Goal: Contribute content: Contribute content

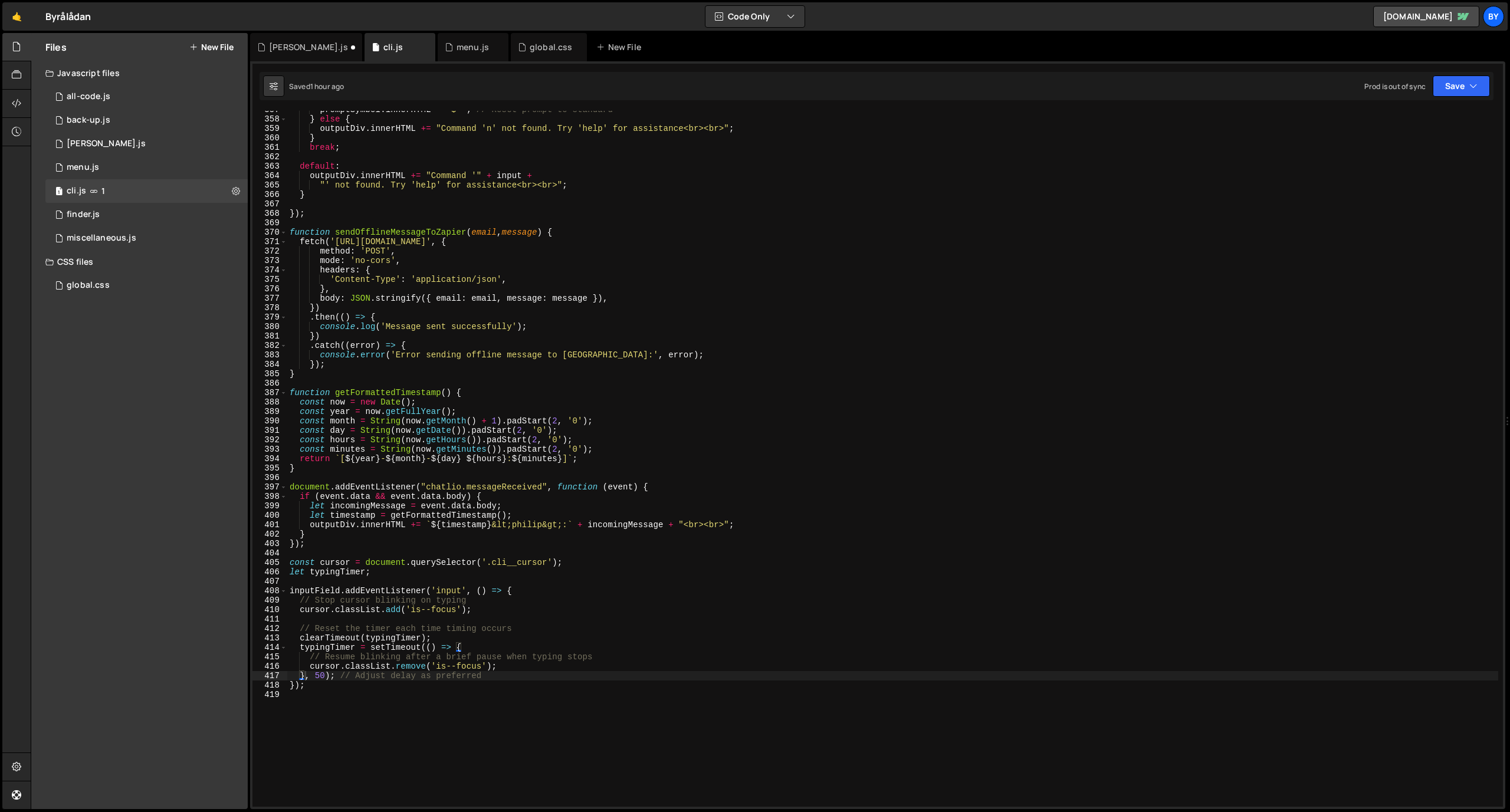
scroll to position [6975, 0]
click at [83, 278] on div "global.css 0" at bounding box center [148, 285] width 206 height 24
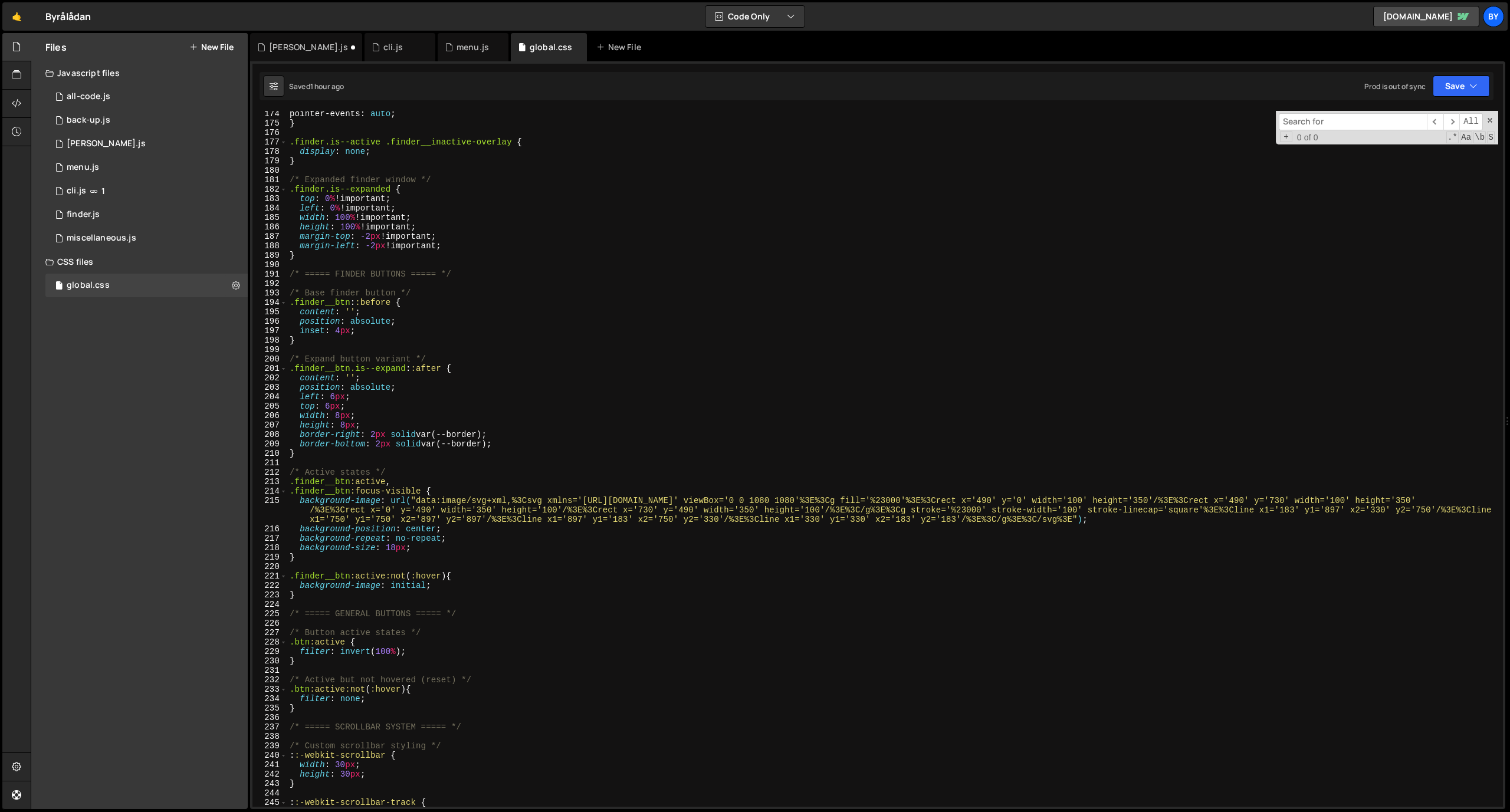
scroll to position [1624, 0]
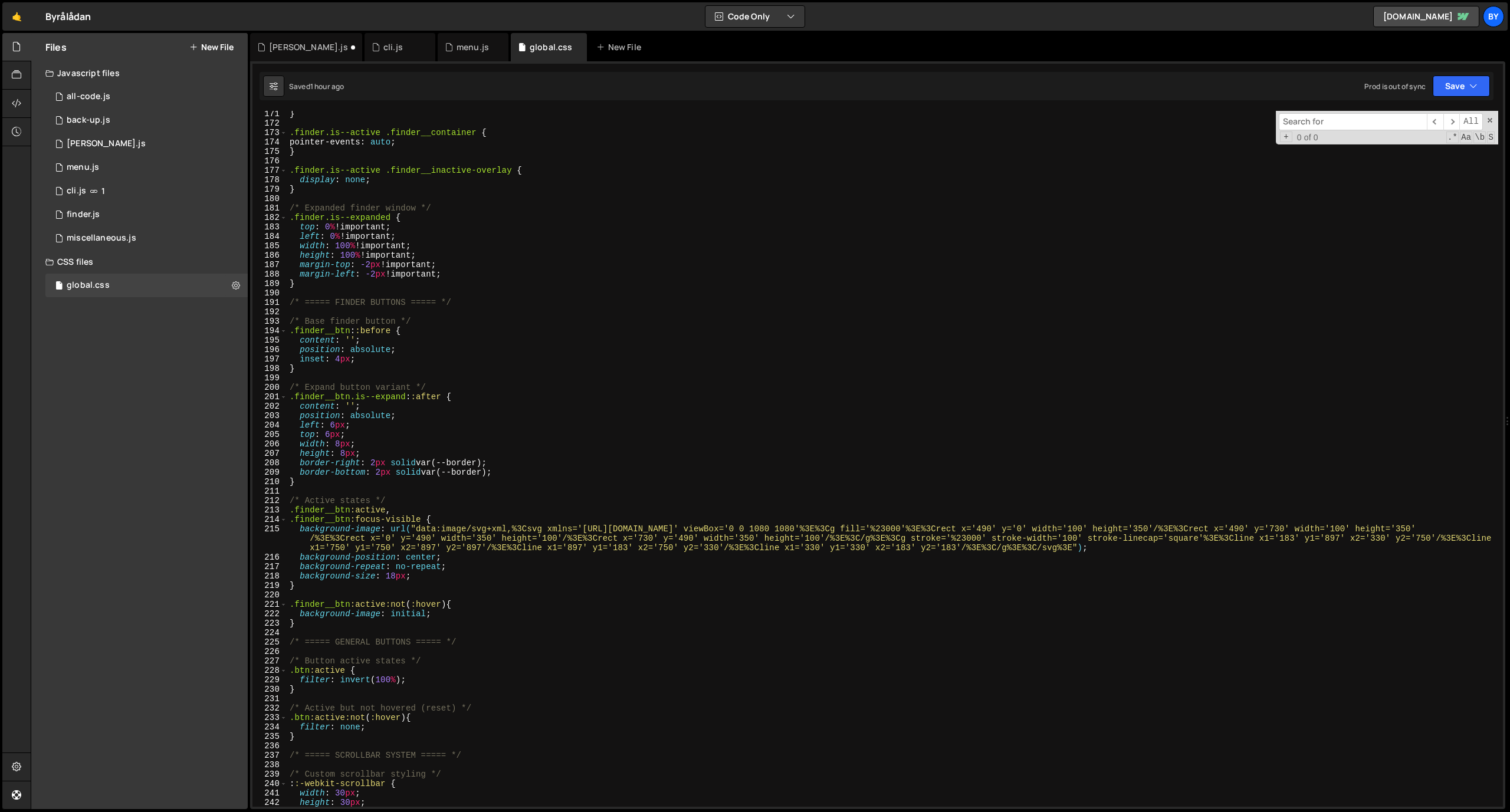
type textarea "}"
click at [421, 622] on div "} .finder.is--active .finder__container { pointer-events : auto ; } .finder.is-…" at bounding box center [892, 466] width 1211 height 715
type textarea "("
type textarea "U"
type textarea "("
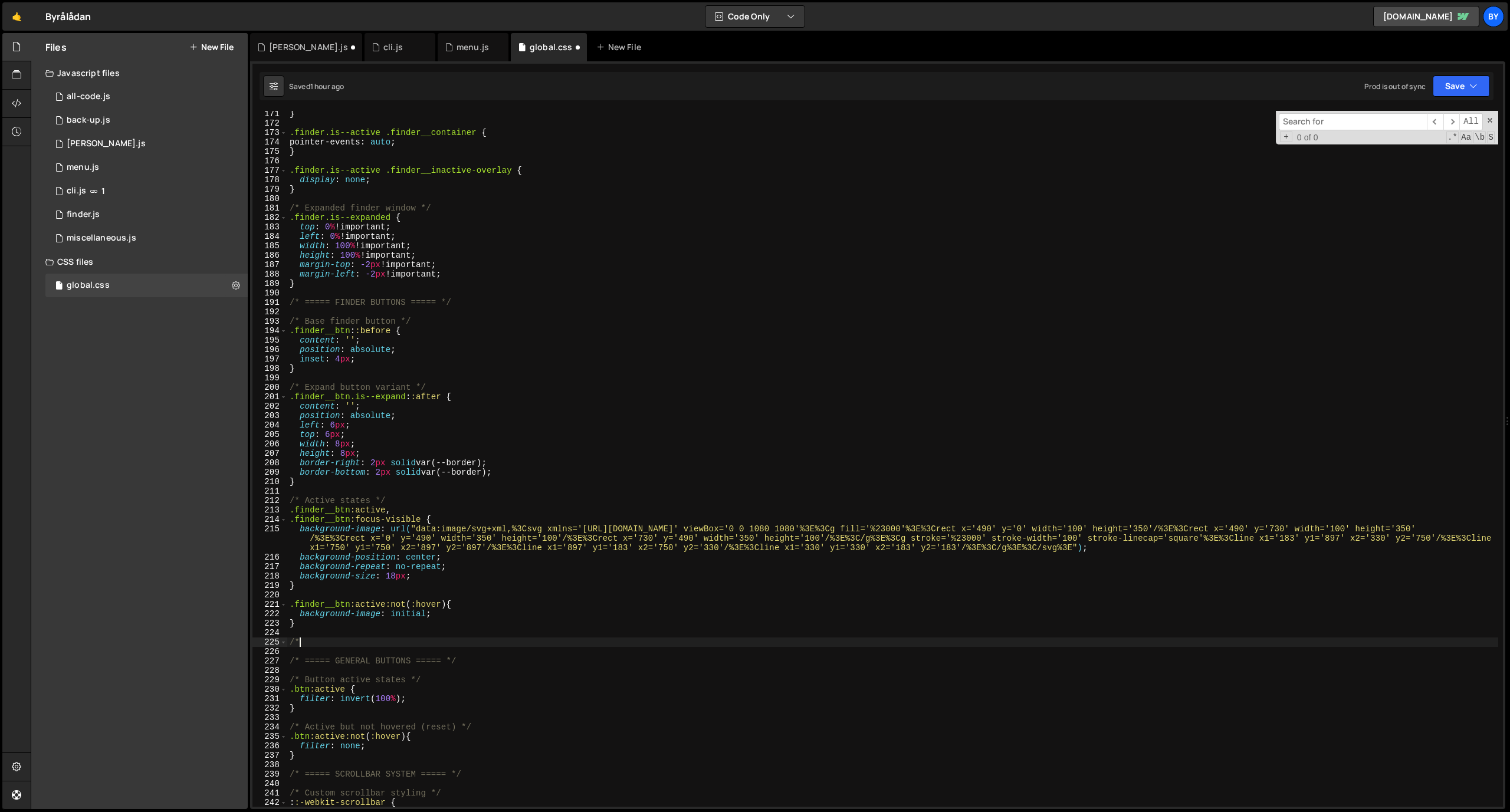
type textarea "/"
type textarea "Ä"
type textarea "*"
type textarea "/* Hide scrollbar in CLI */"
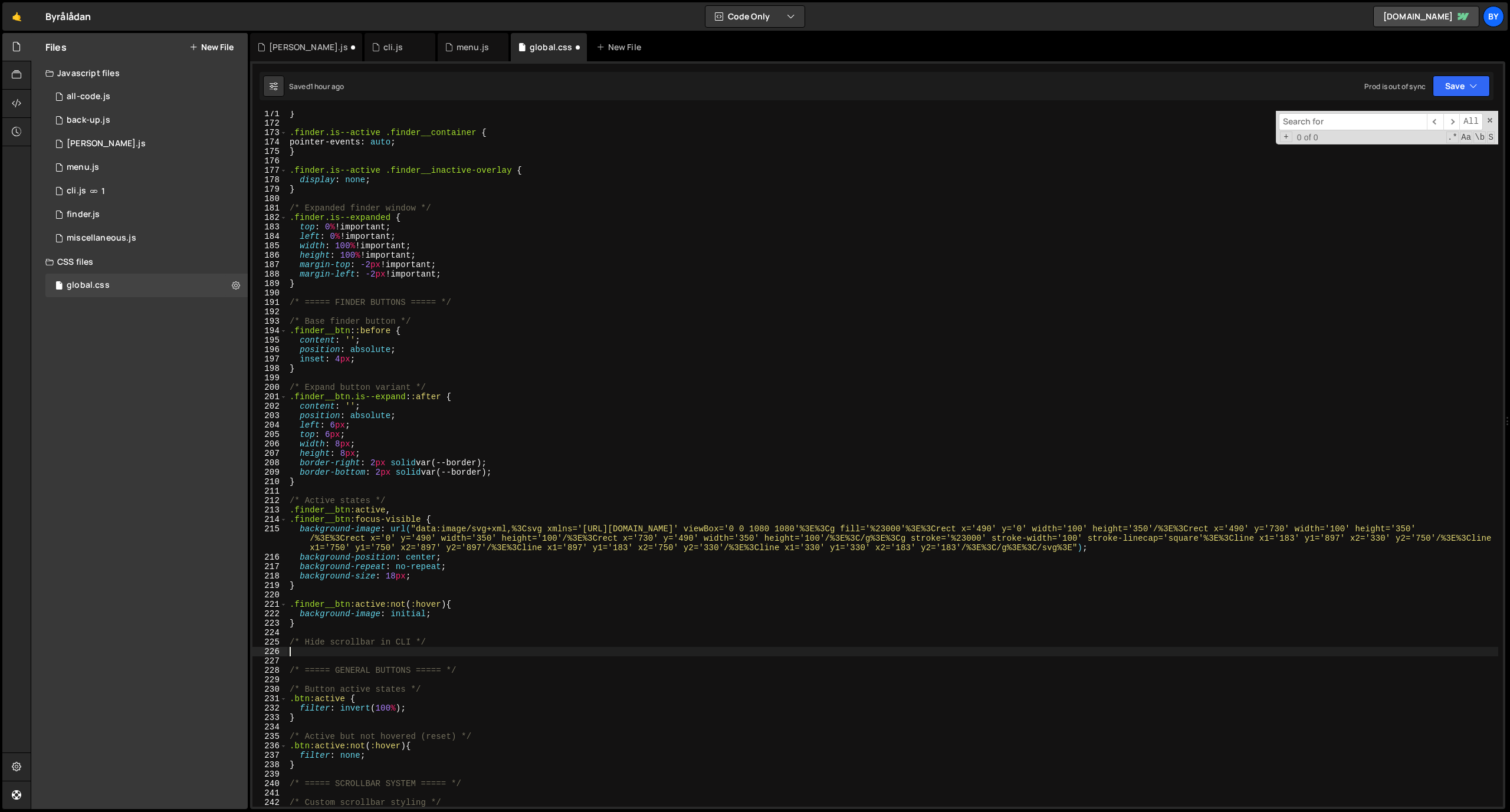
scroll to position [0, 0]
paste textarea "}"
type textarea "}"
drag, startPoint x: 1448, startPoint y: 82, endPoint x: 1420, endPoint y: 111, distance: 40.3
click at [1445, 83] on button "Save" at bounding box center [1461, 86] width 57 height 21
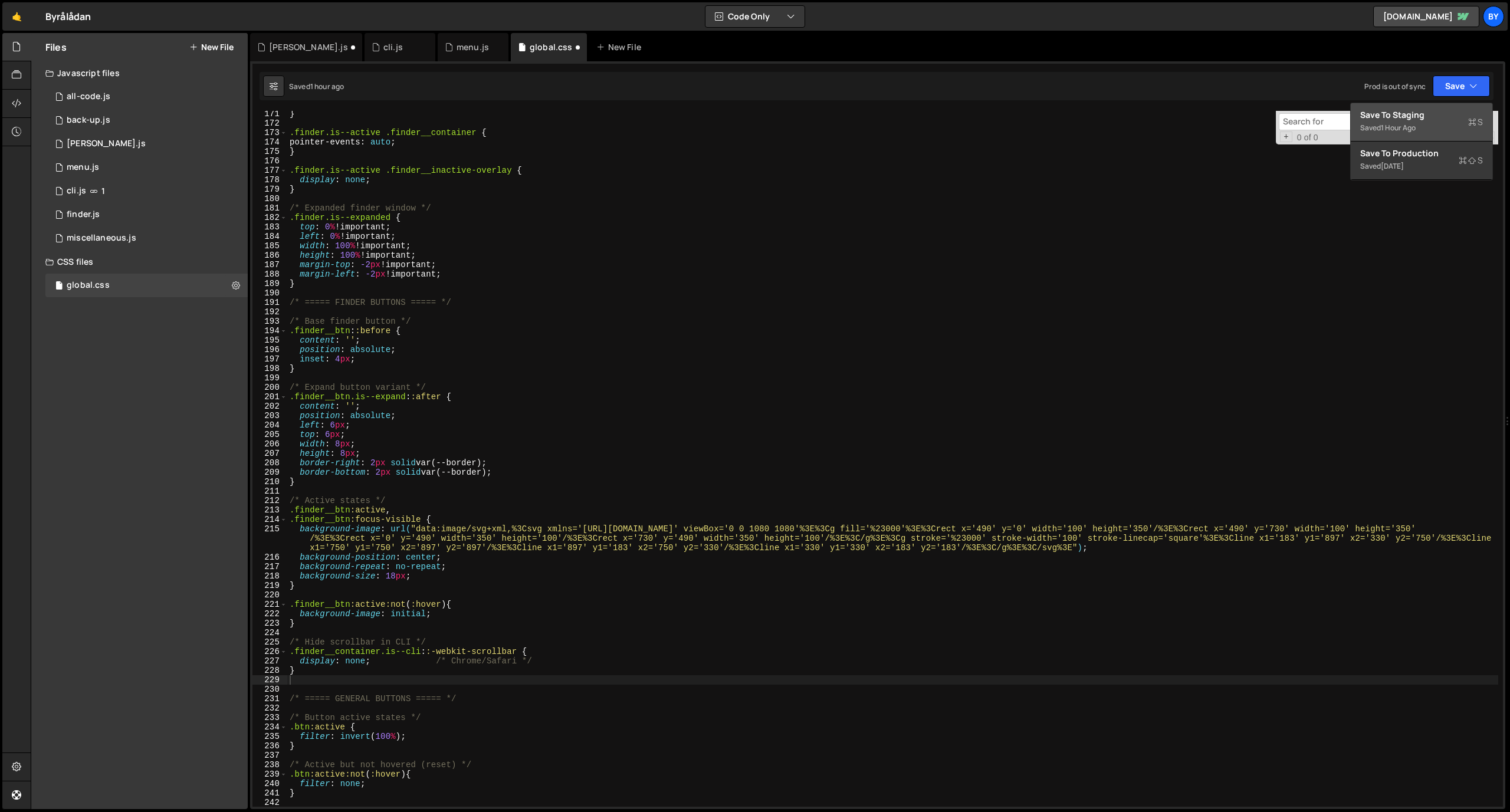
click at [1406, 123] on div "1 hour ago" at bounding box center [1399, 127] width 35 height 10
click at [497, 652] on div "} .finder.is--active .finder__container { pointer-events : auto ; } .finder.is-…" at bounding box center [892, 466] width 1211 height 715
drag, startPoint x: 449, startPoint y: 673, endPoint x: 262, endPoint y: 667, distance: 187.1
click at [262, 667] on div ".finder__container.is--cli::-webkit-scrollbar { 171 172 173 174 175 176 177 178…" at bounding box center [877, 458] width 1250 height 695
type textarea "/* Chrome/Safari */"
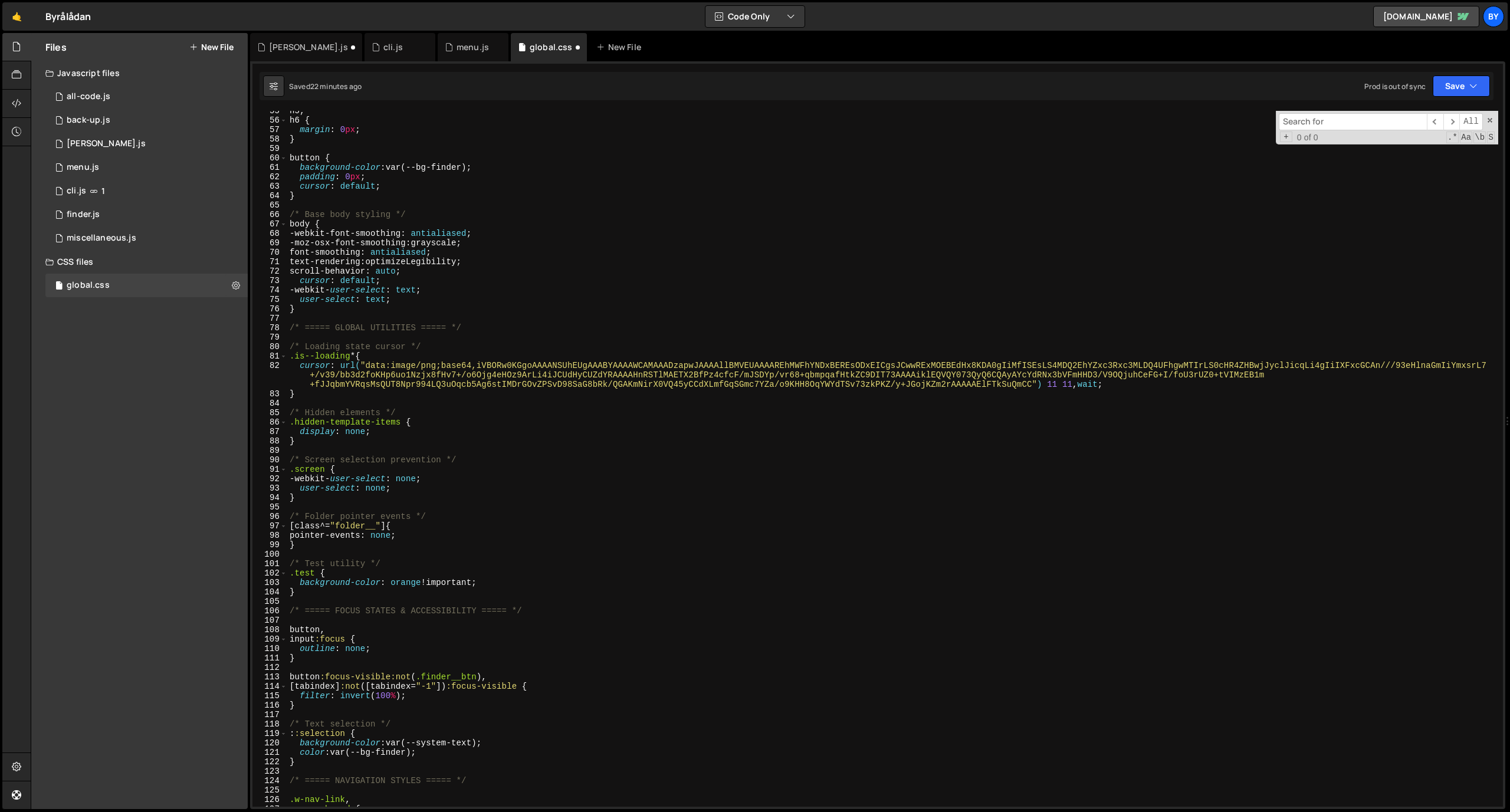
scroll to position [530, 0]
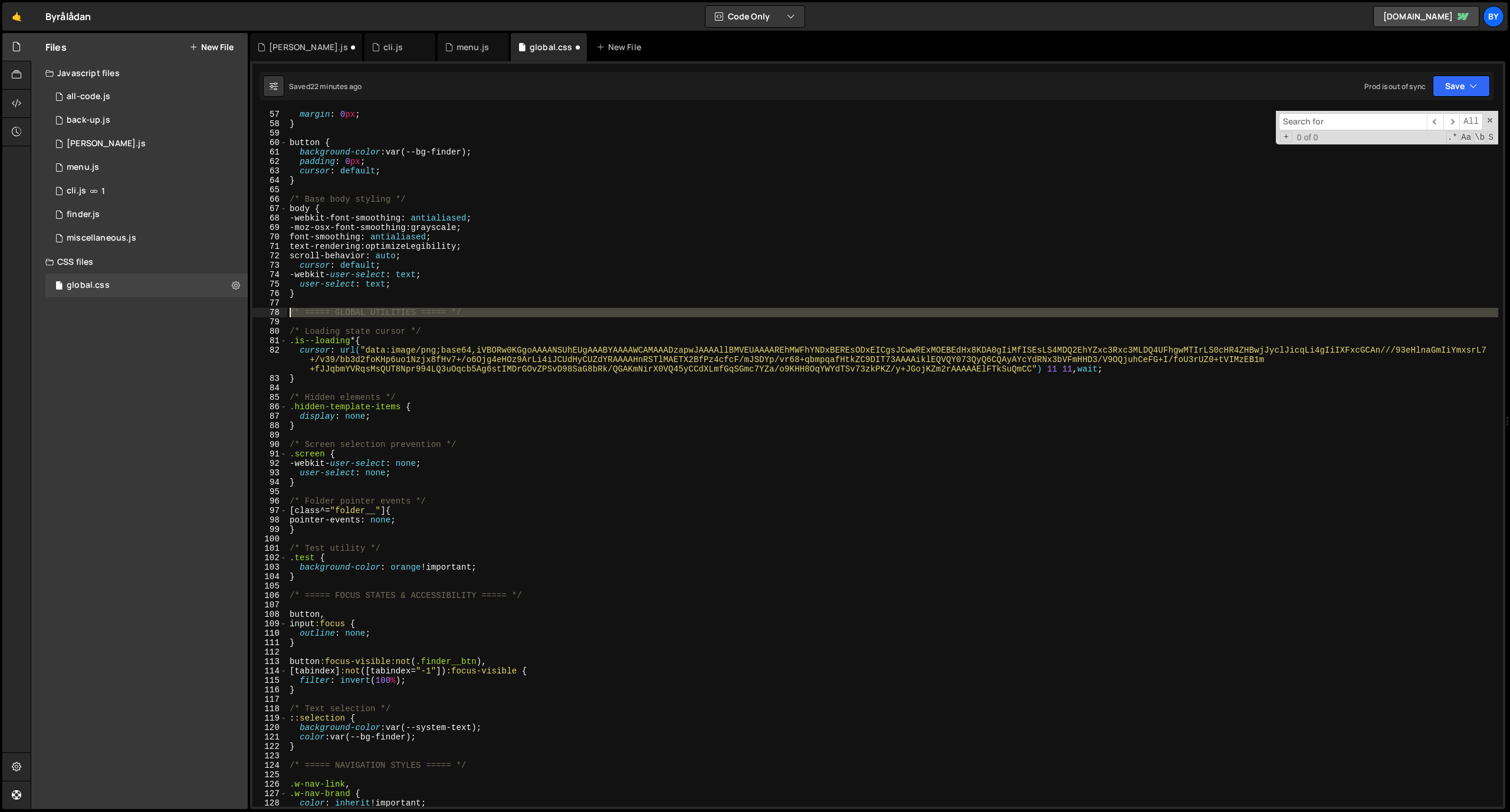
drag, startPoint x: 474, startPoint y: 317, endPoint x: 281, endPoint y: 311, distance: 193.1
click at [281, 311] on div "display: none; 57 58 59 60 61 62 63 64 65 66 67 68 69 70 71 72 73 74 75 76 77 7…" at bounding box center [877, 458] width 1250 height 695
type textarea "/* ===== GLOBAL UTILITIES ===== */"
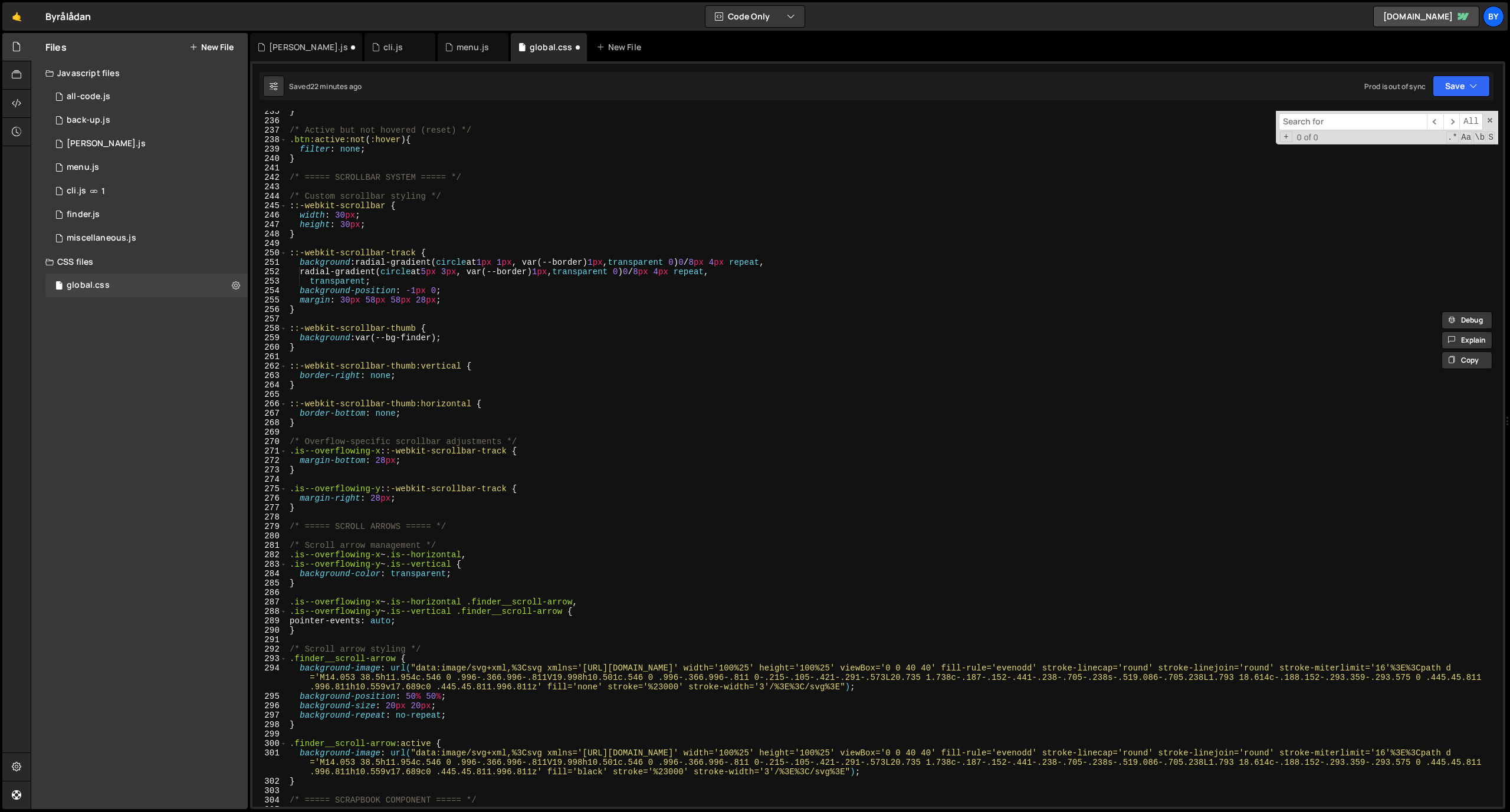
scroll to position [2269, 0]
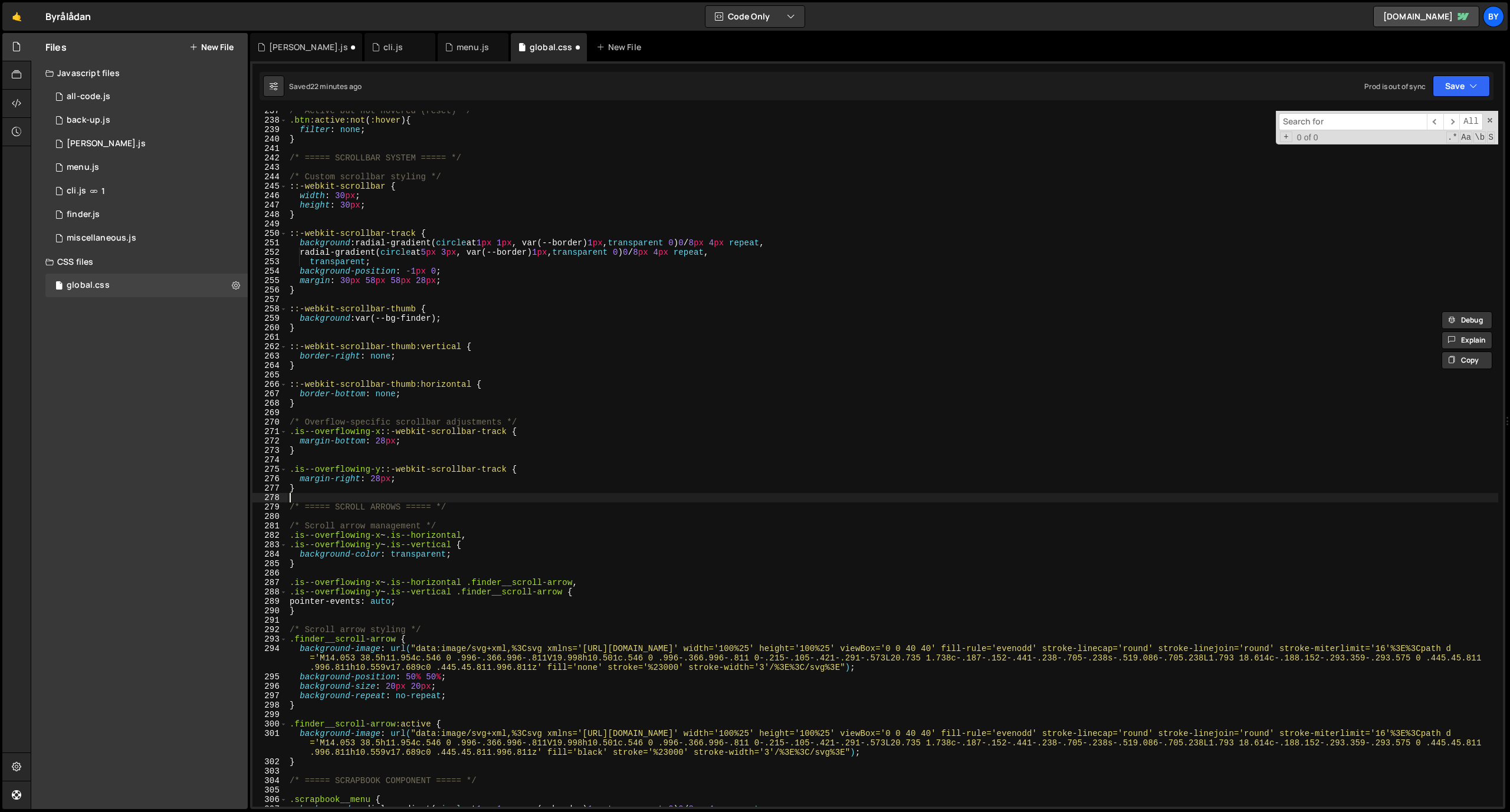
click at [490, 494] on div "/* Active but not hovered (reset) */ .btn :active:not ( :hover ) { filter : non…" at bounding box center [892, 463] width 1211 height 715
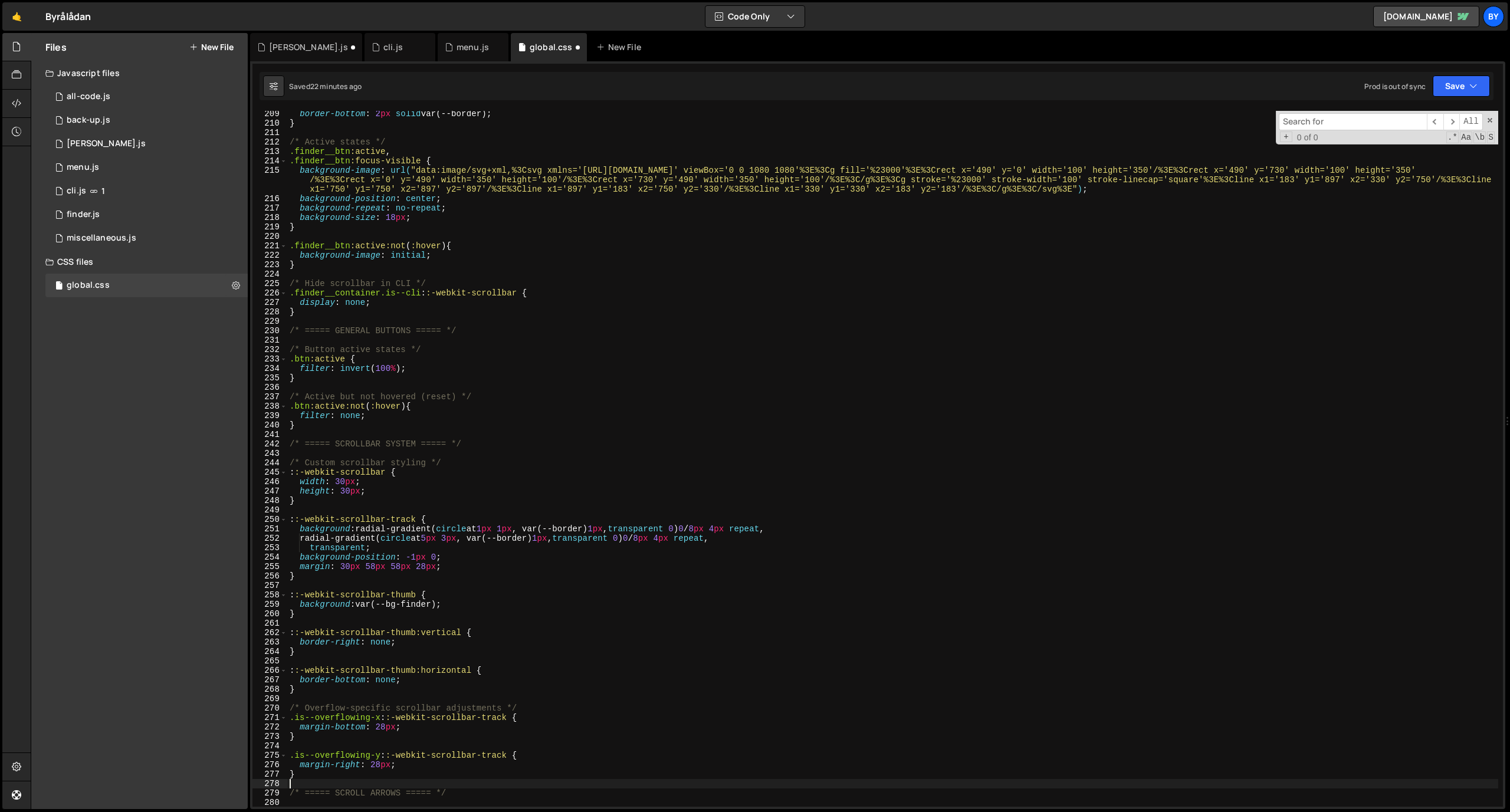
scroll to position [1851, 0]
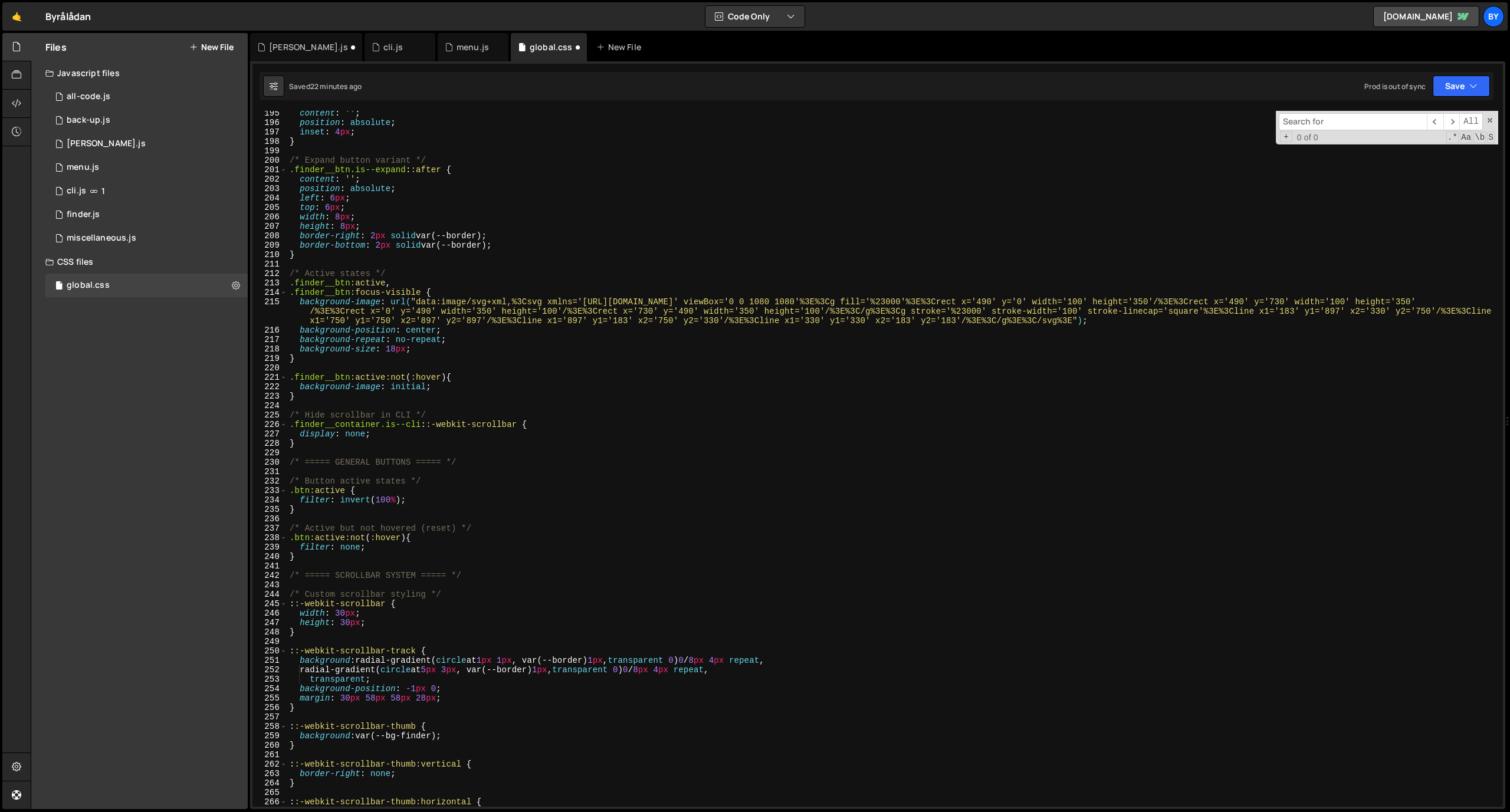
click at [485, 451] on div "content : ' ' ; position : absolute ; inset : 4 px ; } /* Expand button variant…" at bounding box center [892, 466] width 1211 height 715
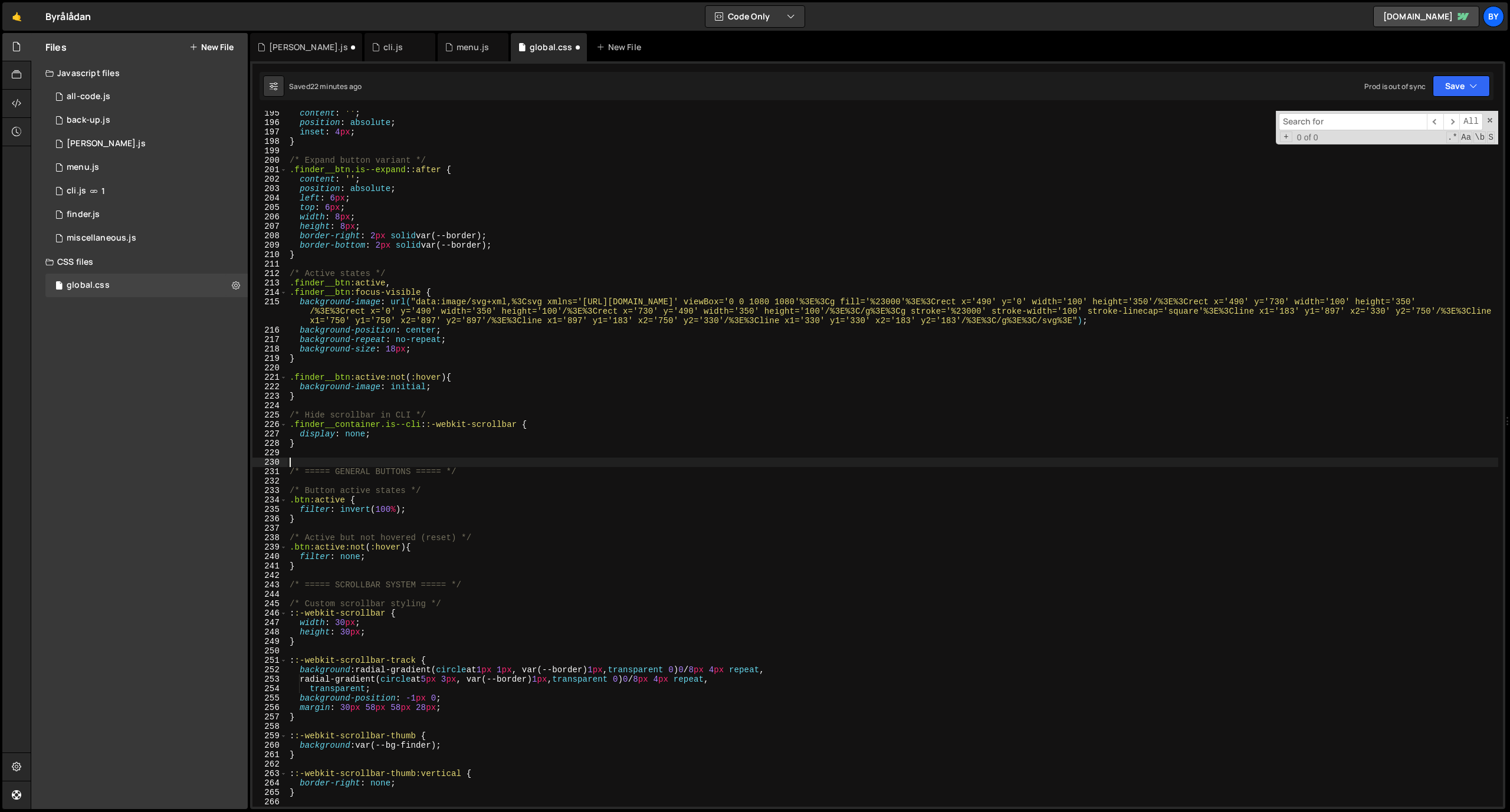
paste textarea
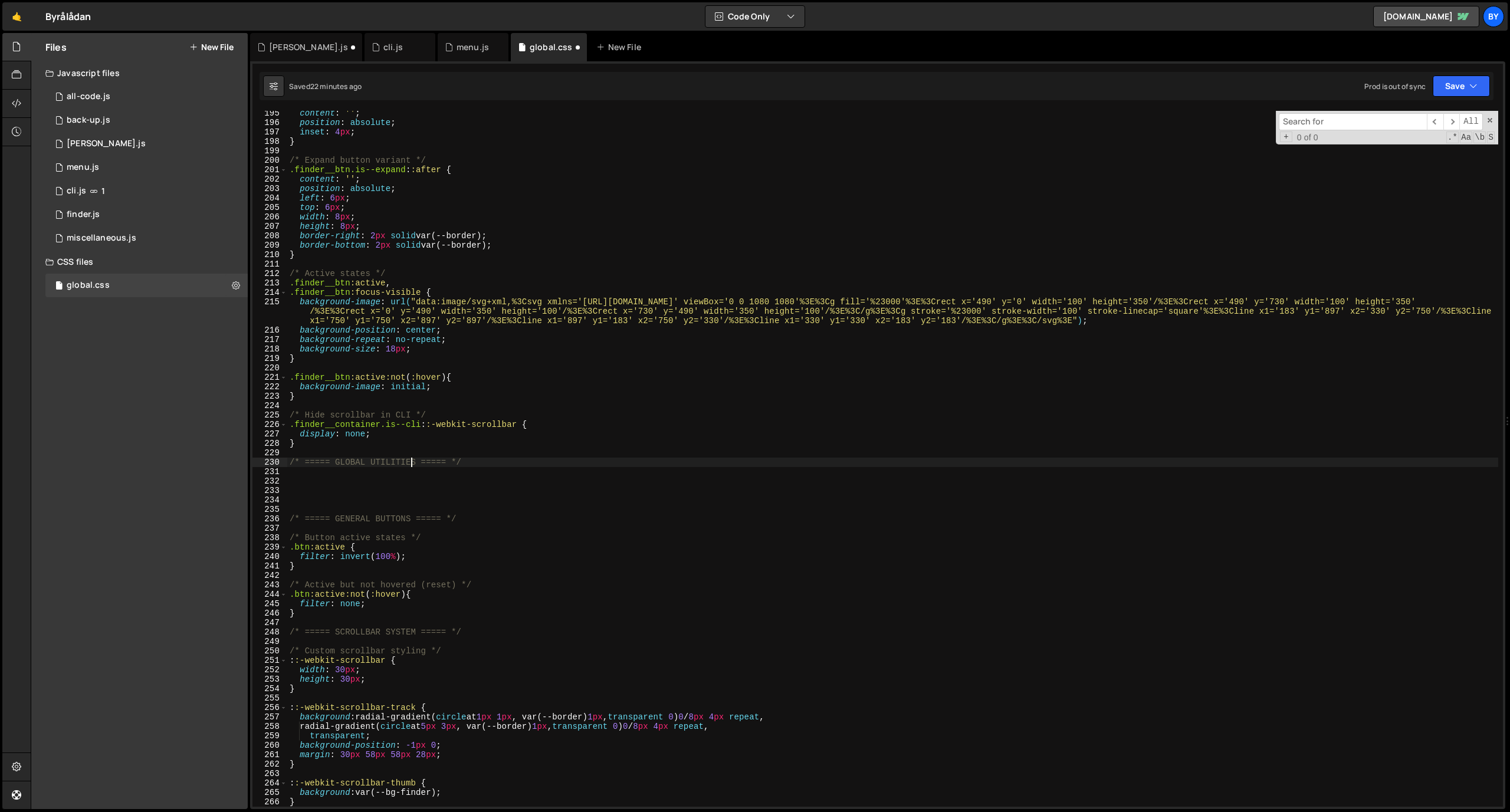
click at [411, 465] on div "content : ' ' ; position : absolute ; inset : 4 px ; } /* Expand button variant…" at bounding box center [892, 466] width 1211 height 715
drag, startPoint x: 413, startPoint y: 461, endPoint x: 337, endPoint y: 459, distance: 76.0
click at [337, 459] on div "content : ' ' ; position : absolute ; inset : 4 px ; } /* Expand button variant…" at bounding box center [892, 466] width 1211 height 715
type textarea "/* ===== CLI ===== */"
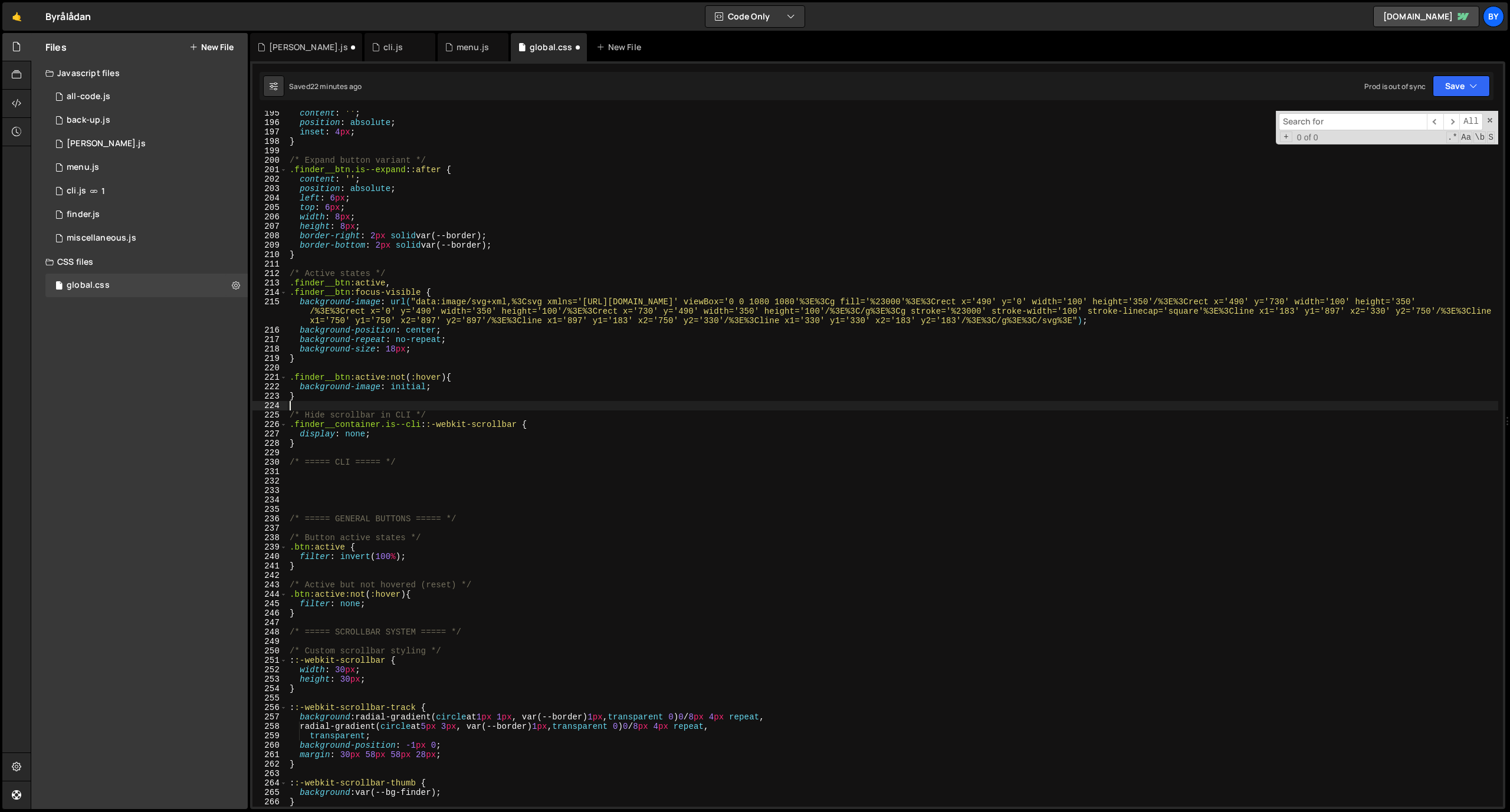
drag, startPoint x: 808, startPoint y: 404, endPoint x: 701, endPoint y: 414, distance: 107.5
click at [807, 404] on div "content : ' ' ; position : absolute ; inset : 4 px ; } /* Expand button variant…" at bounding box center [892, 466] width 1211 height 715
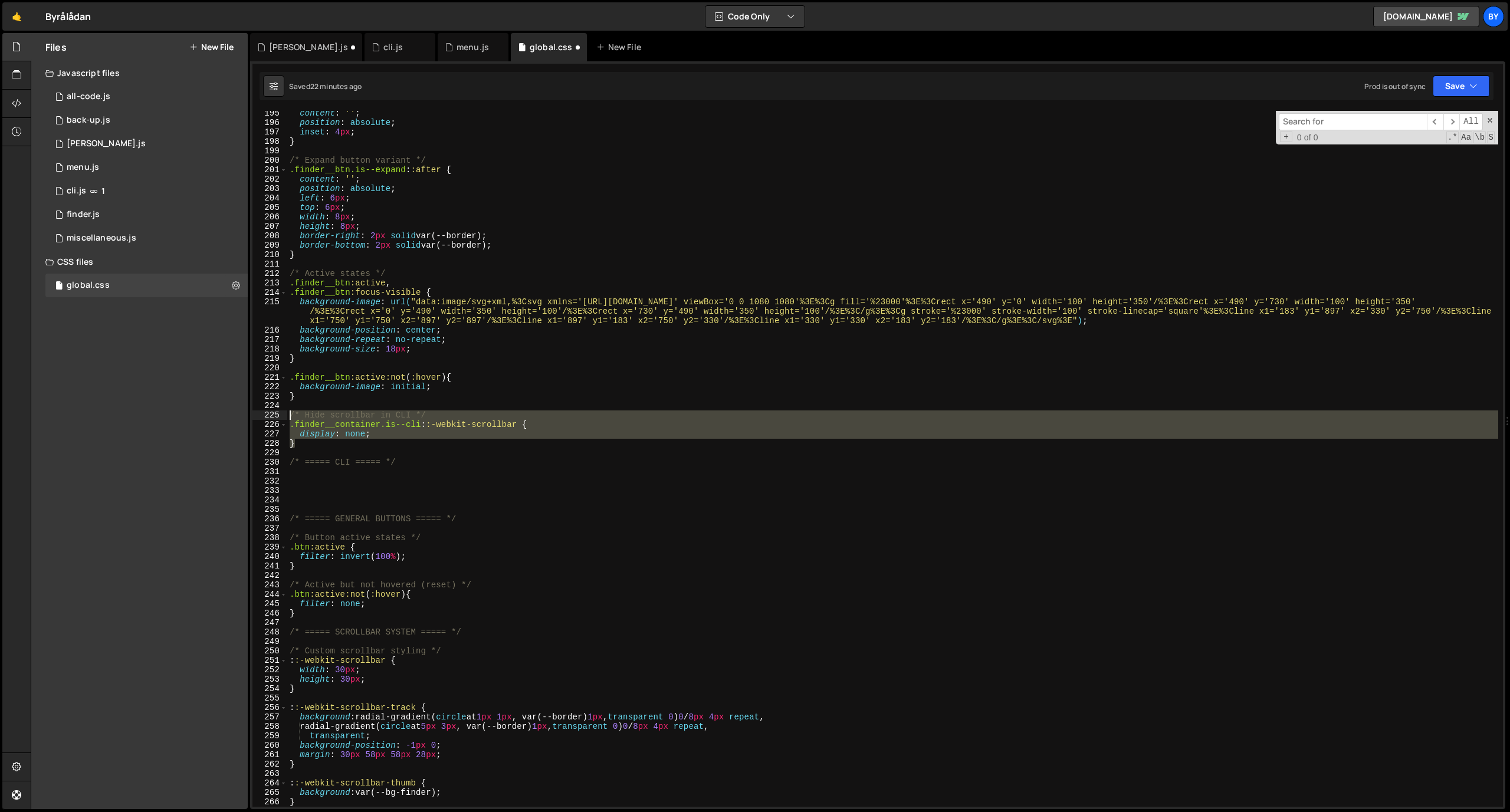
drag, startPoint x: 355, startPoint y: 442, endPoint x: 275, endPoint y: 418, distance: 83.5
click at [275, 418] on div "195 196 197 198 199 200 201 202 203 204 205 206 207 208 209 210 211 212 213 214…" at bounding box center [877, 458] width 1250 height 695
type textarea "/* Hide scrollbar in CLI */ .finder__container.is--cli::-webkit-scrollbar {"
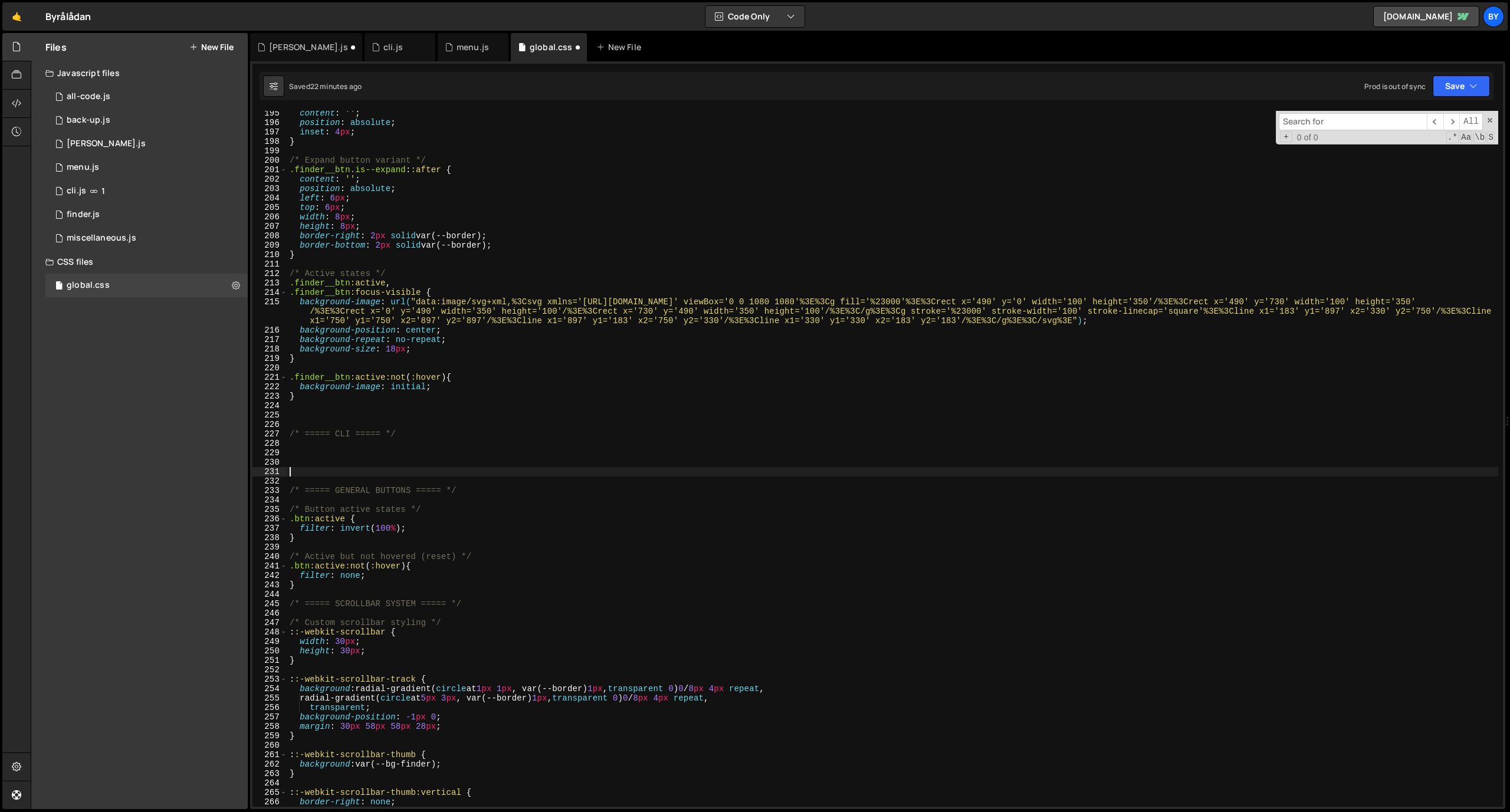
click at [333, 468] on div "content : ' ' ; position : absolute ; inset : 4 px ; } /* Expand button variant…" at bounding box center [892, 466] width 1211 height 715
click at [341, 448] on div "content : ' ' ; position : absolute ; inset : 4 px ; } /* Expand button variant…" at bounding box center [892, 466] width 1211 height 715
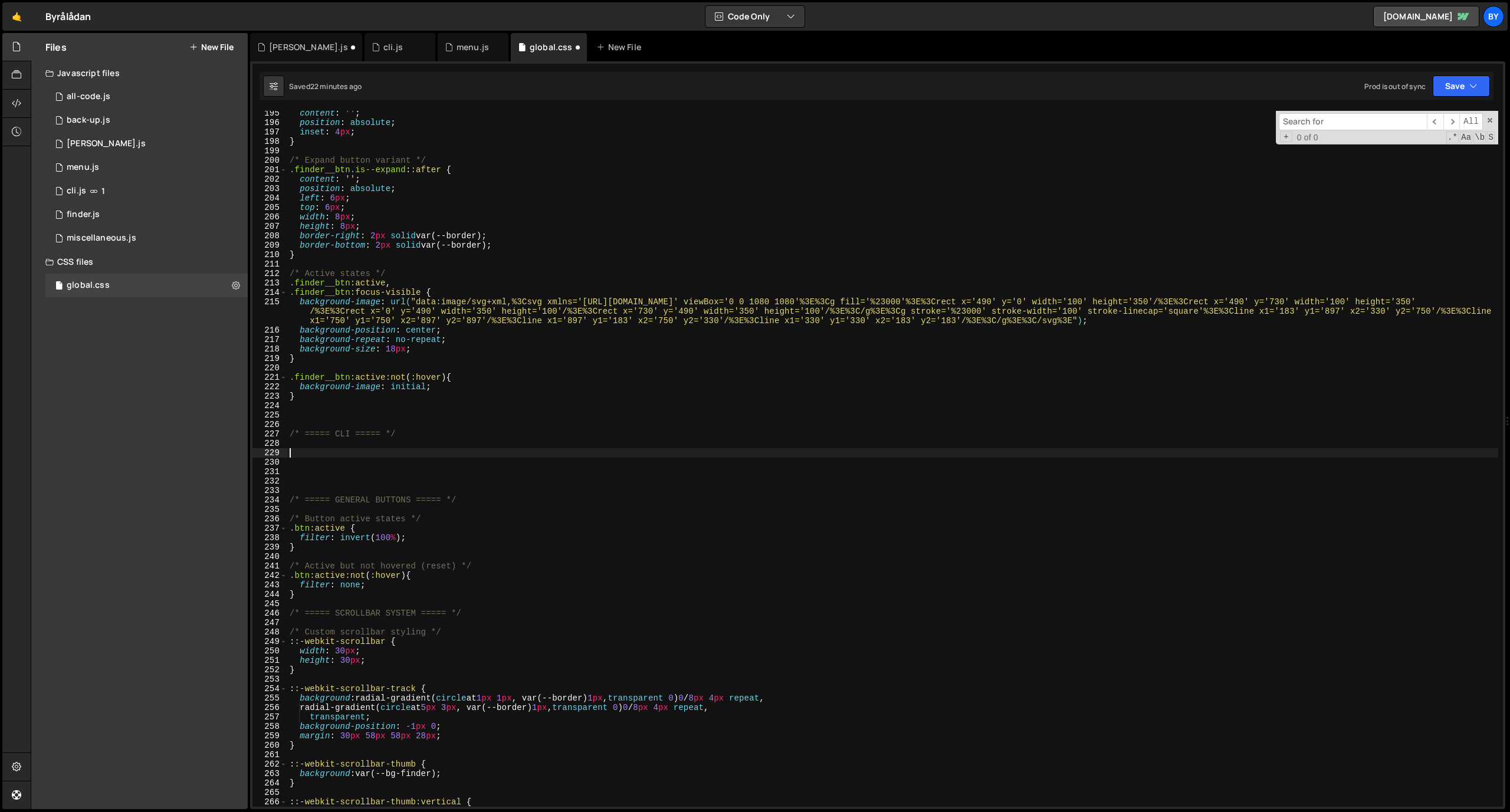
paste textarea "}"
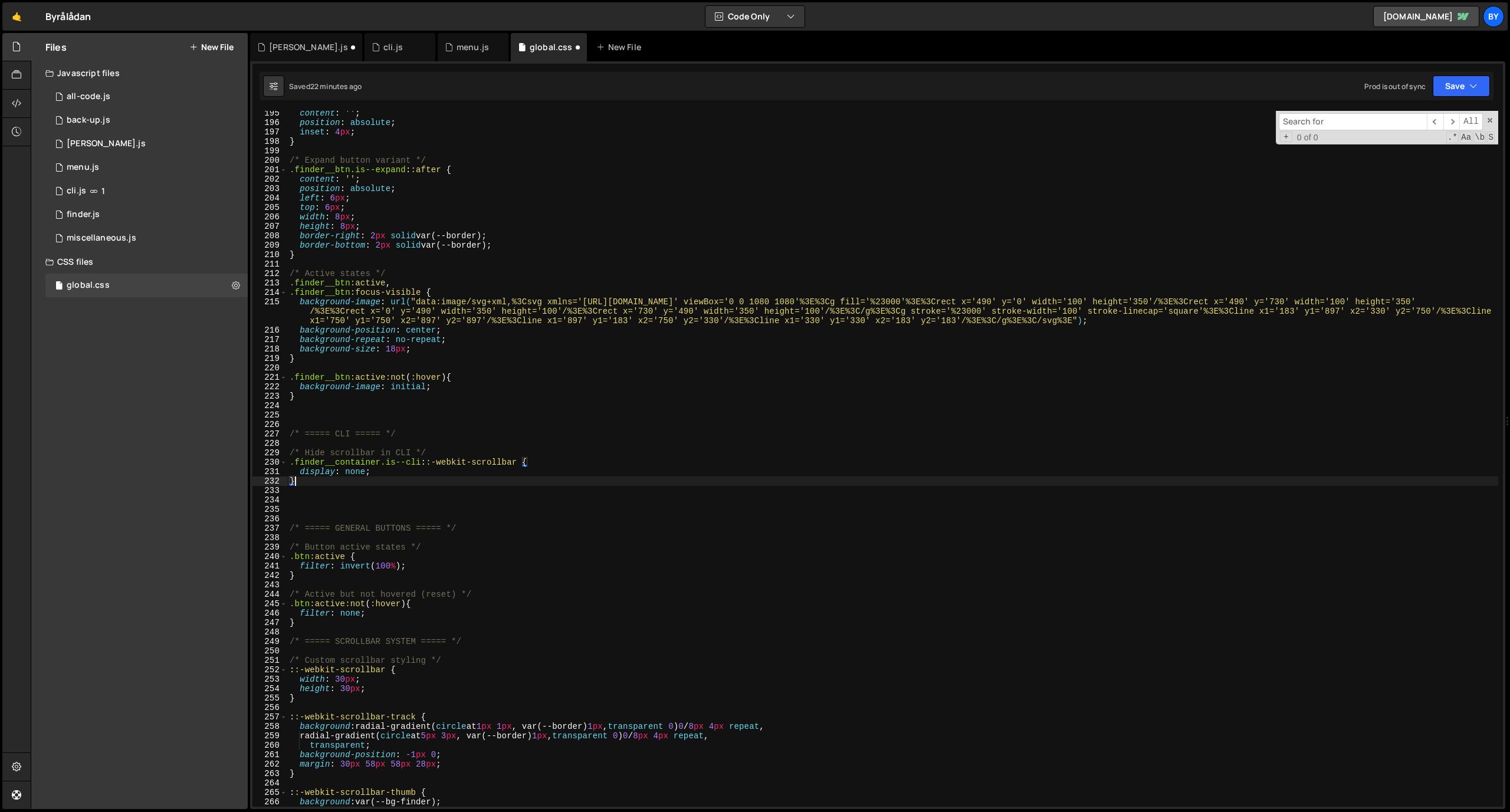
type textarea "}"
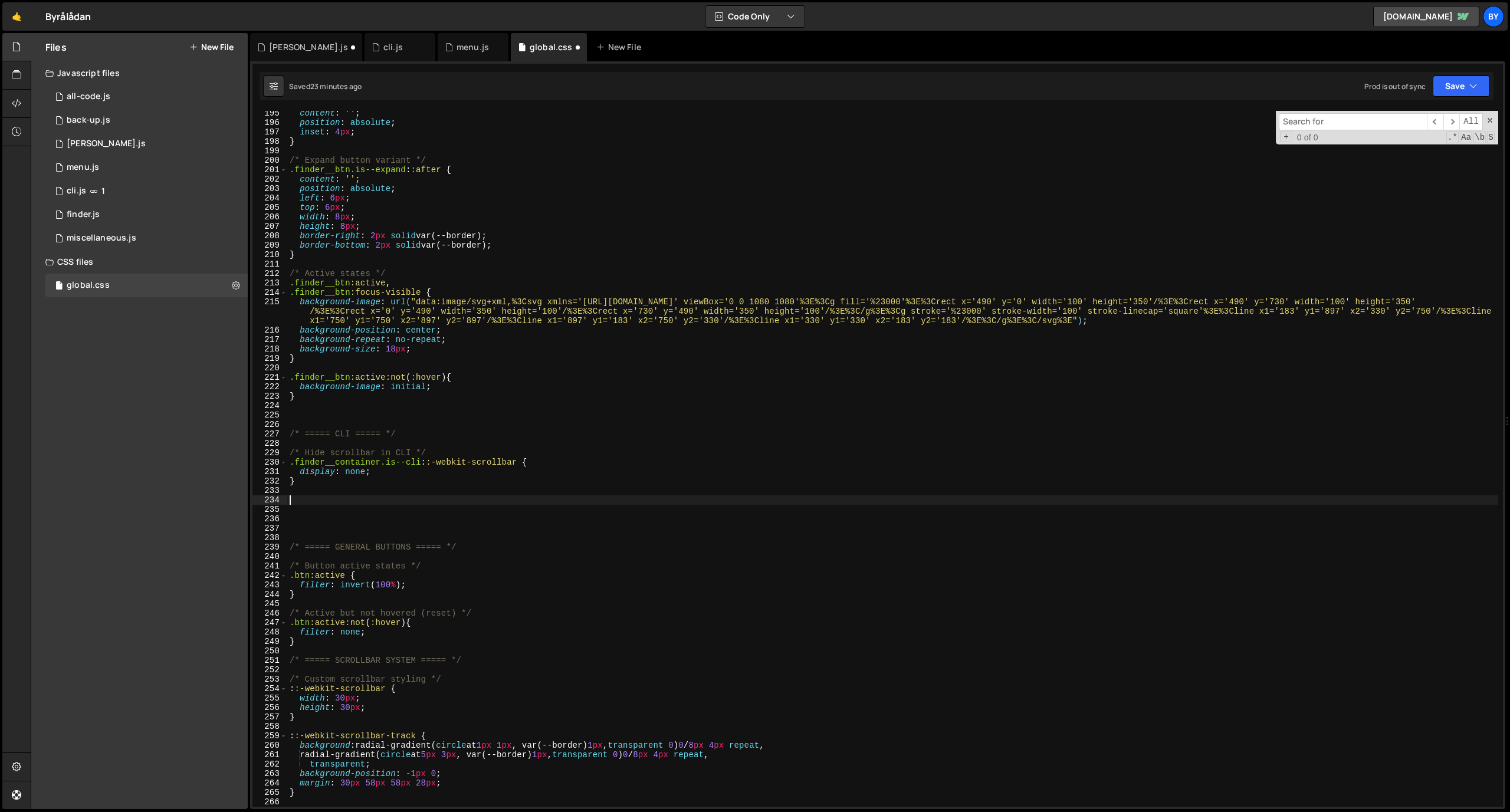
paste textarea "}"
type textarea "}"
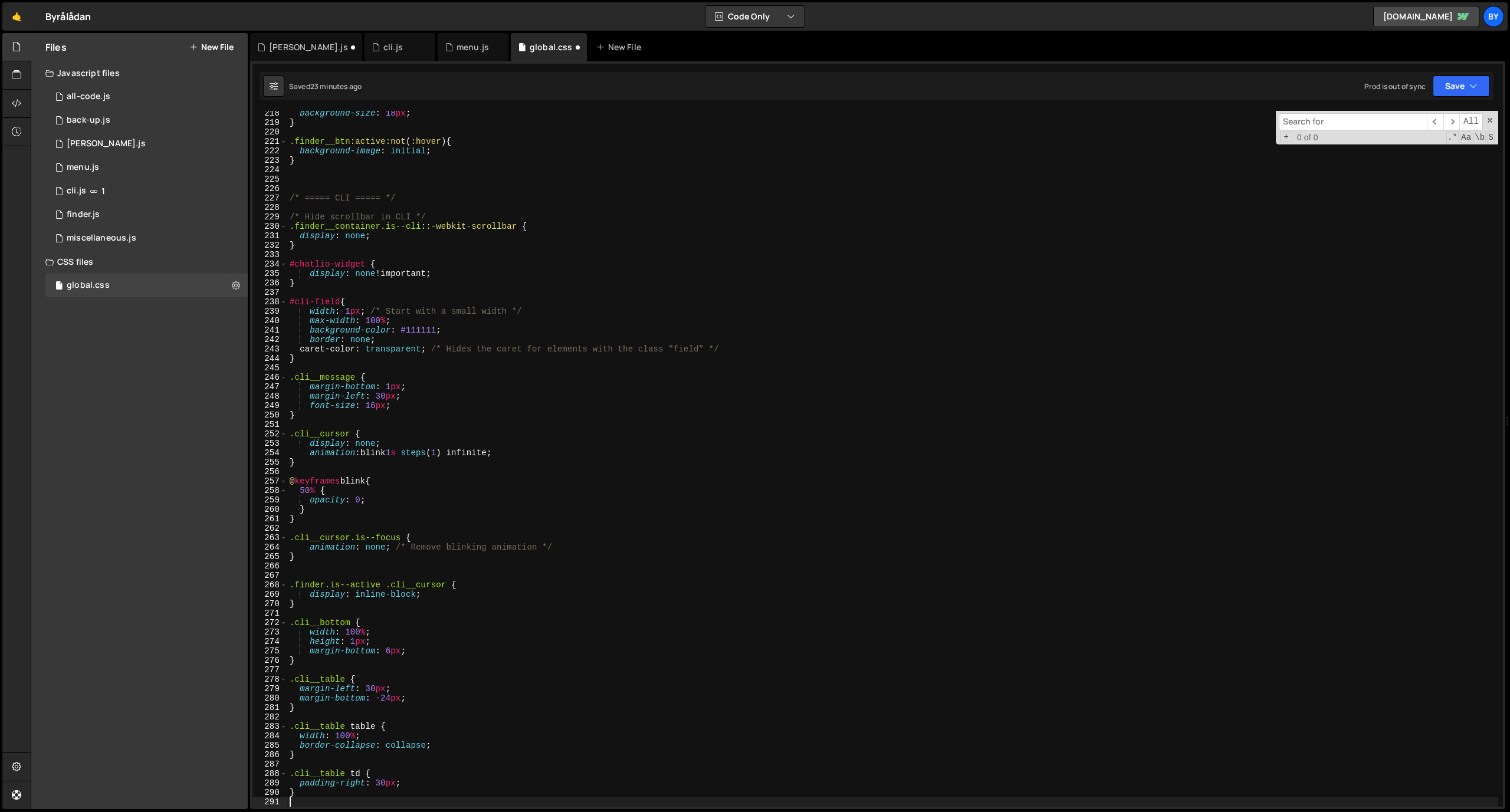
scroll to position [2097, 0]
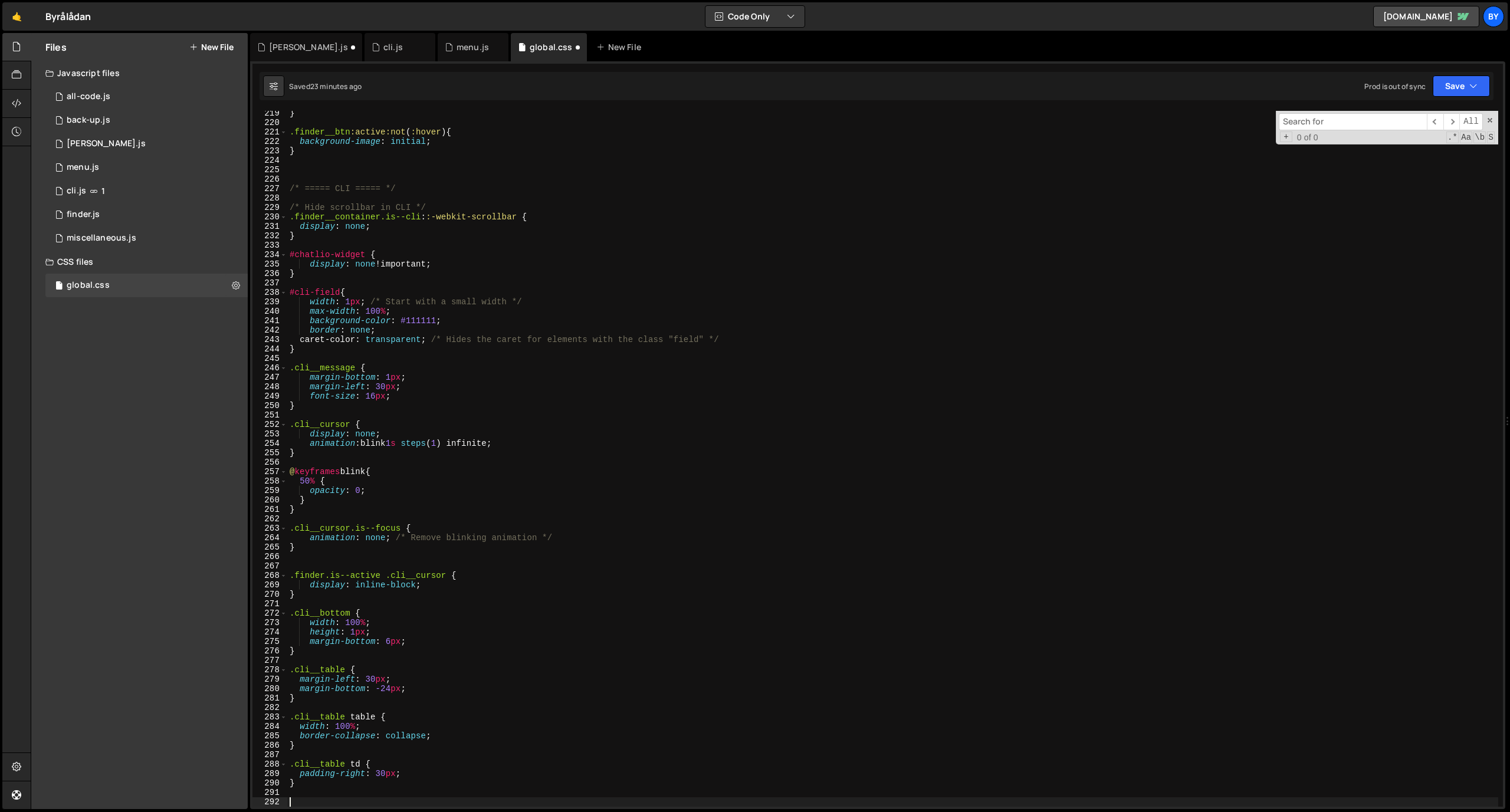
click at [1432, 91] on div "Prod is out of sync Upgrade to Edit Save Save to Staging S Saved 23 minutes ago…" at bounding box center [1427, 86] width 125 height 21
click at [1444, 99] on div "Saved 23 minutes ago Prod is out of sync Upgrade to Edit Save Save to Staging S…" at bounding box center [877, 86] width 1234 height 28
click at [1448, 95] on button "Save" at bounding box center [1461, 86] width 57 height 21
click at [1419, 118] on div "Save to Staging S" at bounding box center [1421, 114] width 123 height 11
click at [175, 187] on div "1 cli.js 1" at bounding box center [147, 190] width 203 height 24
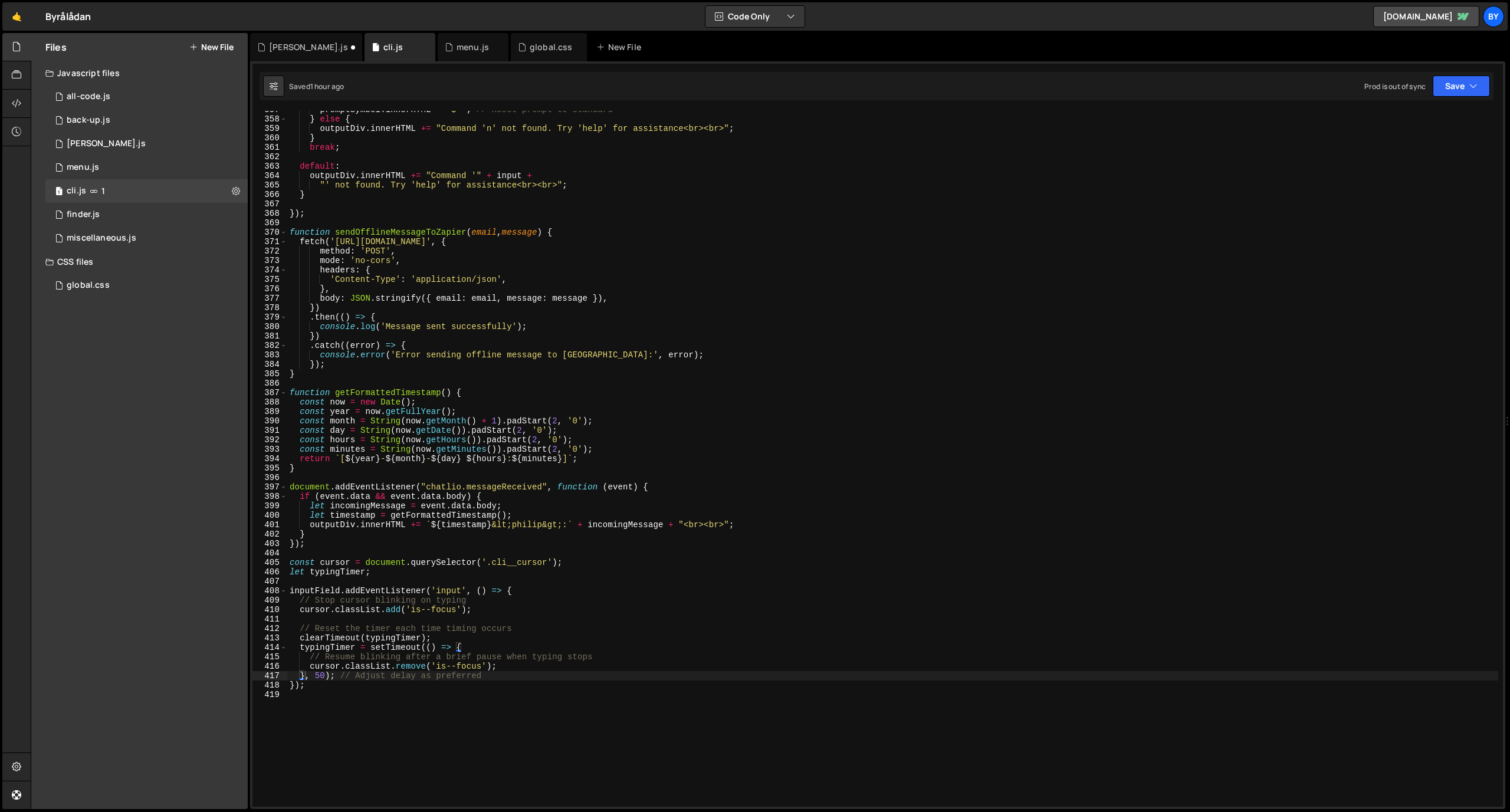
scroll to position [0, 0]
click at [525, 309] on div "promptSymbol . innerHTML = "$ " ; // Reset prompt to standard } else { outputDi…" at bounding box center [892, 462] width 1211 height 715
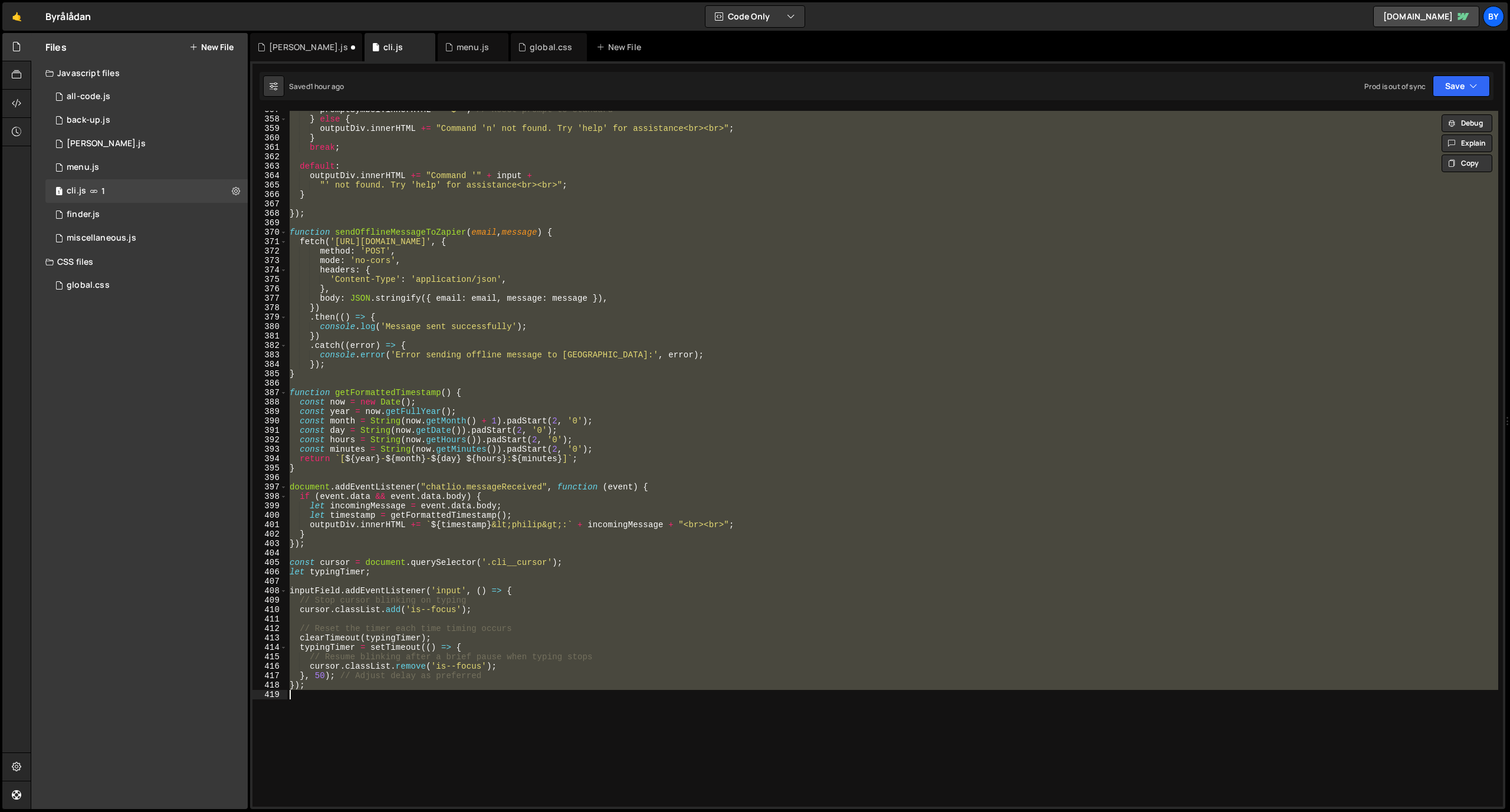
paste textarea
type textarea "});"
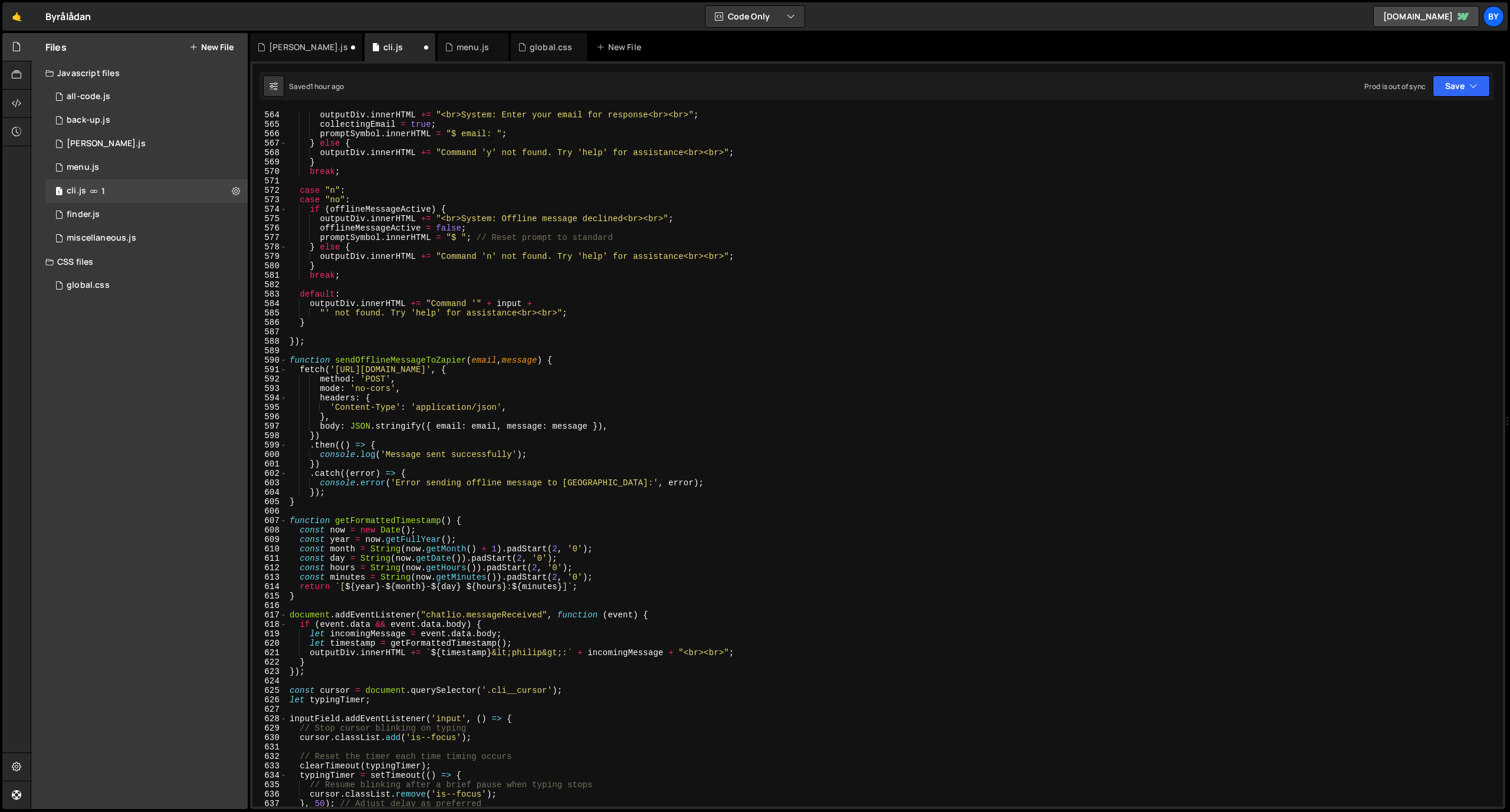
scroll to position [5351, 0]
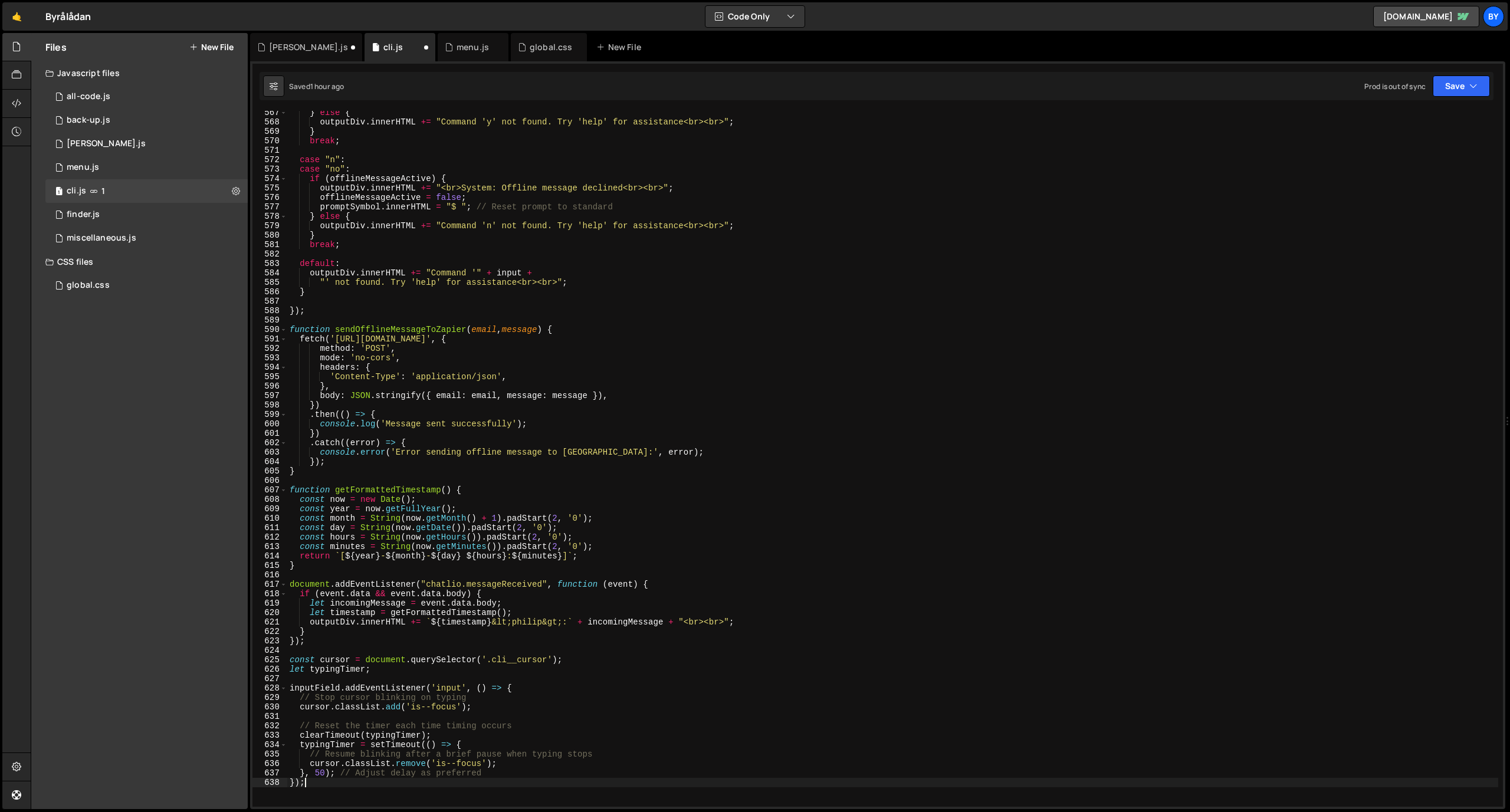
click at [535, 316] on div "} else { outputDiv . innerHTML += "Command 'y' not found. Try 'help' for assist…" at bounding box center [892, 465] width 1211 height 715
click at [1451, 89] on button "Save" at bounding box center [1461, 86] width 57 height 21
click at [1417, 114] on div "Save to Staging S" at bounding box center [1421, 114] width 123 height 11
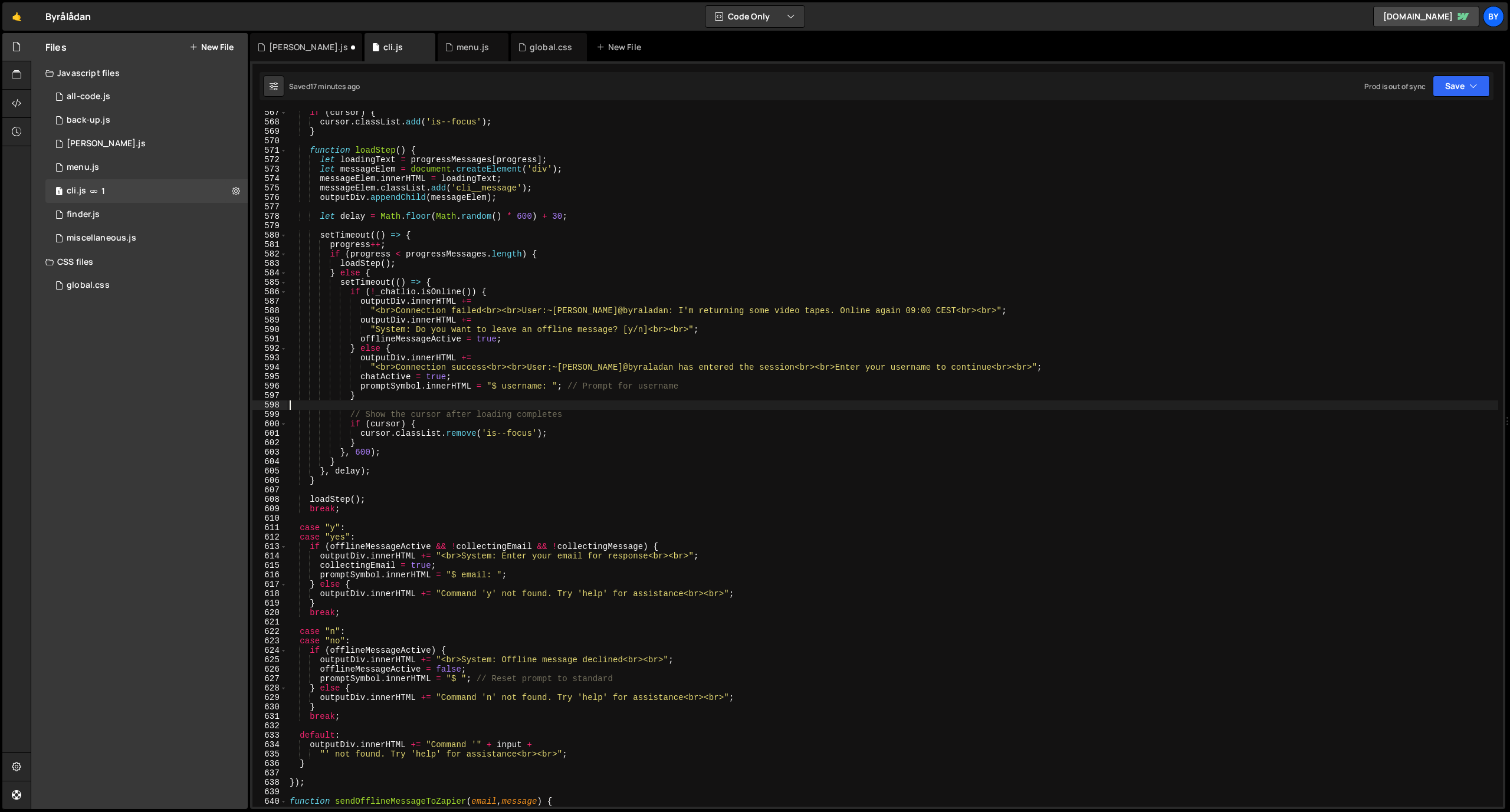
click at [494, 400] on div "if ( cursor ) { cursor . classList . add ( 'is--focus' ) ; } function loadStep …" at bounding box center [892, 465] width 1211 height 715
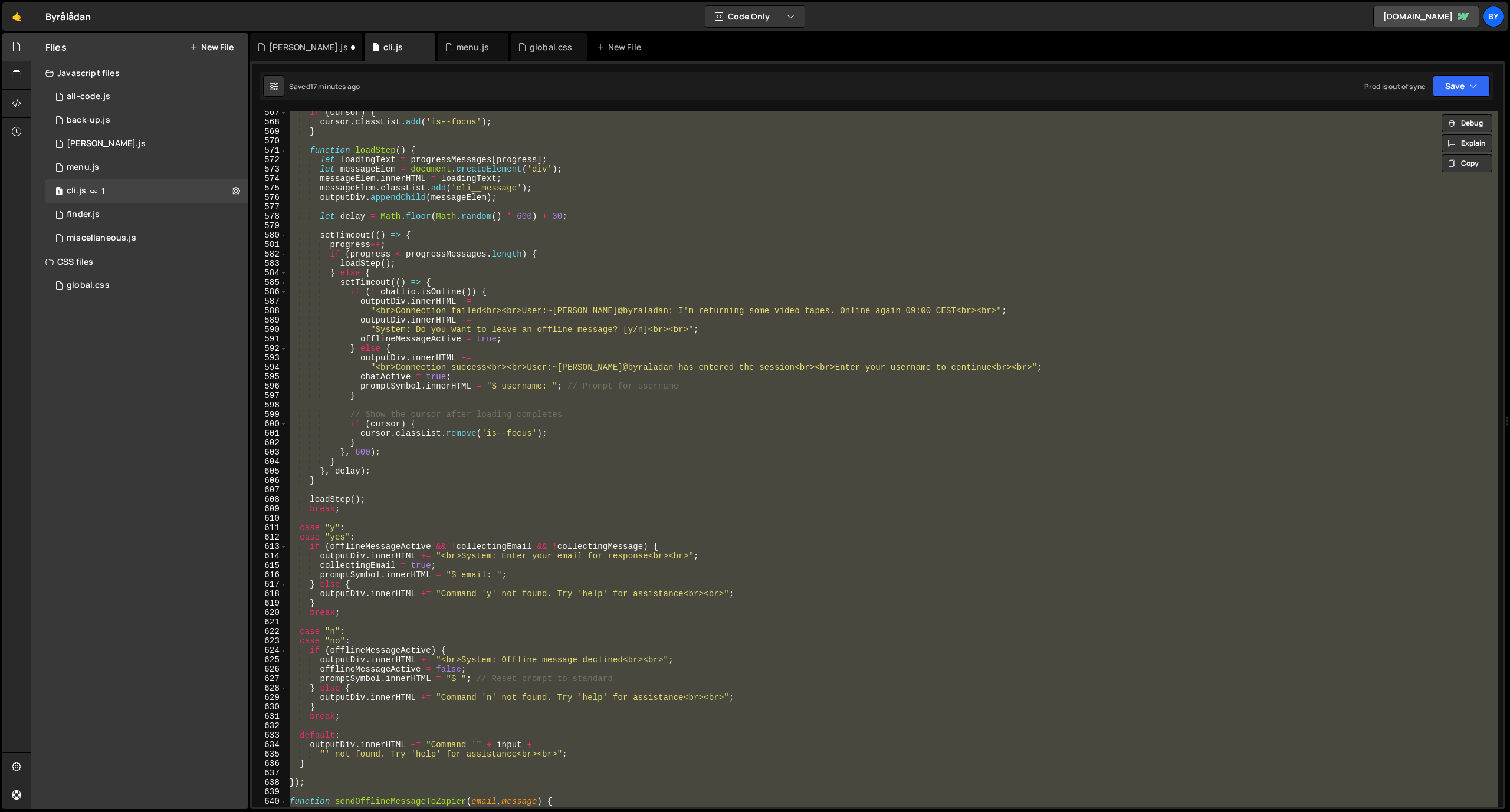
paste textarea
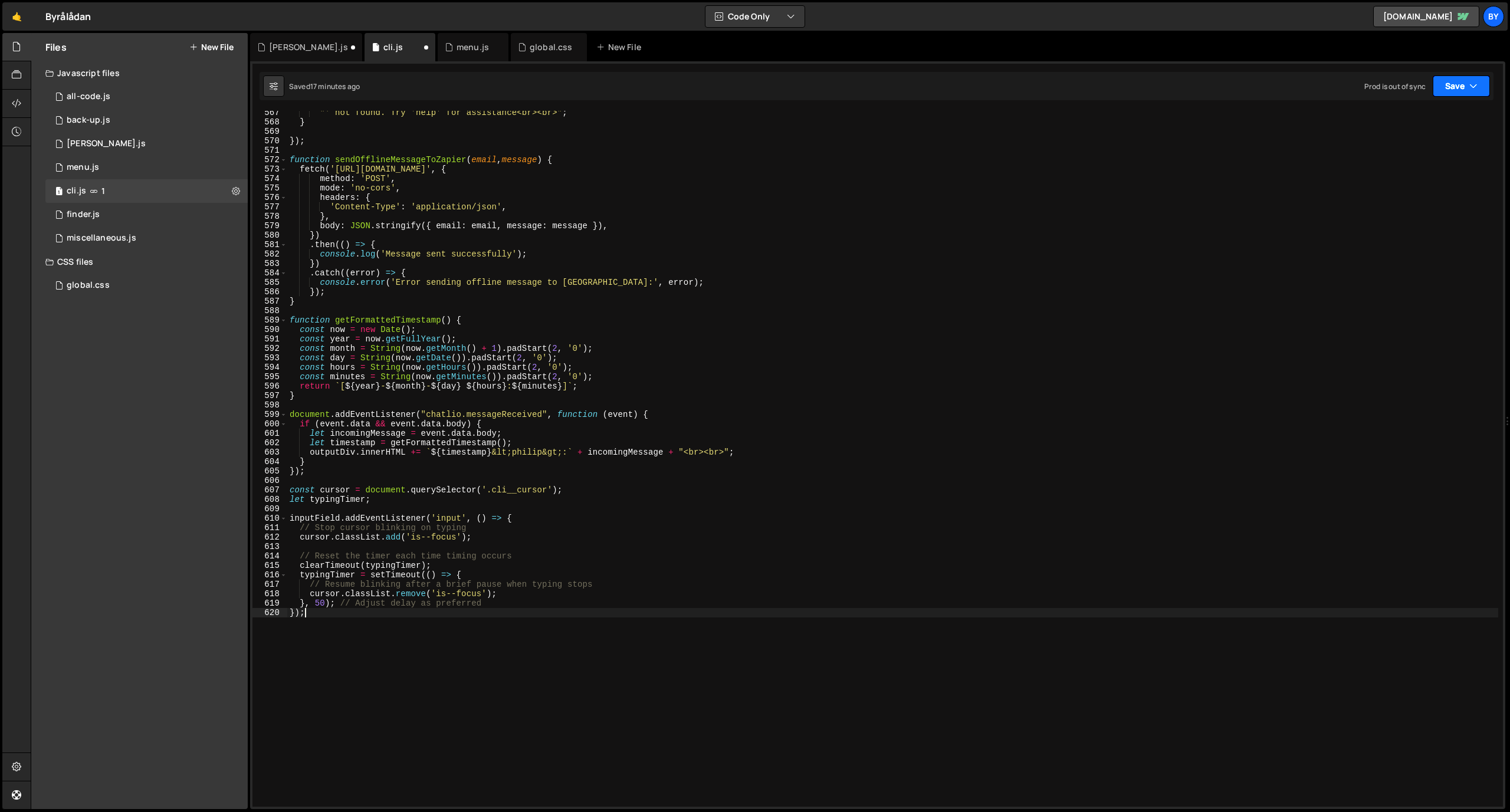
click at [1468, 89] on button "Save" at bounding box center [1461, 86] width 57 height 21
click at [1415, 123] on div "17 minutes ago" at bounding box center [1405, 127] width 48 height 10
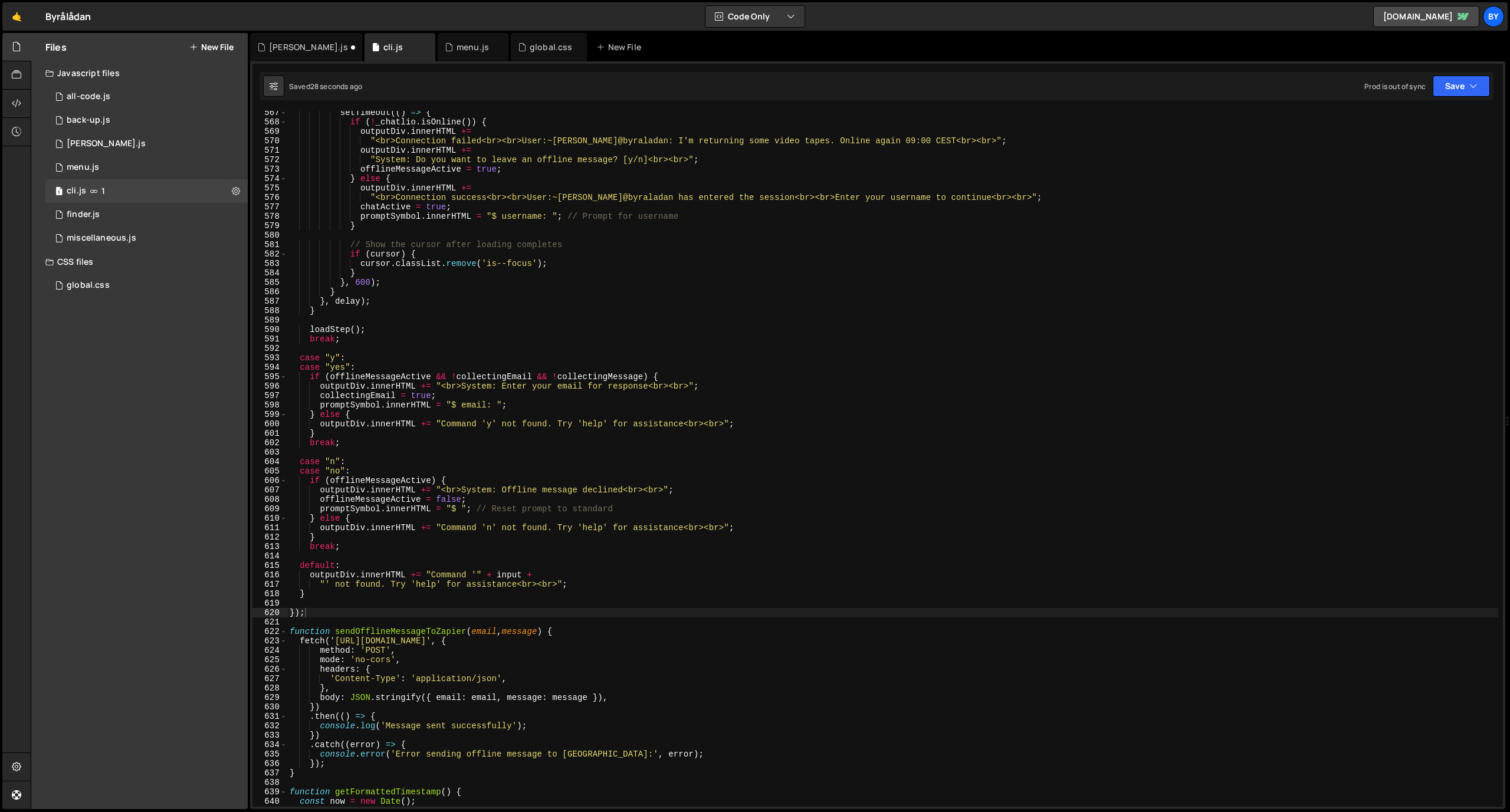
click at [513, 227] on div "setTimeout (( ) => { if ( ! _chatlio . isOnline ( )) { outputDiv . innerHTML +=…" at bounding box center [892, 465] width 1211 height 715
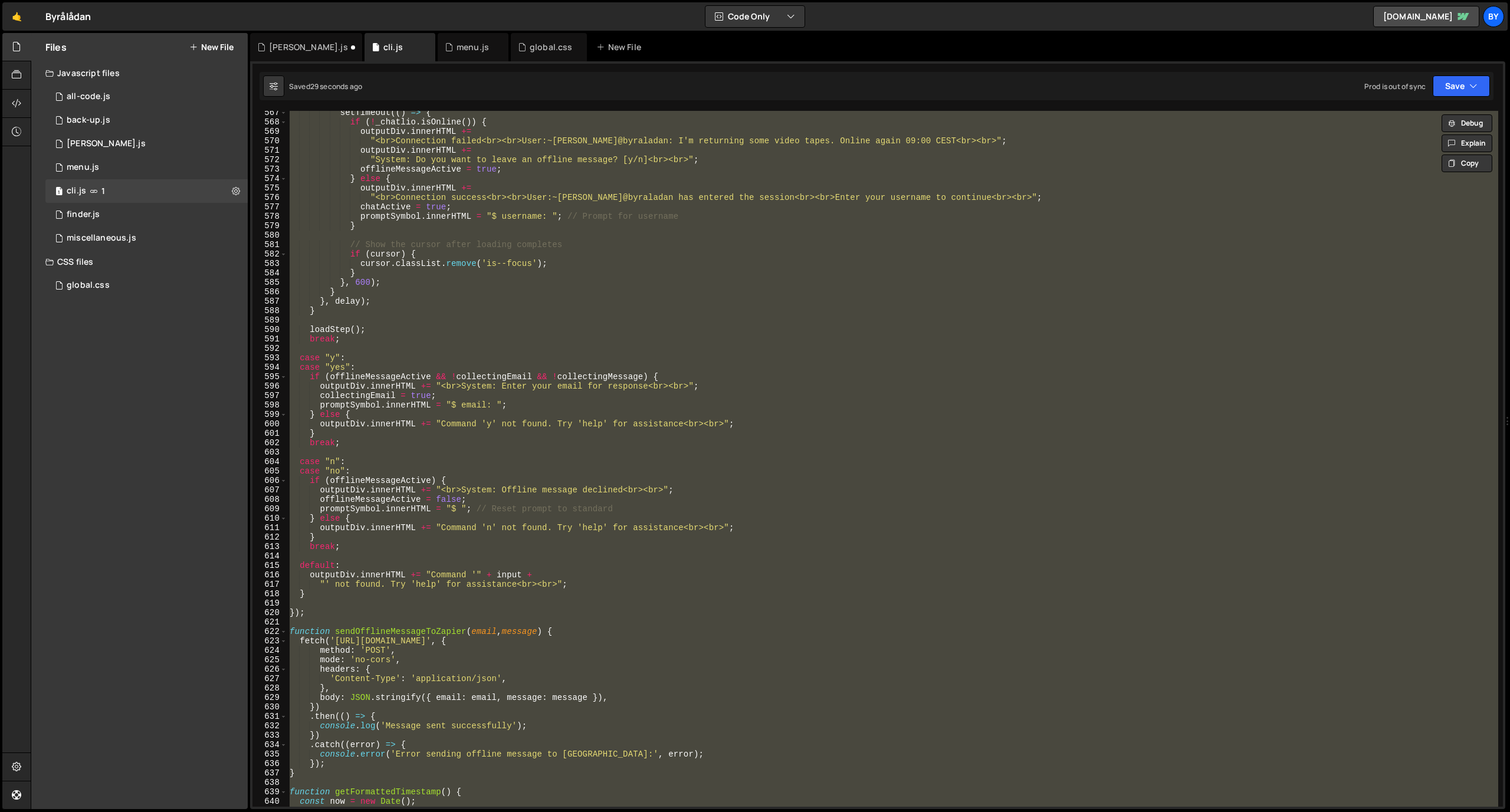
paste textarea
type textarea "}"
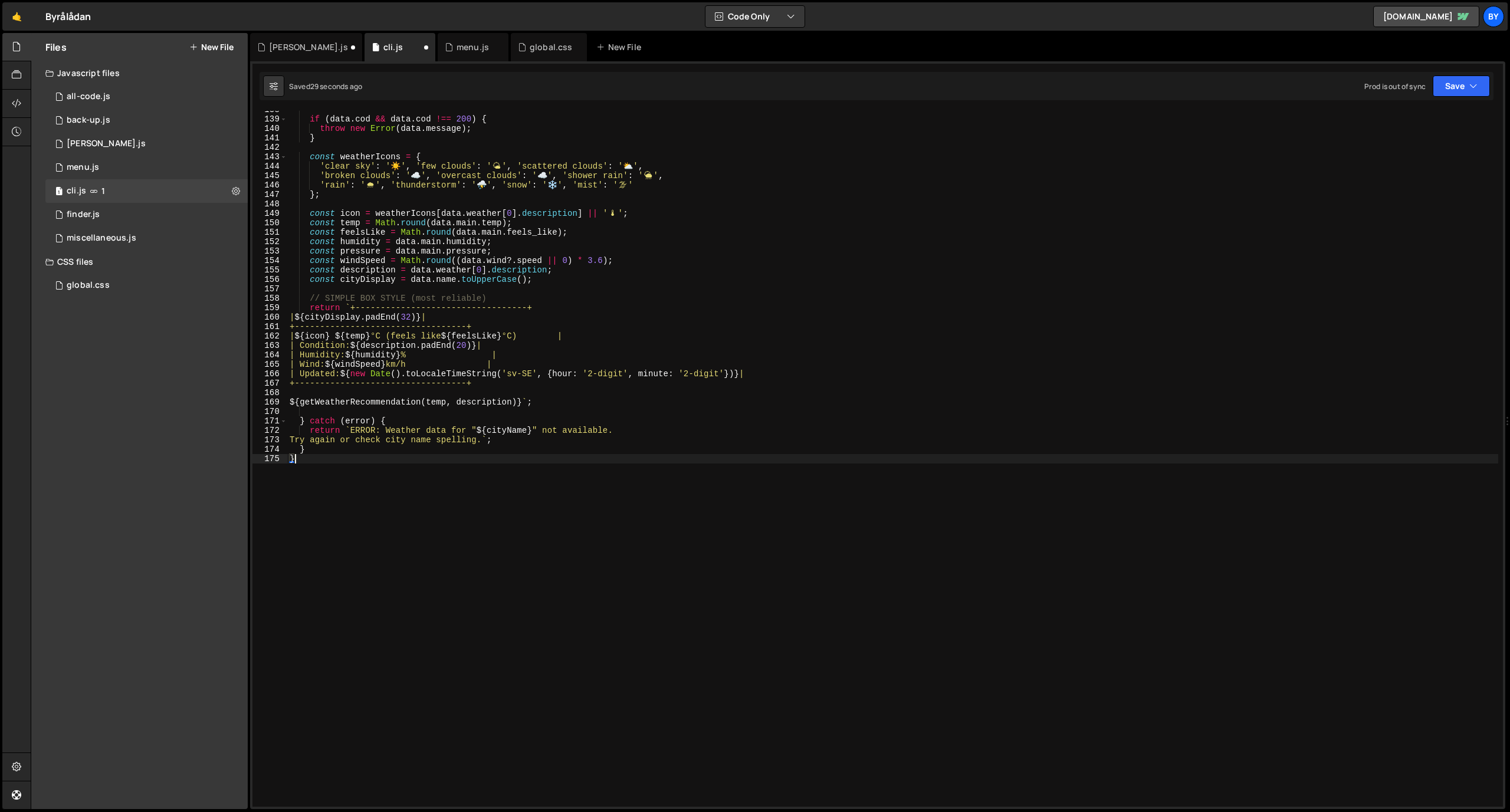
scroll to position [1298, 0]
click at [1462, 93] on button "Save" at bounding box center [1461, 86] width 57 height 21
click at [1448, 116] on div "Save to Staging S" at bounding box center [1421, 114] width 123 height 11
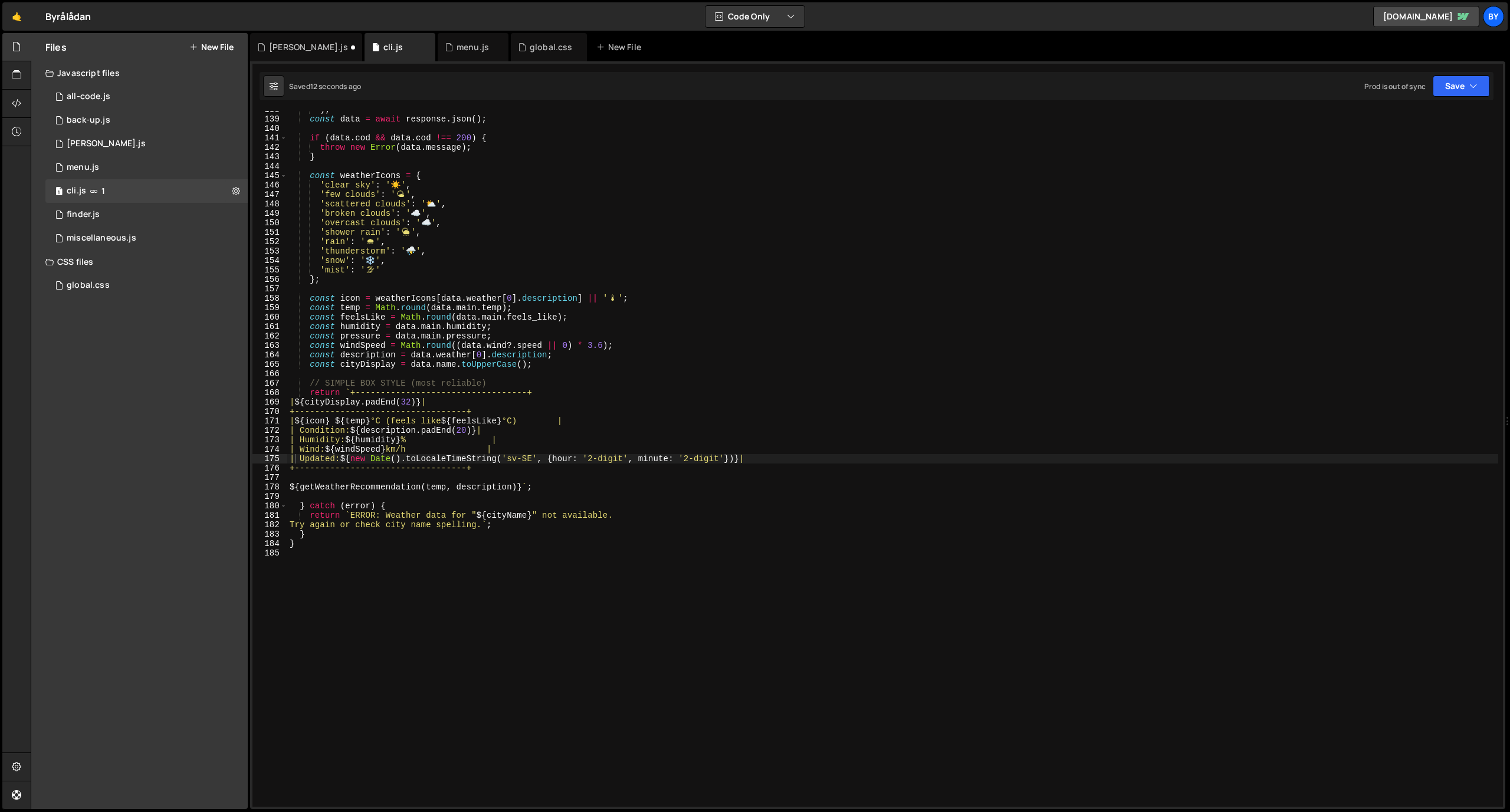
click at [530, 374] on div ") ; const data = await response . json ( ) ; if ( data . cod && data . cod !== …" at bounding box center [892, 462] width 1211 height 715
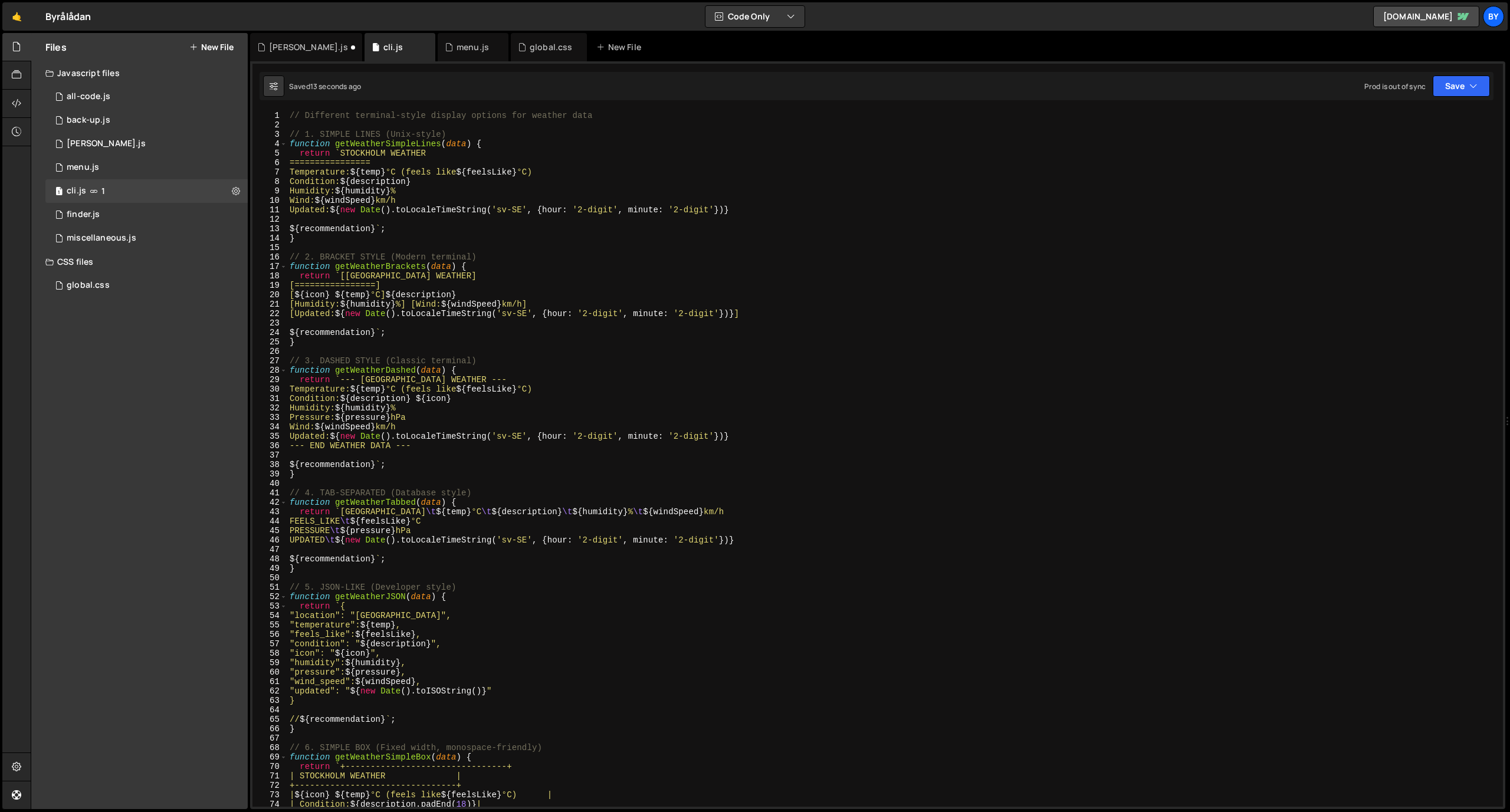
scroll to position [0, 0]
click at [780, 246] on div "// Different terminal-style display options for weather data // 1. SIMPLE LINES…" at bounding box center [892, 467] width 1211 height 715
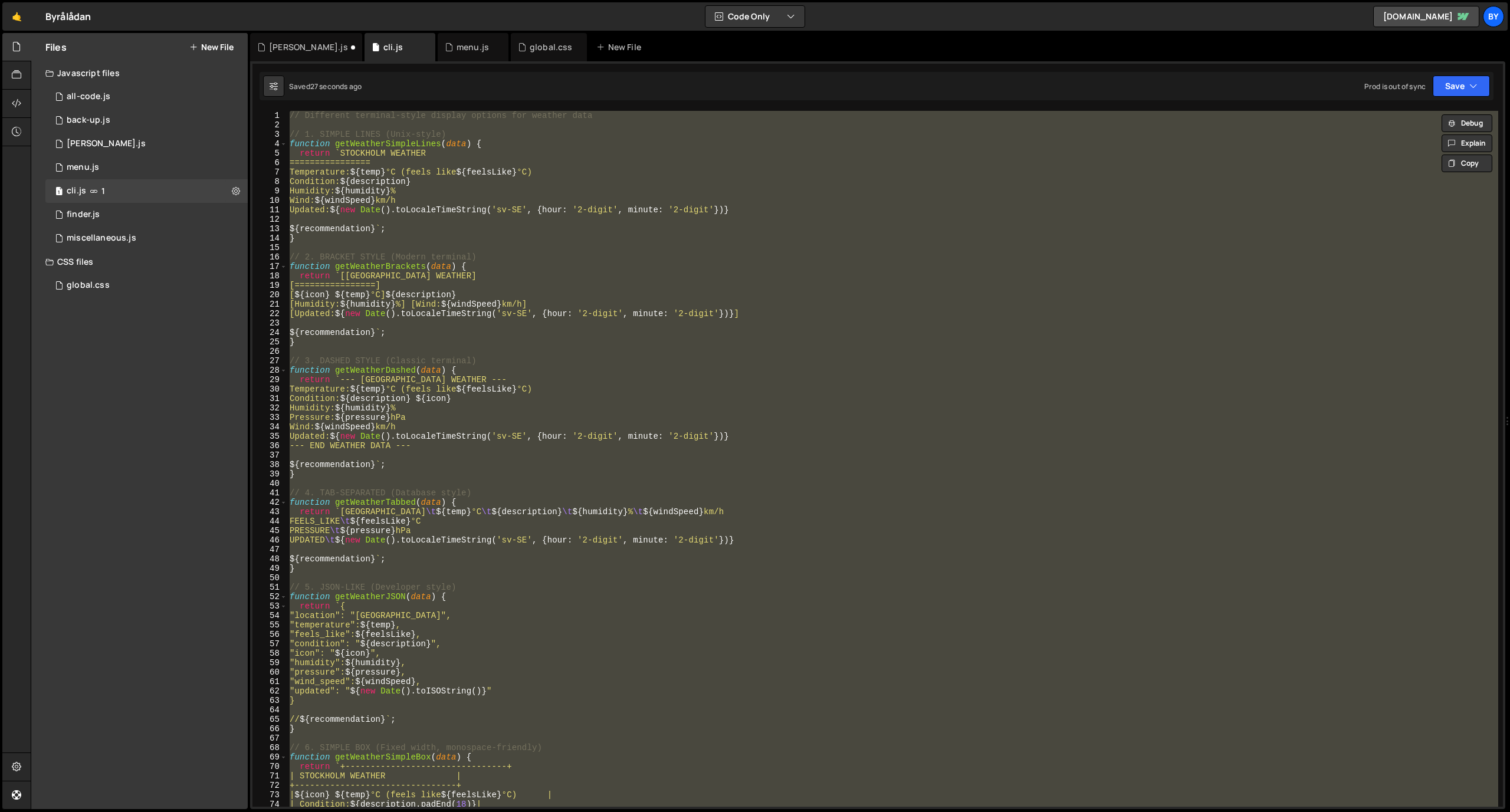
paste textarea ");"
type textarea "});"
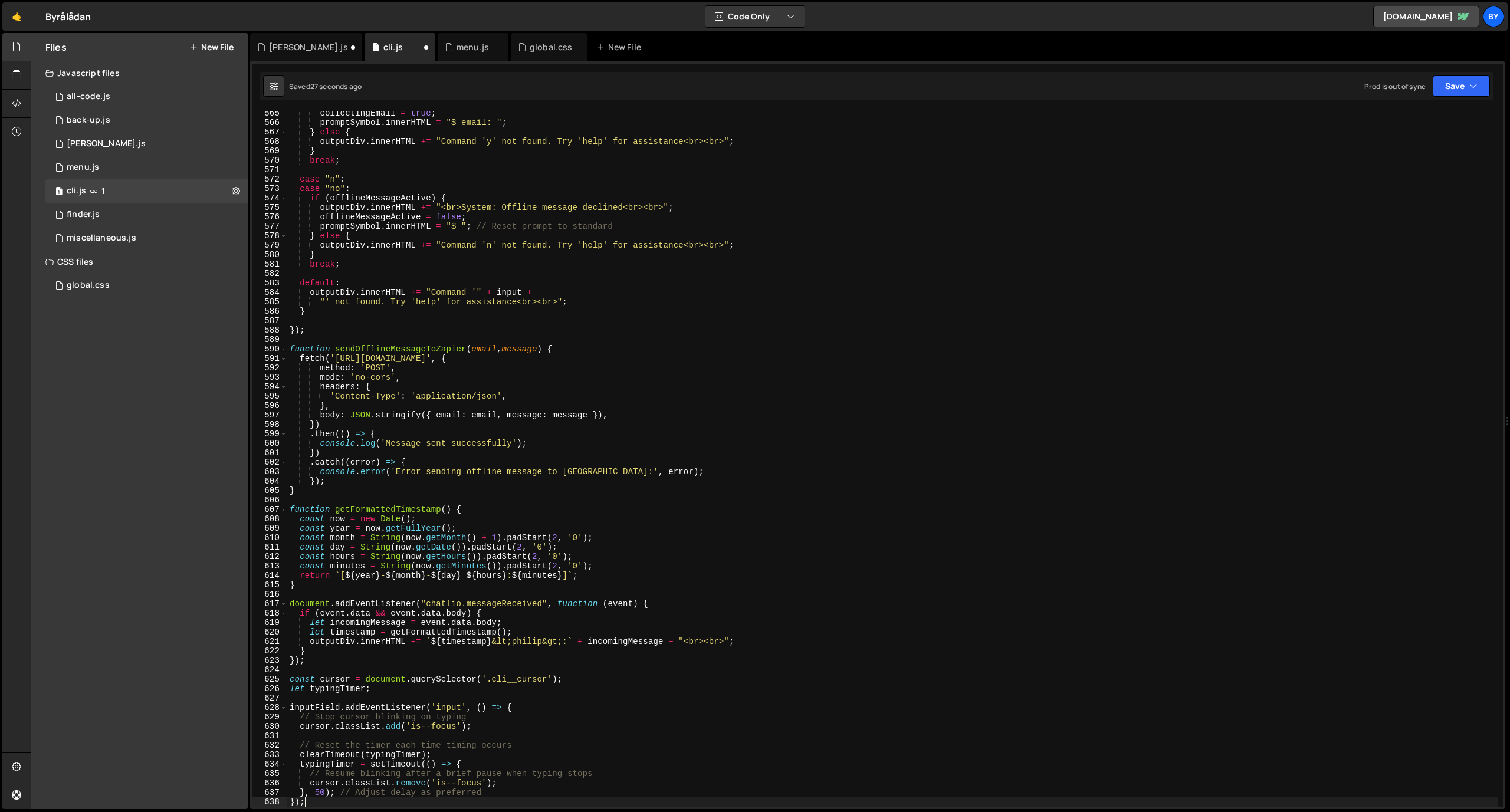
scroll to position [5331, 0]
click at [1461, 95] on button "Save" at bounding box center [1461, 86] width 57 height 21
click at [1424, 119] on div "Save to Staging S" at bounding box center [1421, 114] width 123 height 11
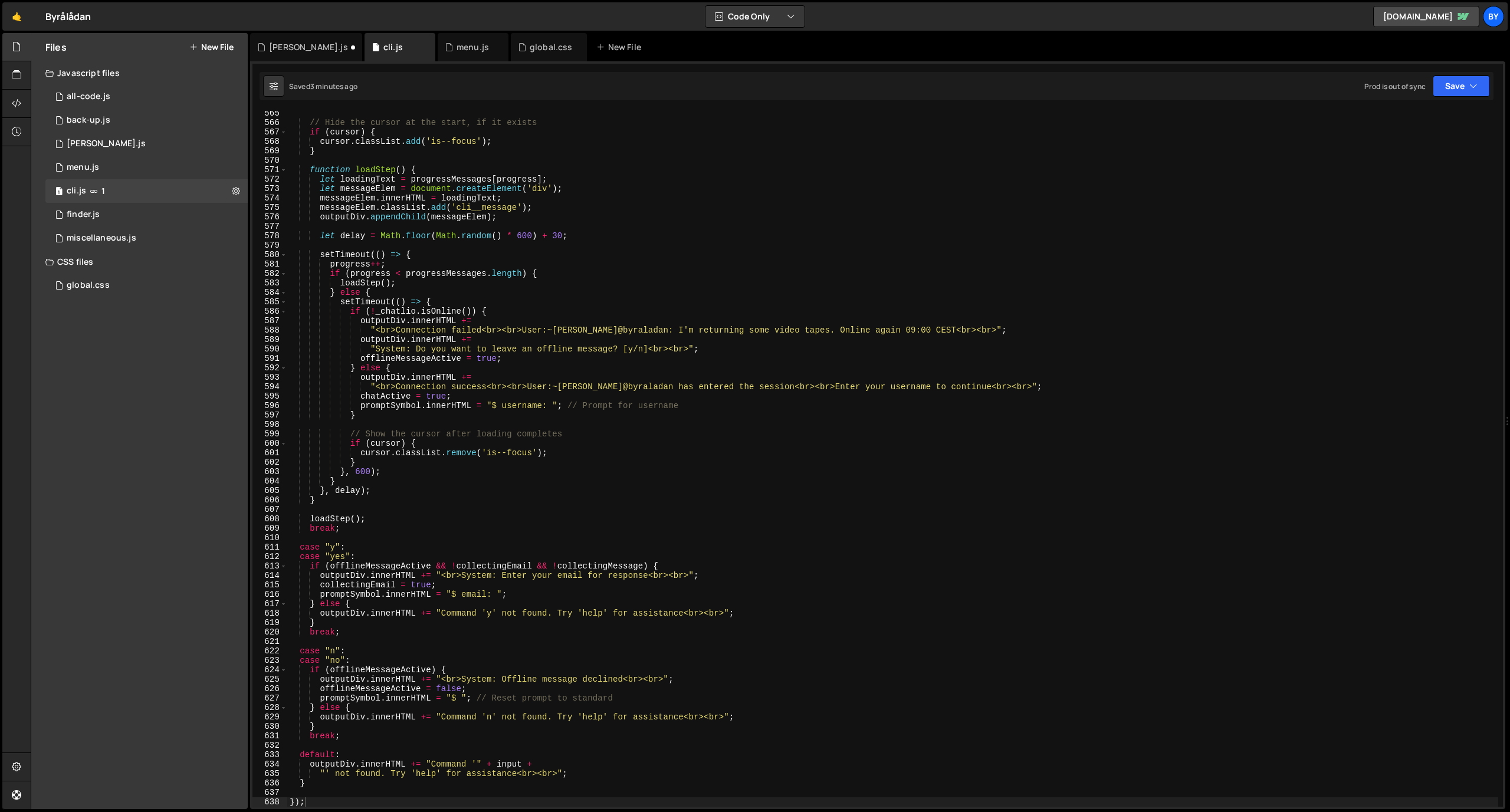
click at [220, 48] on button "New File" at bounding box center [211, 46] width 44 height 10
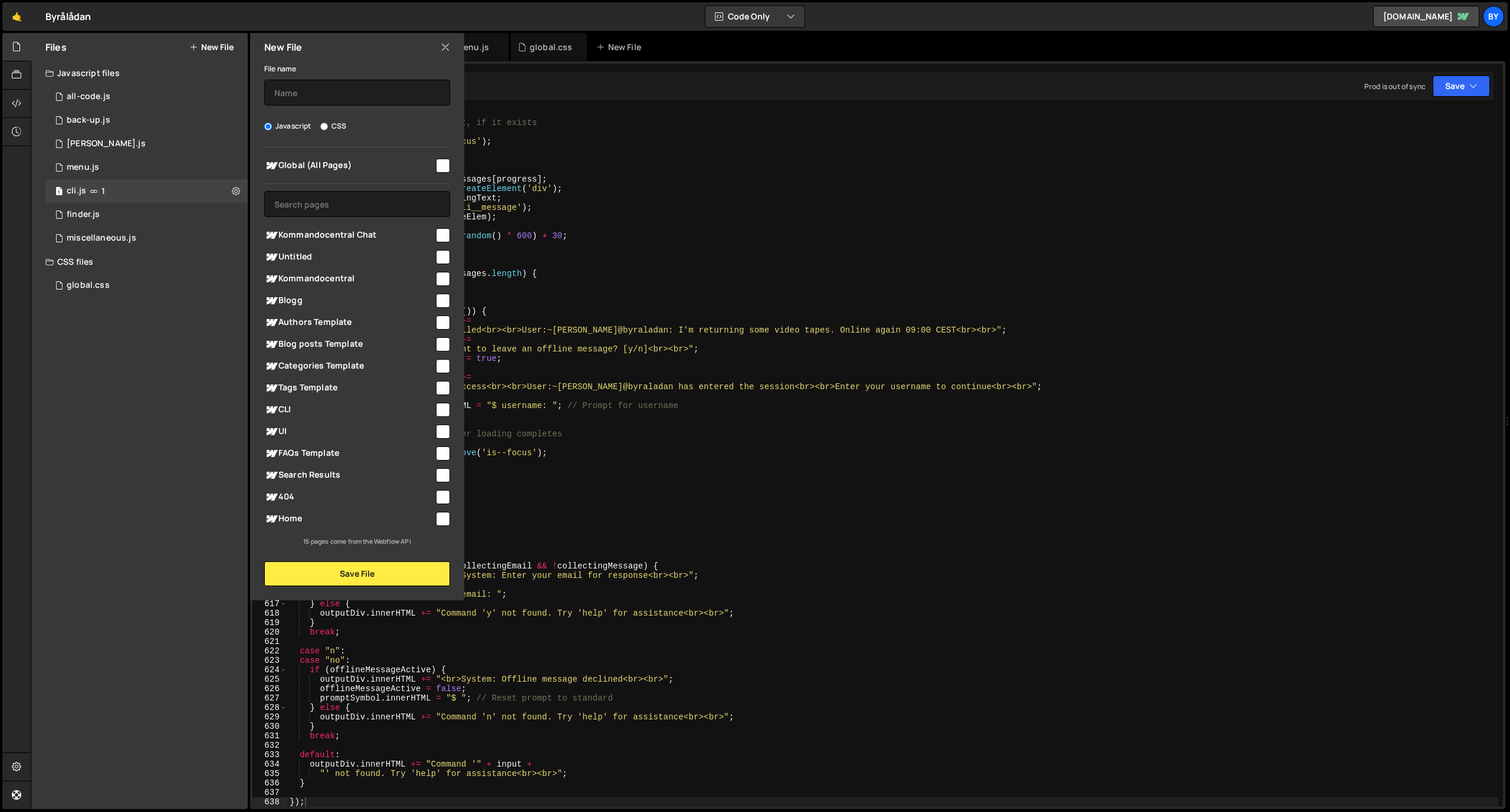
click at [445, 496] on input "checkbox" at bounding box center [443, 497] width 14 height 14
checkbox input "true"
click at [322, 75] on div "File name" at bounding box center [357, 83] width 186 height 44
click at [321, 83] on input "text" at bounding box center [357, 93] width 186 height 26
type input "cli weather"
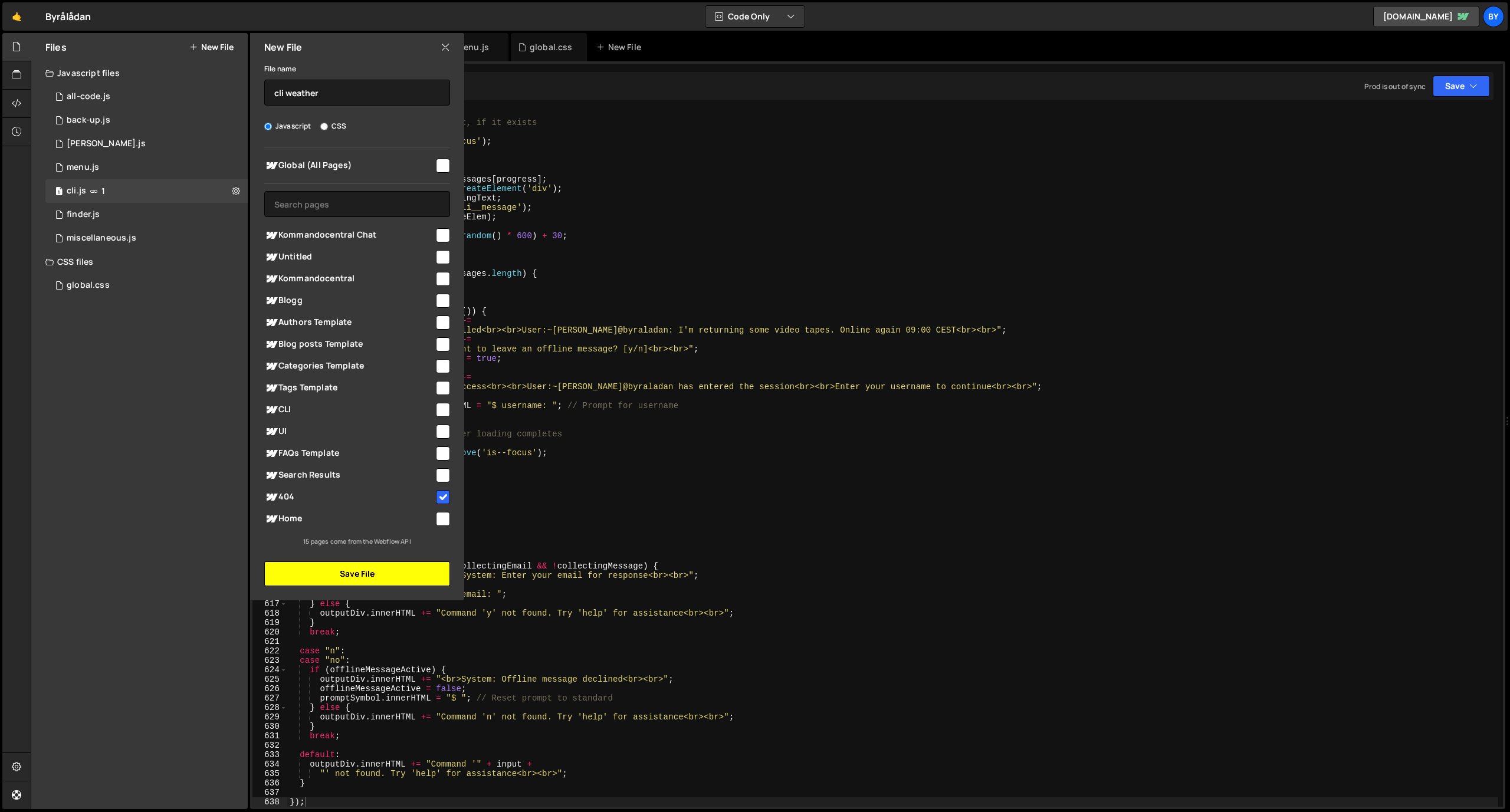
click at [396, 567] on button "Save File" at bounding box center [357, 573] width 186 height 25
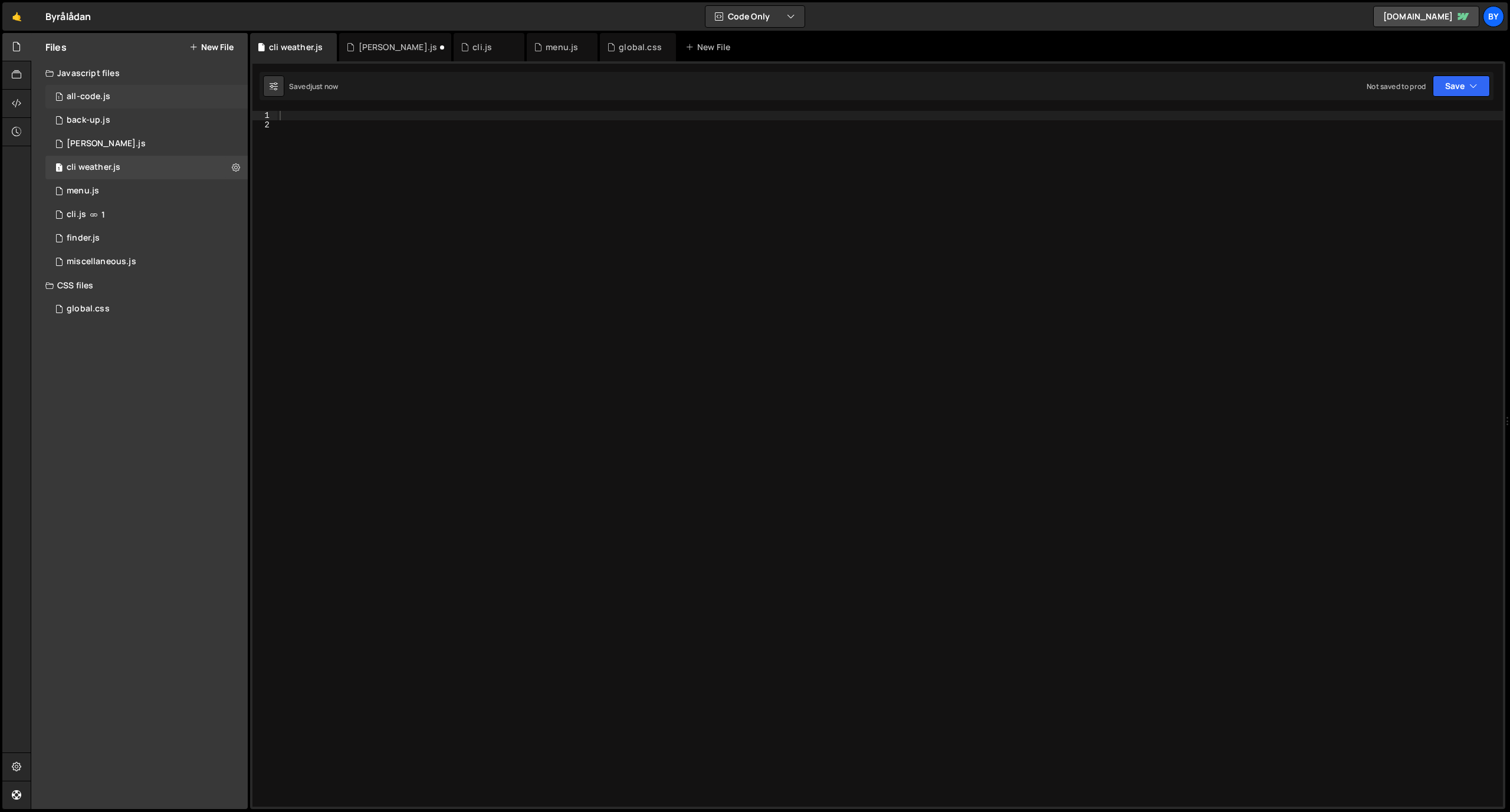
scroll to position [0, 0]
click at [133, 211] on div "1 cli.js 1" at bounding box center [147, 214] width 203 height 24
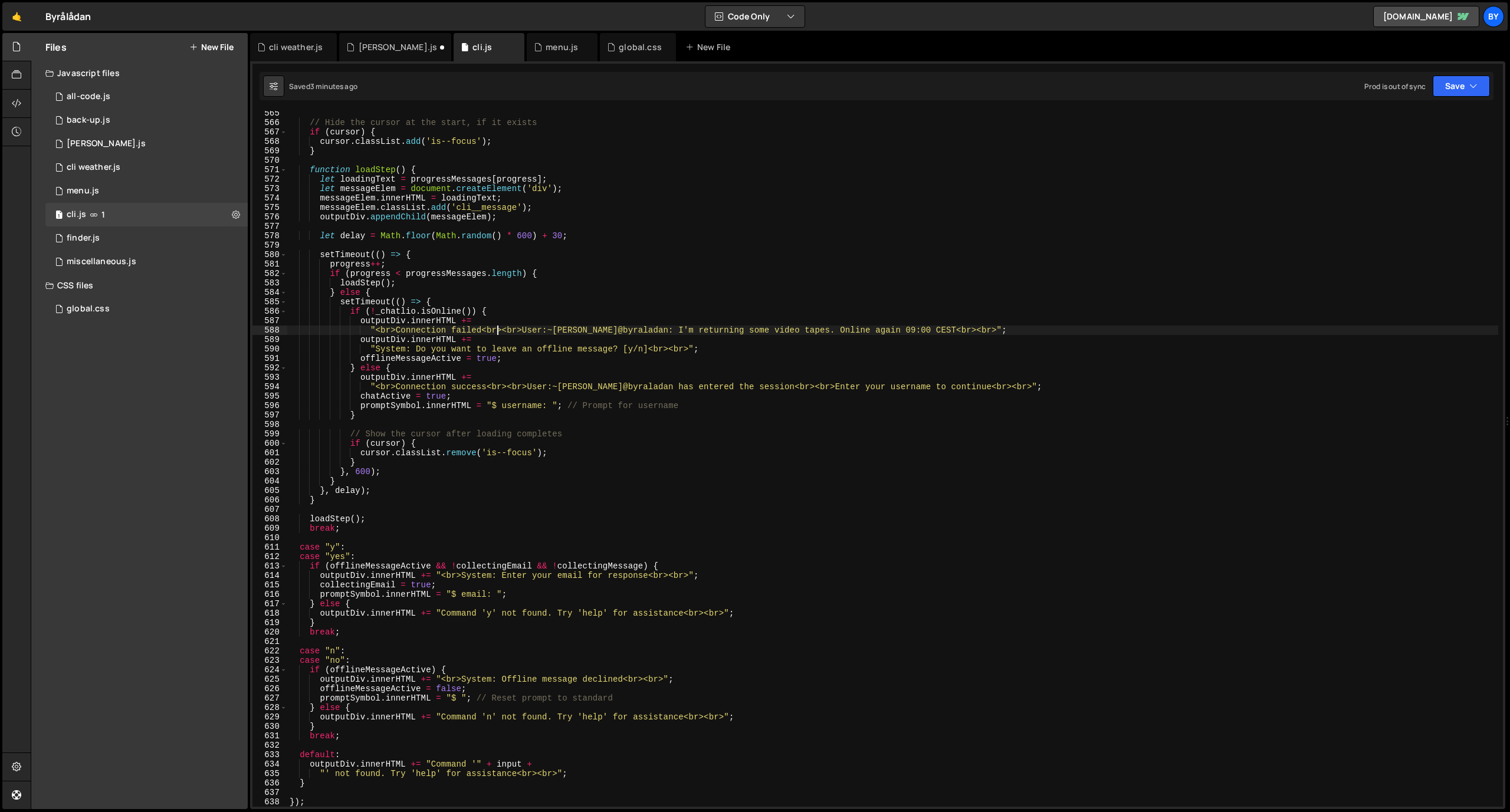
click at [498, 332] on div "// Hide the cursor at the start, if it exists if ( cursor ) { cursor . classLis…" at bounding box center [892, 466] width 1211 height 715
type textarea "});"
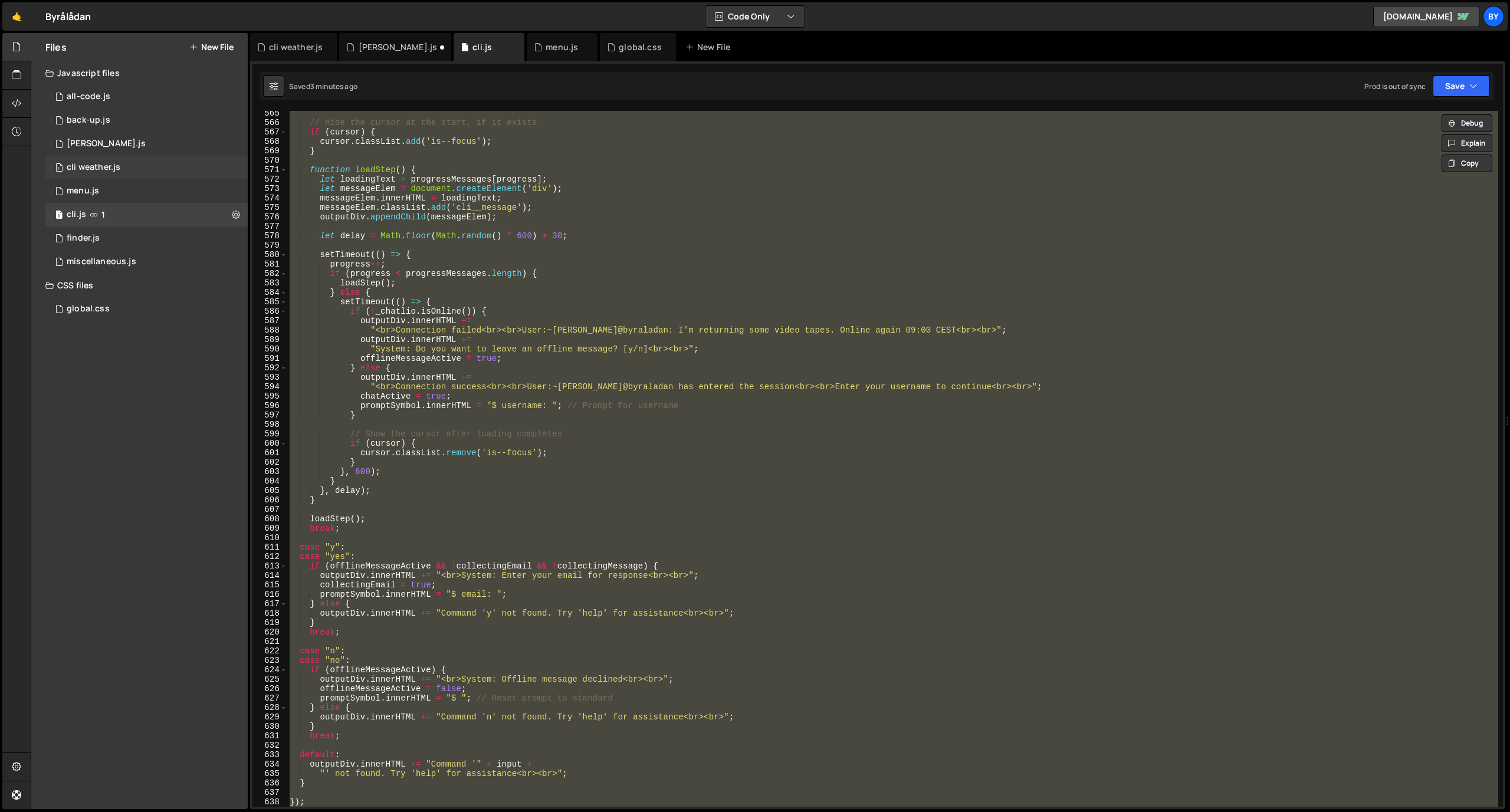
click at [132, 161] on div "1 cli weather.js 0" at bounding box center [147, 167] width 203 height 24
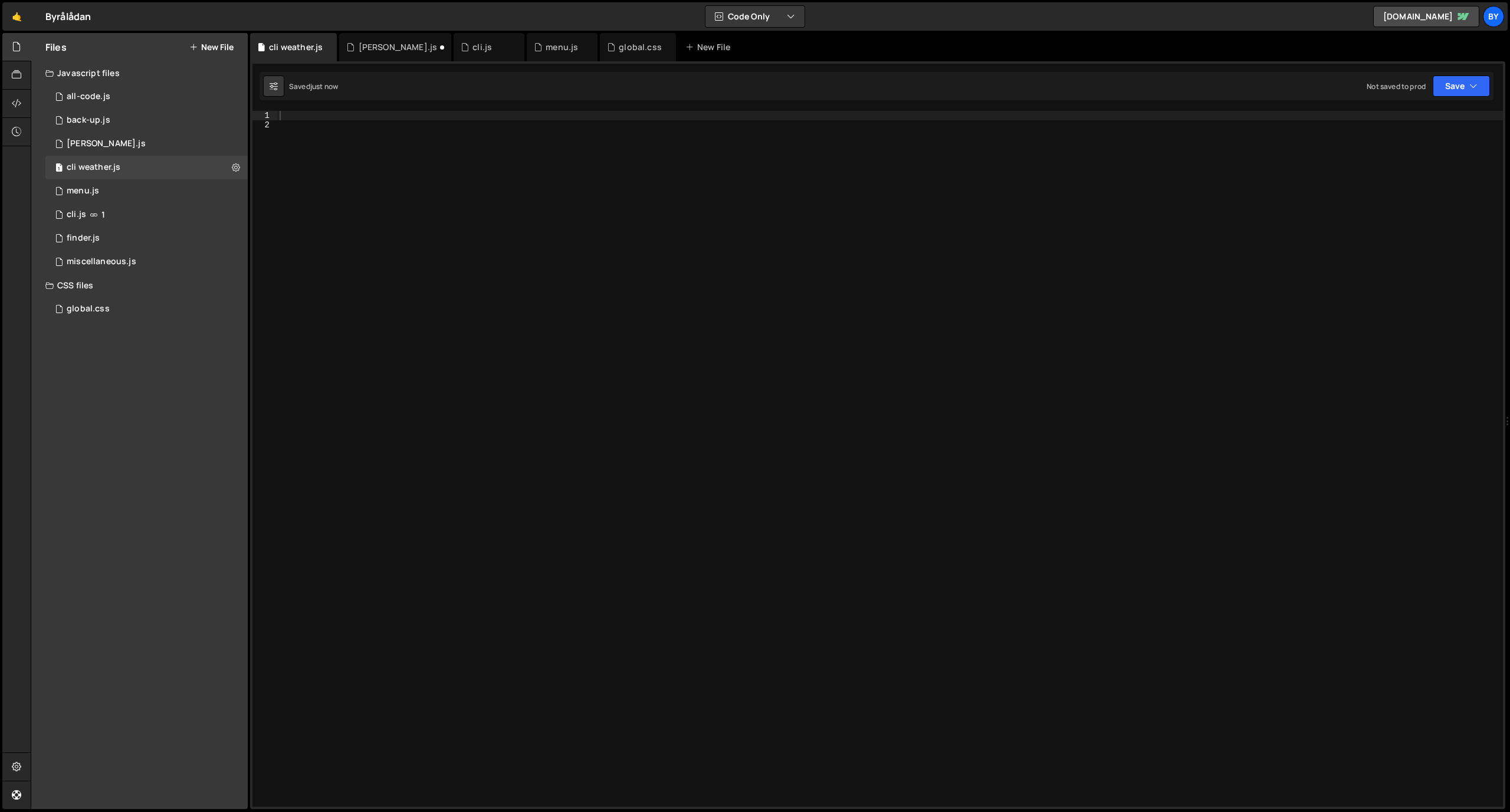
click at [472, 267] on div at bounding box center [890, 467] width 1226 height 715
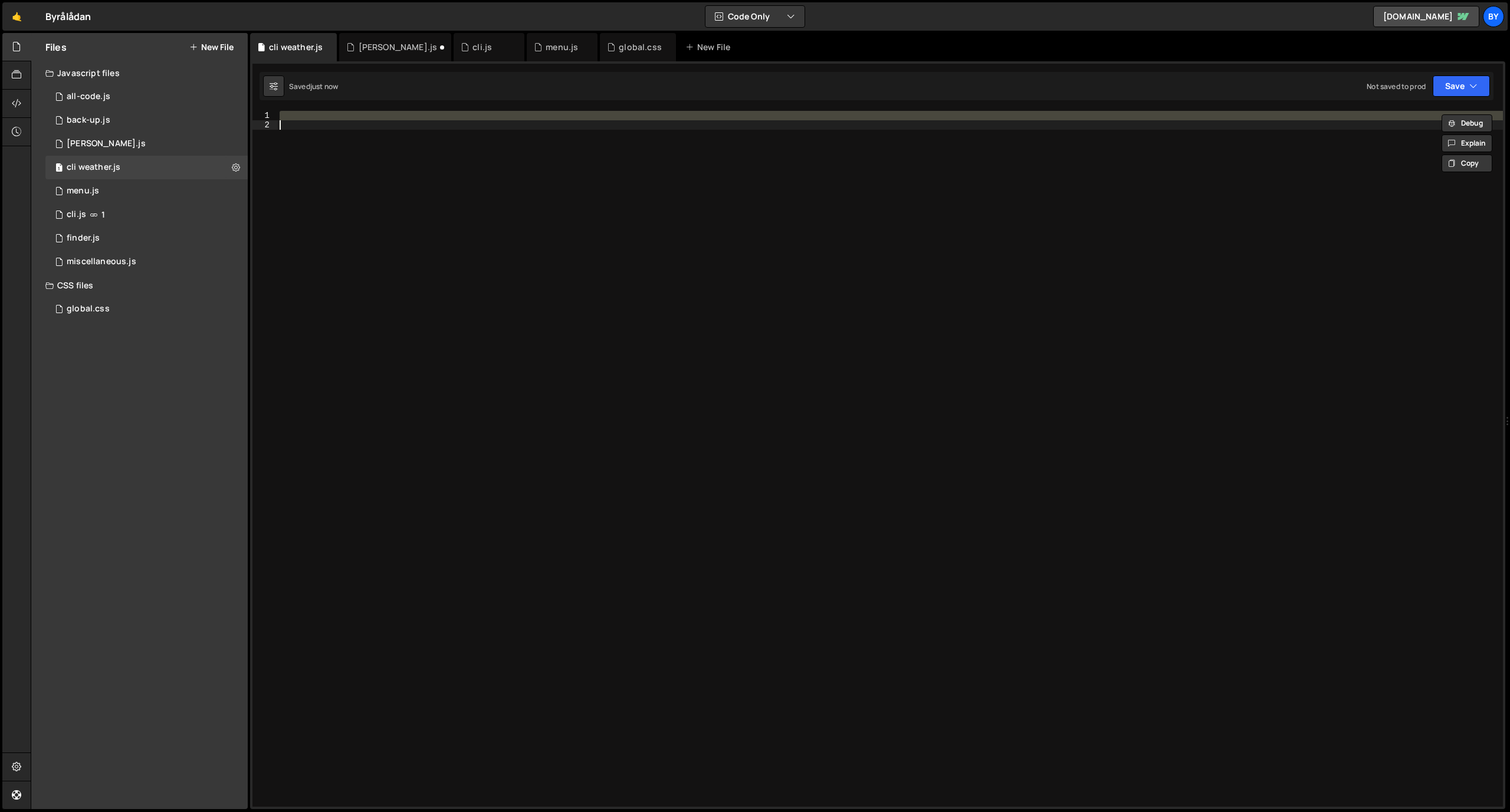
paste textarea
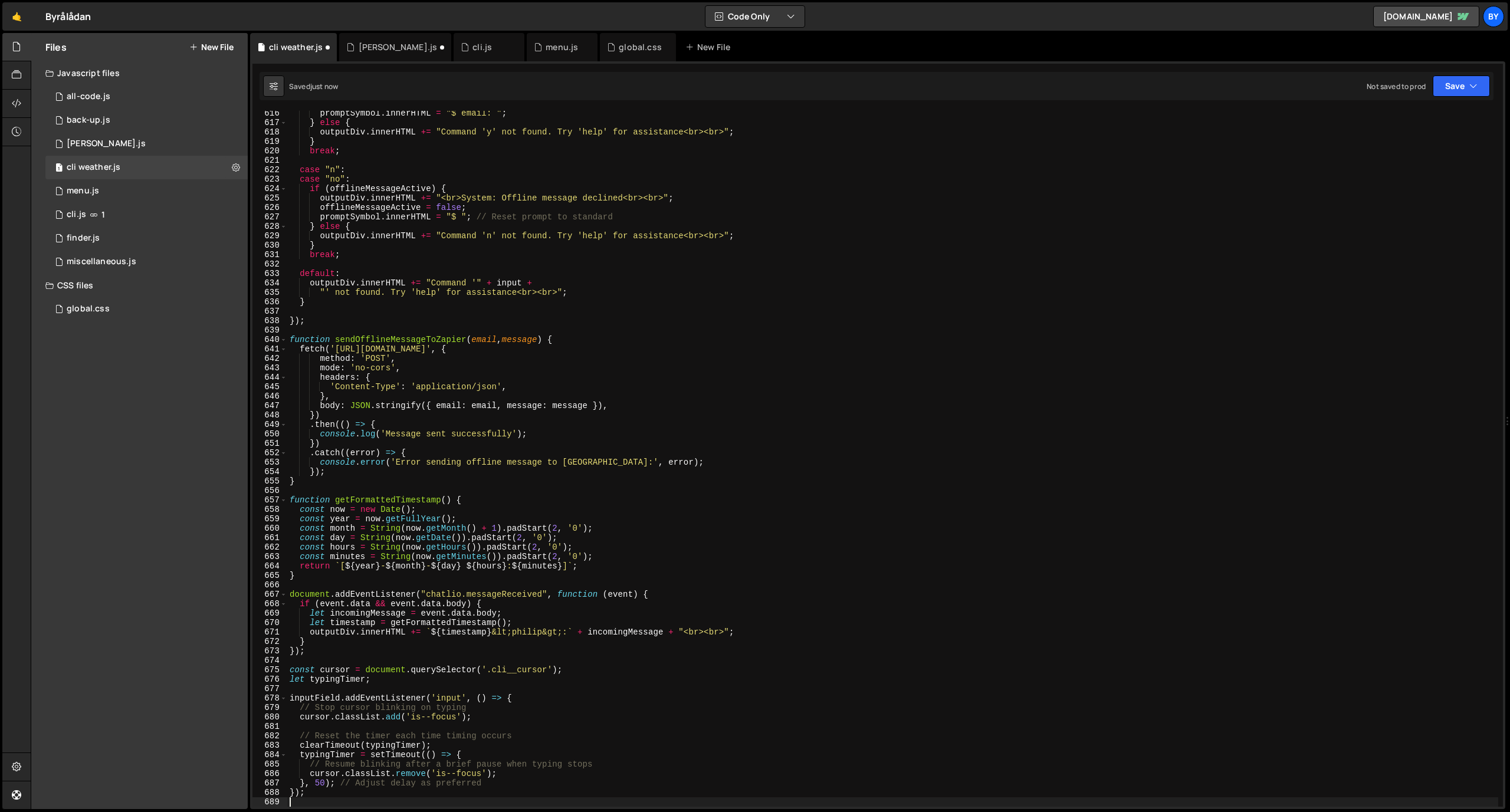
scroll to position [5813, 0]
click at [1470, 91] on icon "button" at bounding box center [1473, 85] width 8 height 11
click at [1449, 114] on div "Save to Staging S" at bounding box center [1421, 114] width 123 height 11
click at [127, 152] on div "1 [PERSON_NAME].js 0" at bounding box center [147, 144] width 203 height 24
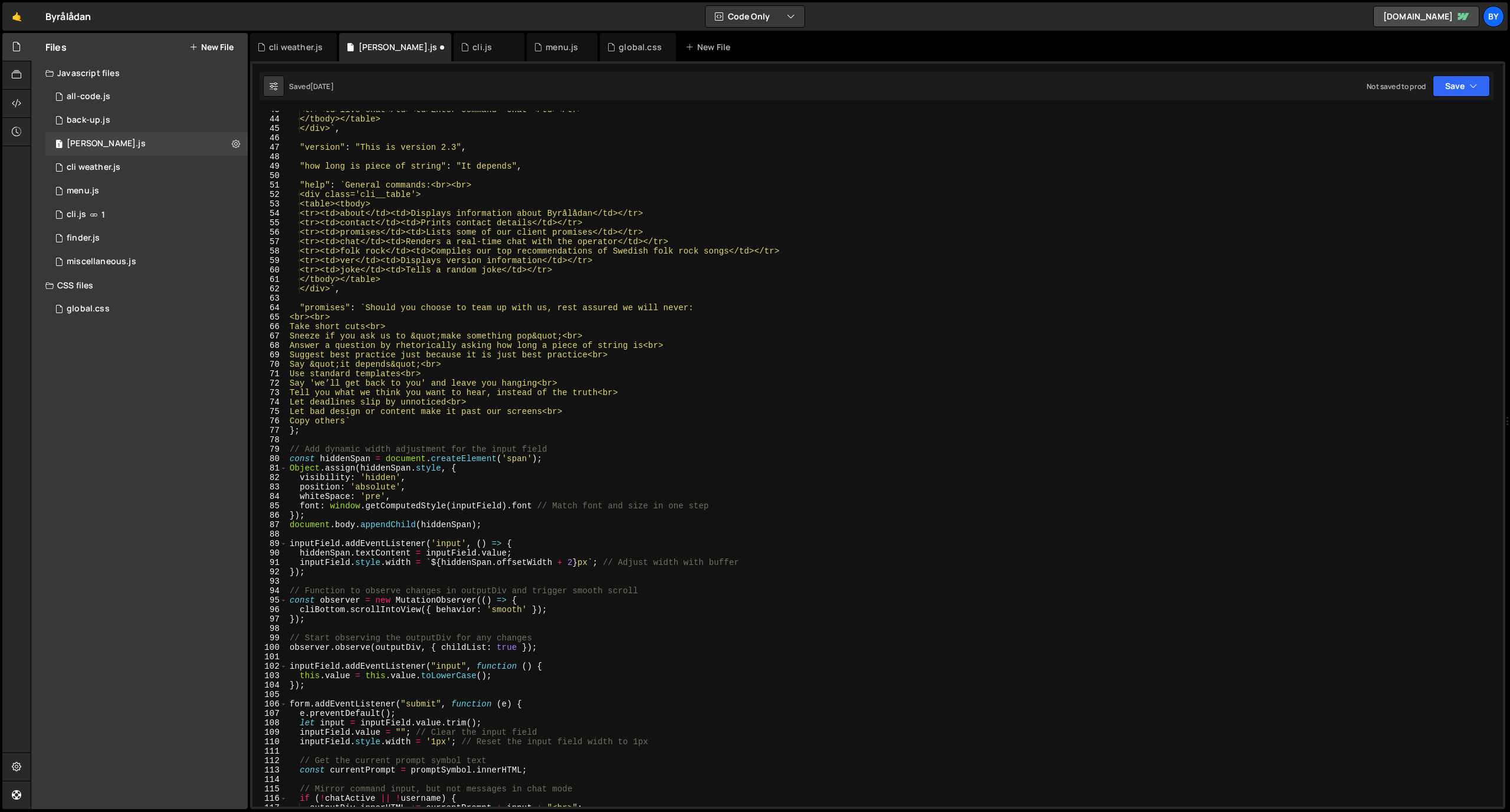
scroll to position [0, 0]
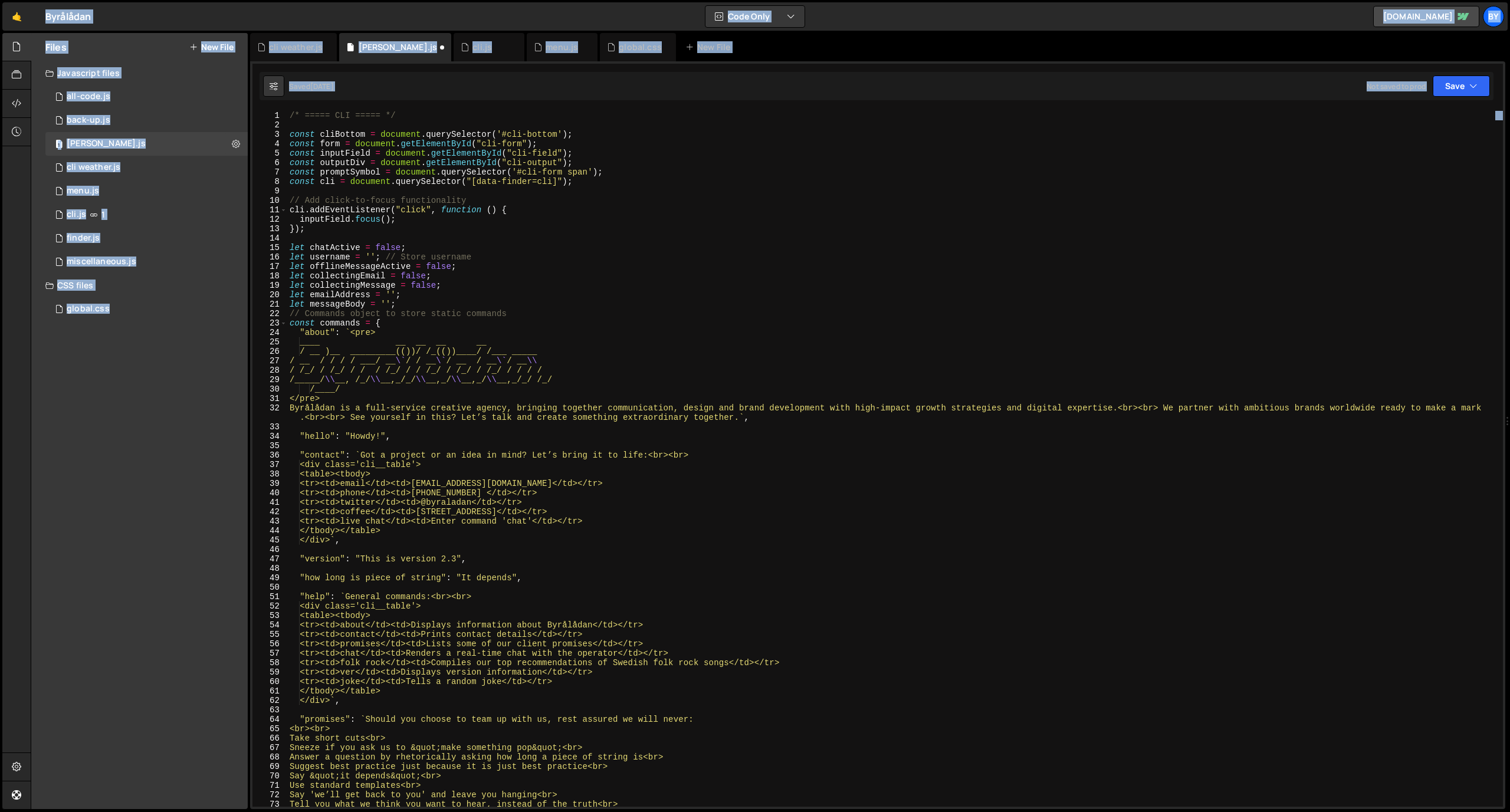
click at [569, 319] on div "/* ===== CLI ===== */ const cliBottom = document . querySelector ( '#cli-bottom…" at bounding box center [892, 467] width 1211 height 715
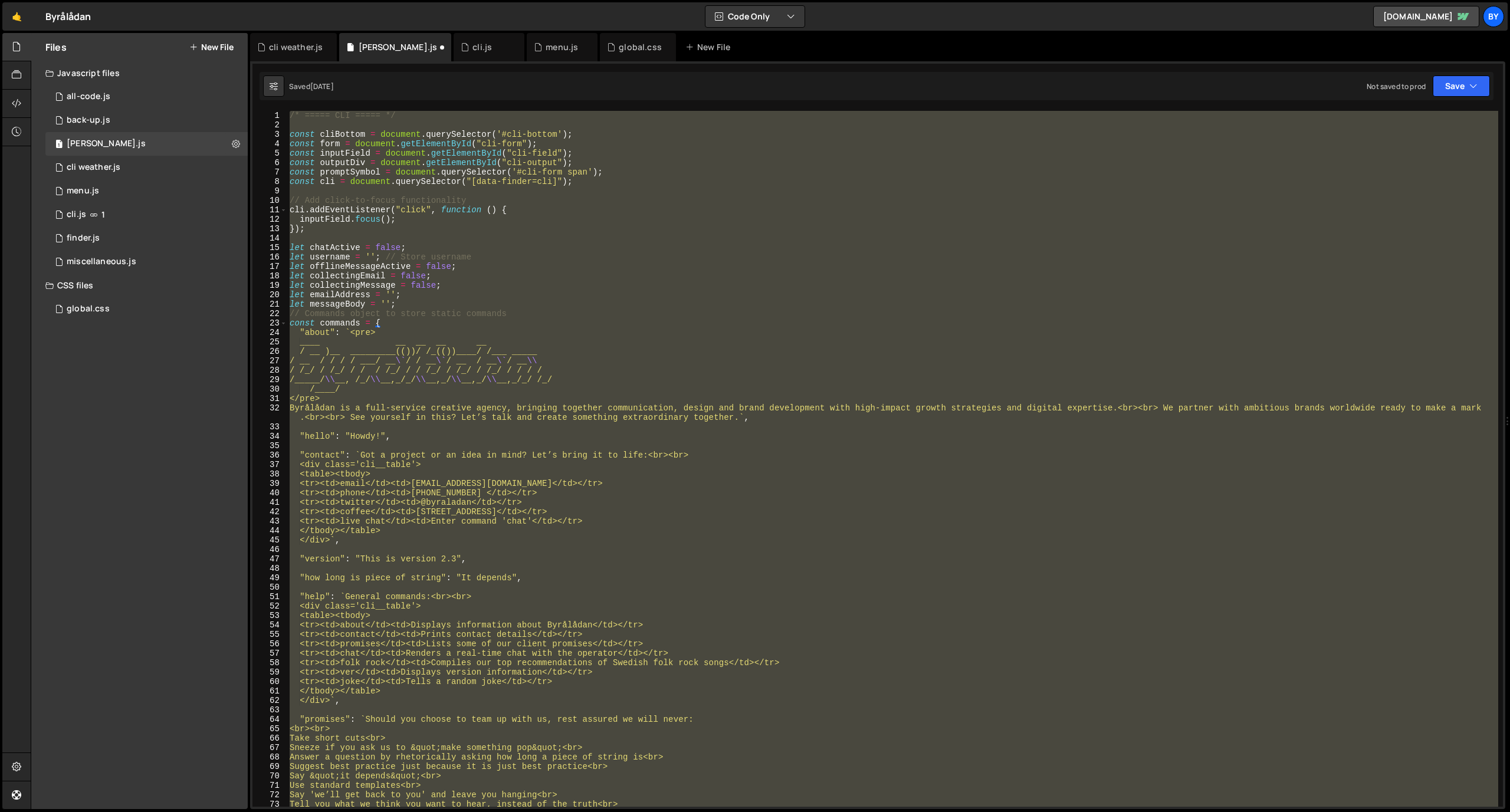
type textarea "});"
click at [121, 202] on div "1 menu.js 0" at bounding box center [147, 190] width 203 height 24
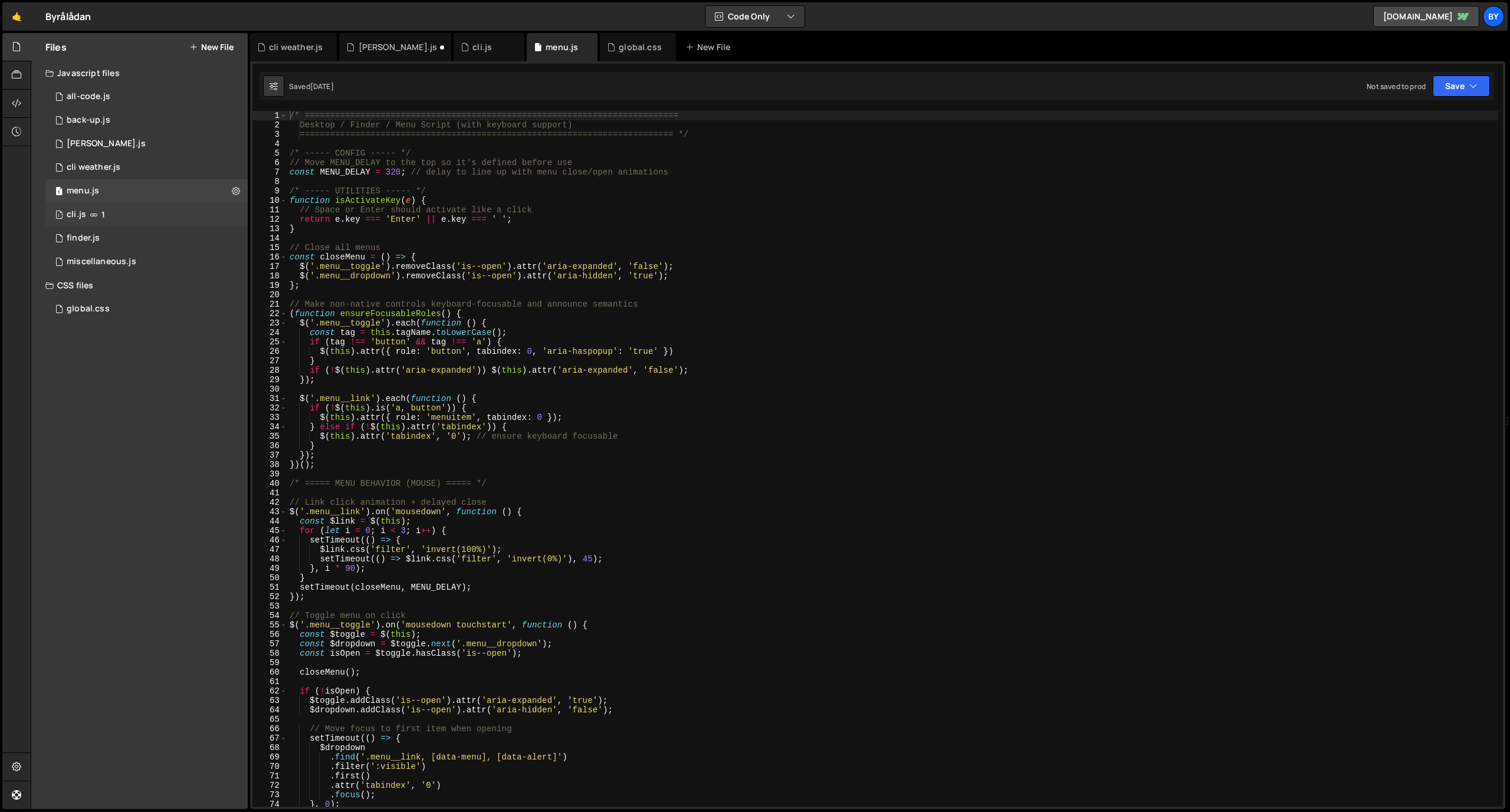
click at [124, 218] on div "1 cli.js 1" at bounding box center [147, 214] width 203 height 24
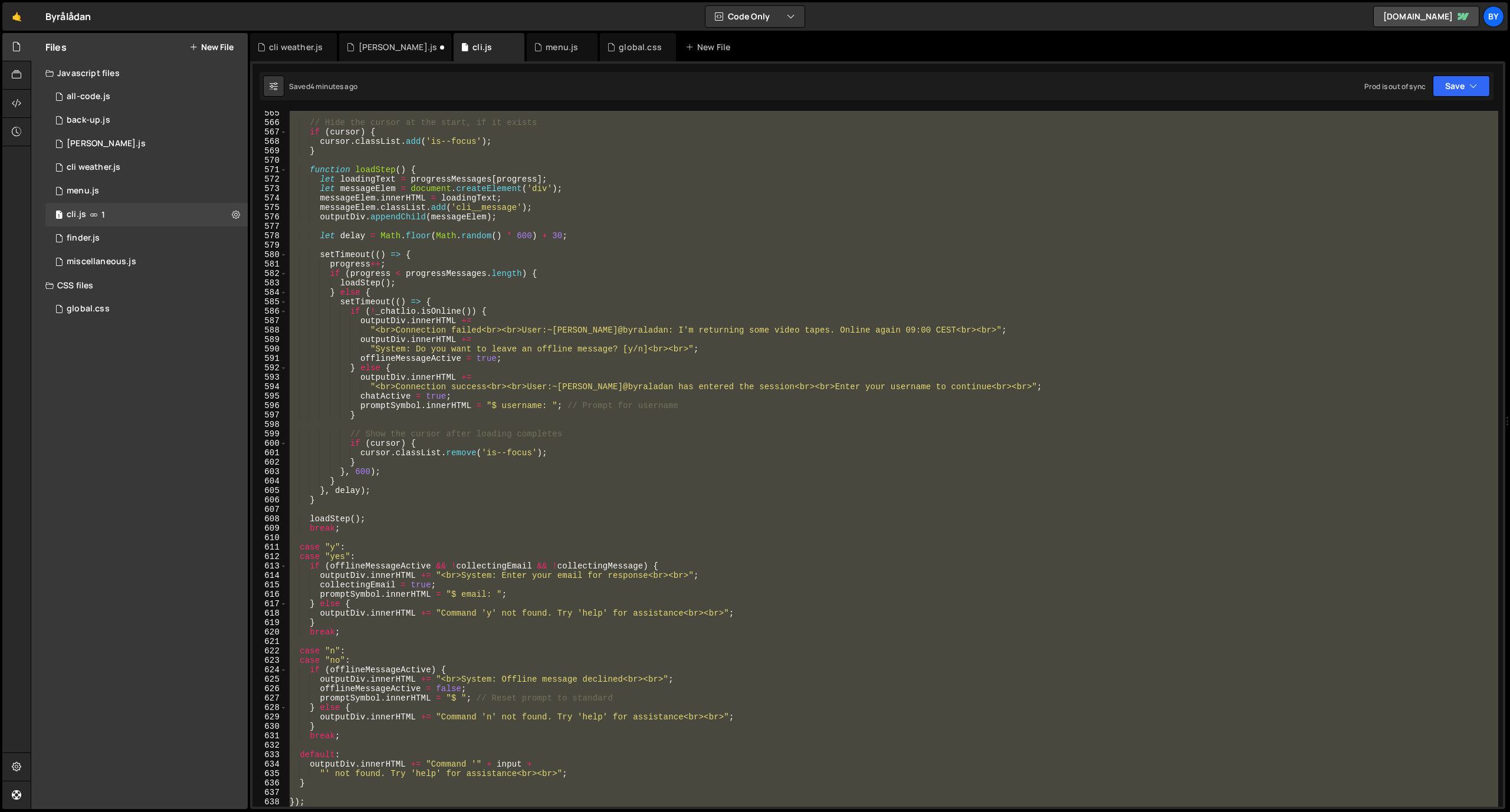
click at [497, 245] on div "// Hide the cursor at the start, if it exists if ( cursor ) { cursor . classLis…" at bounding box center [892, 466] width 1211 height 715
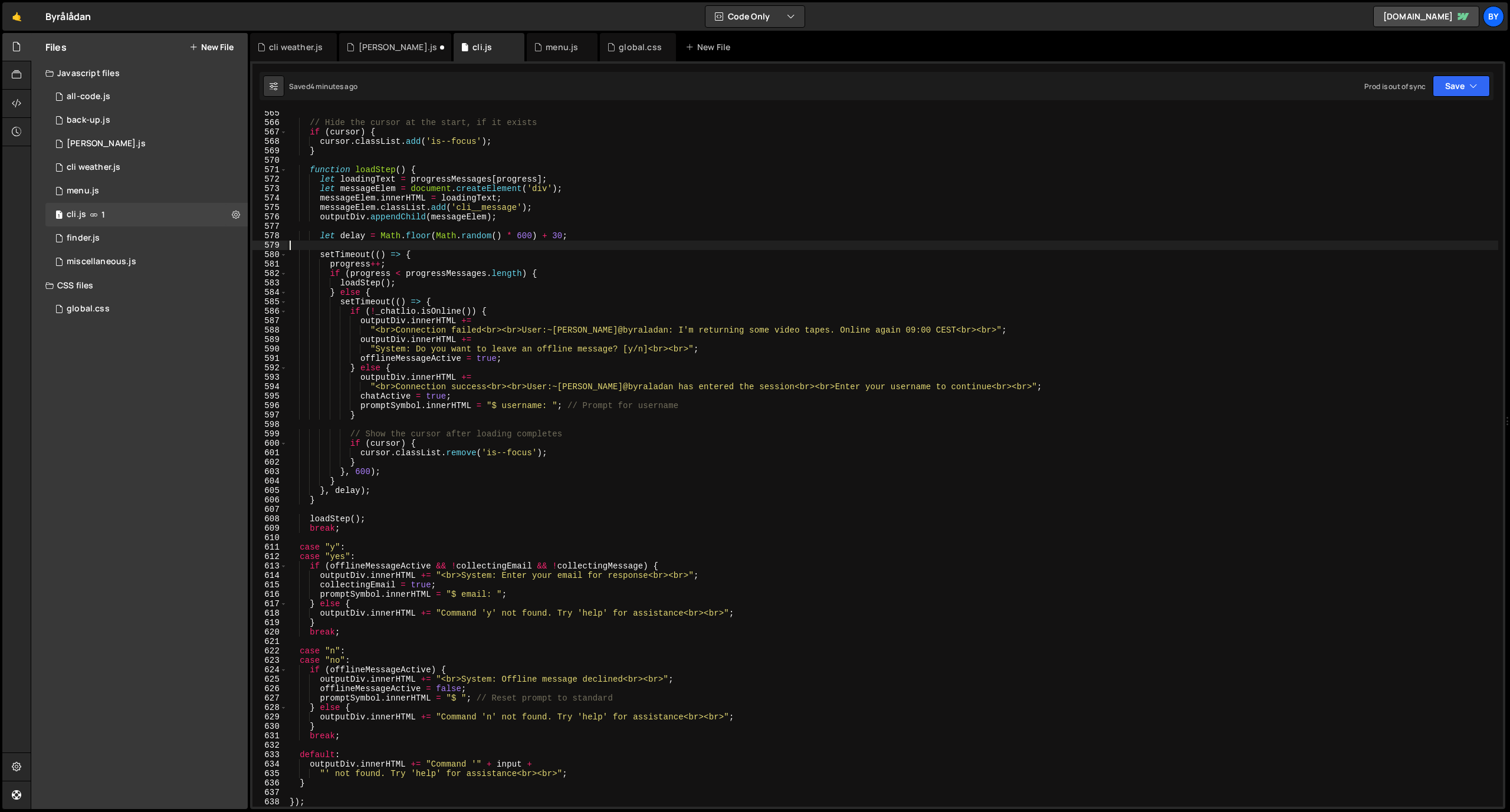
scroll to position [7786, 0]
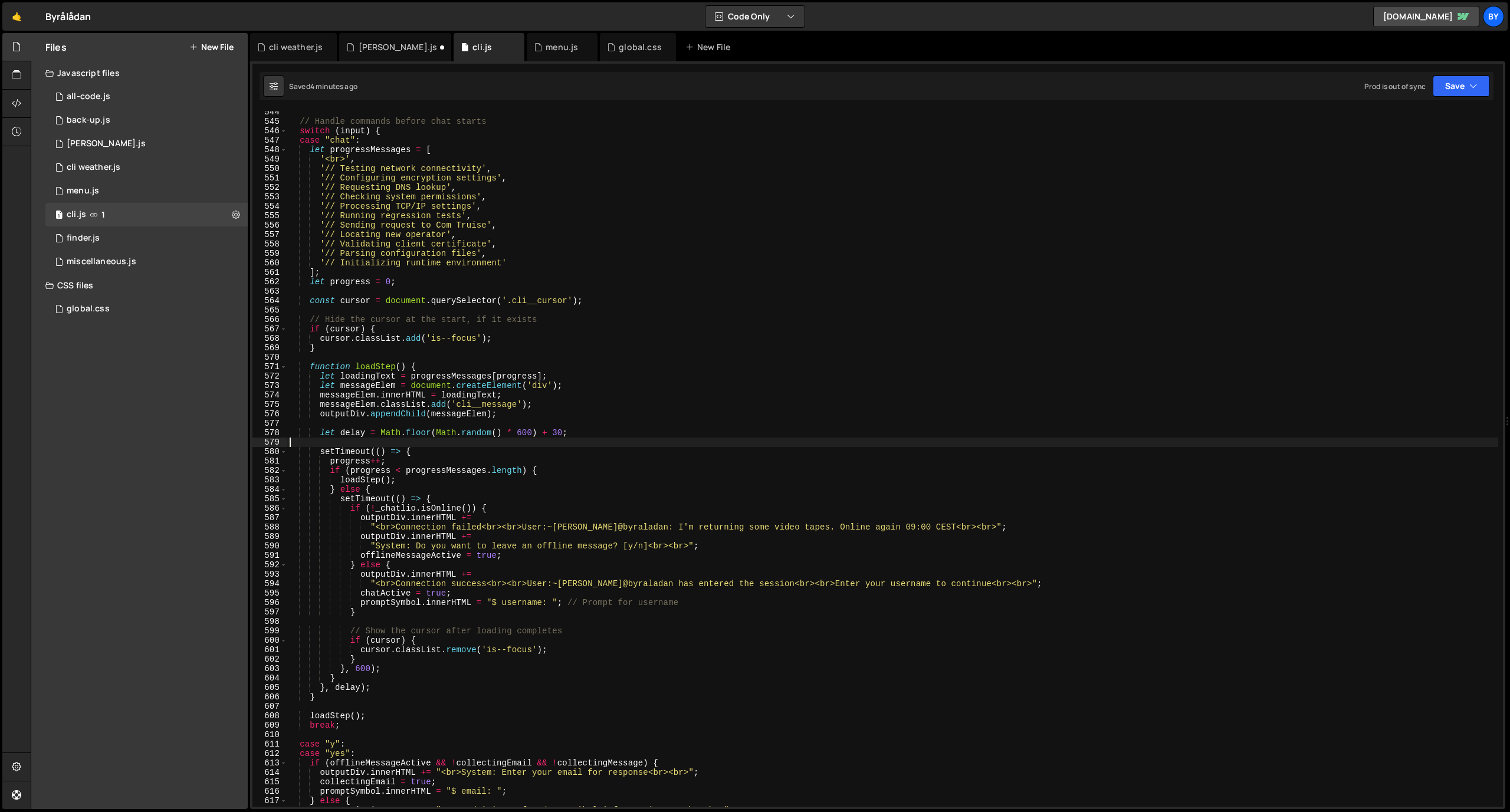
type textarea "});"
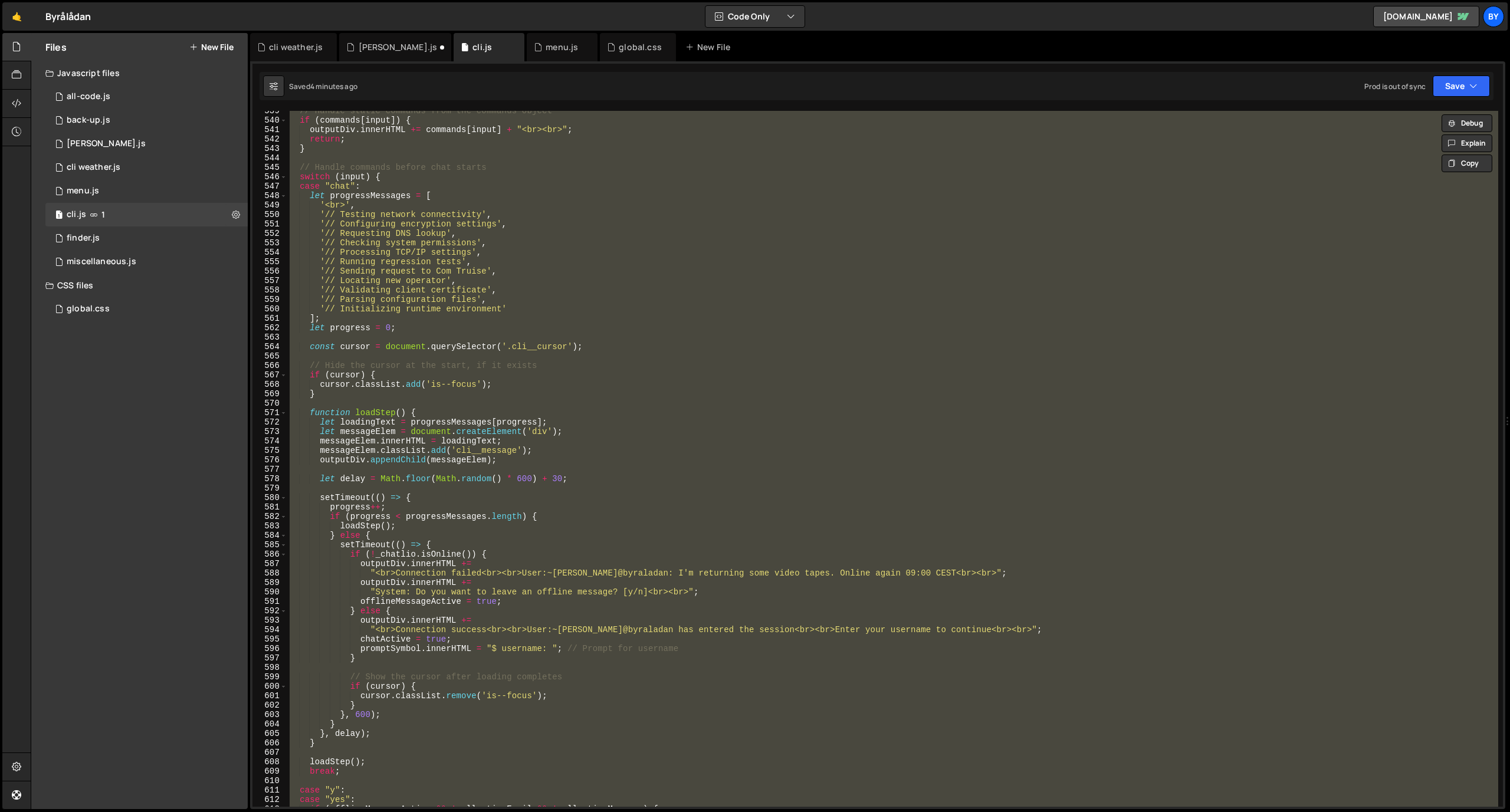
paste textarea
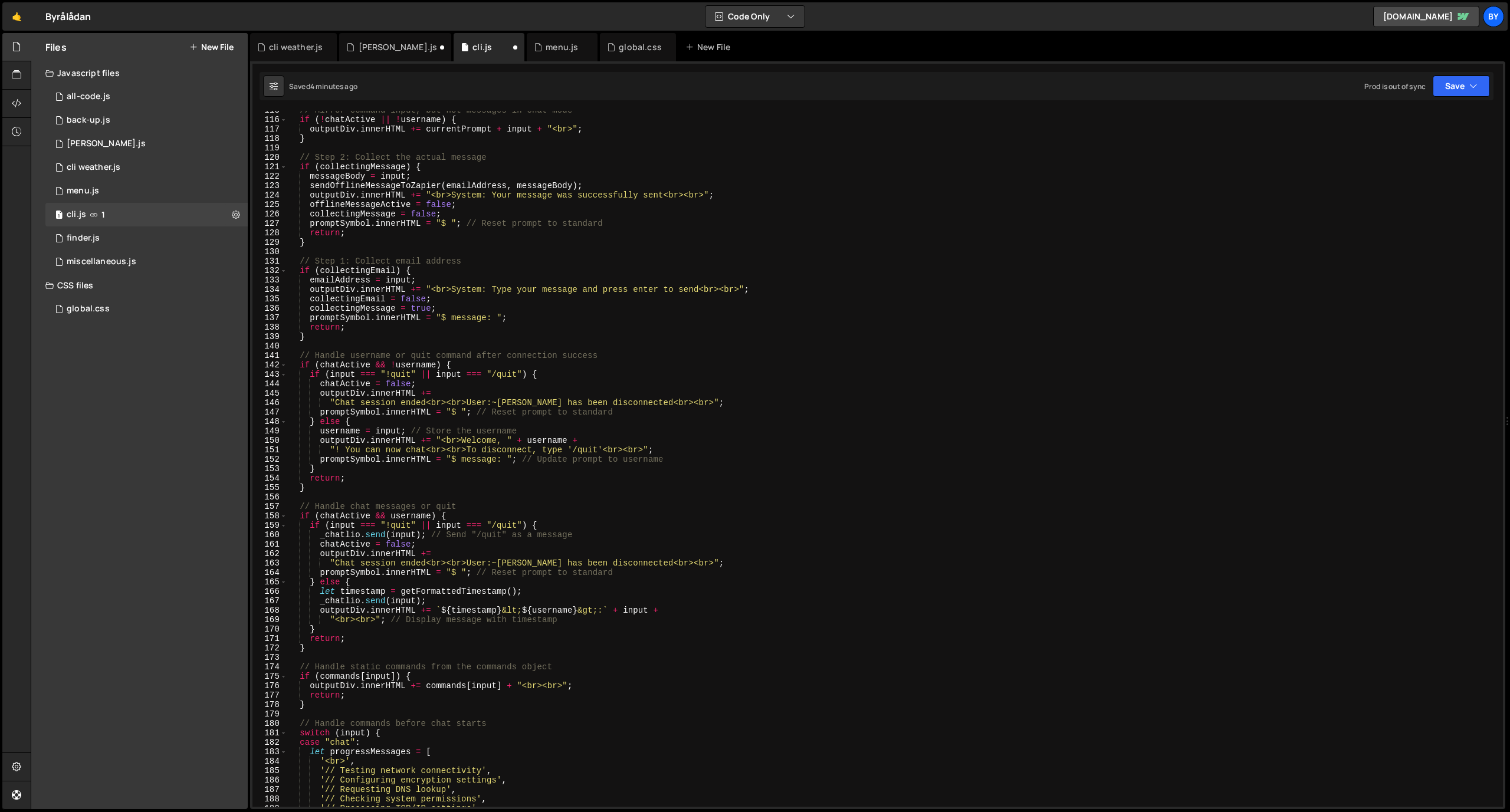
scroll to position [945, 0]
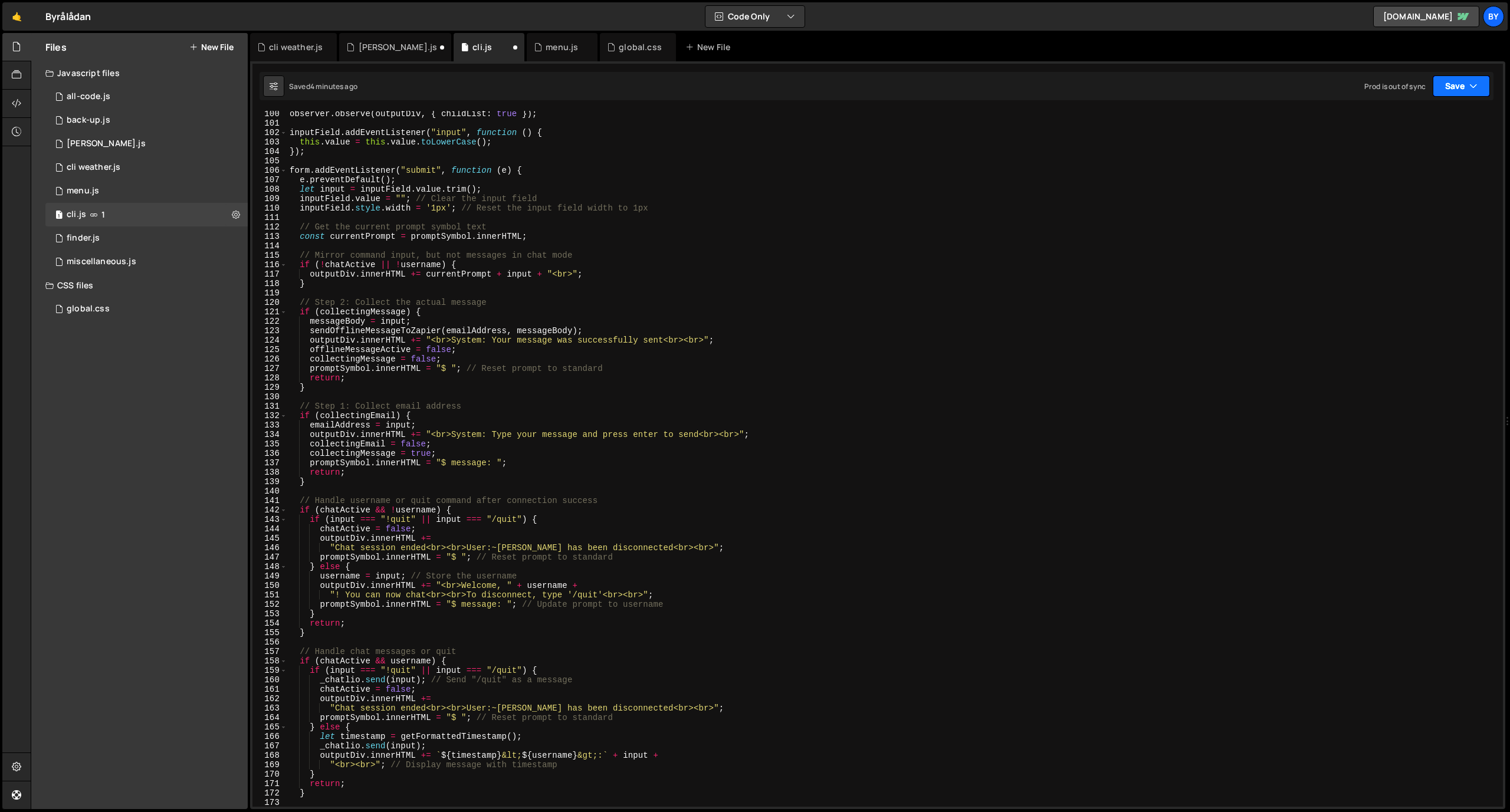
click at [1454, 75] on button "Save" at bounding box center [1461, 86] width 57 height 21
click at [1406, 117] on div "Save to Staging S" at bounding box center [1421, 114] width 123 height 11
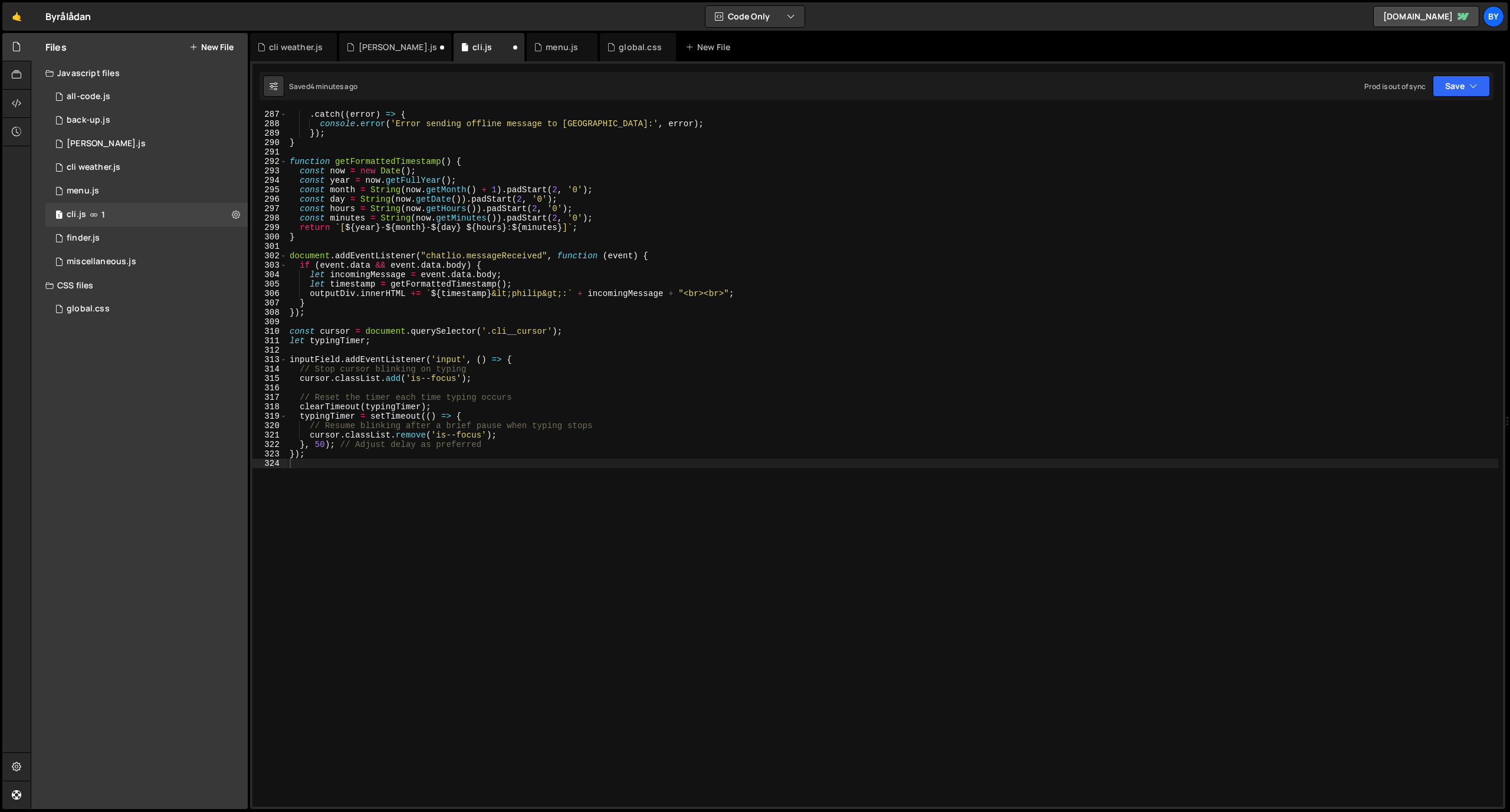
scroll to position [2708, 0]
click at [429, 330] on div ". catch (( error ) => { console . error ( 'Error sending offline message to Zap…" at bounding box center [892, 467] width 1211 height 715
type textarea "});"
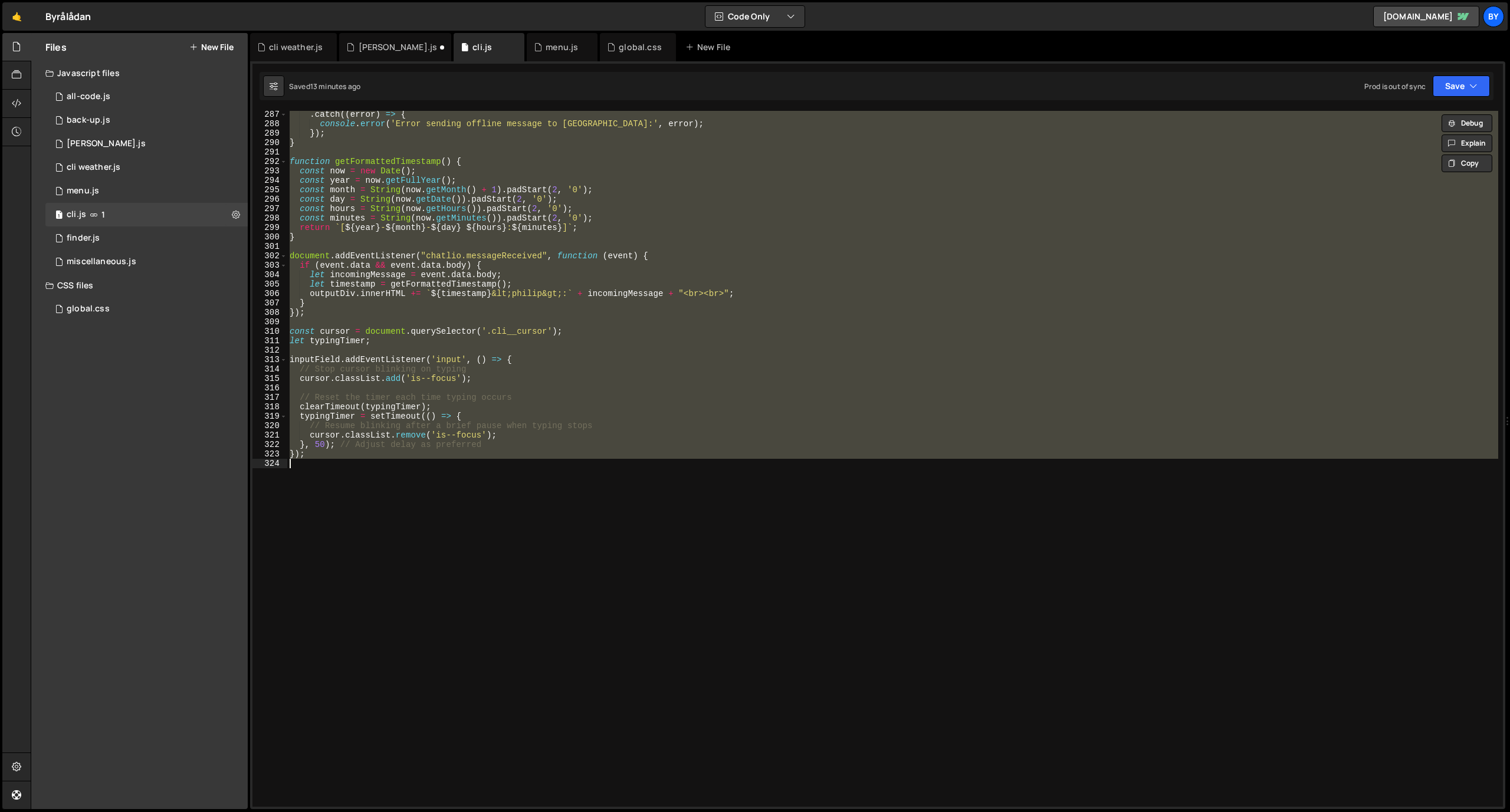
click at [210, 47] on button "New File" at bounding box center [211, 46] width 44 height 10
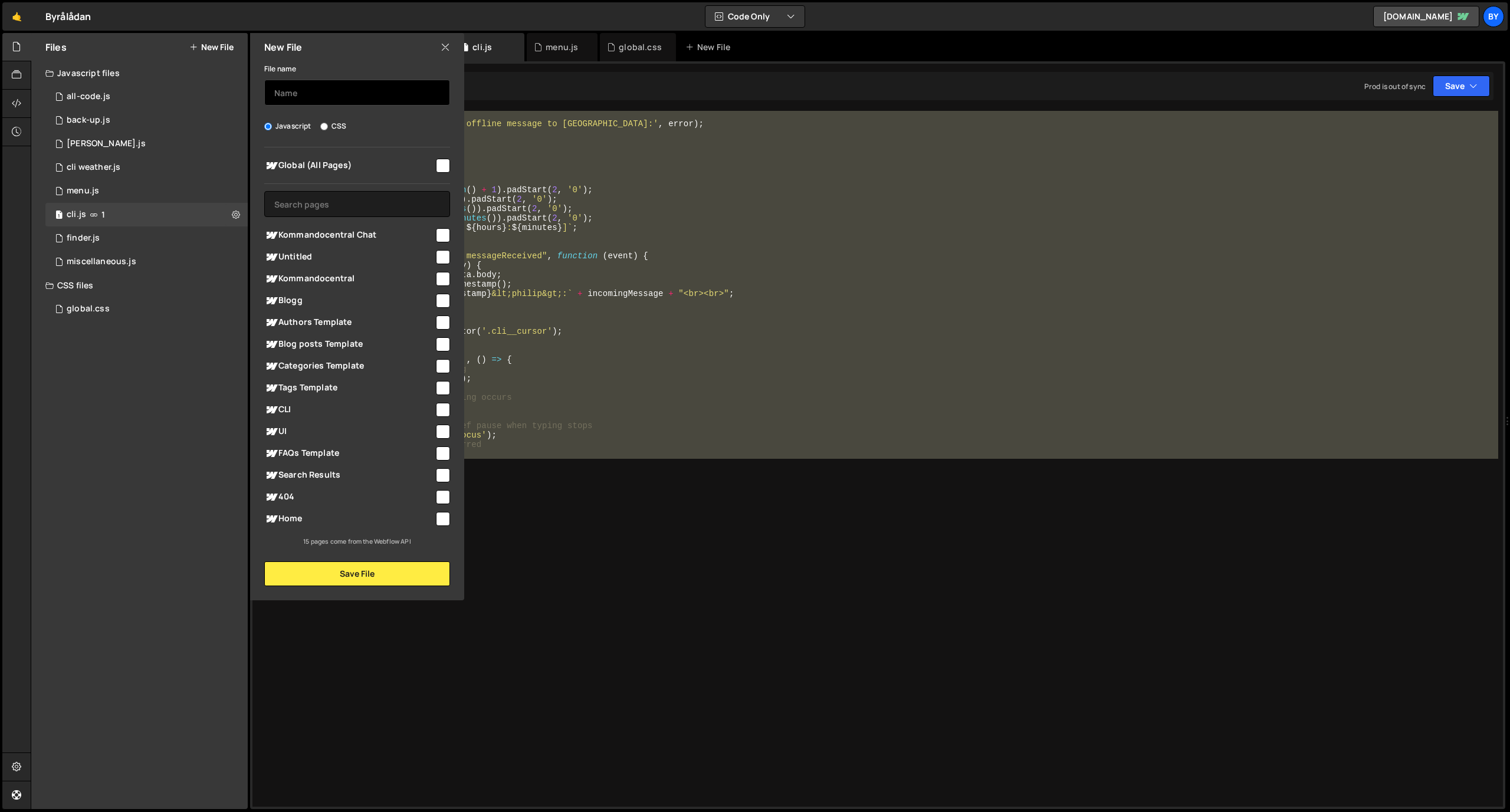
click at [334, 96] on input "text" at bounding box center [357, 93] width 186 height 26
type input "cli backup"
click at [384, 578] on button "Save File" at bounding box center [357, 573] width 186 height 25
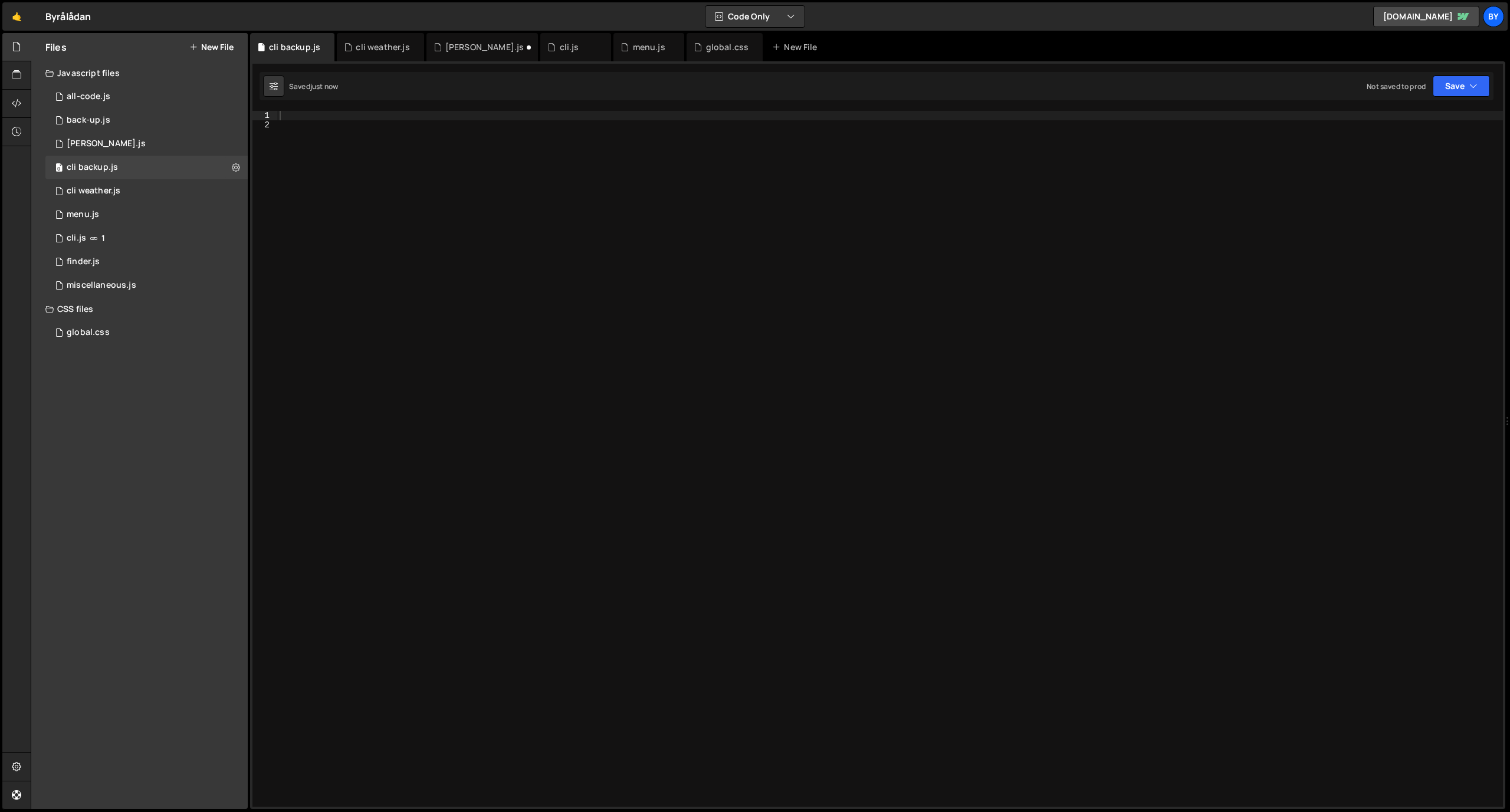
scroll to position [0, 0]
click at [359, 240] on div at bounding box center [890, 467] width 1226 height 715
paste textarea
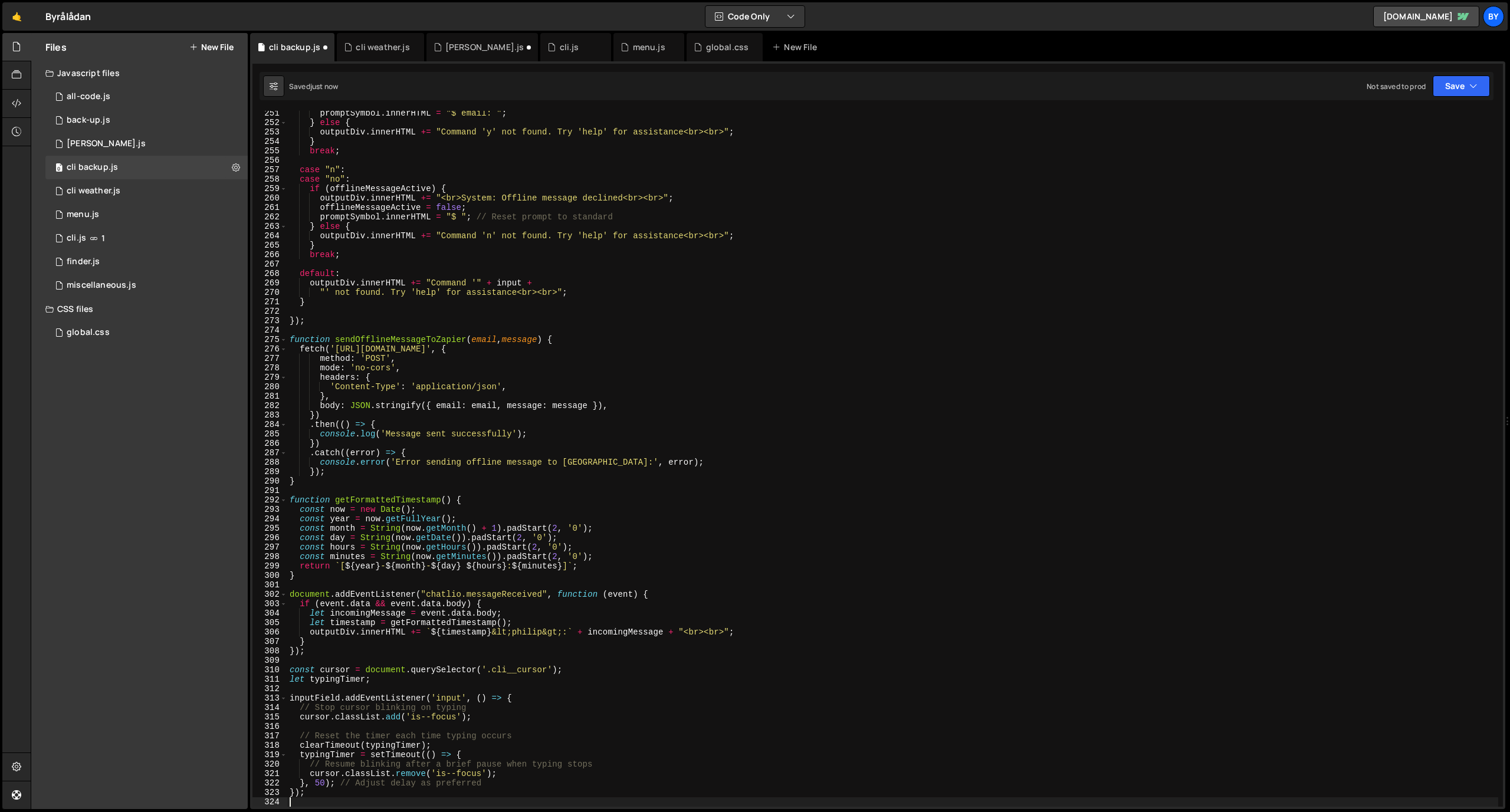
scroll to position [2370, 0]
click at [1468, 89] on button "Save" at bounding box center [1461, 86] width 57 height 21
click at [1427, 124] on div "Saved just now" at bounding box center [1421, 128] width 123 height 14
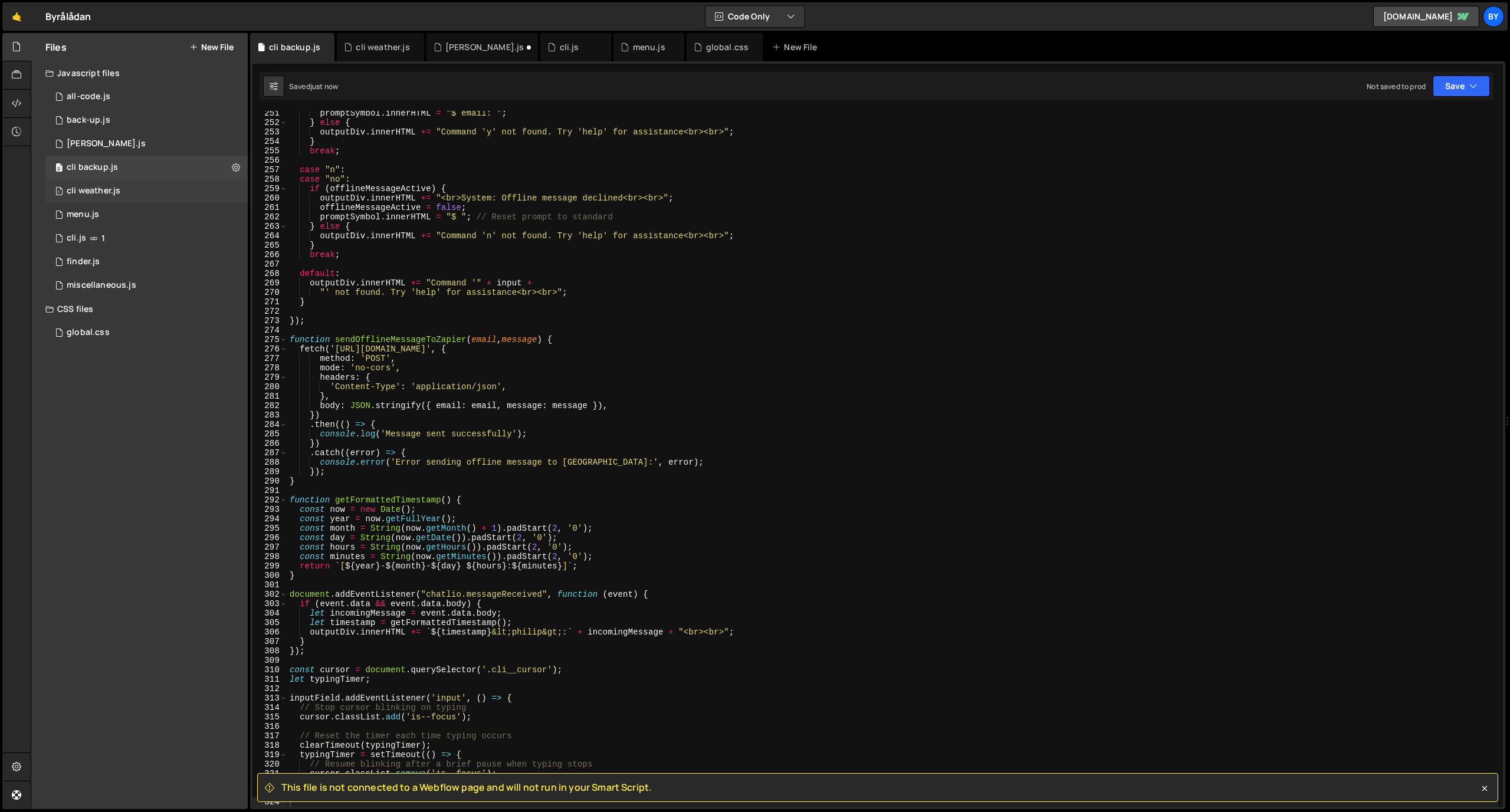
click at [164, 181] on div "1 cli weather.js 0" at bounding box center [147, 190] width 203 height 24
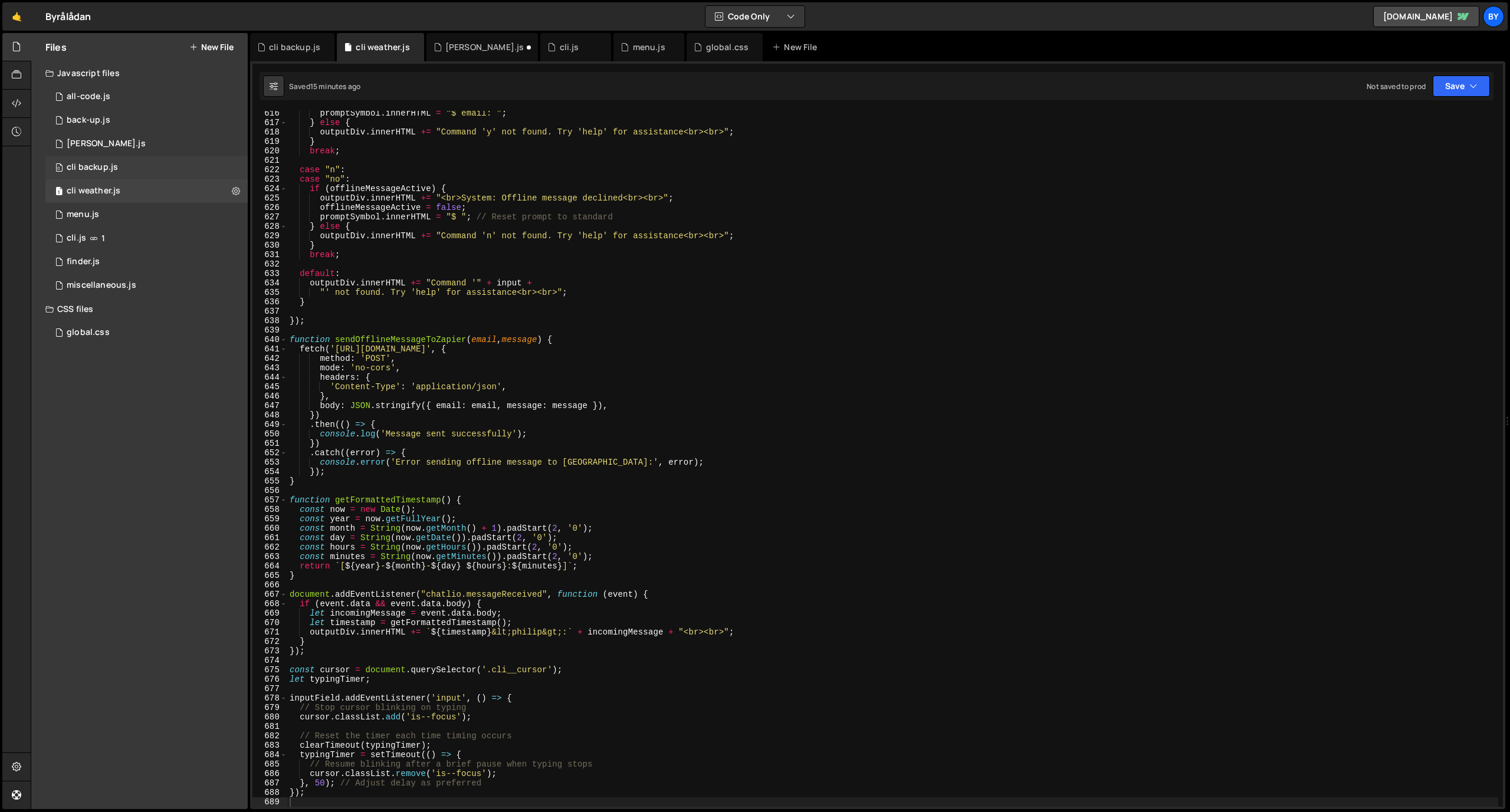
click at [167, 165] on div "0 cli backup.js 0" at bounding box center [147, 167] width 203 height 24
click at [170, 242] on div "0 cli.js 1" at bounding box center [147, 238] width 203 height 24
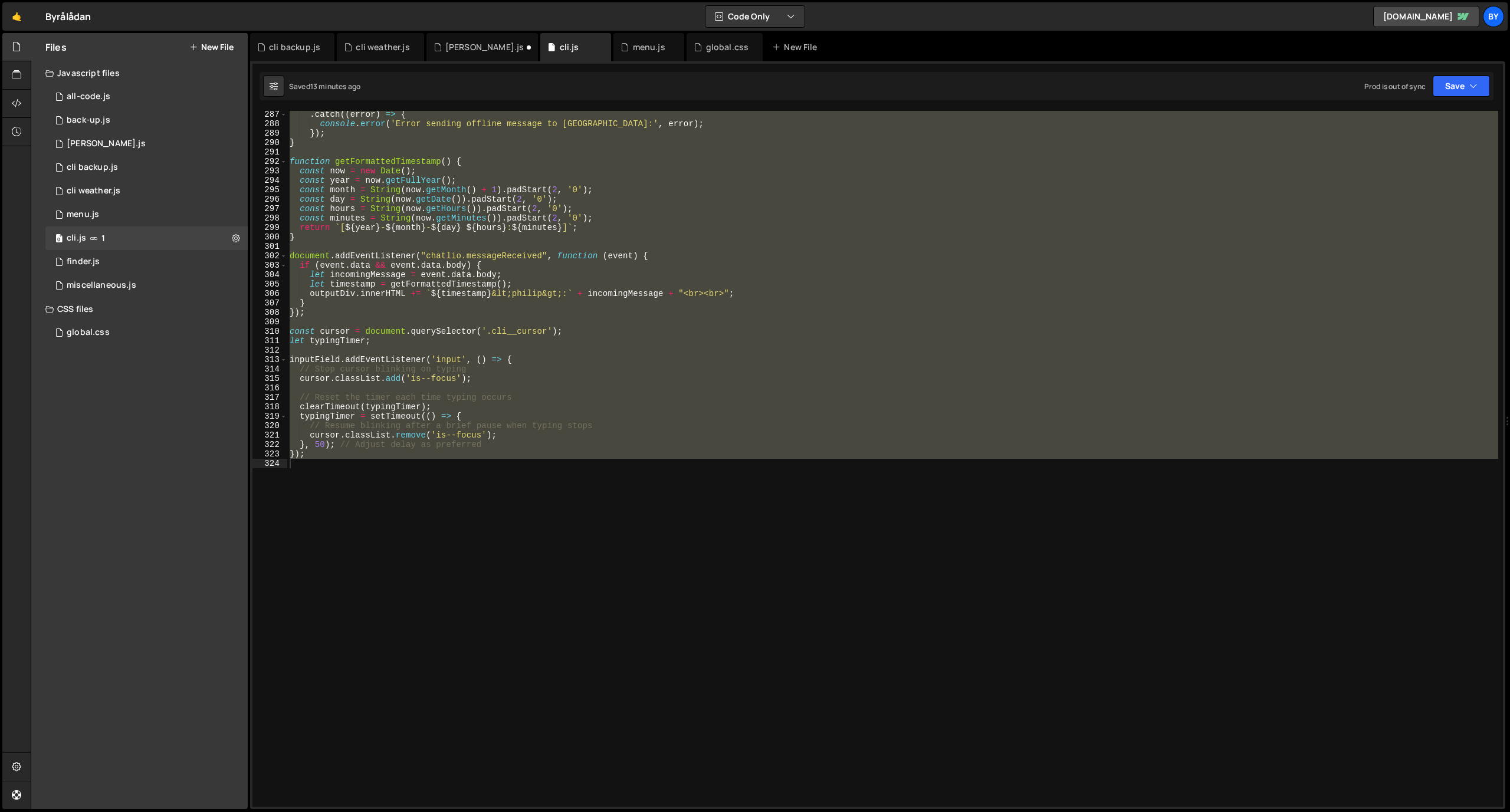
scroll to position [7786, 0]
click at [482, 297] on div ". catch (( error ) => { console . error ( 'Error sending offline message to Zap…" at bounding box center [892, 458] width 1211 height 695
paste textarea
type textarea "});"
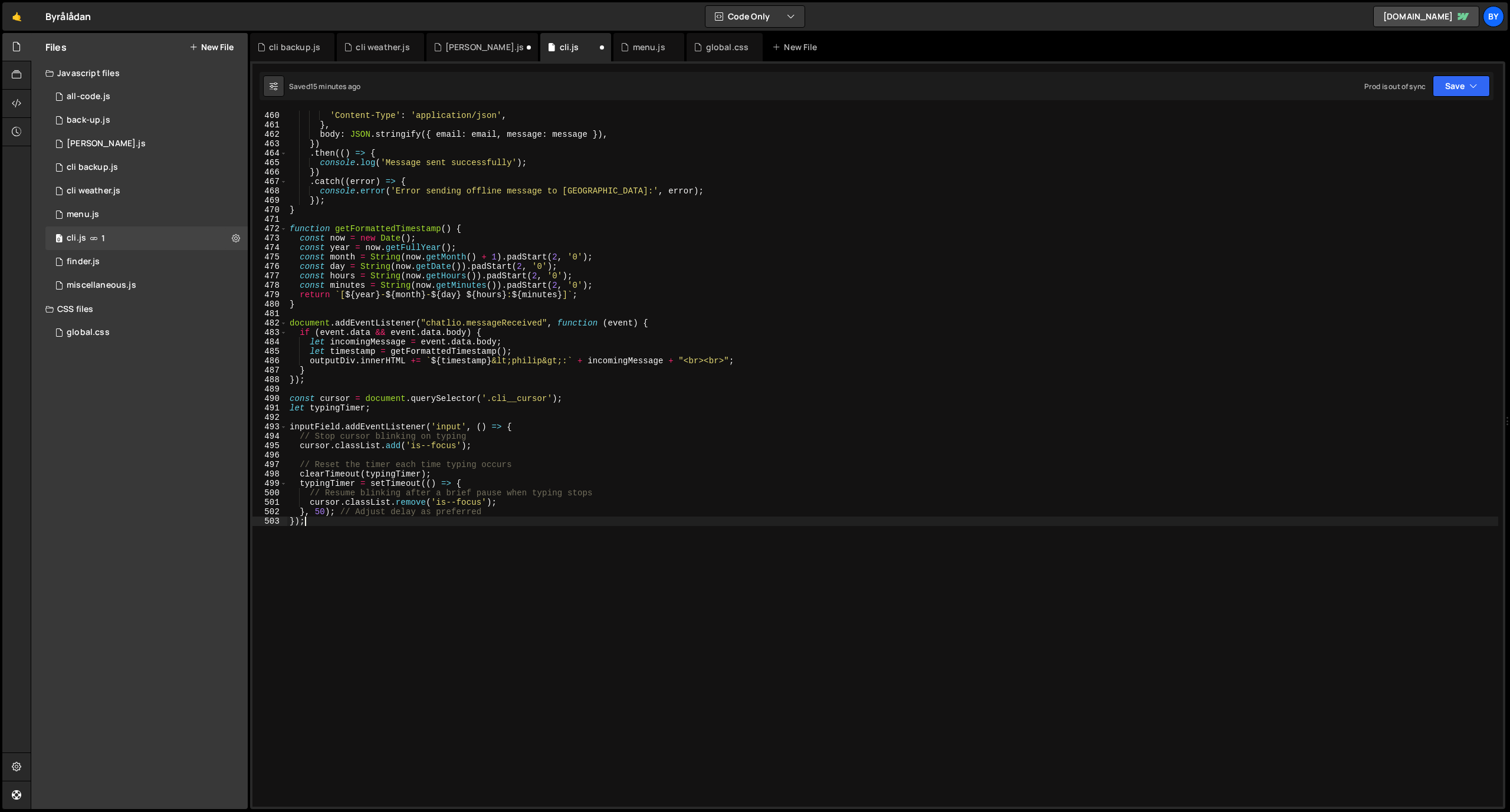
scroll to position [4401, 0]
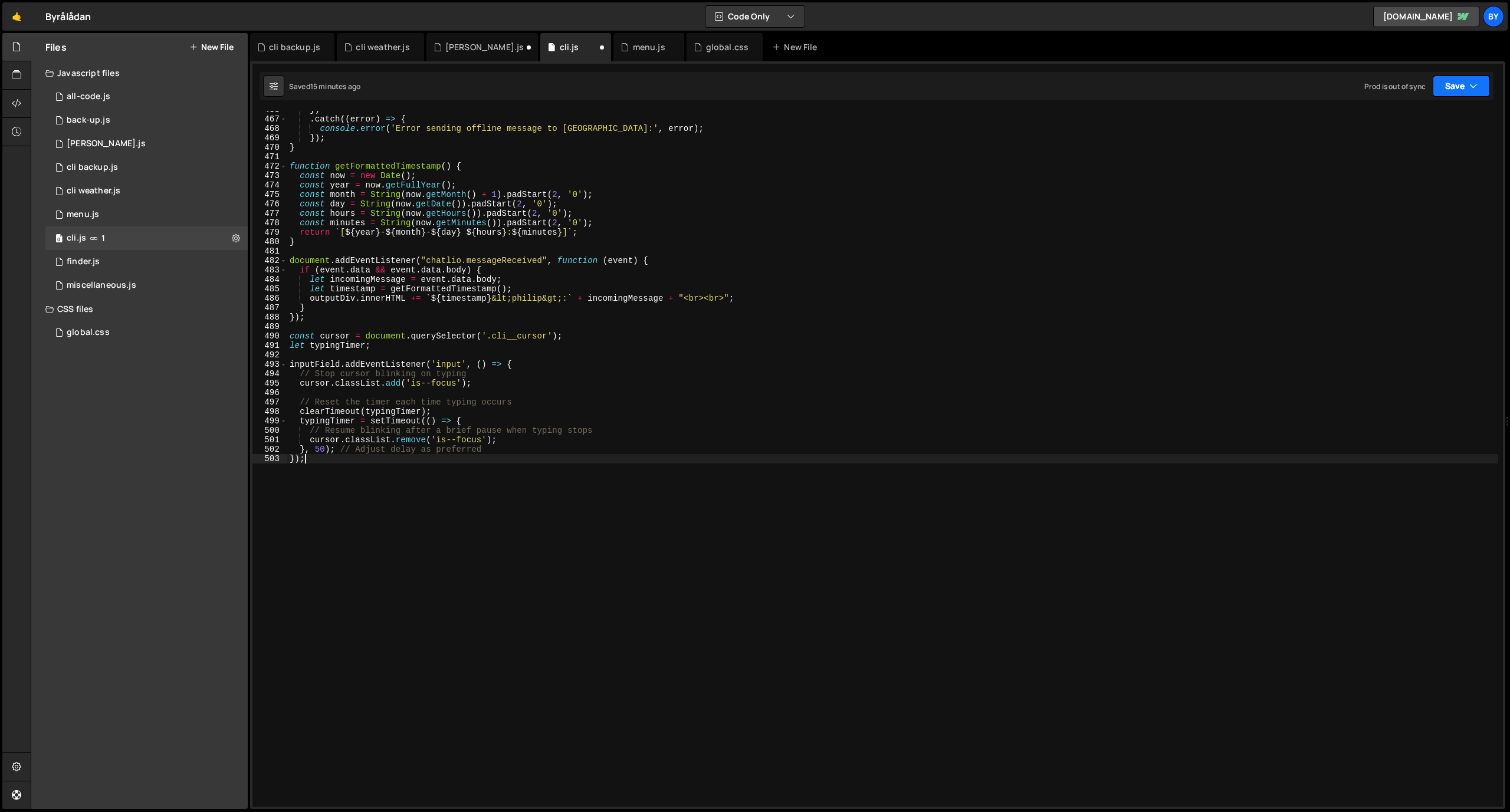
drag, startPoint x: 1468, startPoint y: 89, endPoint x: 1460, endPoint y: 95, distance: 10.0
click at [1468, 89] on button "Save" at bounding box center [1461, 86] width 57 height 21
click at [1429, 121] on div "Saved 15 minutes ago" at bounding box center [1421, 128] width 123 height 14
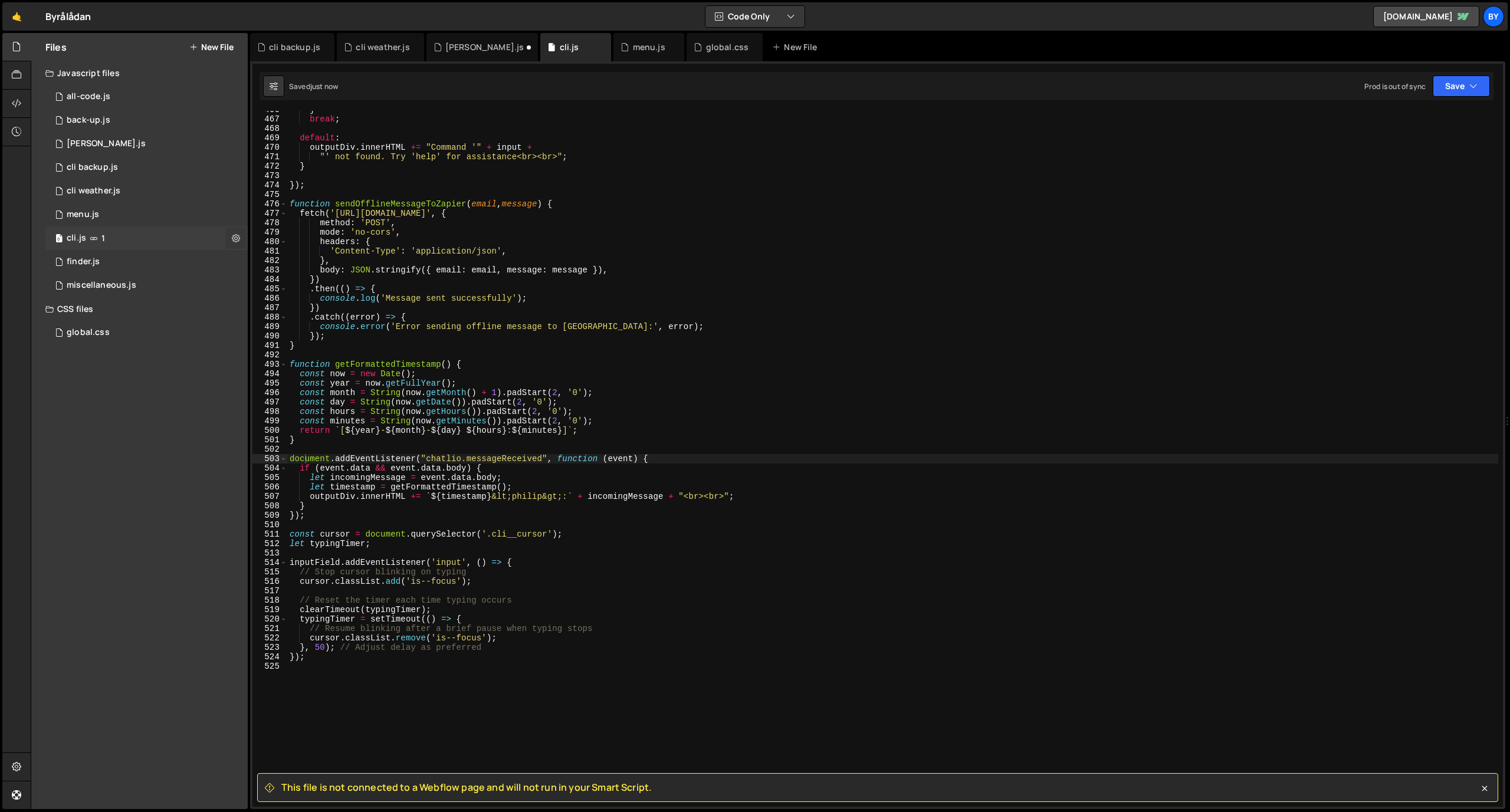
click at [238, 236] on icon at bounding box center [235, 238] width 8 height 11
click at [310, 263] on button "Edit File Settings" at bounding box center [308, 262] width 116 height 24
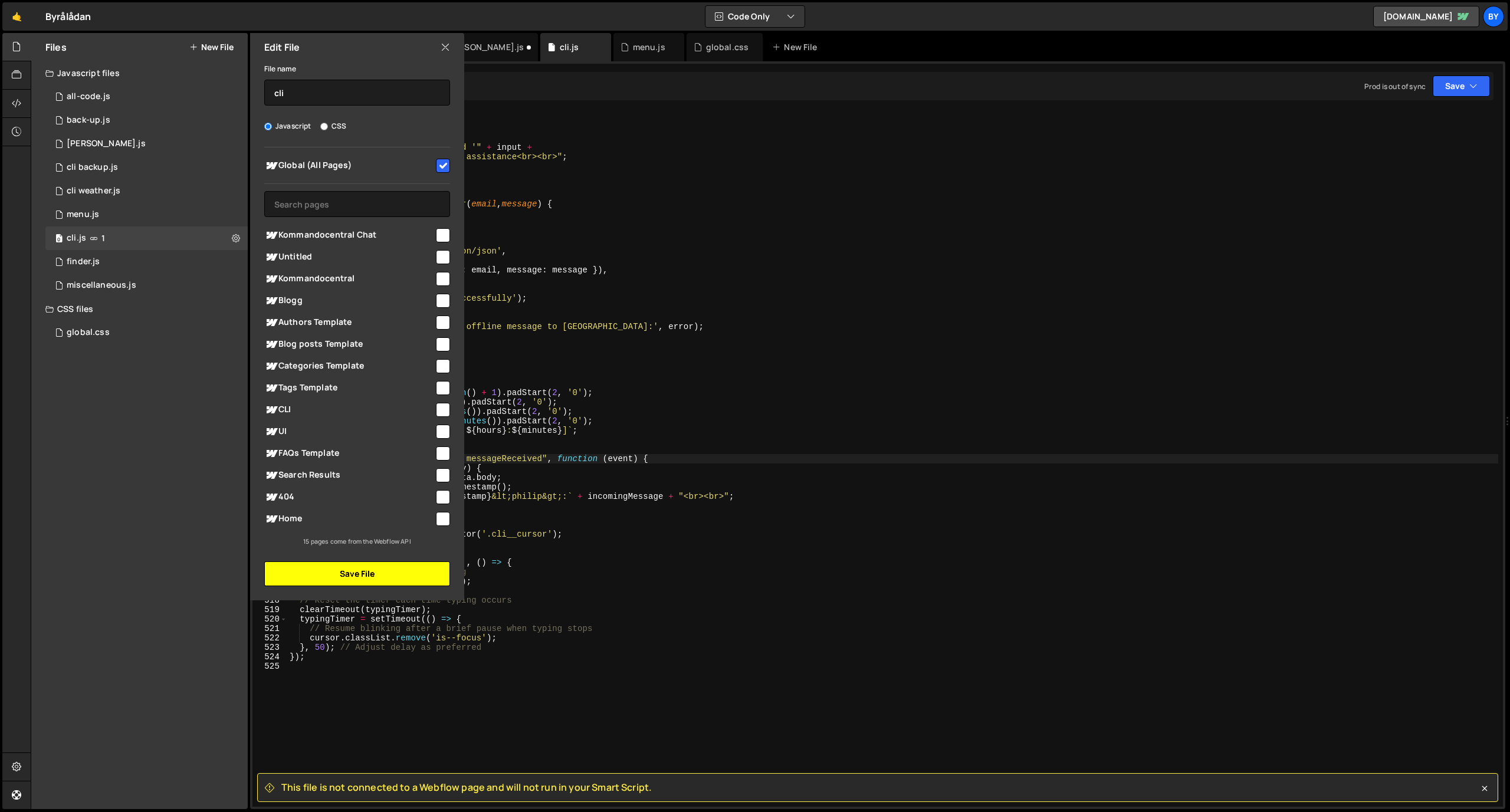
click at [348, 566] on button "Save File" at bounding box center [357, 573] width 186 height 25
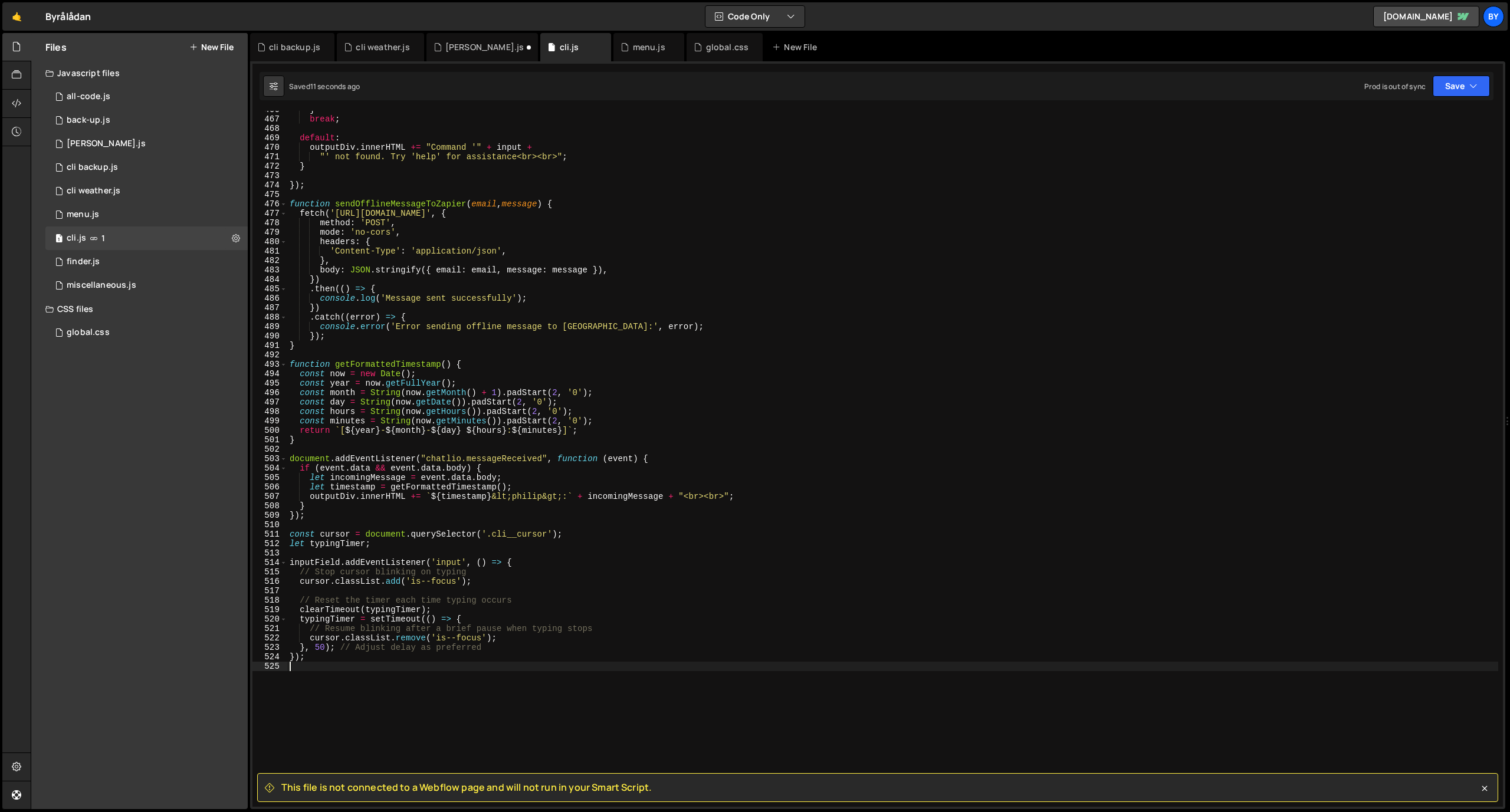
click at [463, 726] on div "} break ; default : outputDiv . innerHTML += "Command '" + input + "' not found…" at bounding box center [892, 462] width 1211 height 715
type textarea "c"
click at [161, 172] on div "0 cli backup.js 0" at bounding box center [147, 167] width 203 height 24
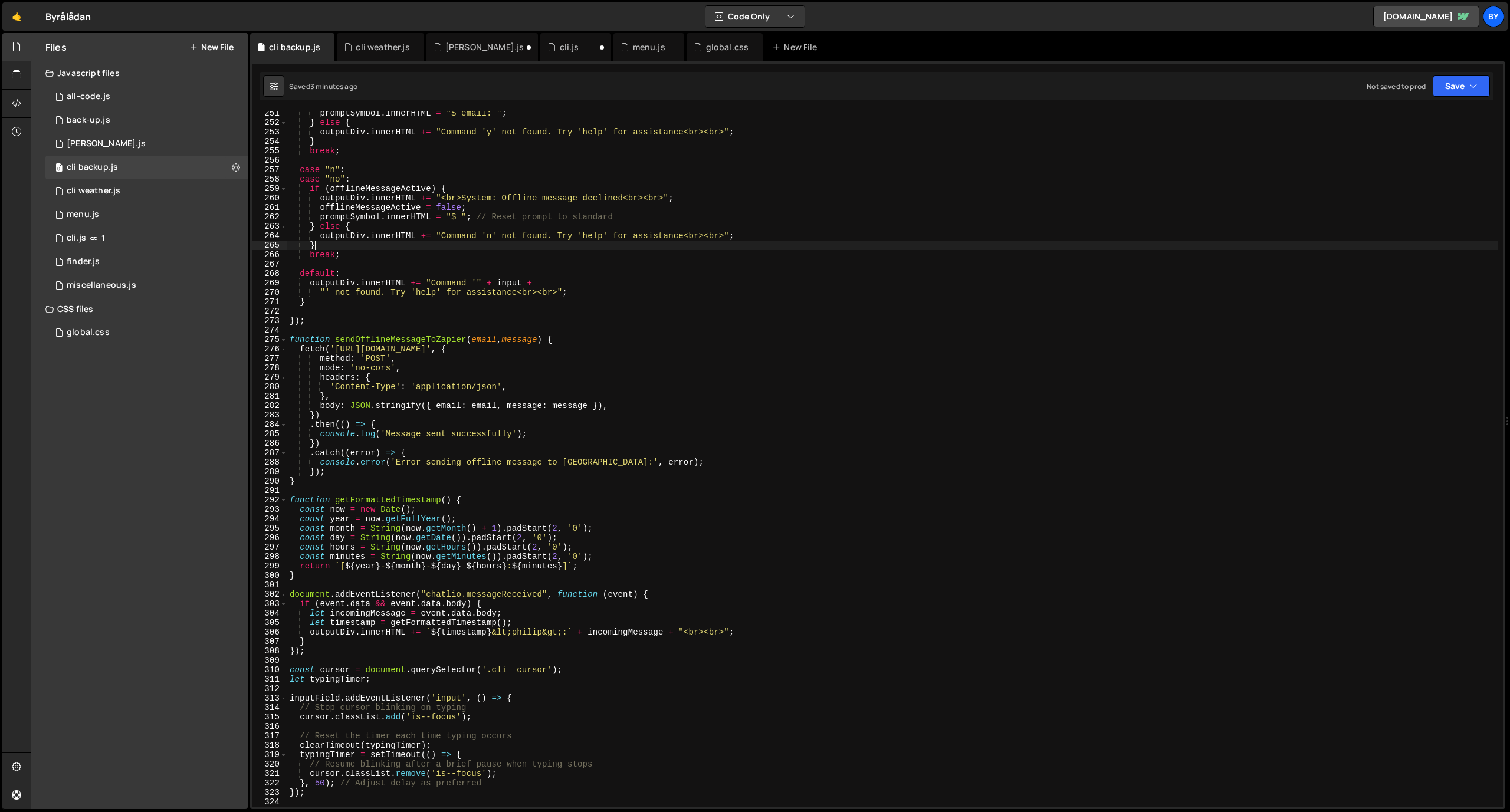
click at [533, 240] on div "promptSymbol . innerHTML = "$ email: " ; } else { outputDiv . innerHTML += "Com…" at bounding box center [892, 466] width 1211 height 715
type textarea "});"
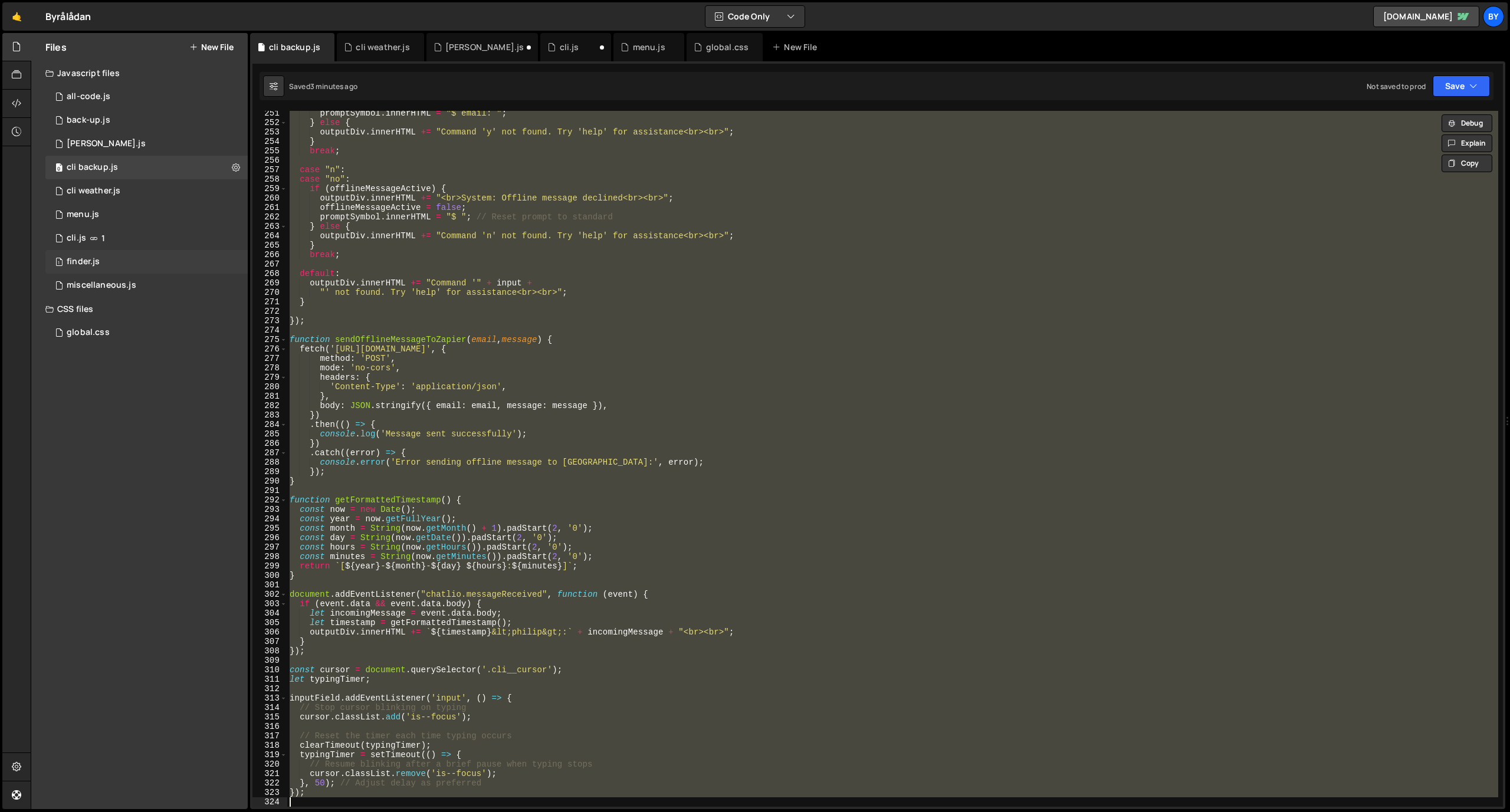
click at [141, 261] on div "1 finder.js 0" at bounding box center [147, 261] width 203 height 24
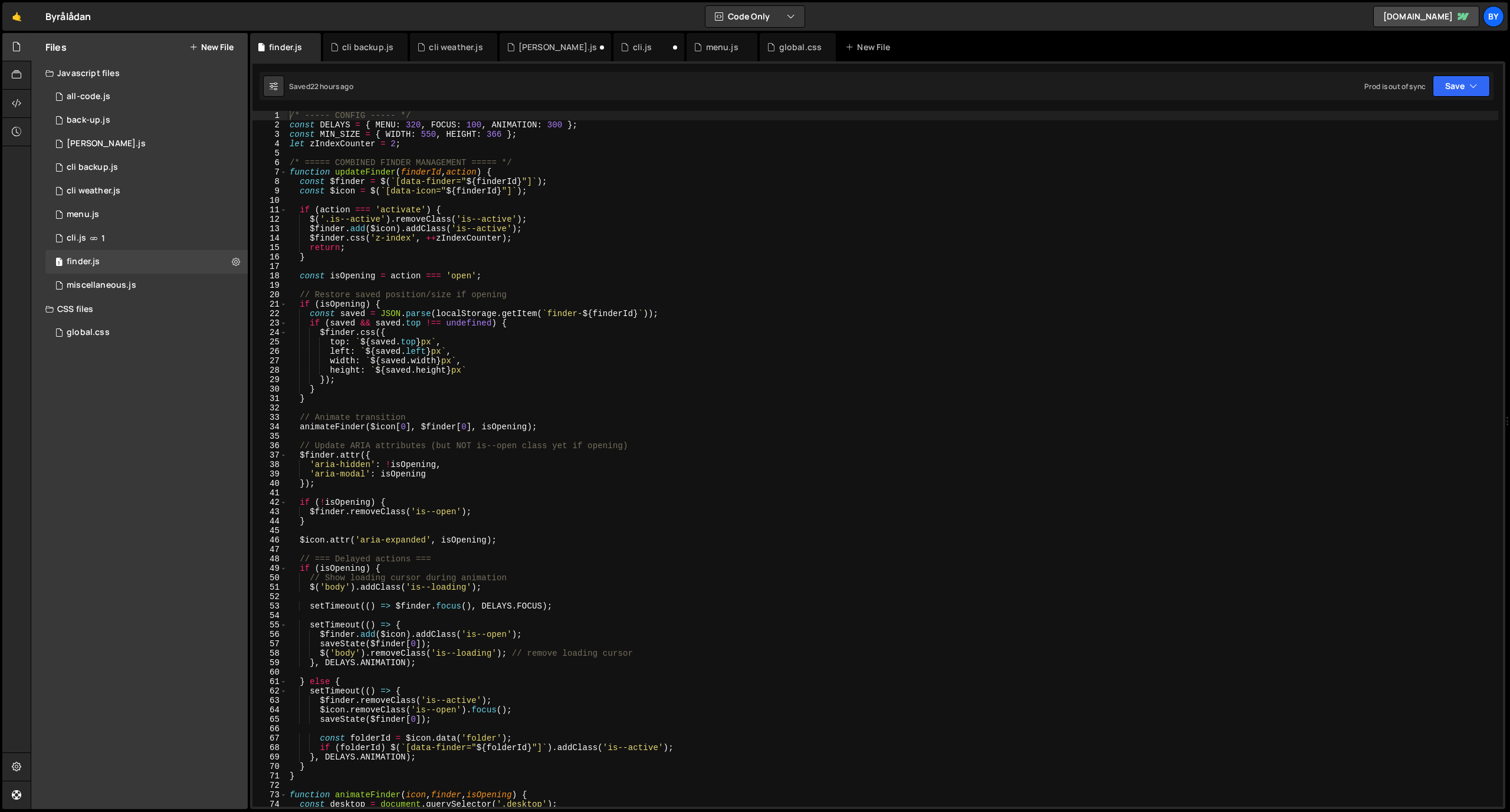
scroll to position [5467, 0]
click at [574, 307] on div "/* ----- CONFIG ----- */ const DELAYS = { MENU : 320 , FOCUS : 100 , ANIMATION …" at bounding box center [892, 467] width 1211 height 715
type textarea "});"
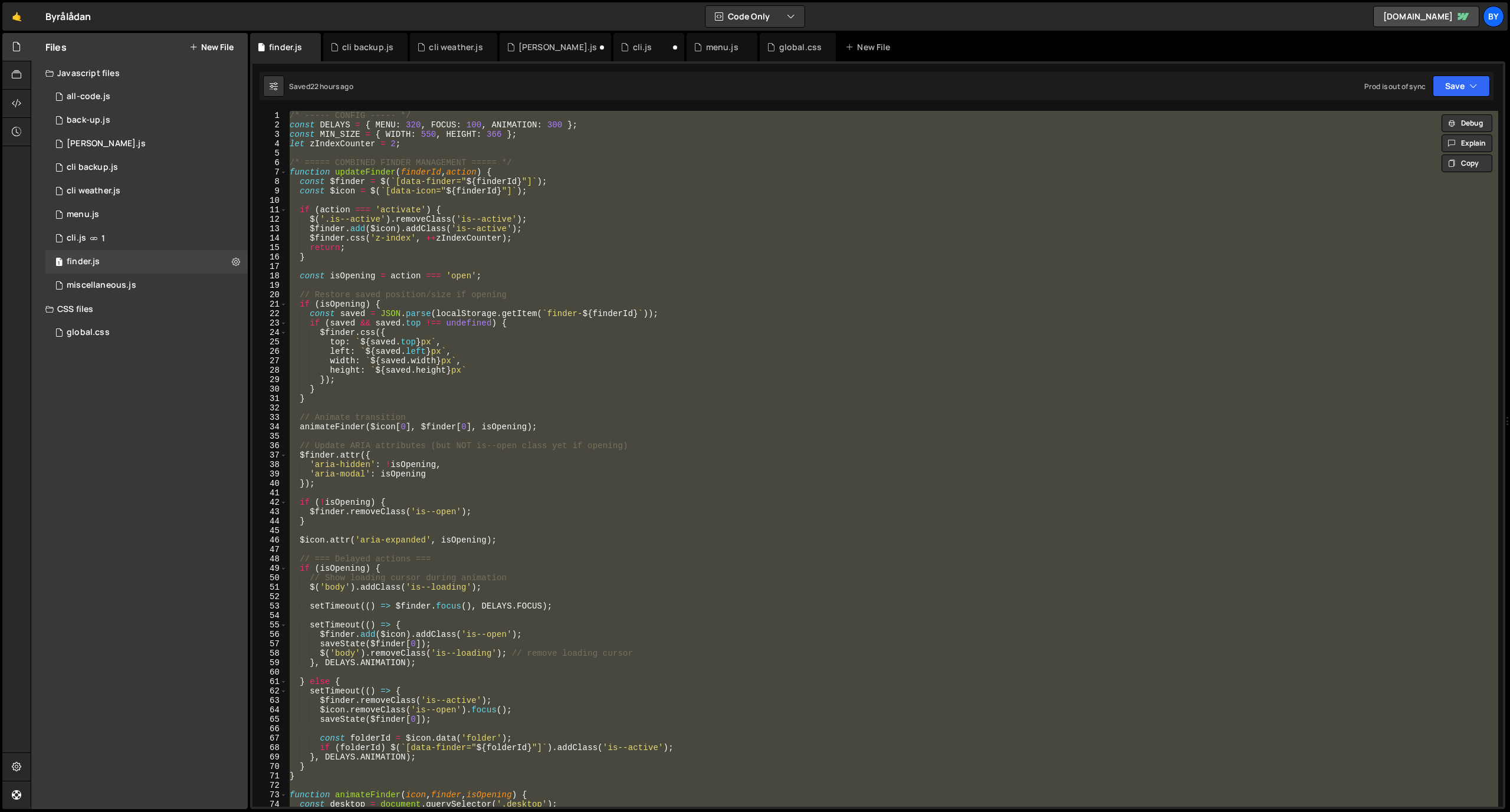
paste textarea
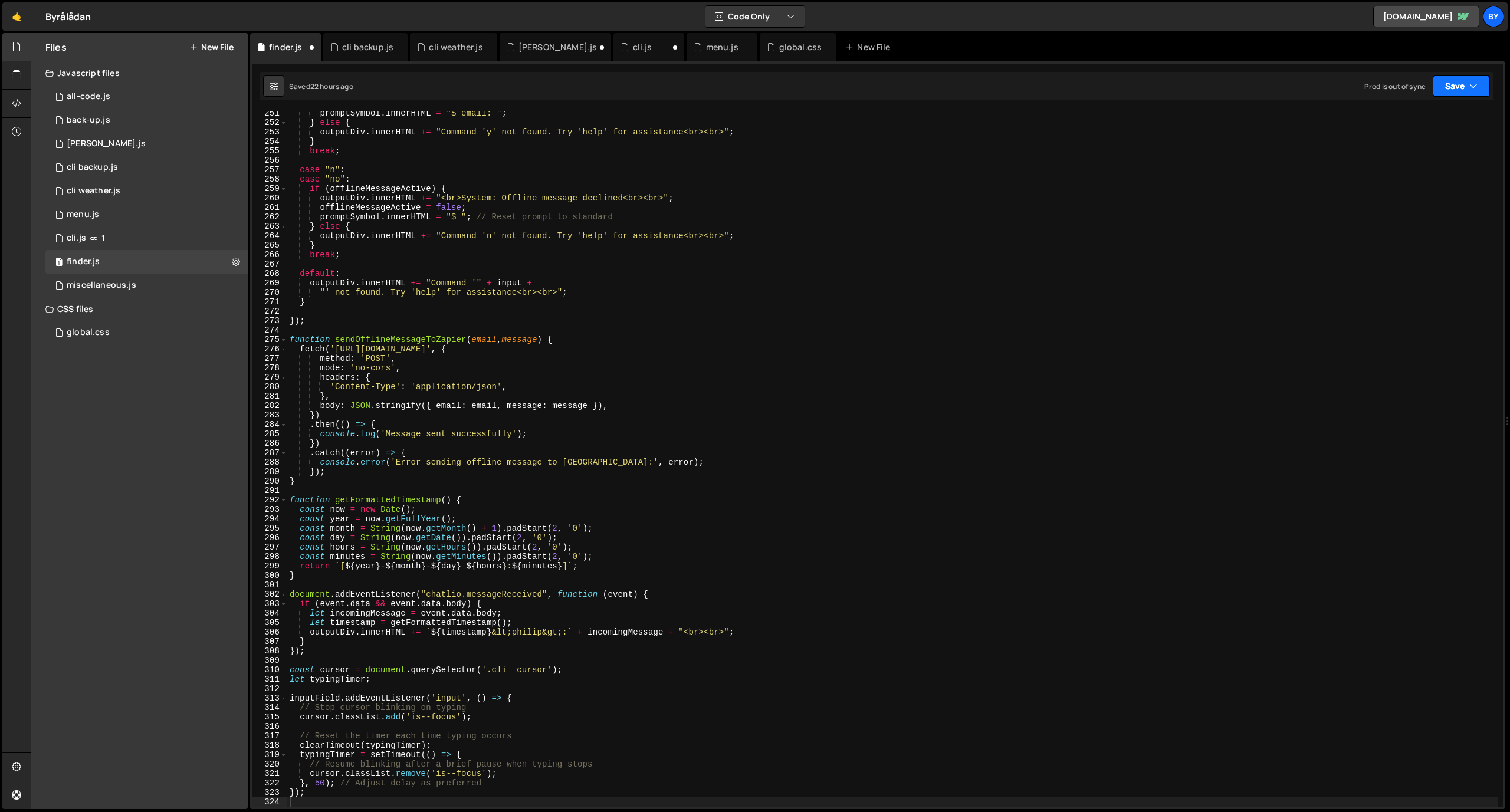
drag, startPoint x: 1470, startPoint y: 91, endPoint x: 1449, endPoint y: 117, distance: 33.4
click at [1470, 91] on icon "button" at bounding box center [1473, 85] width 8 height 11
click at [1441, 124] on div "Saved 22 hours ago" at bounding box center [1421, 128] width 123 height 14
click at [511, 326] on div "promptSymbol . innerHTML = "$ email: " ; } else { outputDiv . innerHTML += "Com…" at bounding box center [892, 466] width 1211 height 715
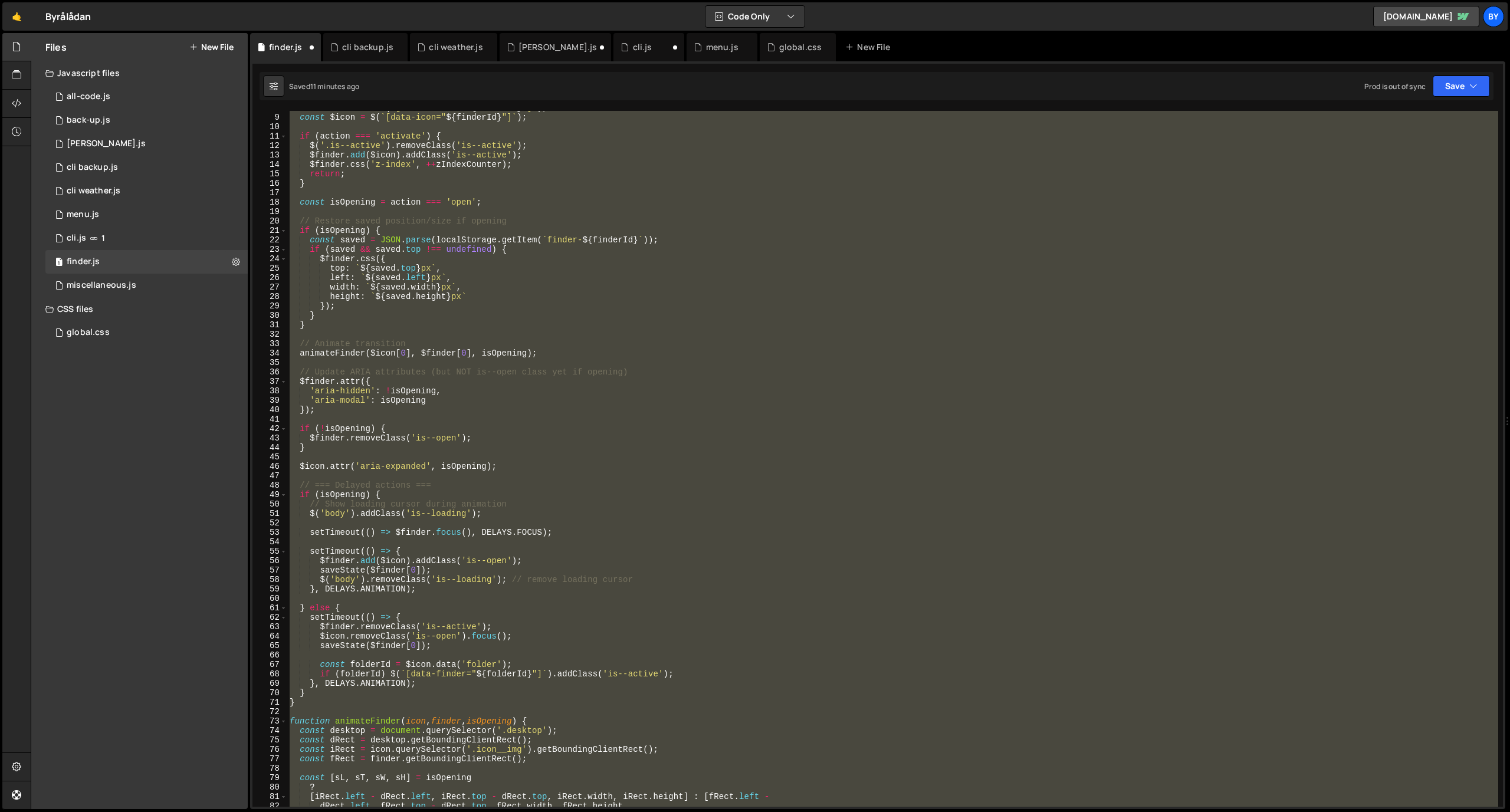
scroll to position [0, 0]
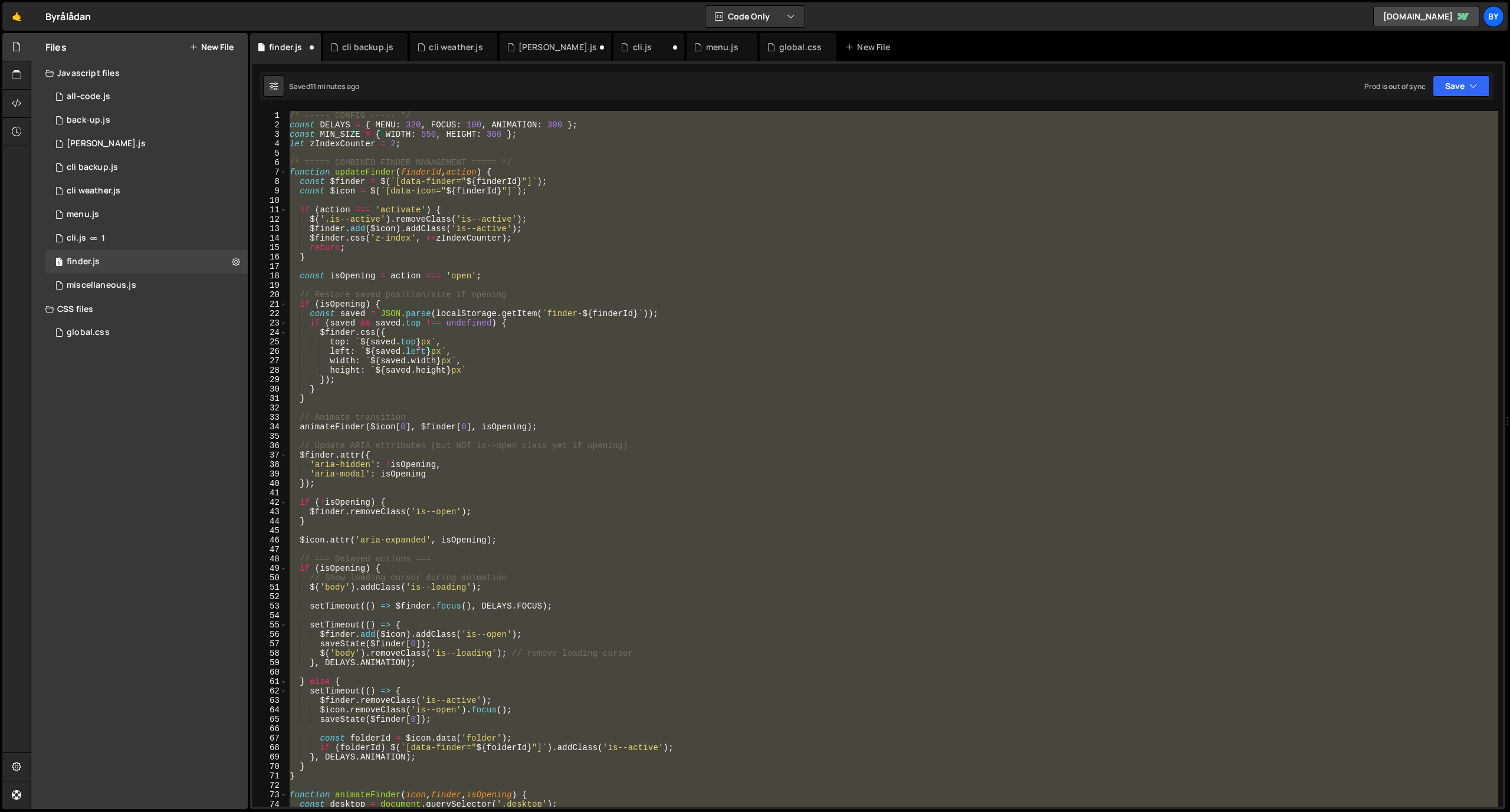
click at [509, 336] on div "/* ----- CONFIG ----- */ const DELAYS = { MENU : 320 , FOCUS : 100 , ANIMATION …" at bounding box center [892, 458] width 1211 height 695
type textarea "$finder.css({"
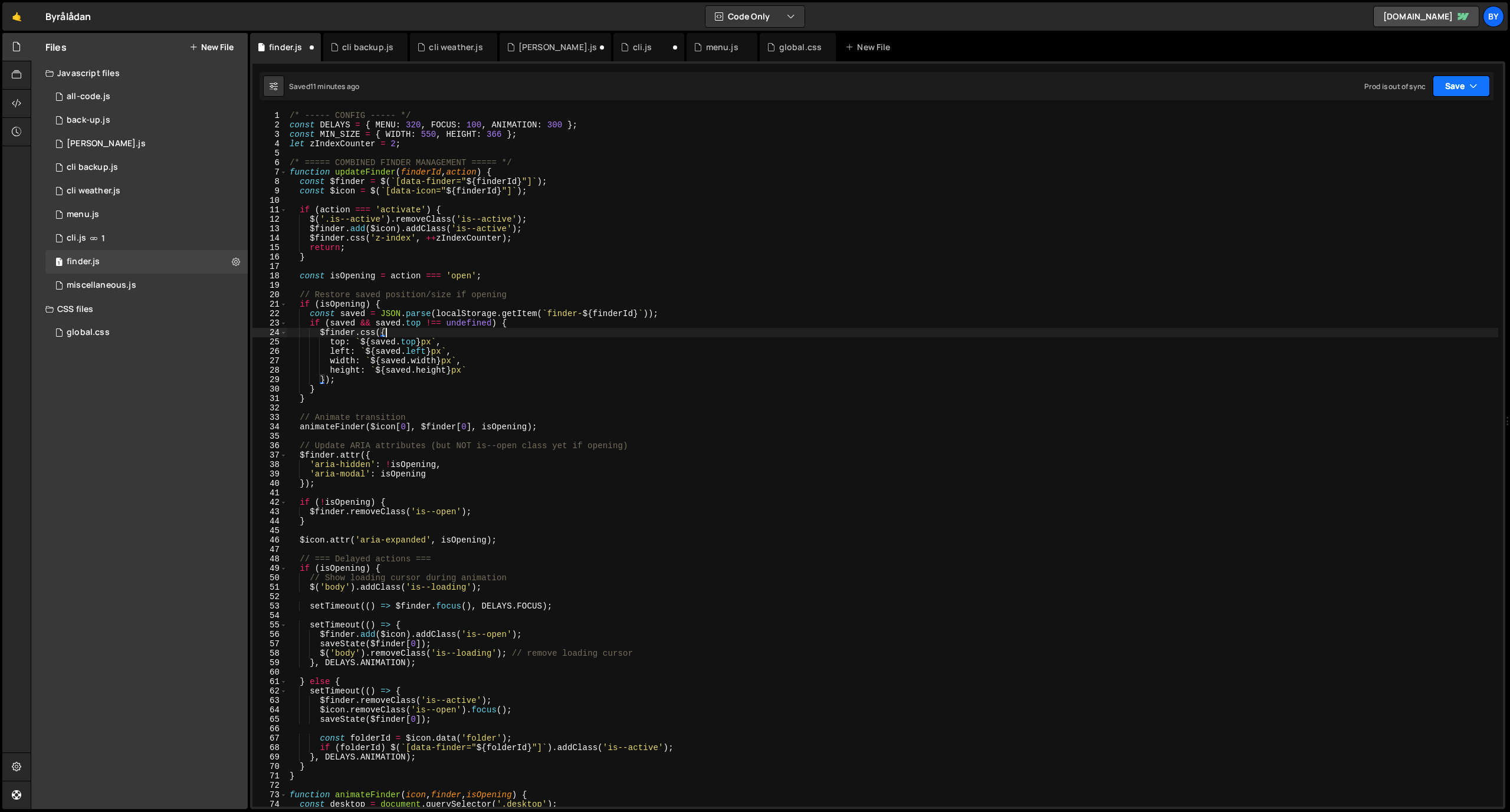
click at [1483, 88] on button "Save" at bounding box center [1461, 86] width 57 height 21
click at [1419, 119] on div "Save to Staging S" at bounding box center [1421, 114] width 123 height 11
click at [116, 220] on div "1 menu.js 0" at bounding box center [147, 214] width 203 height 24
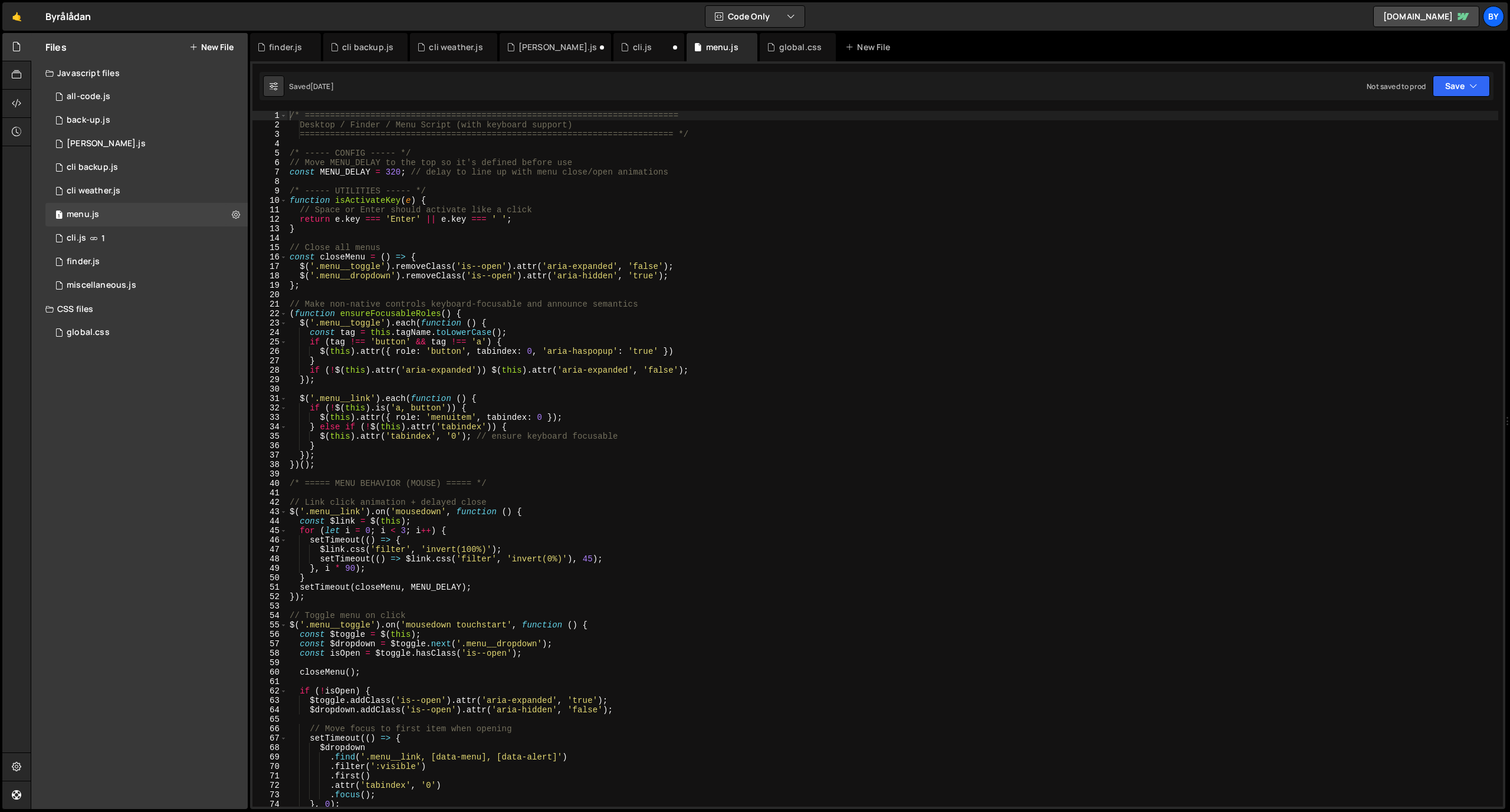
click at [420, 281] on div "/* ========================================================================== D…" at bounding box center [892, 467] width 1211 height 715
type textarea "});"
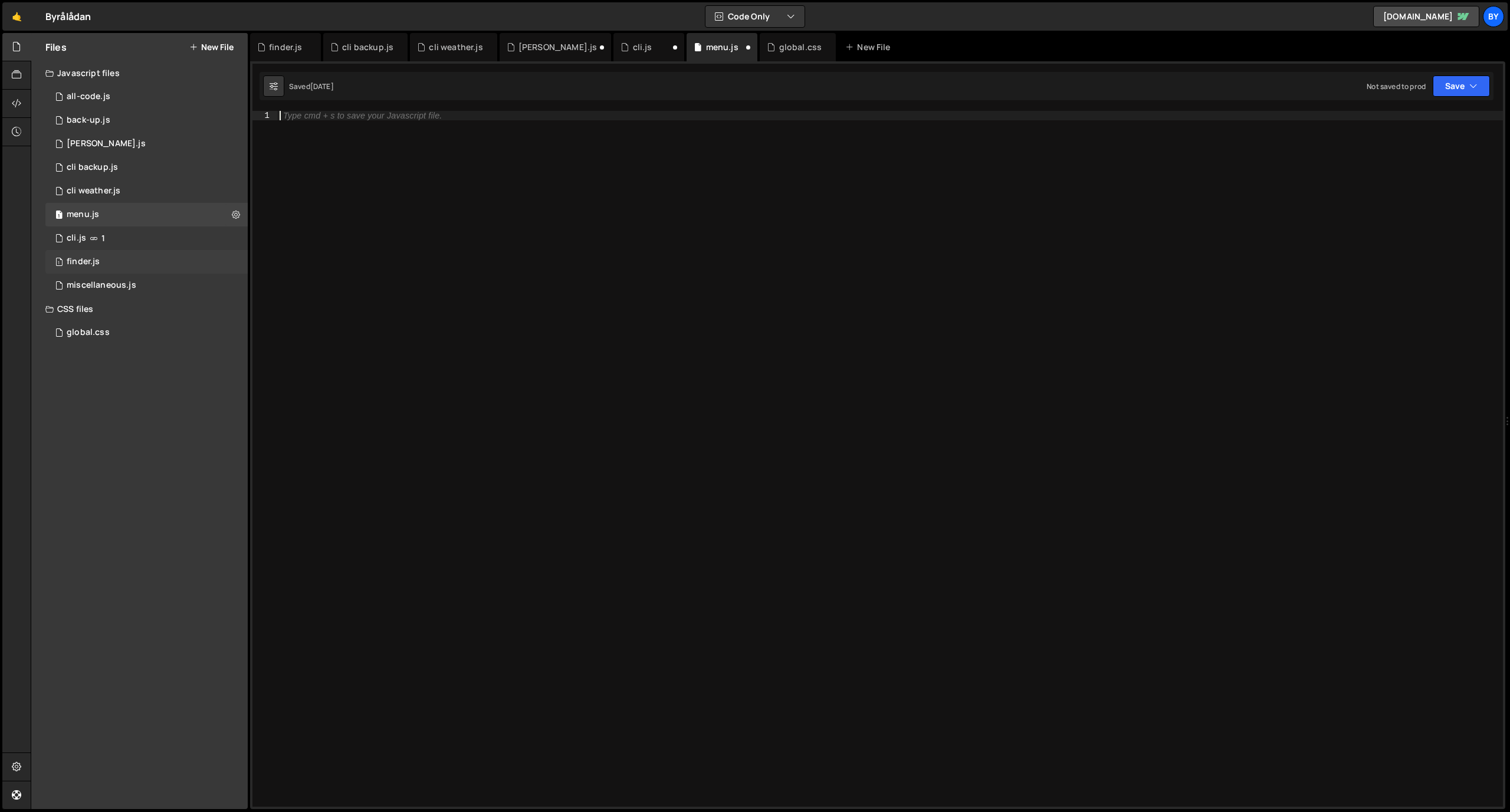
click at [141, 256] on div "1 finder.js 0" at bounding box center [147, 261] width 203 height 24
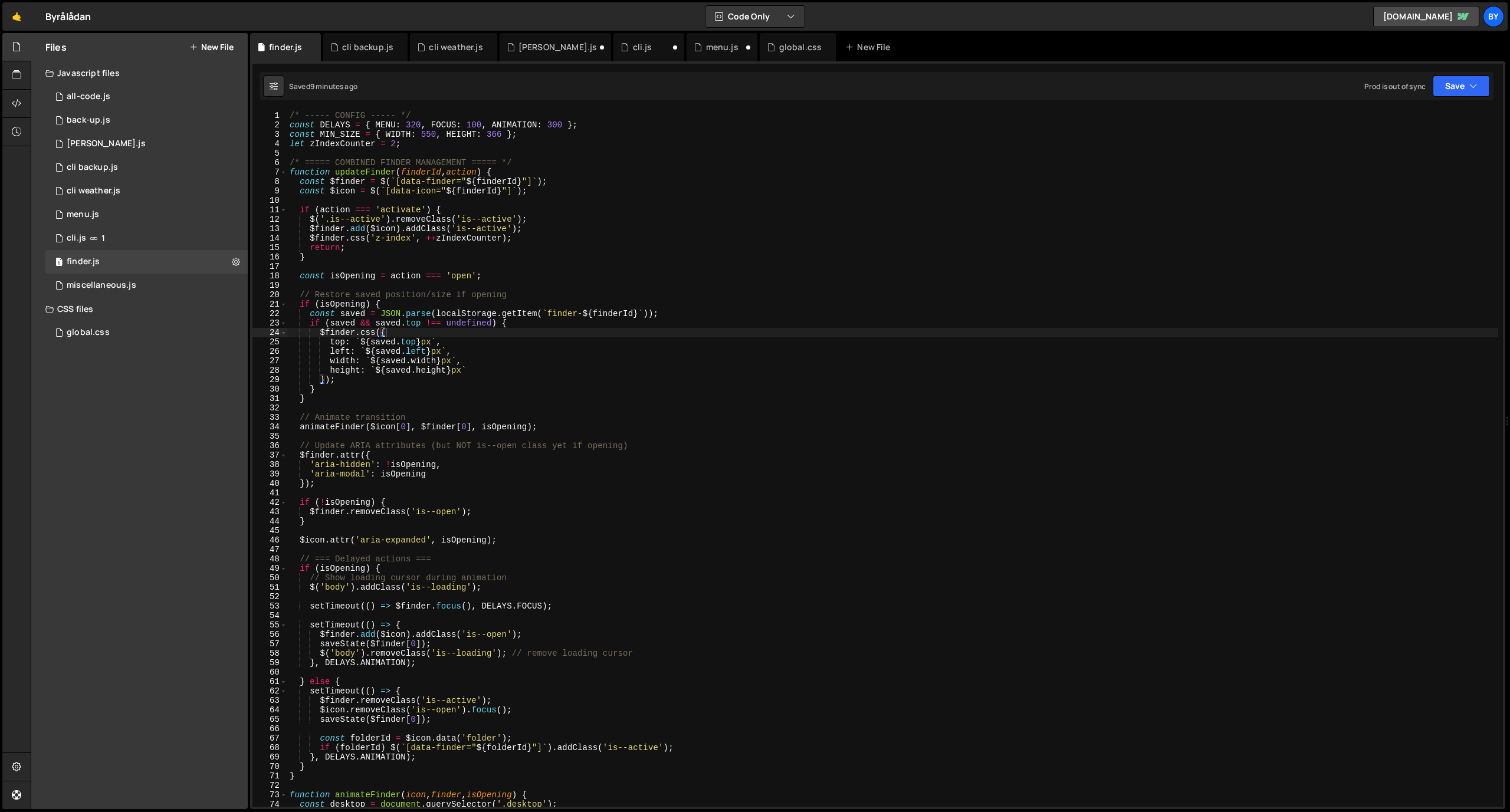
scroll to position [5467, 0]
click at [404, 323] on div "/* ----- CONFIG ----- */ const DELAYS = { MENU : 320 , FOCUS : 100 , ANIMATION …" at bounding box center [892, 467] width 1211 height 715
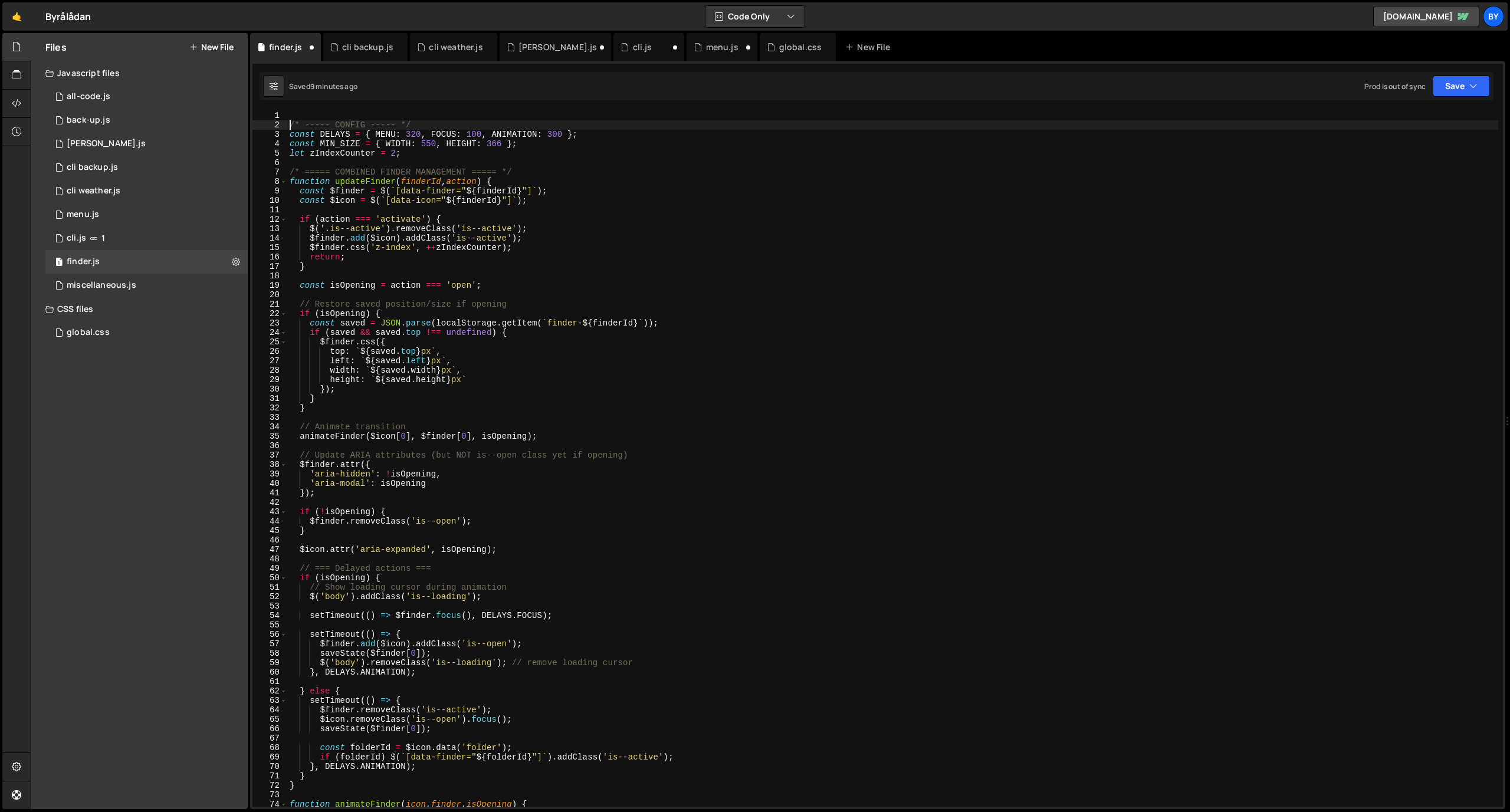
type textarea "/* ----- CONFIG ----- */"
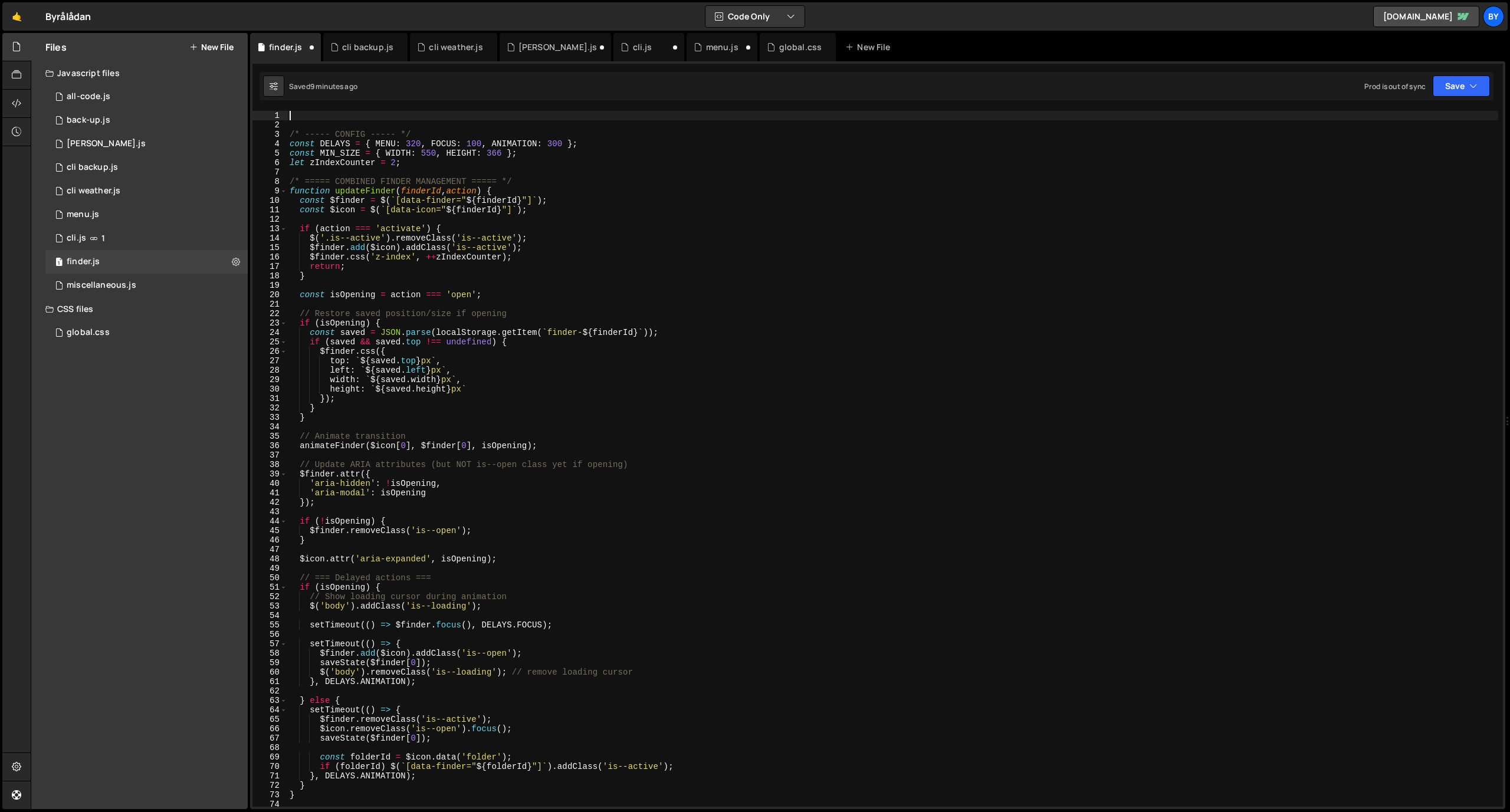
paste textarea
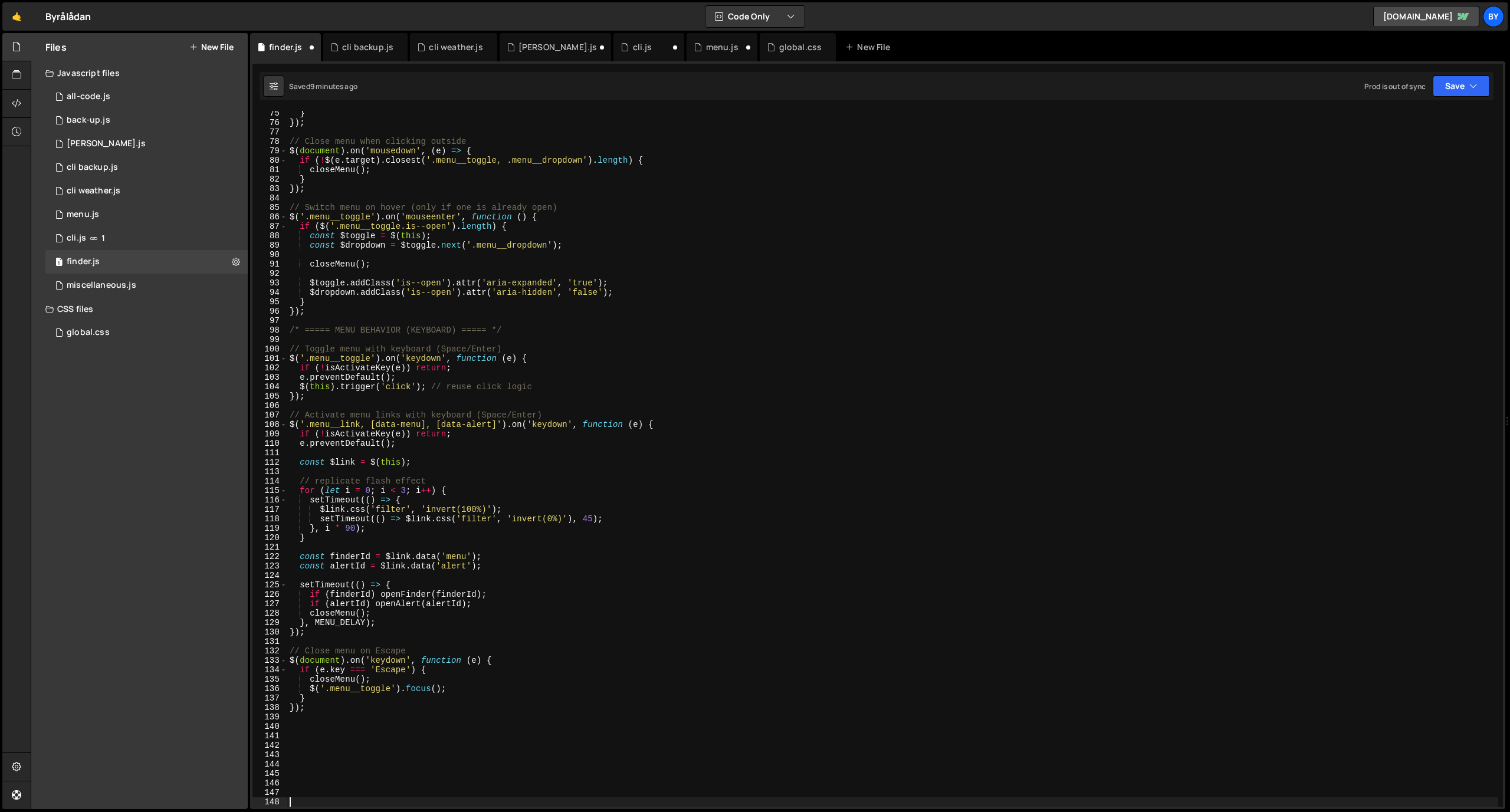
scroll to position [701, 0]
click at [656, 338] on div "} }) ; // Close menu when clicking outside $ ( document ) . on ( 'mousedown' , …" at bounding box center [892, 466] width 1211 height 715
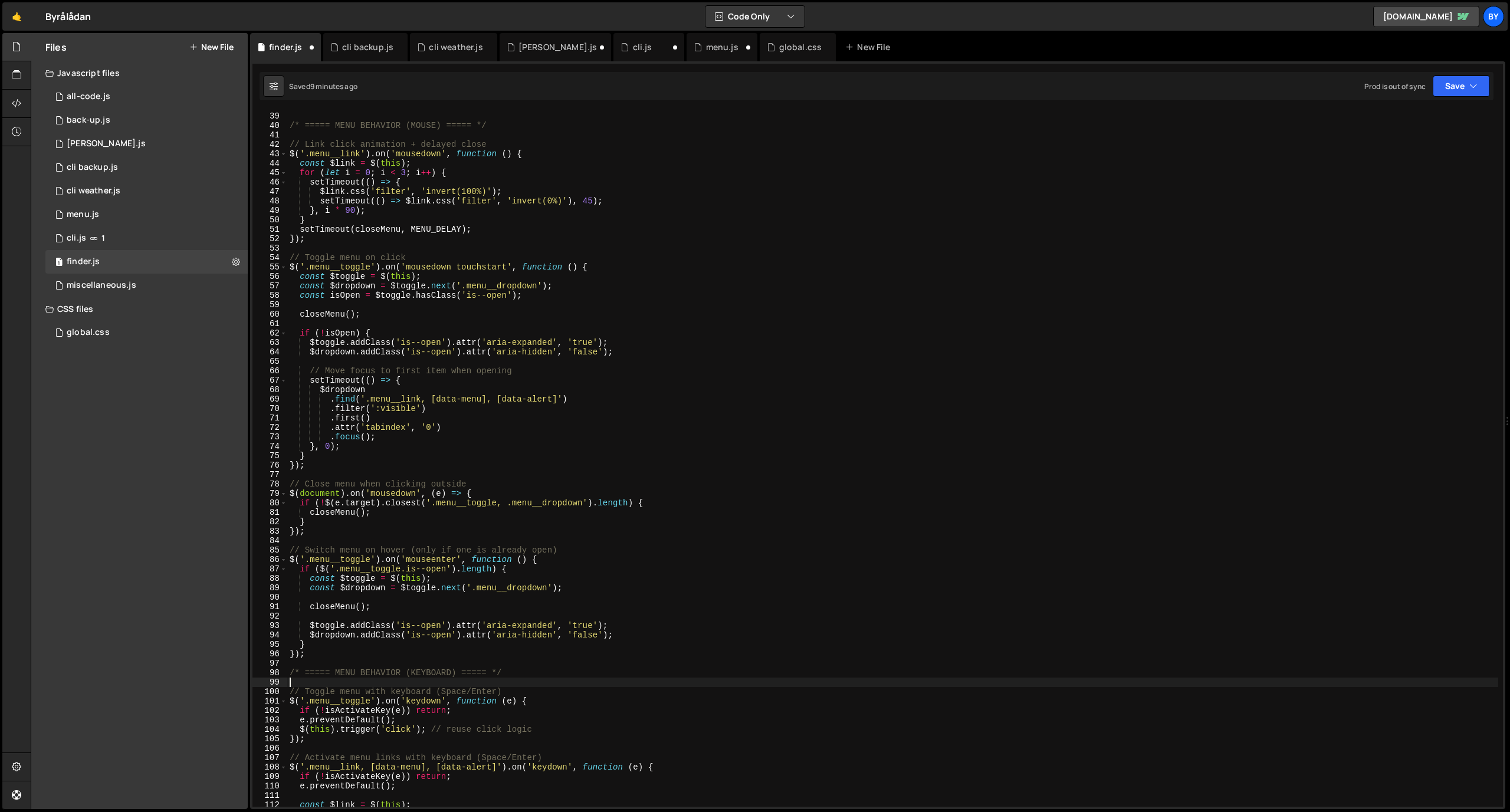
scroll to position [0, 0]
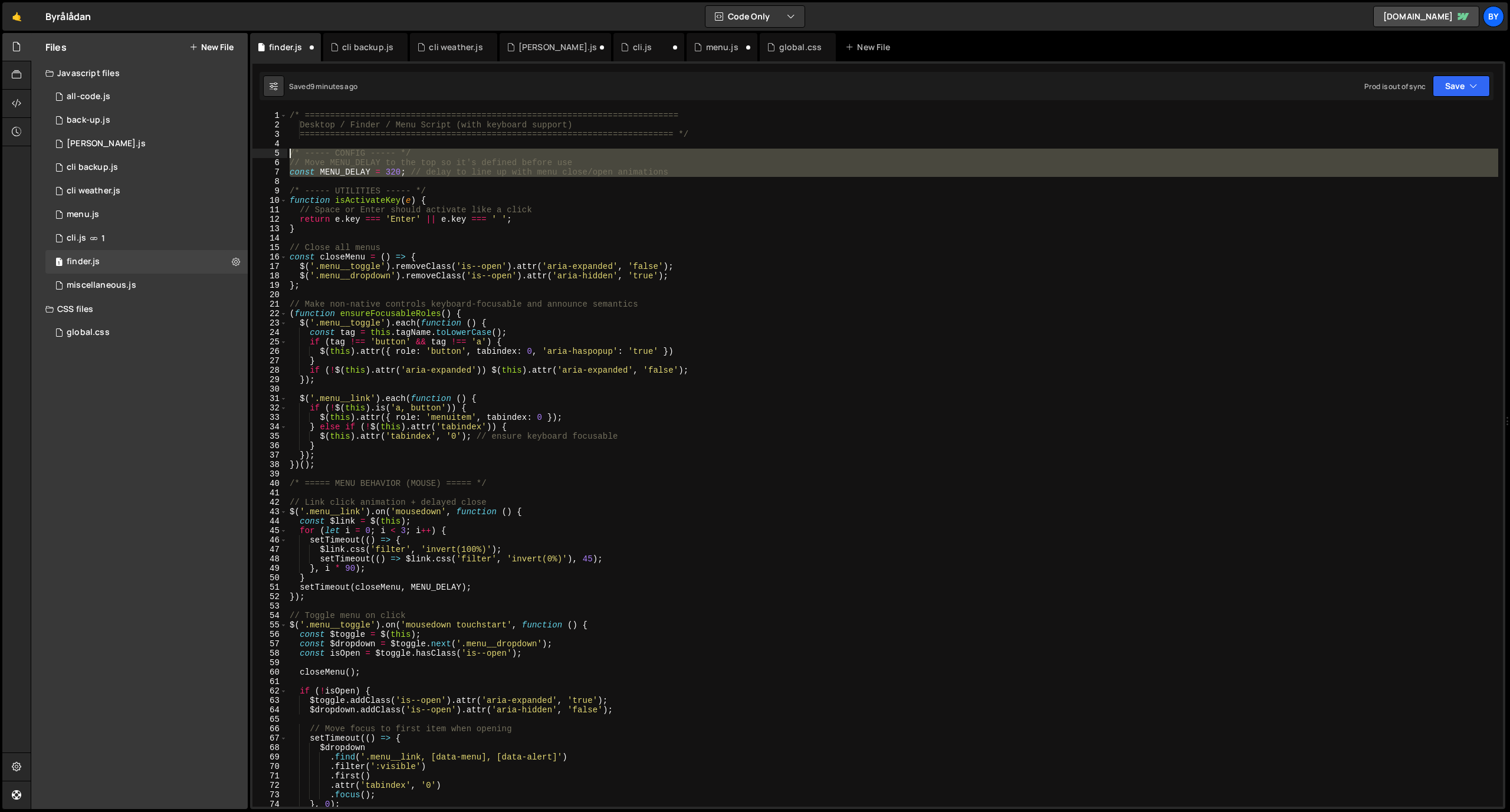
drag, startPoint x: 691, startPoint y: 182, endPoint x: 269, endPoint y: 148, distance: 423.4
click at [269, 148] on div "1 2 3 4 5 6 7 8 9 10 11 12 13 14 15 16 17 18 19 20 21 22 23 24 25 26 27 28 29 3…" at bounding box center [877, 458] width 1250 height 695
type textarea "/* ----- CONFIG ----- */"
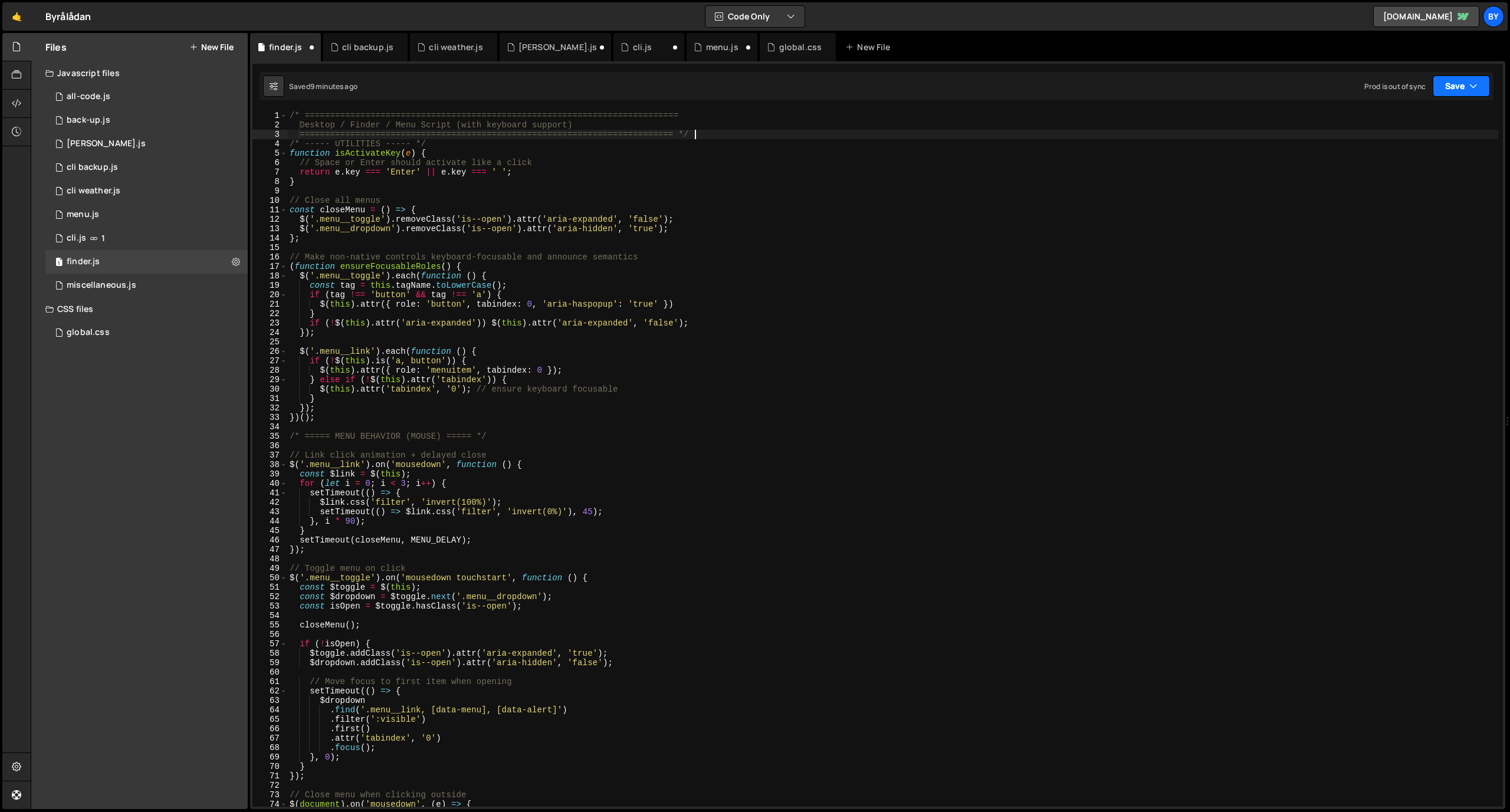
drag, startPoint x: 1489, startPoint y: 89, endPoint x: 1480, endPoint y: 91, distance: 9.2
click at [1489, 89] on button "Save" at bounding box center [1461, 86] width 57 height 21
click at [1452, 101] on div "Type cmd + s to save your Javascript file. XXXXXXXXXXXXXXXXXXXXXXXXXXXXXXXXXXXX…" at bounding box center [877, 435] width 1256 height 747
drag, startPoint x: 1457, startPoint y: 96, endPoint x: 1440, endPoint y: 117, distance: 27.0
click at [1455, 100] on div "Saved 9 minutes ago Prod is out of sync Upgrade to Edit Save Save to Staging S …" at bounding box center [877, 86] width 1234 height 28
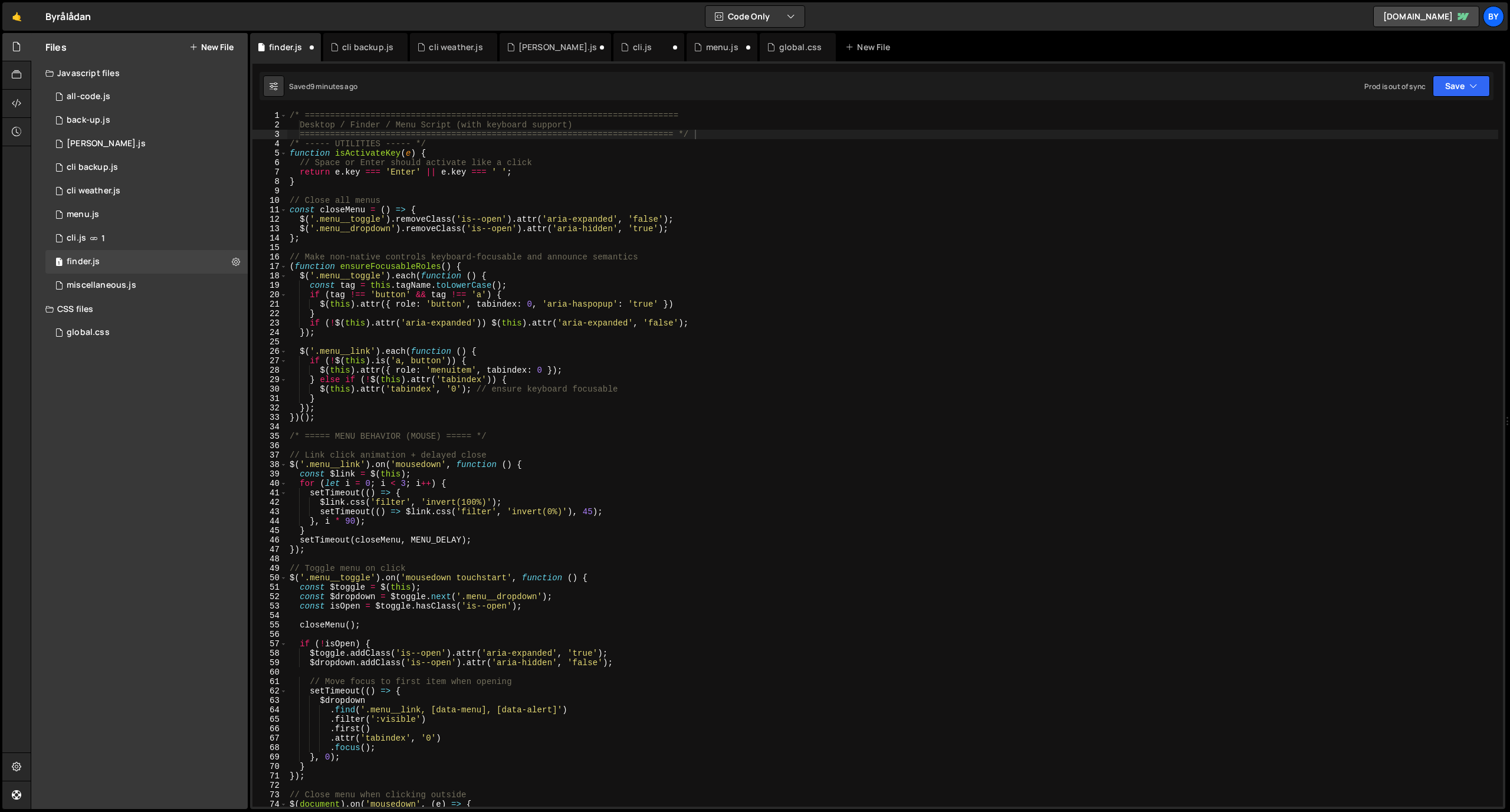
click at [1434, 123] on div "/* ========================================================================== D…" at bounding box center [892, 467] width 1211 height 715
drag, startPoint x: 1456, startPoint y: 90, endPoint x: 1446, endPoint y: 107, distance: 19.7
click at [1453, 95] on button "Save" at bounding box center [1461, 86] width 57 height 21
click at [1438, 114] on div "Save to Staging S" at bounding box center [1421, 114] width 123 height 11
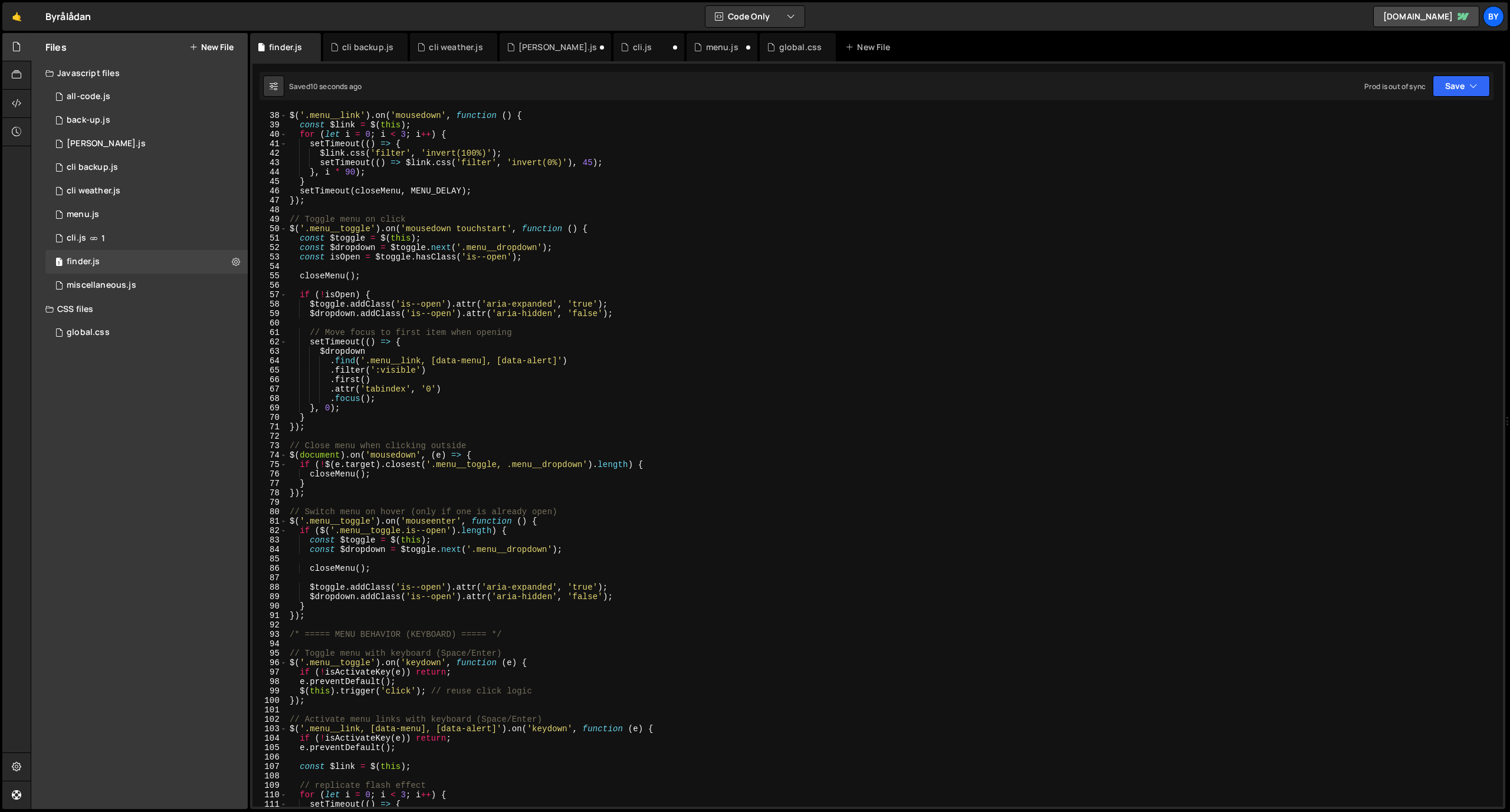
click at [393, 478] on div "$ ( '.menu__link' ) . on ( 'mousedown' , function ( ) { const $link = $ ( this …" at bounding box center [892, 467] width 1211 height 715
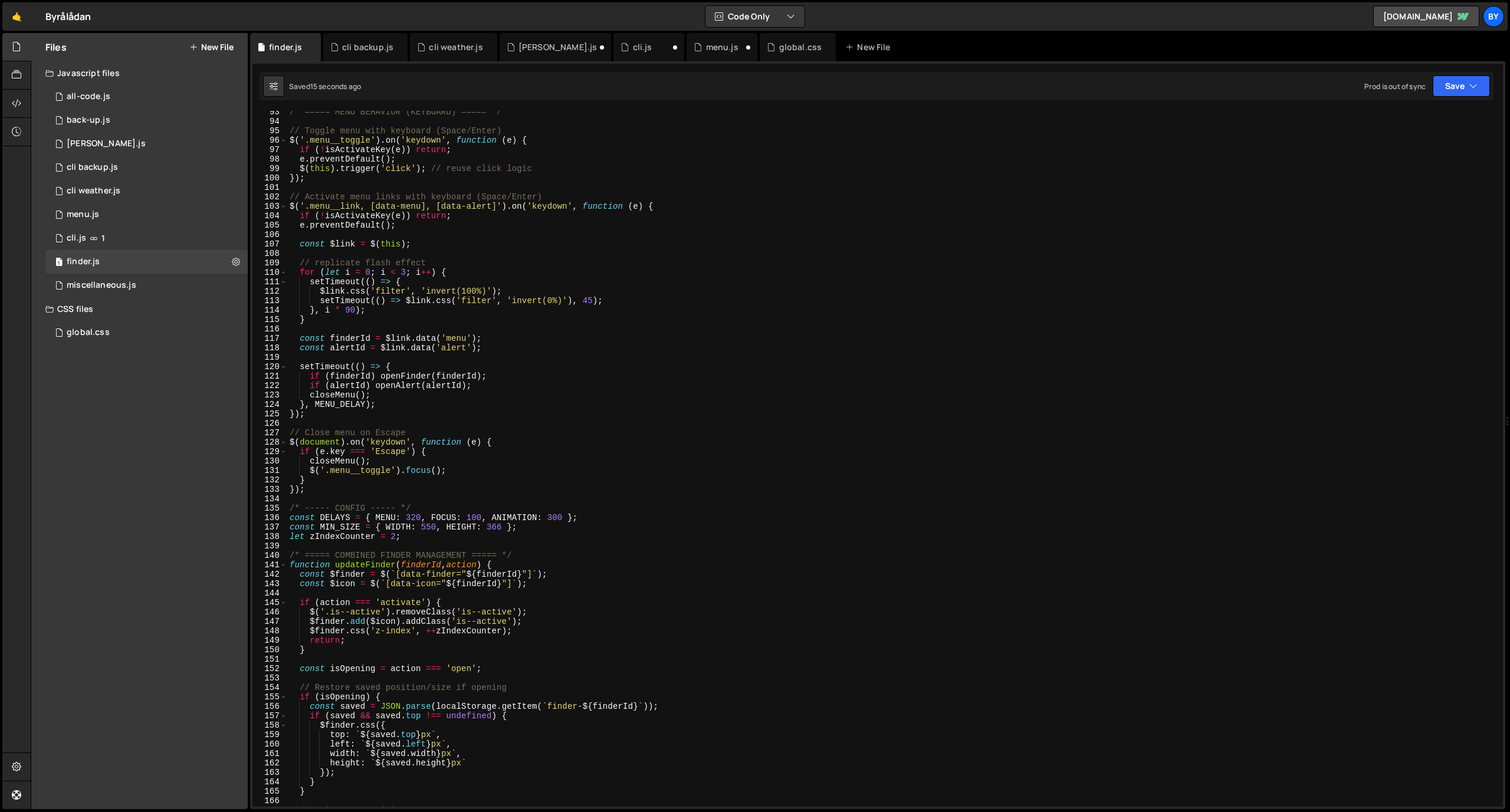
scroll to position [872, 0]
click at [338, 483] on div "/* ===== MENU BEHAVIOR (KEYBOARD) ===== */ // Toggle menu with keyboard (Space/…" at bounding box center [892, 464] width 1211 height 715
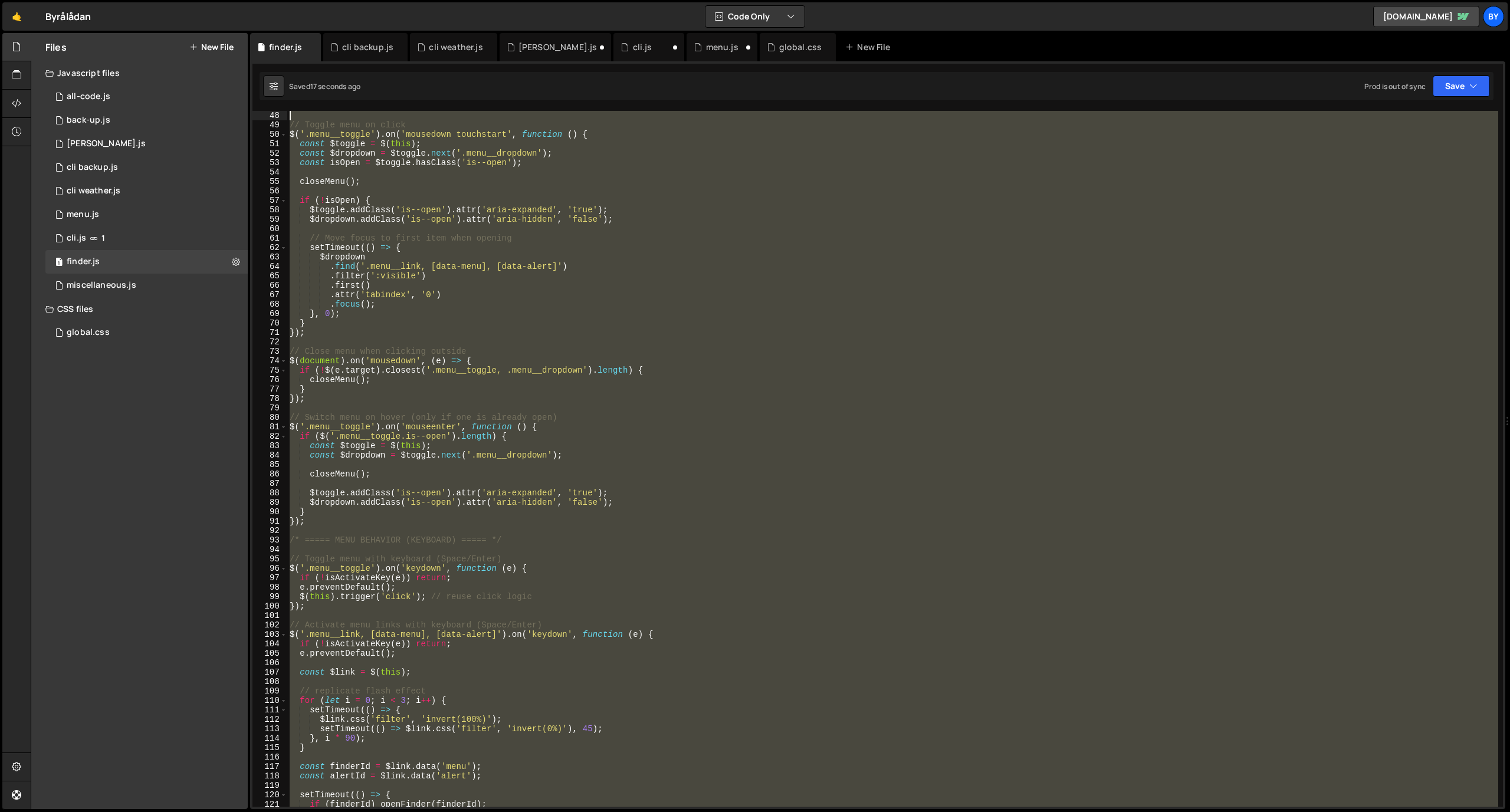
scroll to position [0, 0]
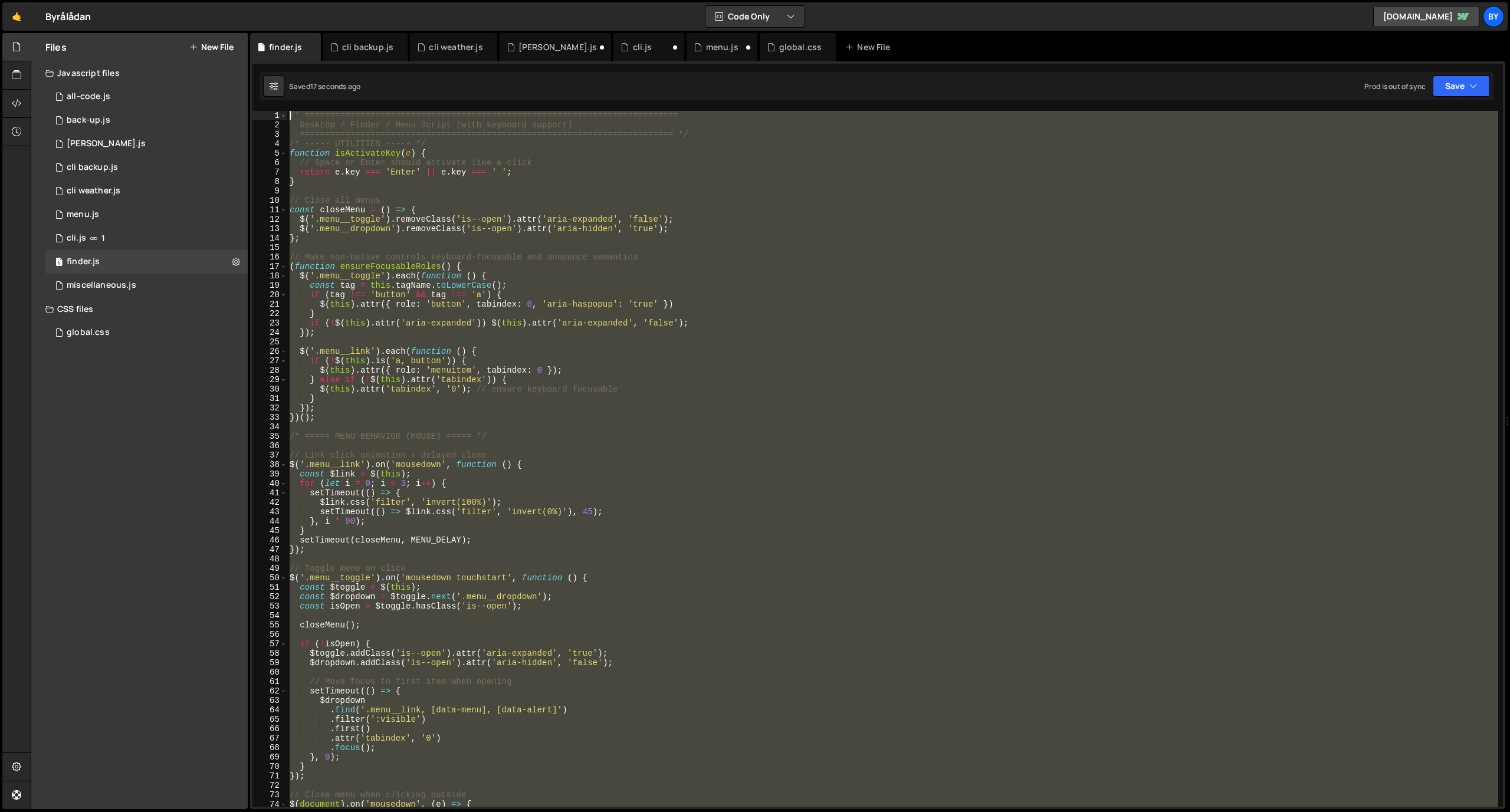
drag, startPoint x: 333, startPoint y: 480, endPoint x: 321, endPoint y: -37, distance: 517.1
click at [321, 0] on html "Projects [GEOGRAPHIC_DATA] Blog By Projects Your Teams Invite team member Accou…" at bounding box center [755, 406] width 1510 height 812
type textarea "/* ========================================================================== D…"
paste textarea
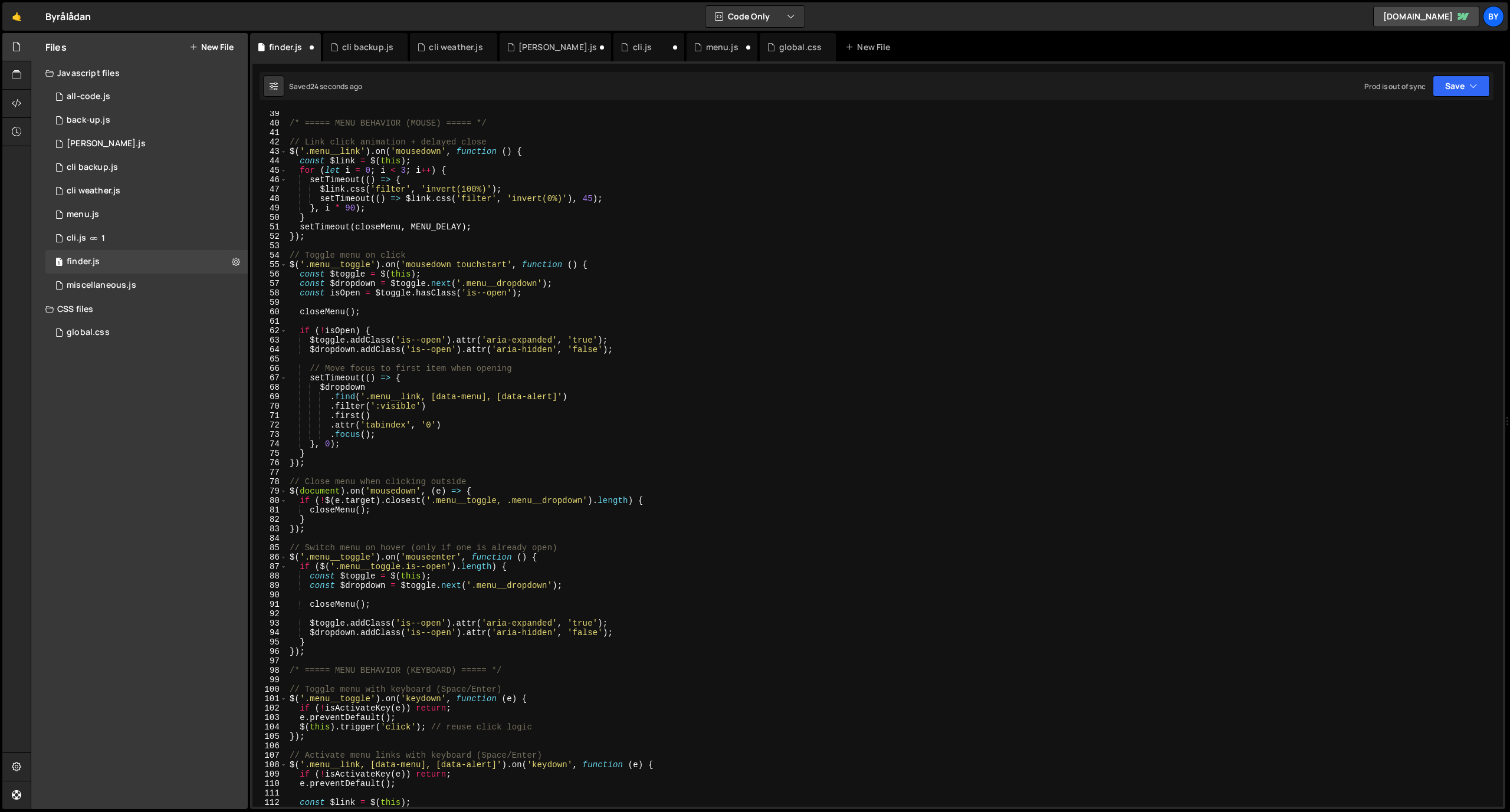
scroll to position [360, 0]
click at [1455, 91] on button "Save" at bounding box center [1461, 86] width 57 height 21
click at [1430, 118] on div "Save to Staging S" at bounding box center [1421, 114] width 123 height 11
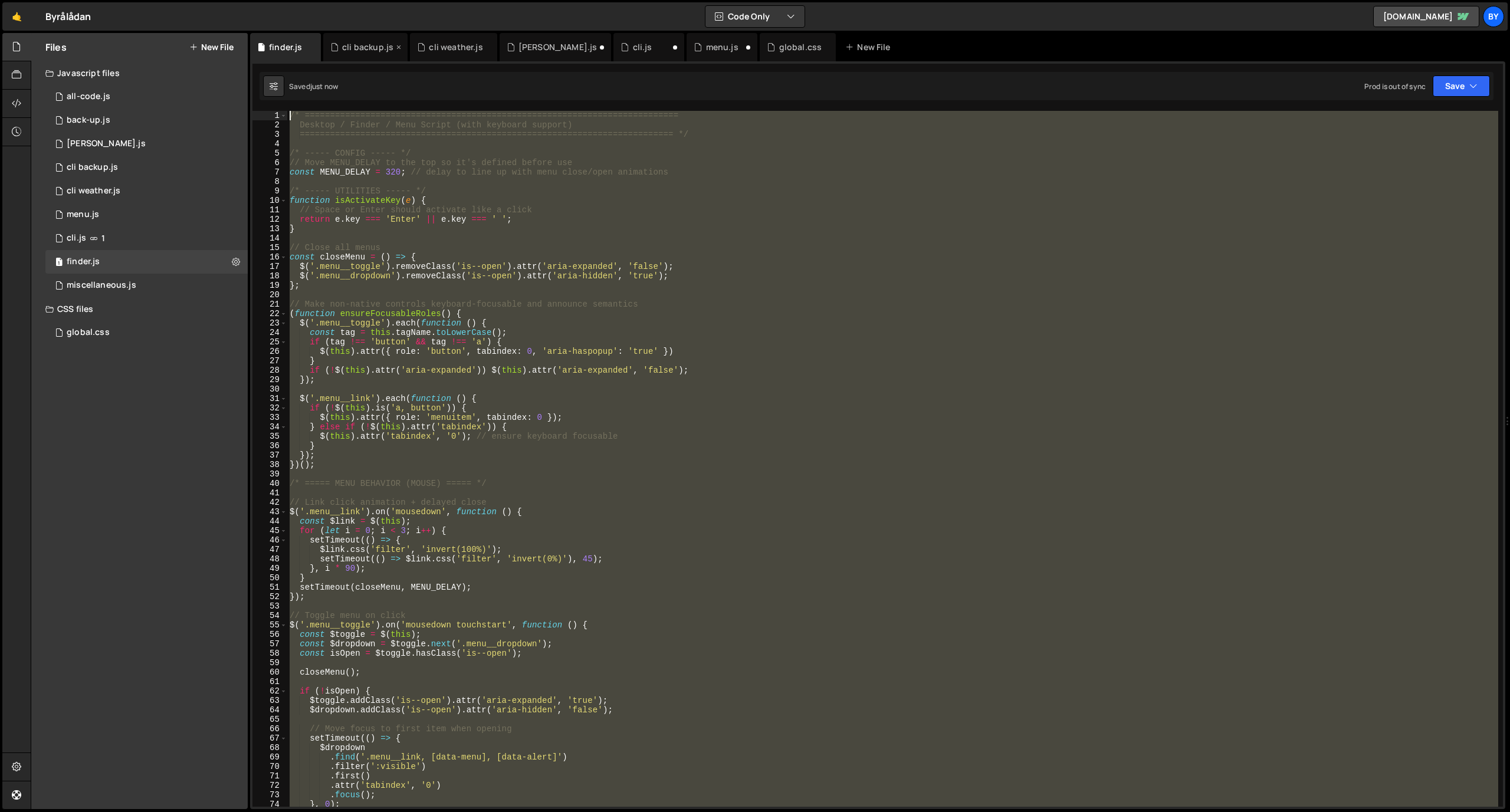
scroll to position [0, 0]
drag, startPoint x: 344, startPoint y: 438, endPoint x: 314, endPoint y: -34, distance: 473.0
click at [314, 0] on html "Projects [GEOGRAPHIC_DATA] Blog By Projects Your Teams Invite team member Accou…" at bounding box center [755, 406] width 1510 height 812
type textarea "/* ========================================================================== D…"
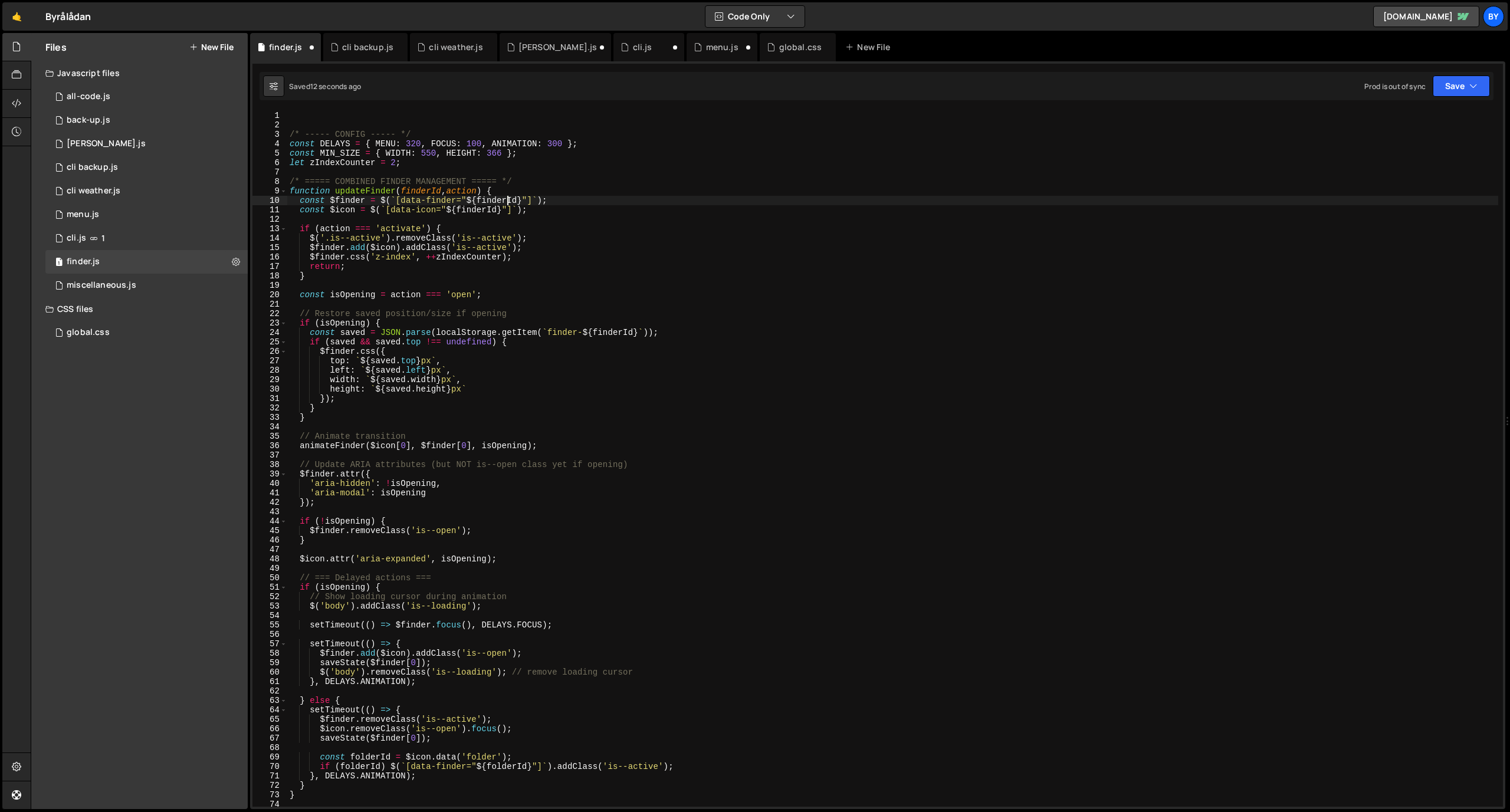
click at [510, 199] on div "/* ----- CONFIG ----- */ const DELAYS = { MENU : 320 , FOCUS : 100 , ANIMATION …" at bounding box center [892, 467] width 1211 height 715
type textarea "const $finder = $(`[data-finder="${finderId}"]`);"
drag, startPoint x: 1461, startPoint y: 91, endPoint x: 1448, endPoint y: 110, distance: 23.0
click at [1461, 92] on button "Save" at bounding box center [1461, 86] width 57 height 21
click at [1444, 113] on div "Save to Staging S" at bounding box center [1421, 114] width 123 height 11
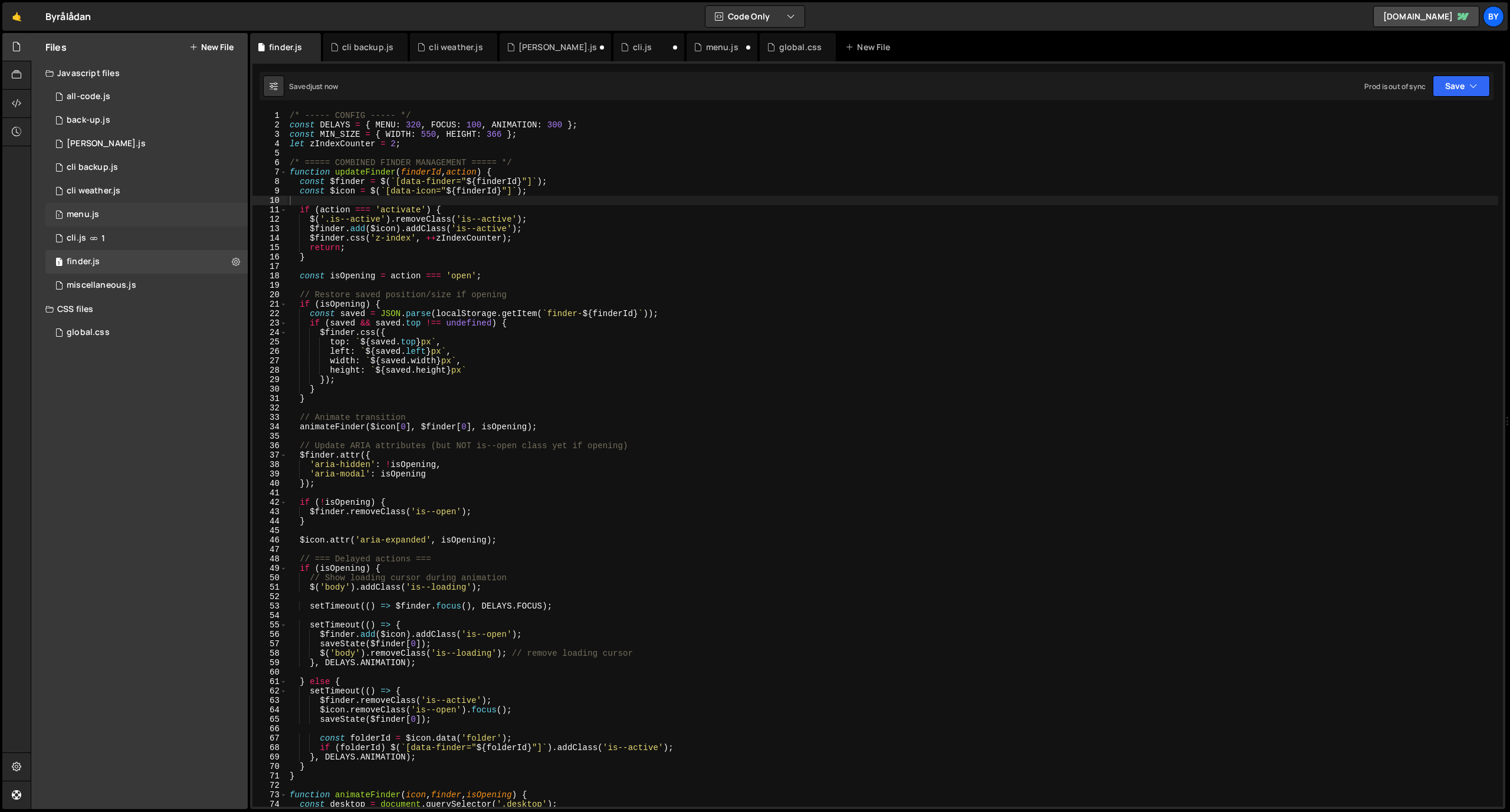
click at [134, 215] on div "1 menu.js 0" at bounding box center [147, 214] width 203 height 24
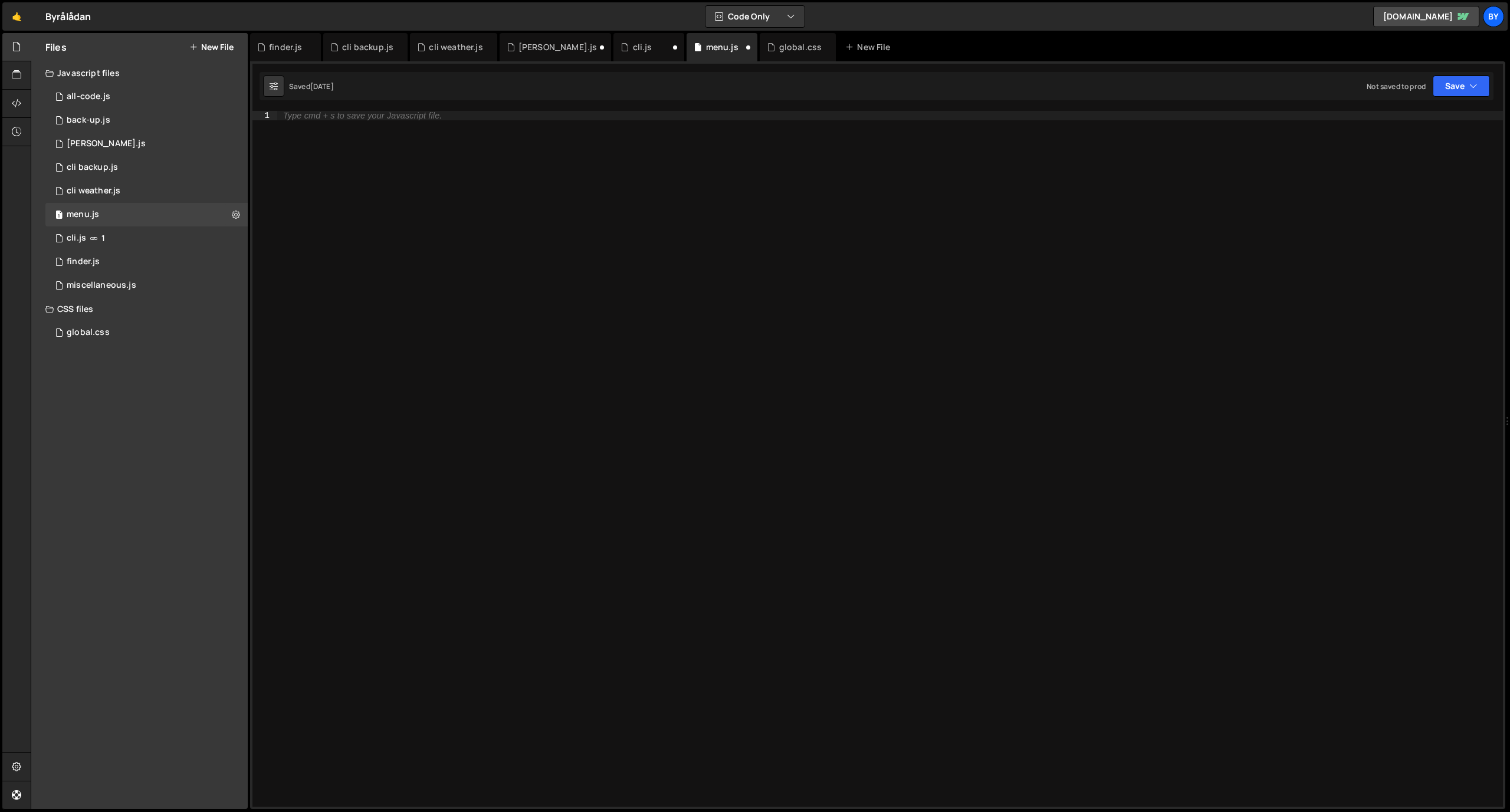
click at [452, 239] on div "Type cmd + s to save your Javascript file." at bounding box center [890, 467] width 1226 height 715
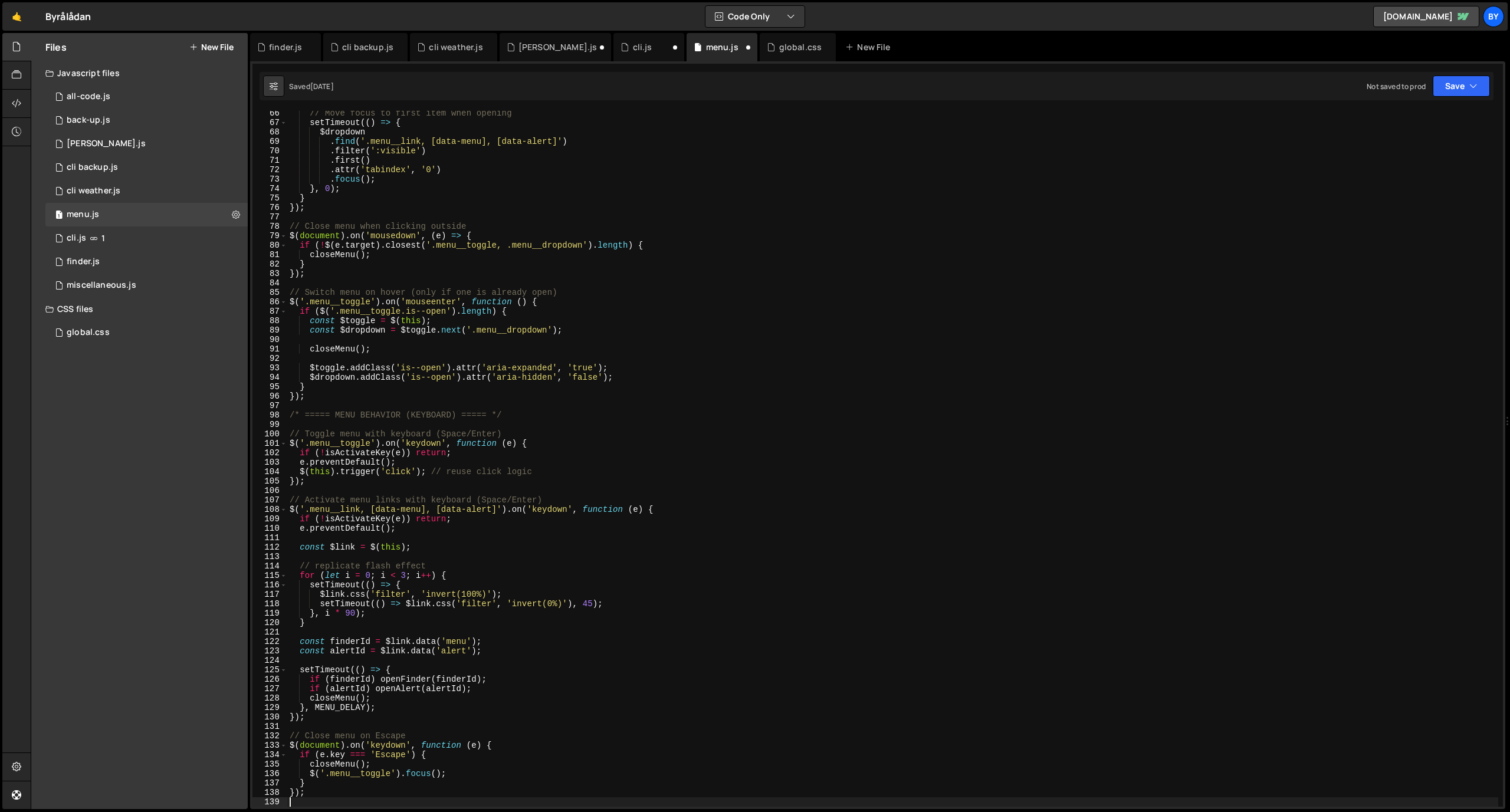
scroll to position [616, 0]
click at [148, 254] on div "1 finder.js 0" at bounding box center [147, 261] width 203 height 24
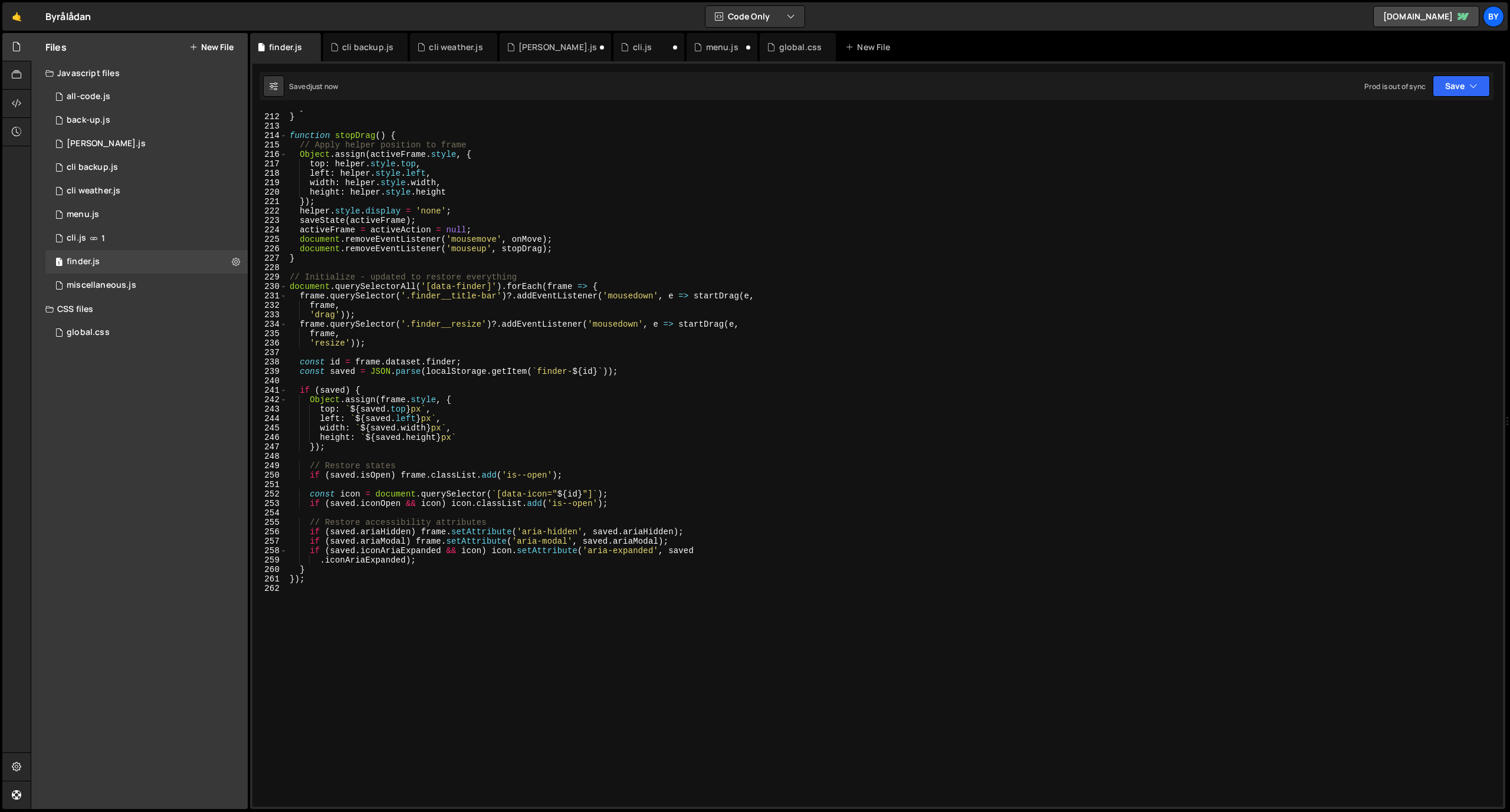
scroll to position [2119, 0]
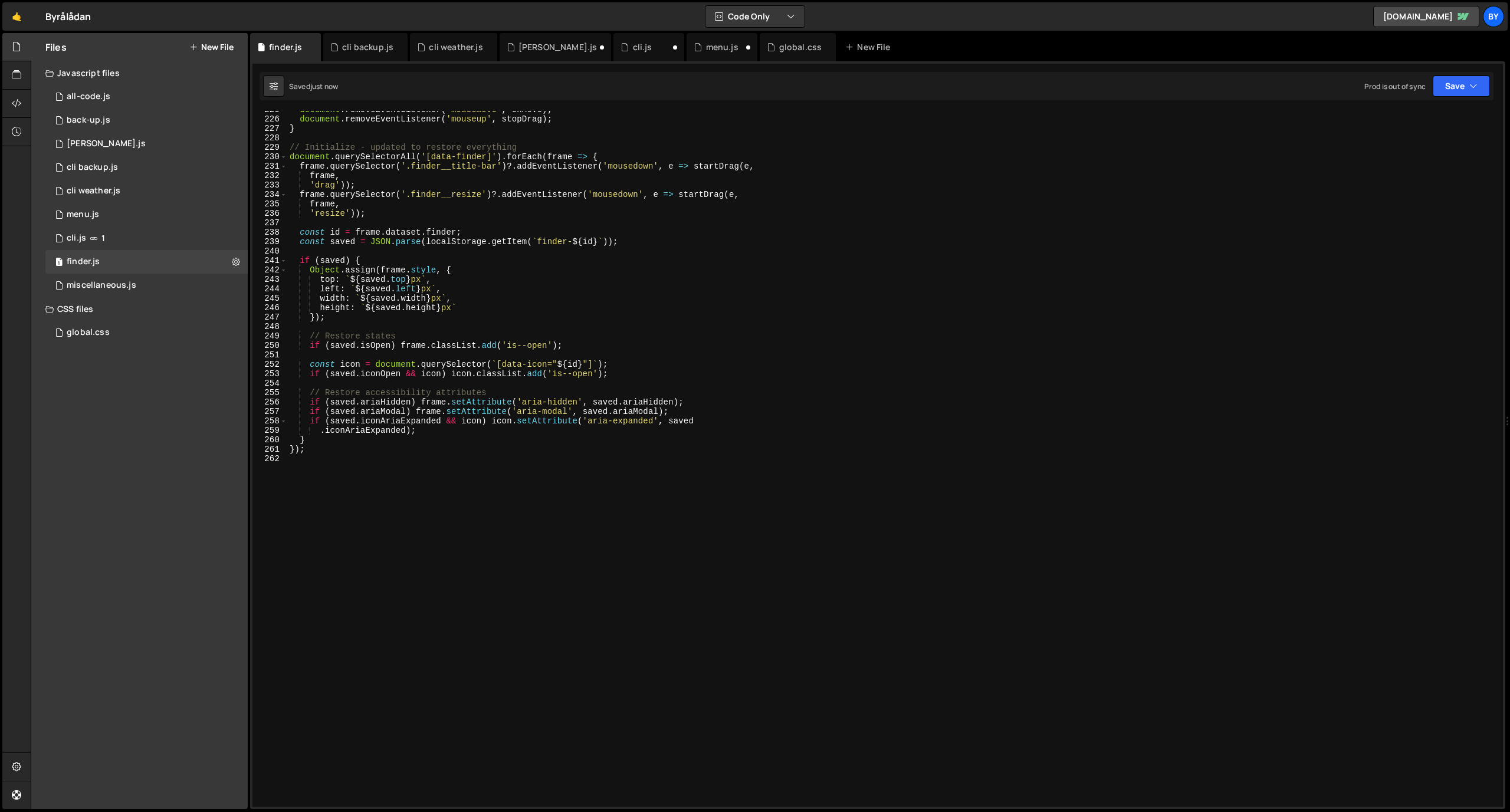
click at [415, 494] on div "document . removeEventListener ( 'mousemove' , onMove ) ; document . removeEven…" at bounding box center [892, 462] width 1211 height 715
type textarea "*"
type textarea "()"
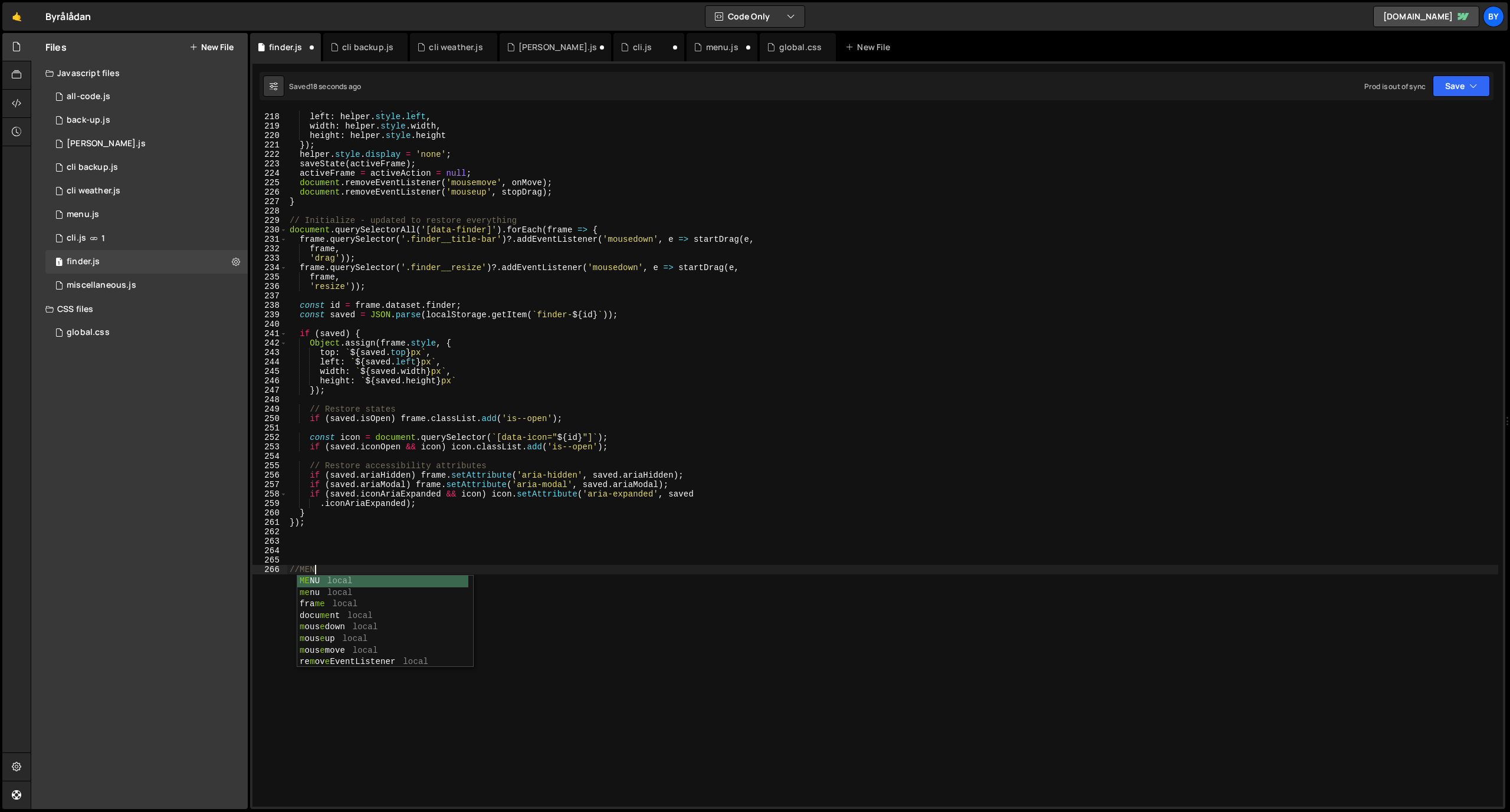
scroll to position [0, 1]
type textarea "//MENU"
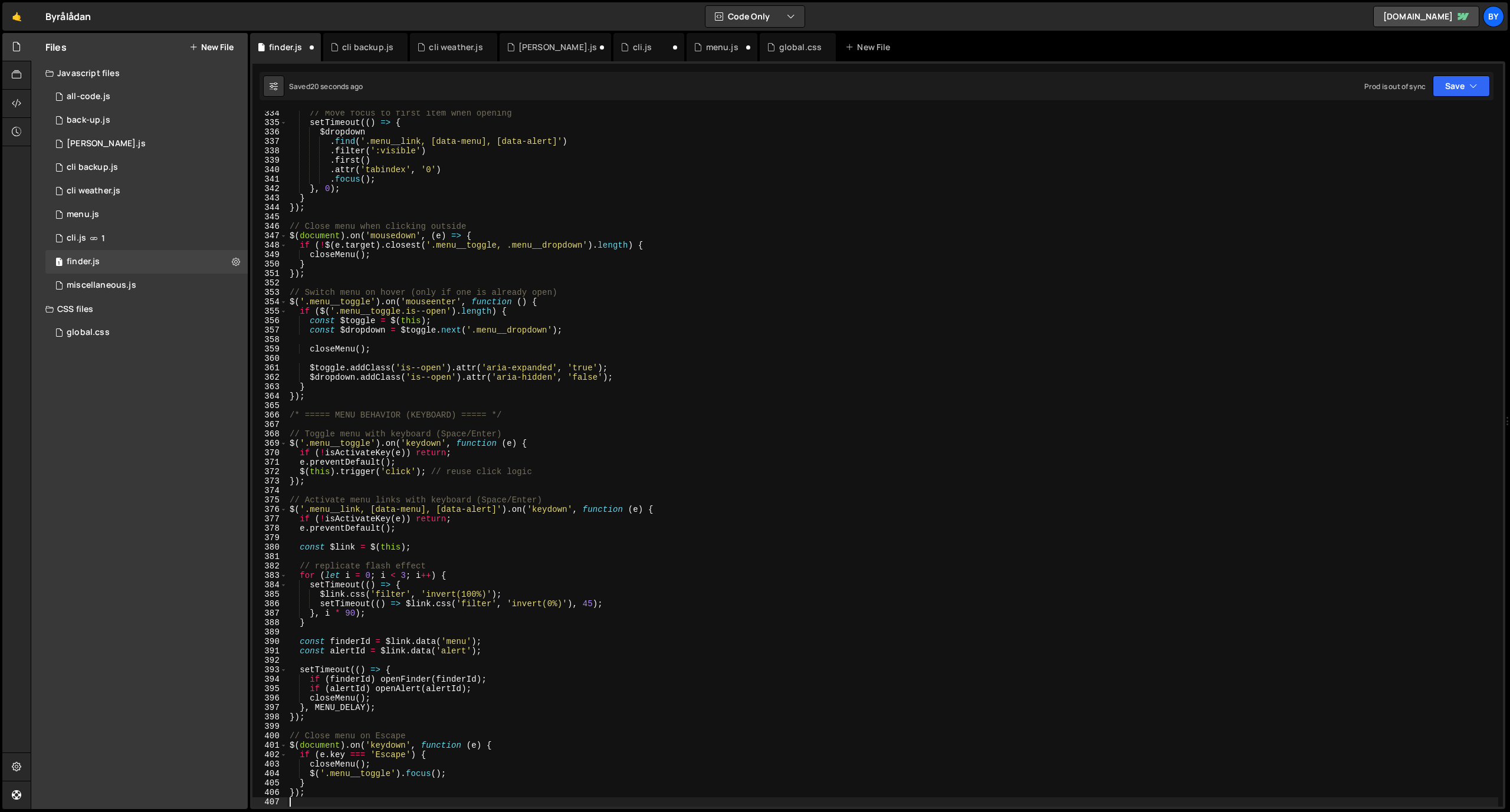
scroll to position [3144, 0]
click at [1456, 101] on div "Type cmd + s to save your Javascript file. XXXXXXXXXXXXXXXXXXXXXXXXXXXXXXXXXXXX…" at bounding box center [877, 435] width 1256 height 747
drag, startPoint x: 1457, startPoint y: 90, endPoint x: 1440, endPoint y: 110, distance: 26.2
click at [1455, 92] on button "Save" at bounding box center [1461, 86] width 57 height 21
click at [1437, 113] on div "Save to Staging S" at bounding box center [1421, 114] width 123 height 11
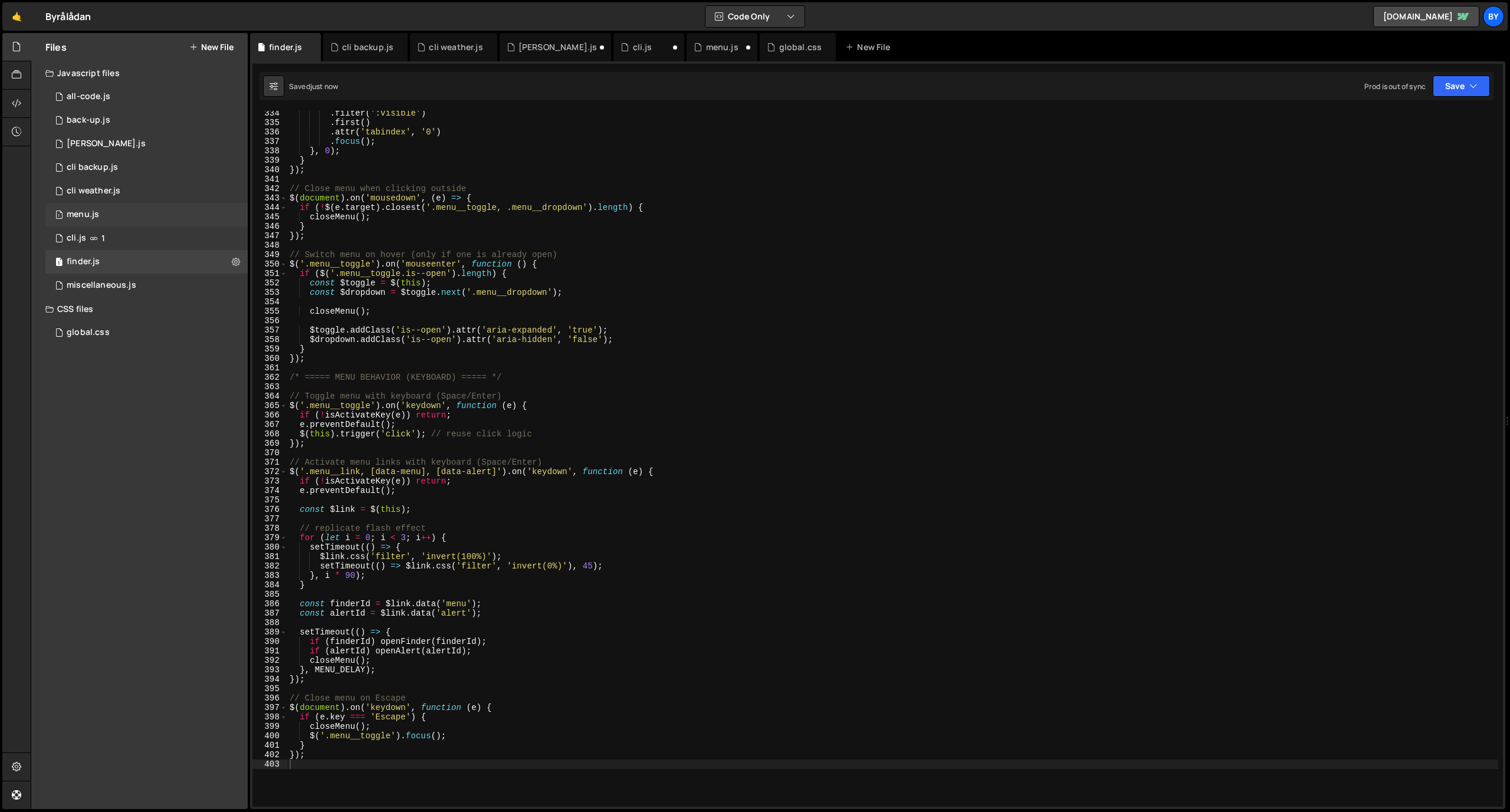
click at [114, 215] on div "1 menu.js 0" at bounding box center [147, 214] width 203 height 24
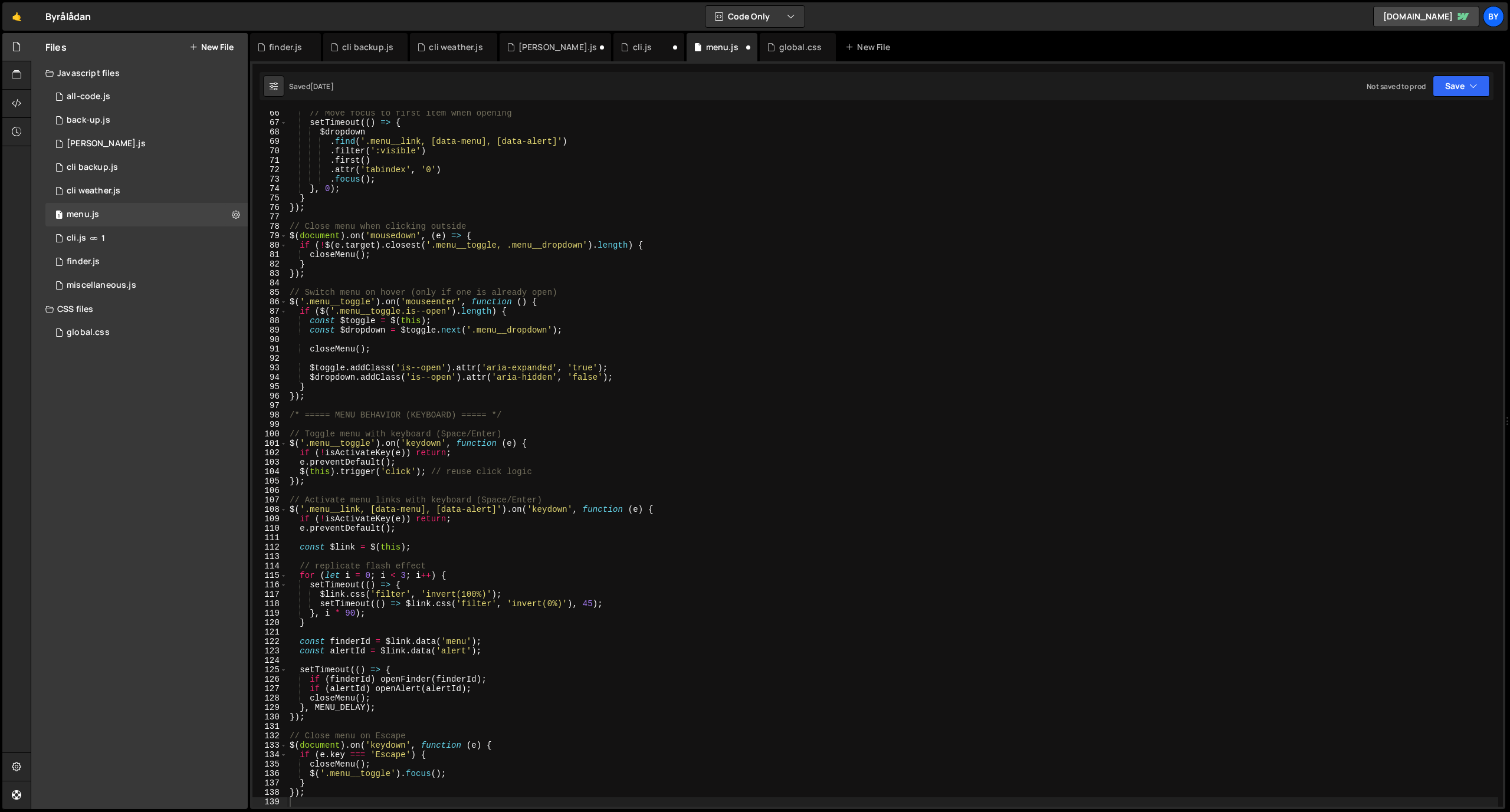
scroll to position [0, 0]
click at [447, 309] on div "// Move focus to first item when opening setTimeout (( ) => { $dropdown . find …" at bounding box center [892, 466] width 1211 height 715
type textarea "});"
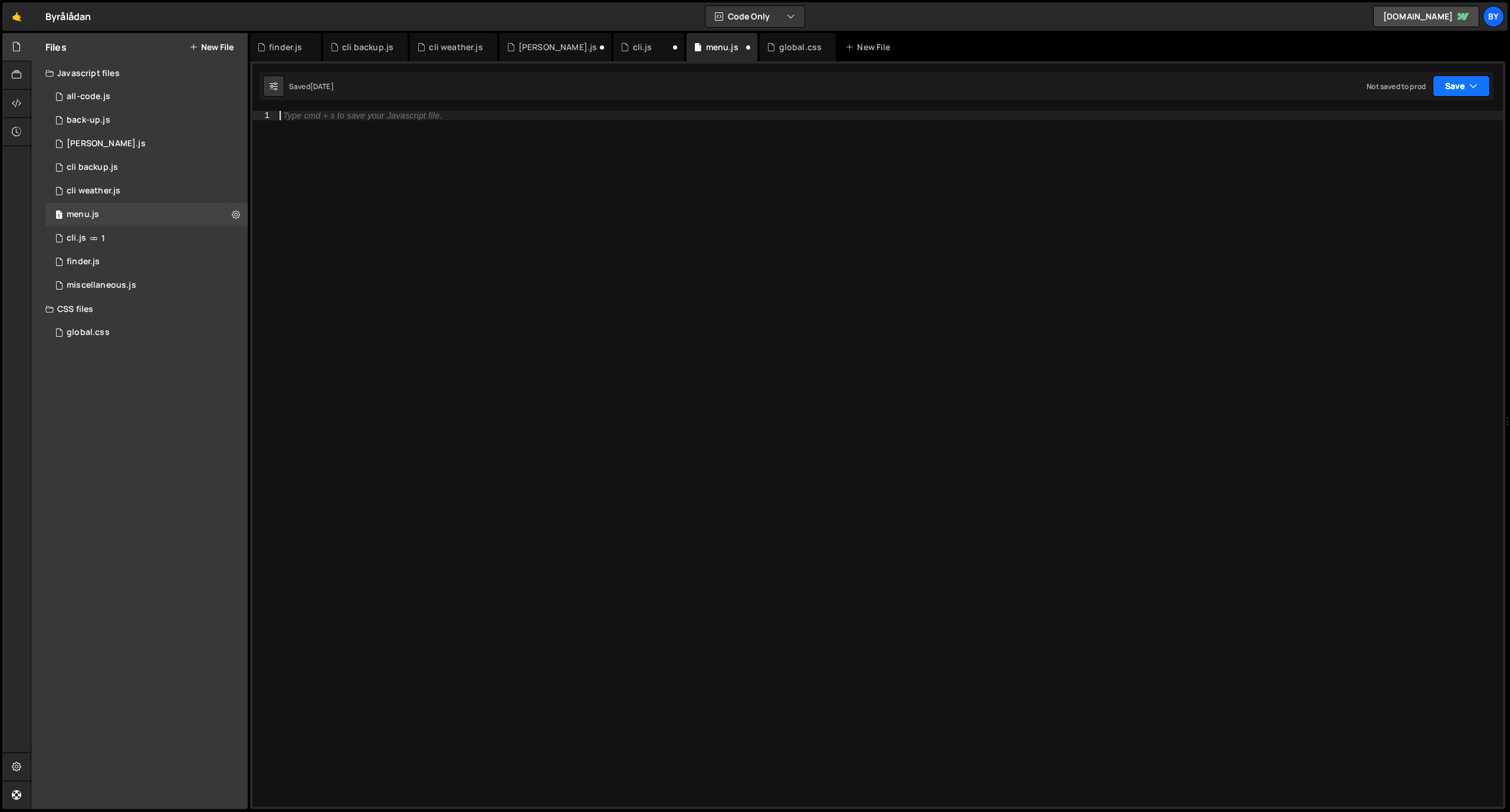
click at [1468, 78] on button "Save" at bounding box center [1461, 86] width 57 height 21
click at [1404, 125] on div "[DATE]" at bounding box center [1392, 127] width 23 height 10
click at [90, 252] on div "1 finder.js 0" at bounding box center [147, 261] width 203 height 24
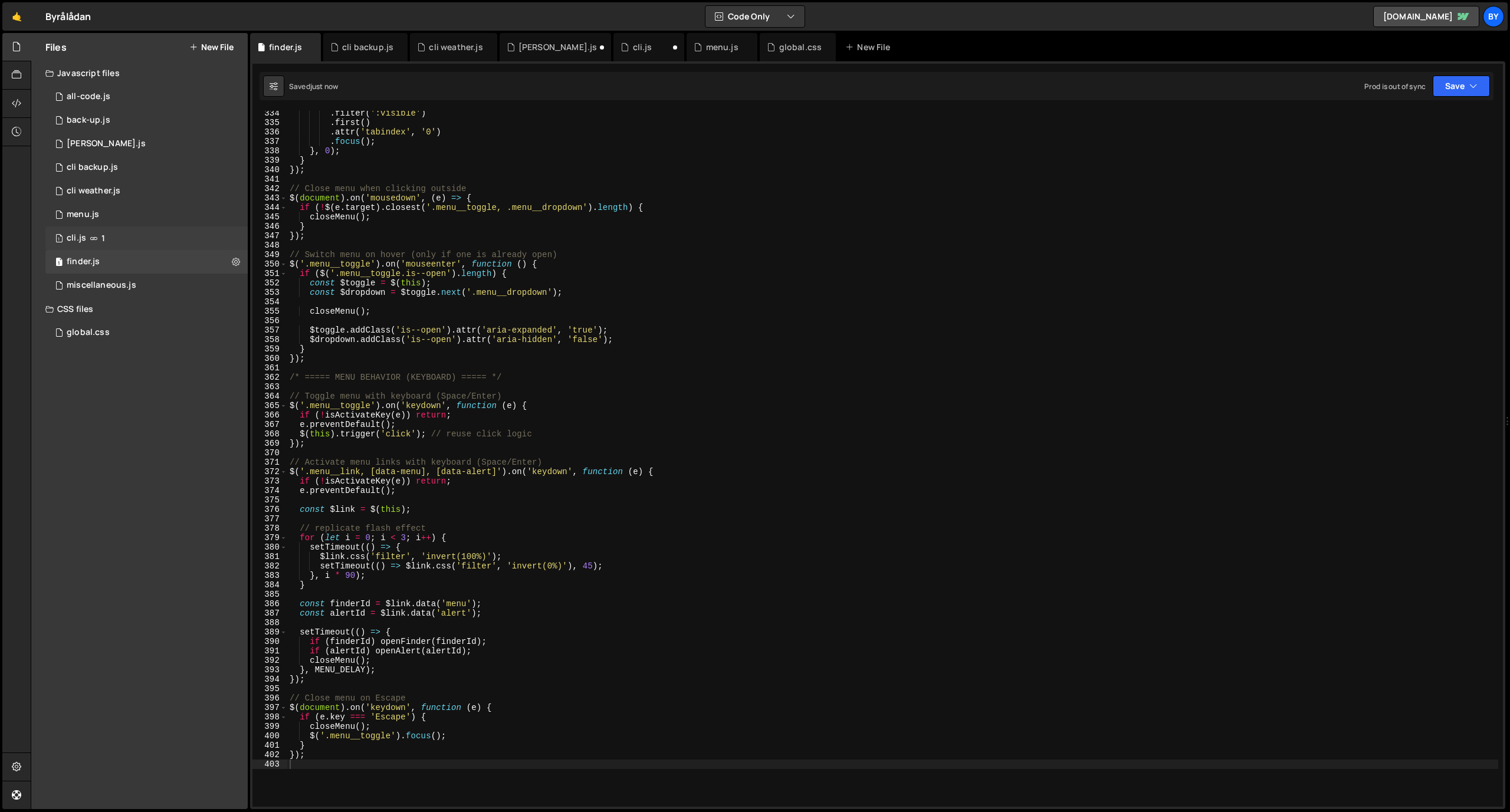
scroll to position [5467, 0]
click at [1441, 97] on div "Saved just now Prod is out of sync Upgrade to Edit Save Save to Staging S Saved…" at bounding box center [877, 86] width 1234 height 28
drag, startPoint x: 1481, startPoint y: 87, endPoint x: 1470, endPoint y: 100, distance: 17.0
click at [1481, 87] on button "Save" at bounding box center [1461, 86] width 57 height 21
click at [1452, 114] on div "Save to Staging S" at bounding box center [1421, 114] width 123 height 11
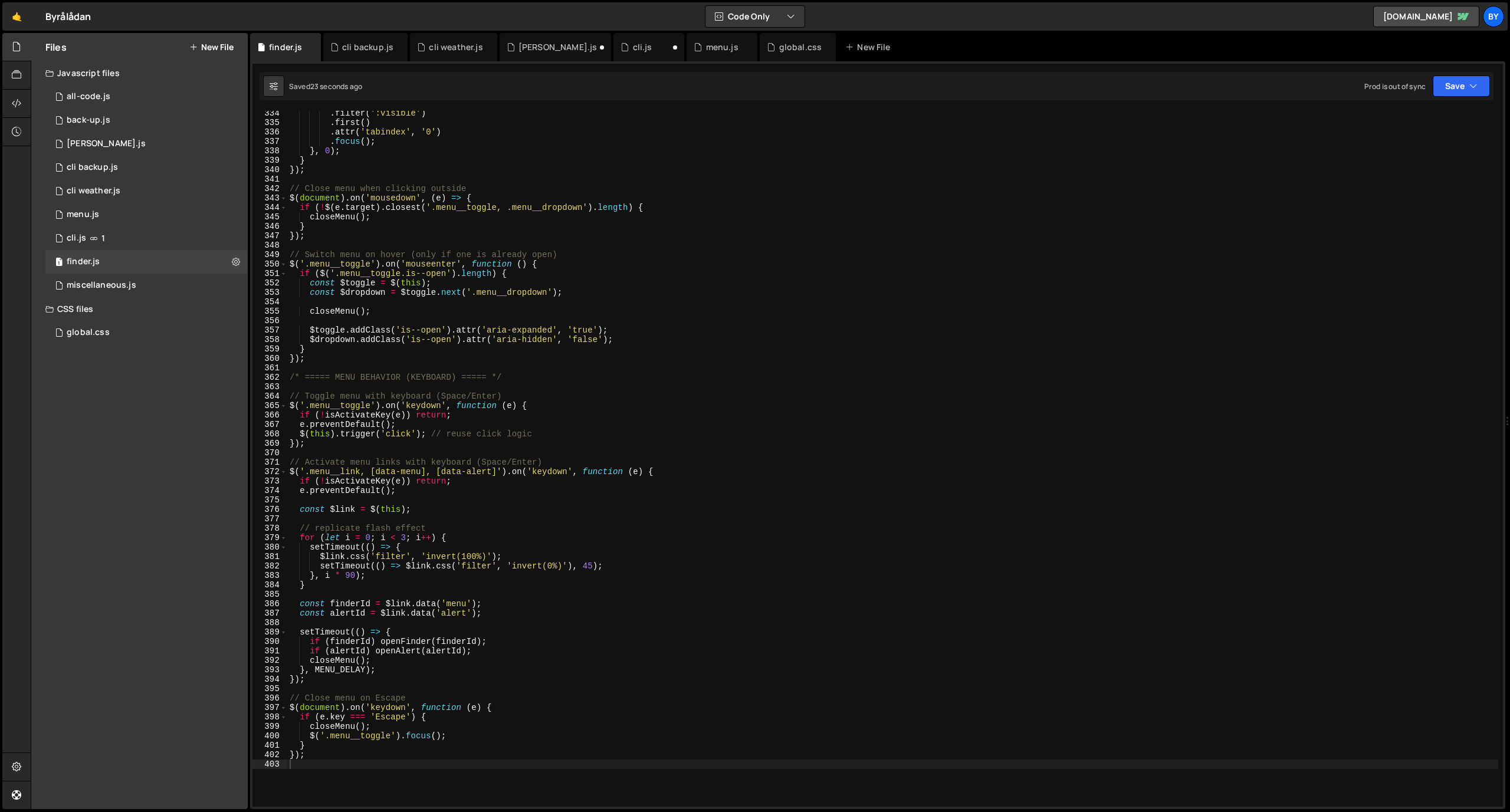
click at [564, 307] on div ". filter ( ':visible' ) . first ( ) . attr ( 'tabindex' , '0' ) . focus ( ) ; }…" at bounding box center [892, 466] width 1211 height 715
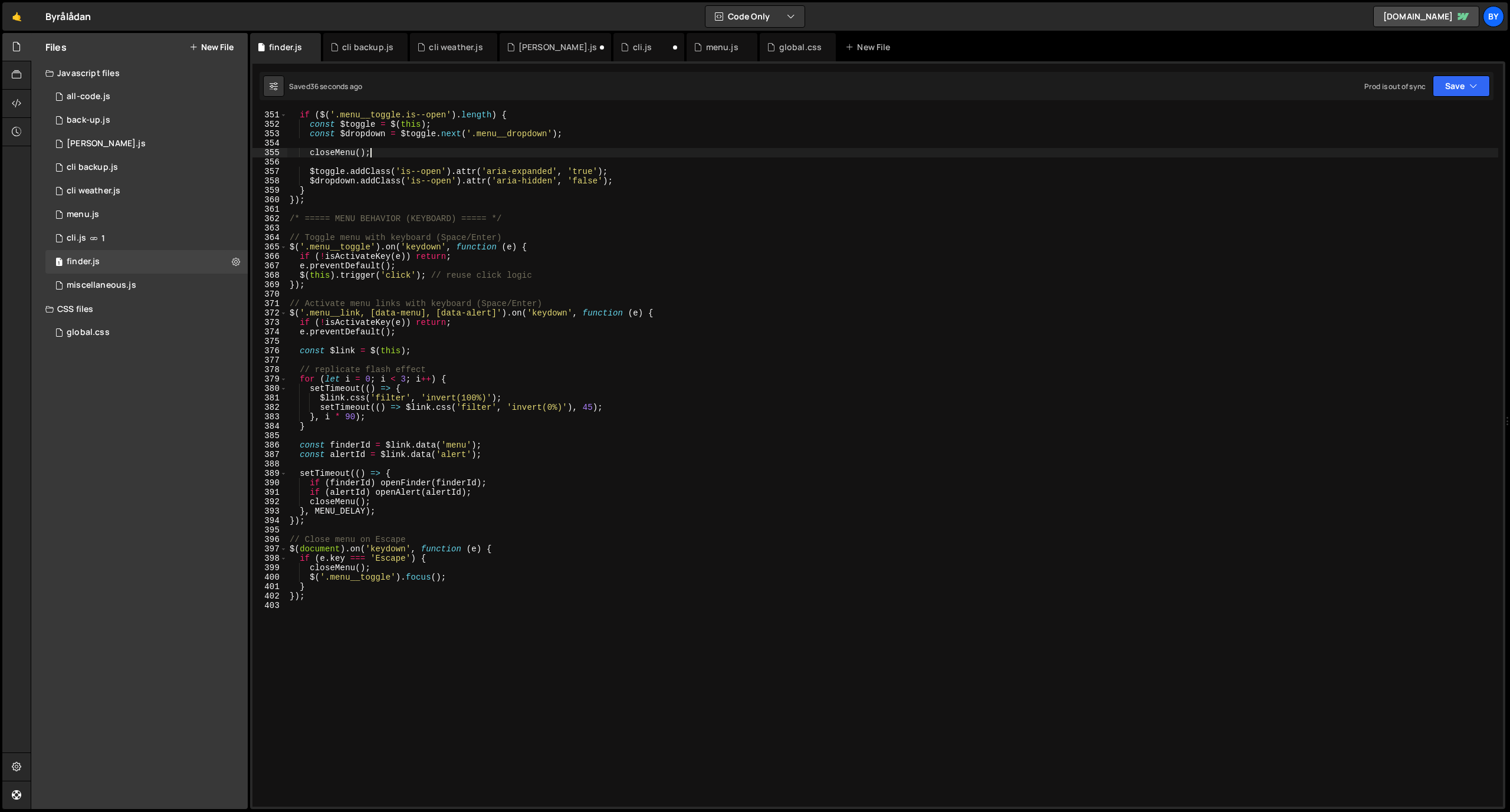
scroll to position [3301, 0]
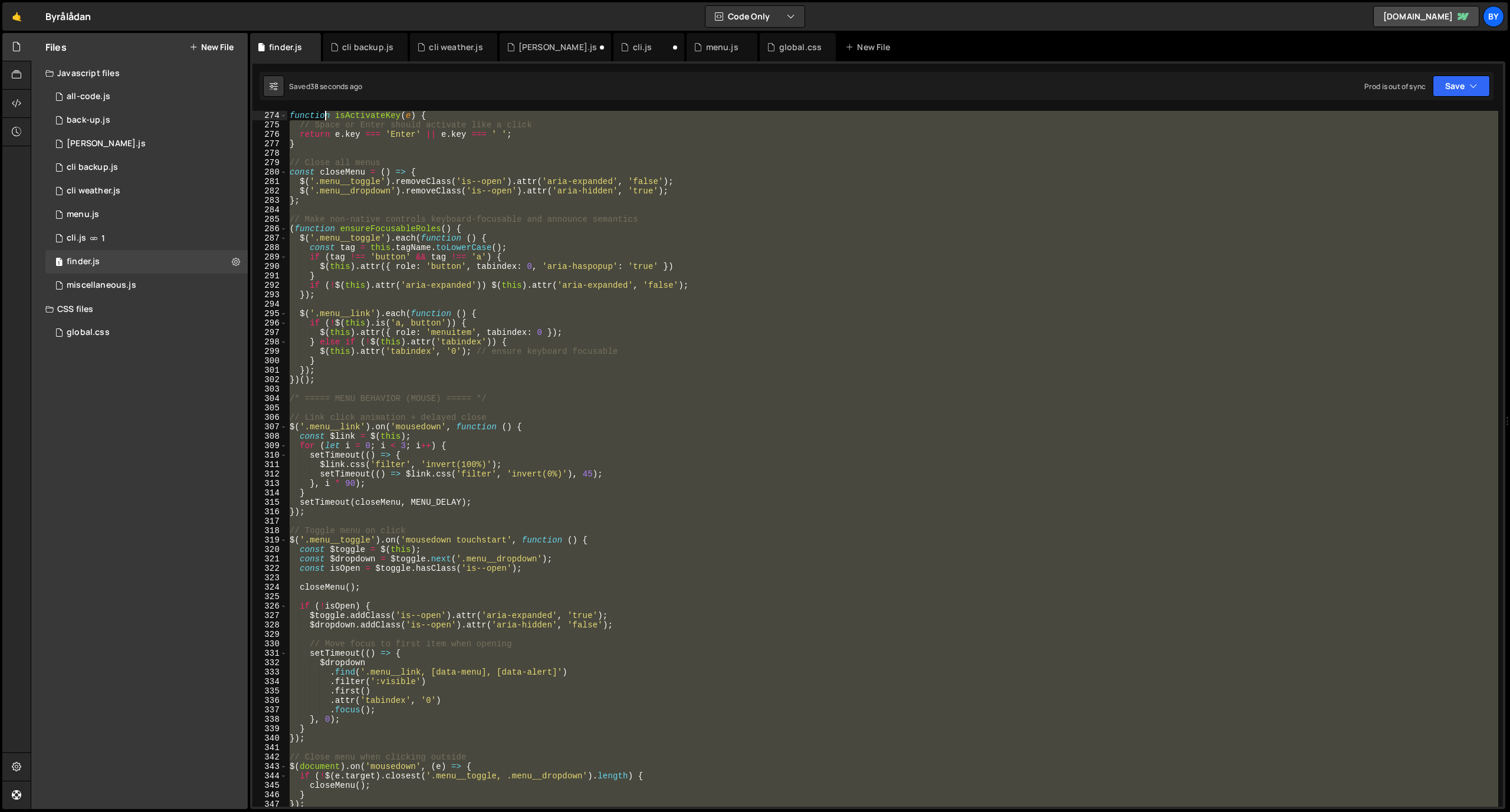
drag, startPoint x: 361, startPoint y: 602, endPoint x: 334, endPoint y: 276, distance: 327.1
click at [330, 208] on div "function isActivateKey ( e ) { // Space or Enter should activate like a click r…" at bounding box center [892, 467] width 1211 height 715
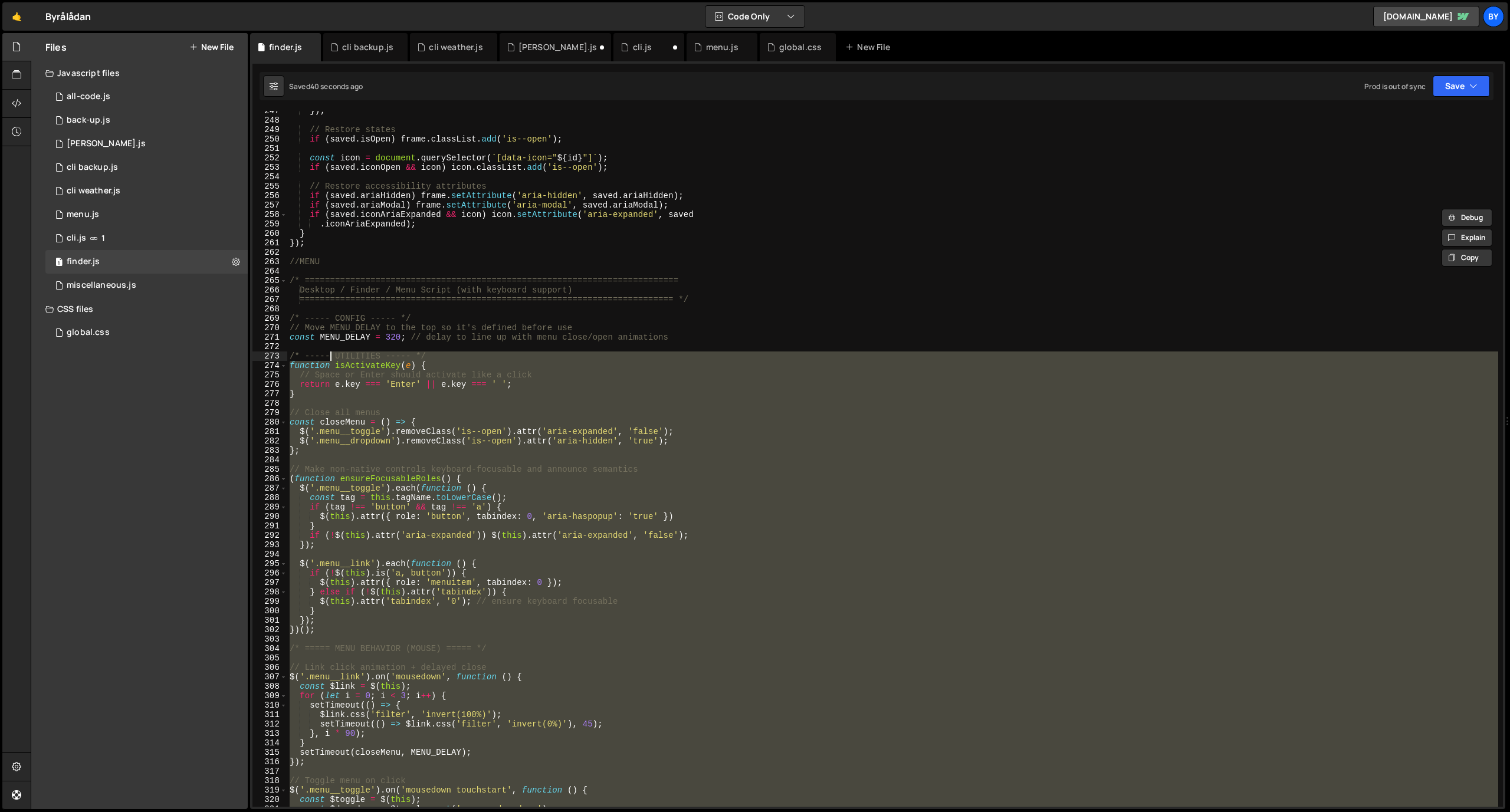
scroll to position [2311, 0]
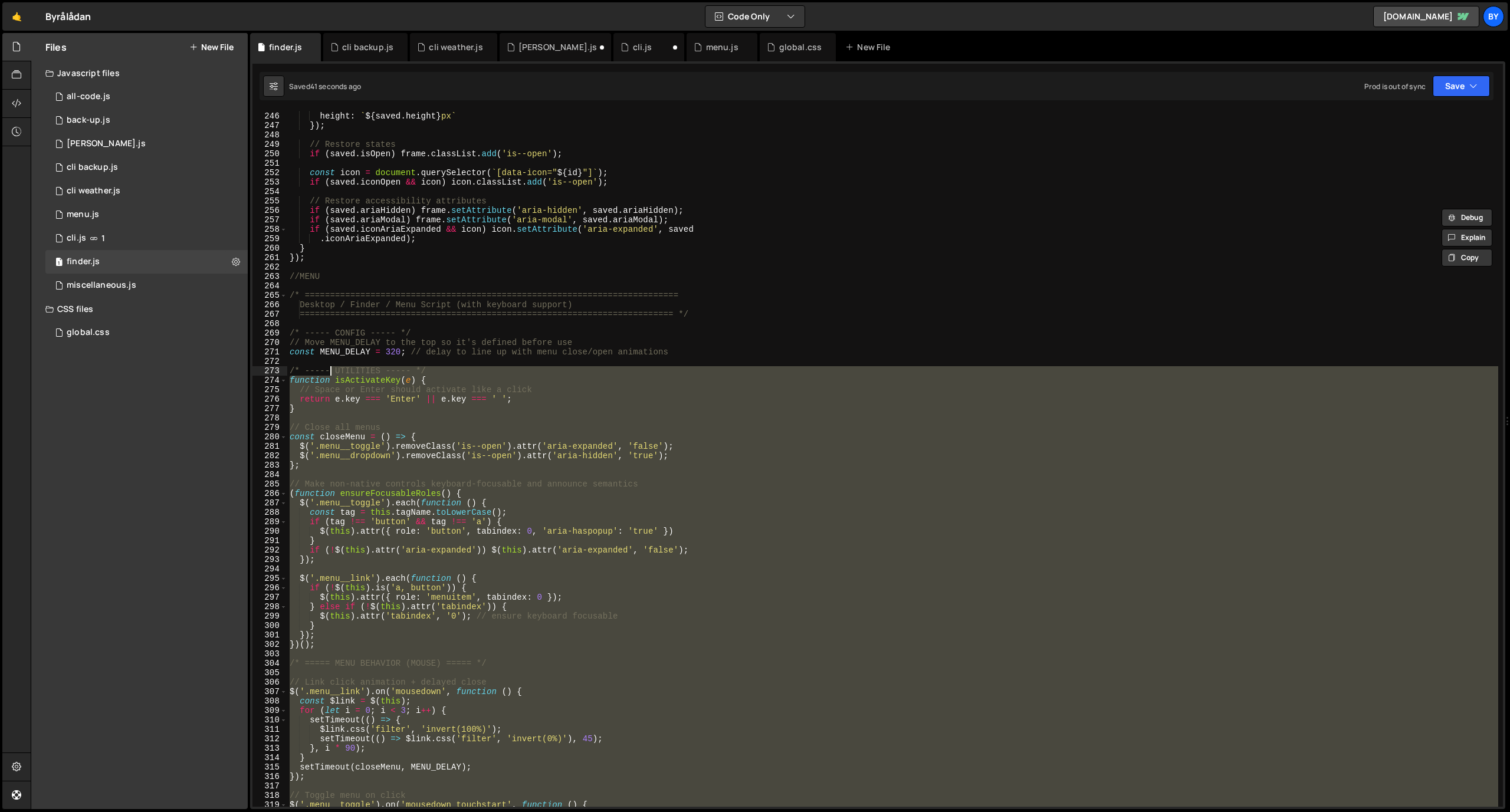
click at [292, 295] on div "width : ` ${ saved . width } px ` , height : ` ${ saved . height } px ` }) ; //…" at bounding box center [892, 459] width 1211 height 715
type textarea "/* ========================================================================== D…"
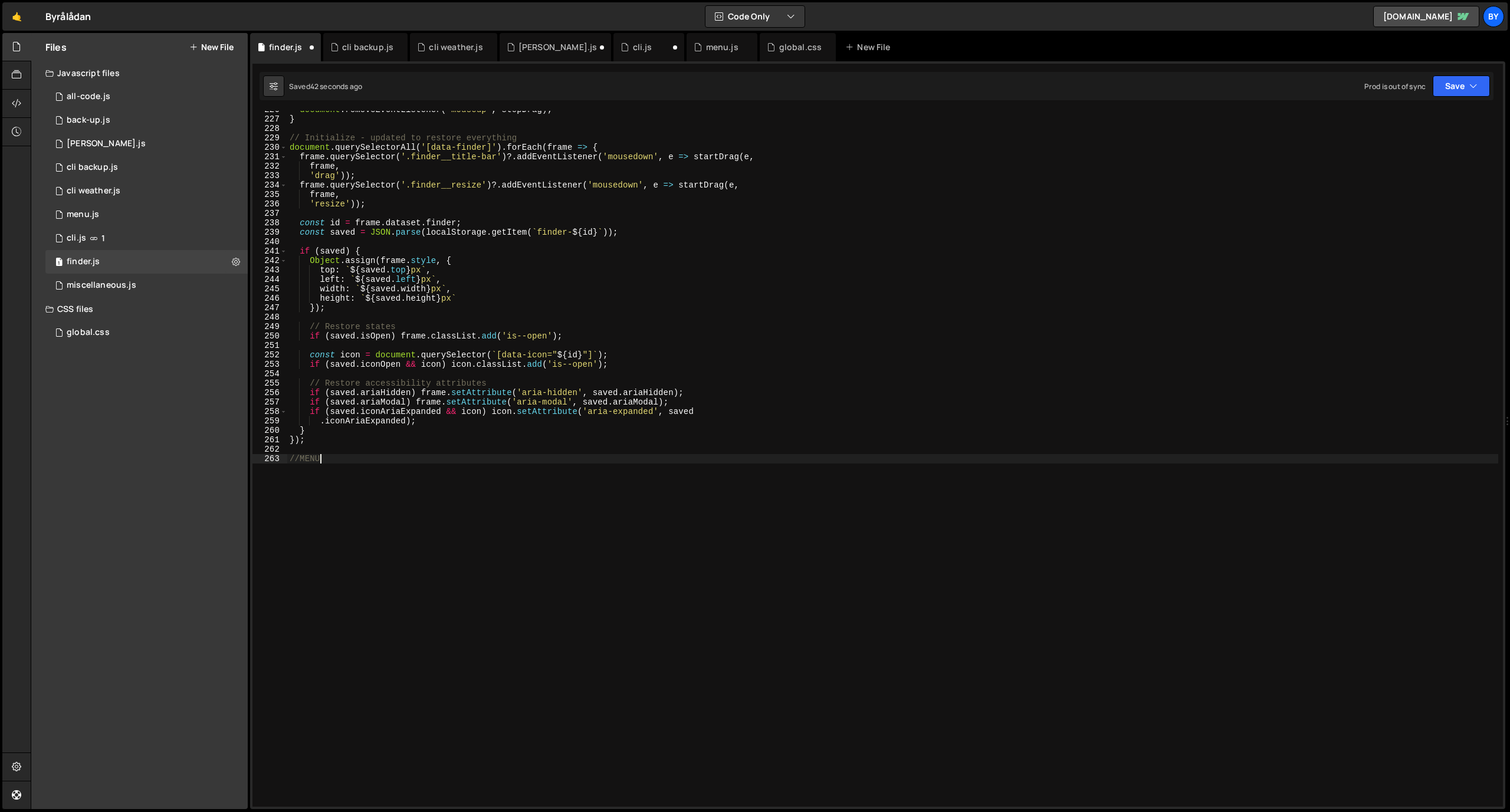
type textarea "//ME"
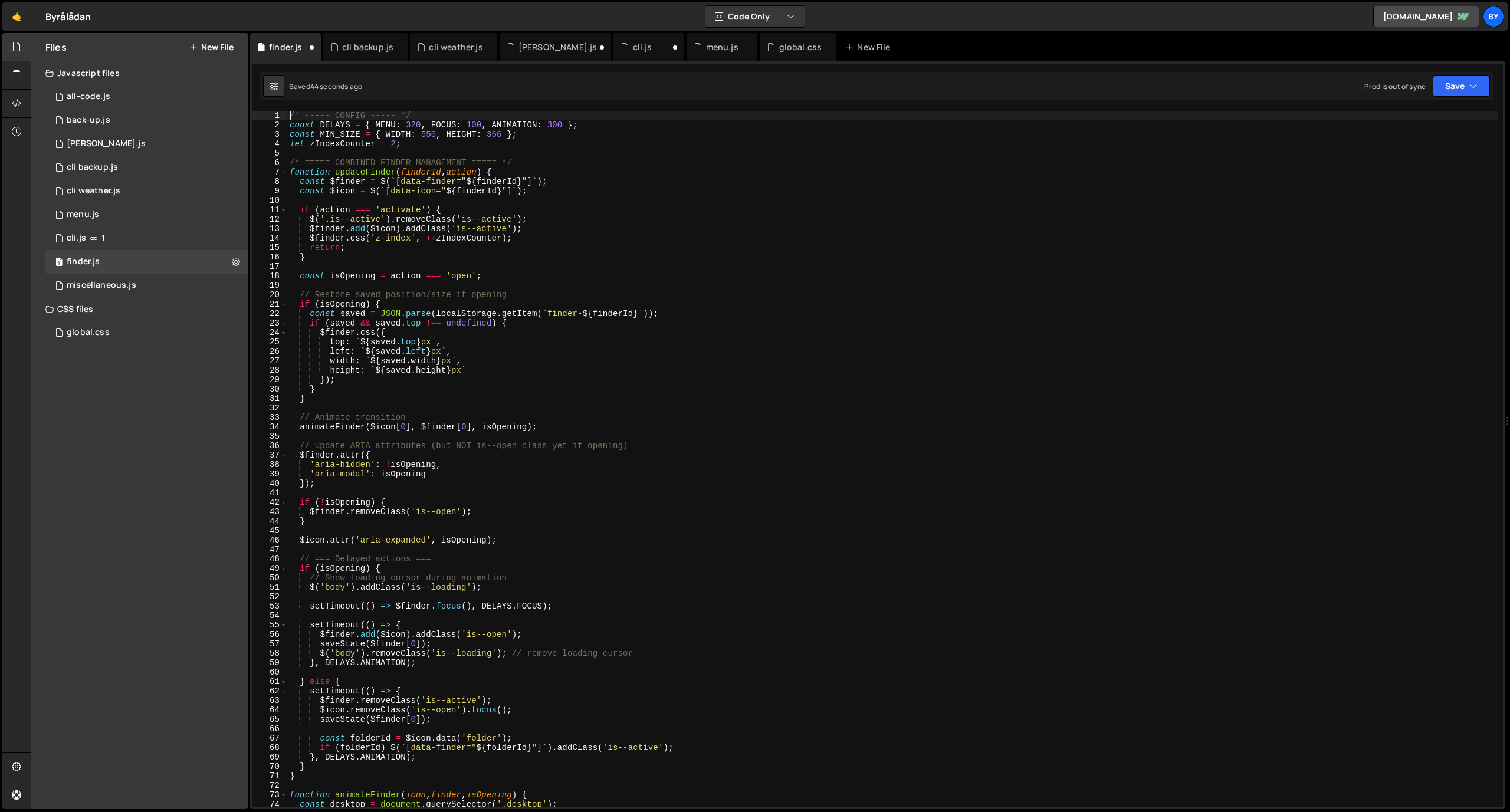
scroll to position [0, 0]
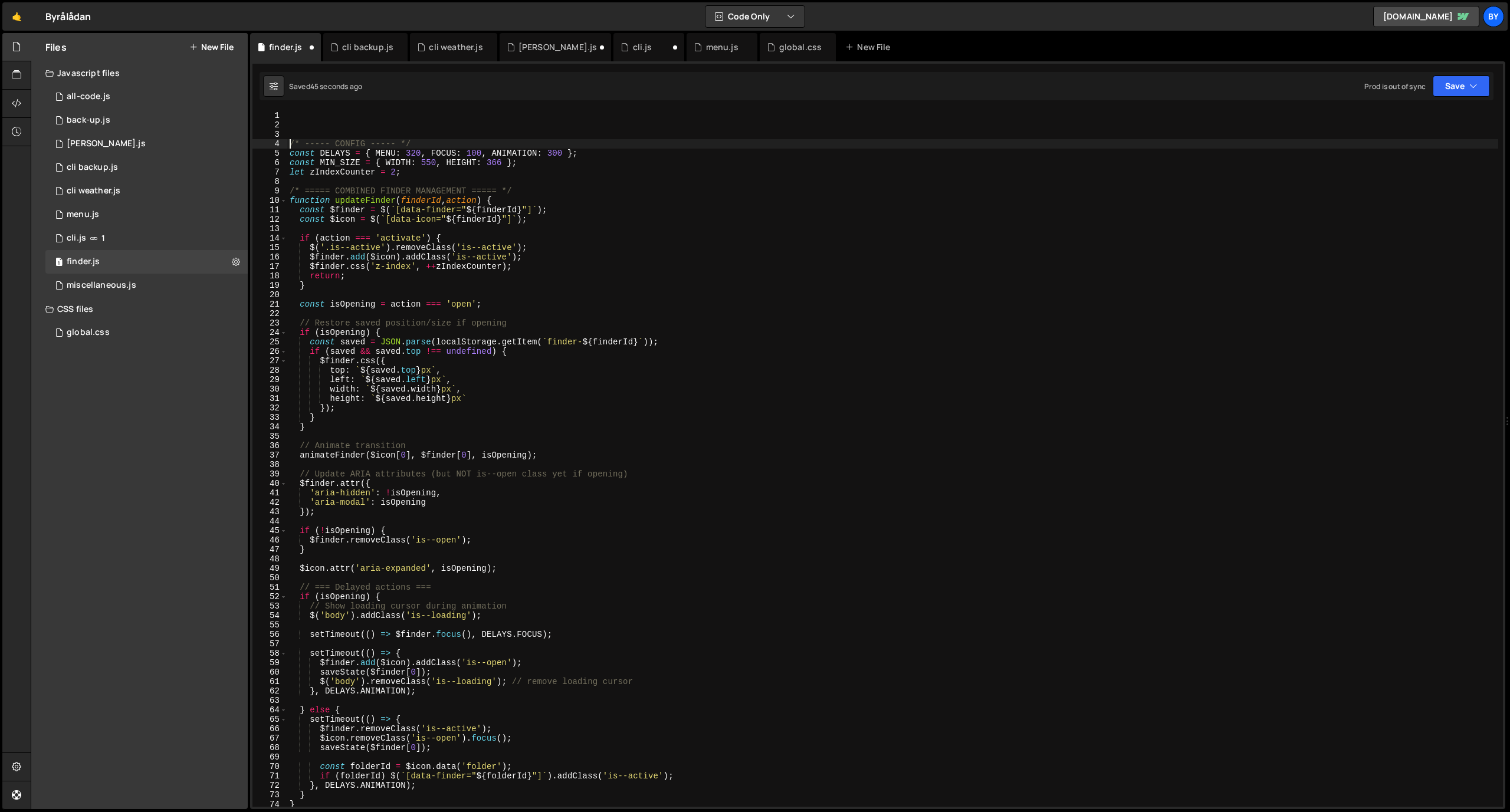
type textarea "/* ----- CONFIG ----- */"
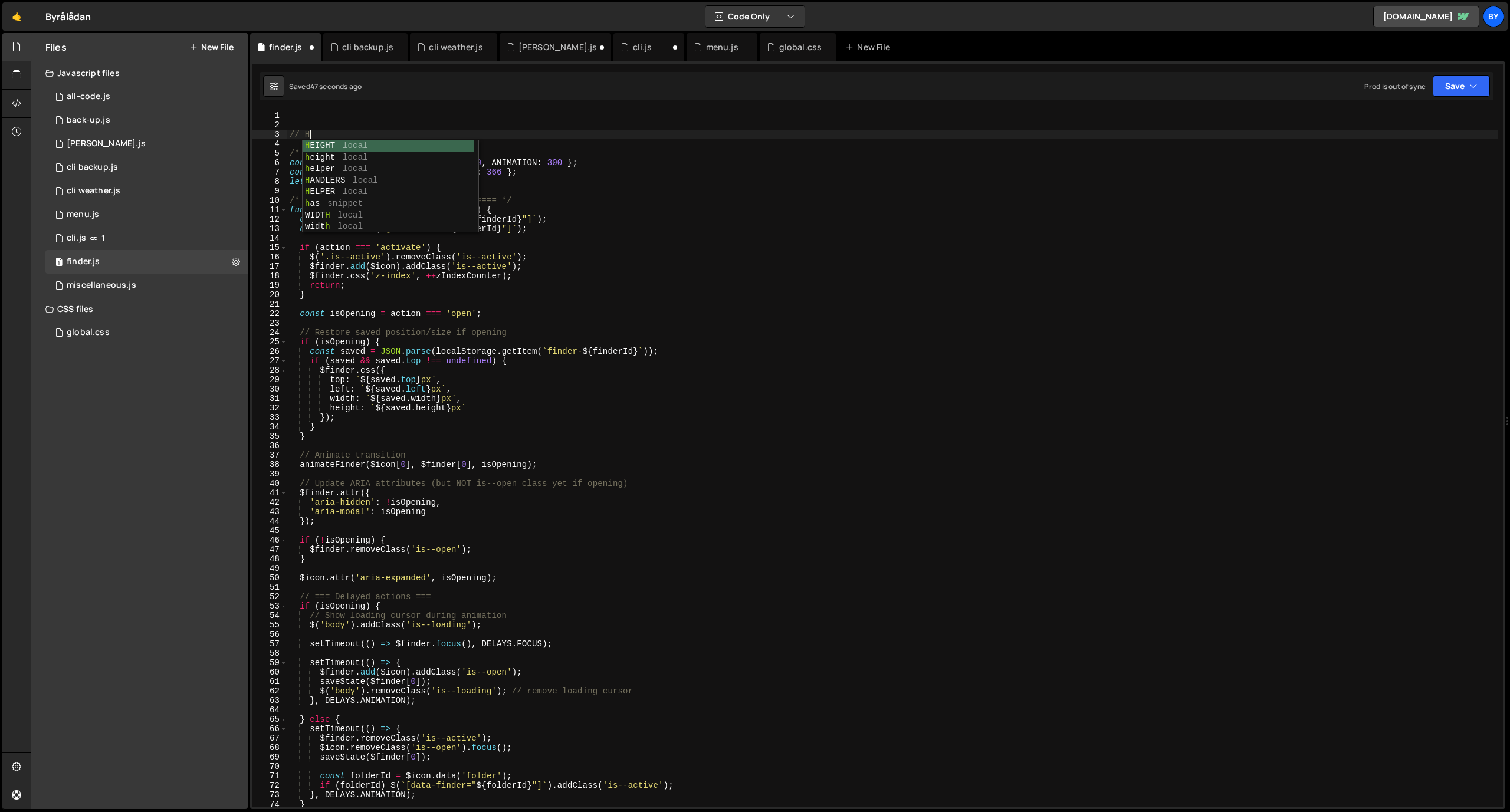
scroll to position [0, 1]
type textarea "// !!!!!!!!!!!!!!!!!!!!!!!!!!!!!!!!!!!!!!!!!!!!!!!!!!!!!!!!!"
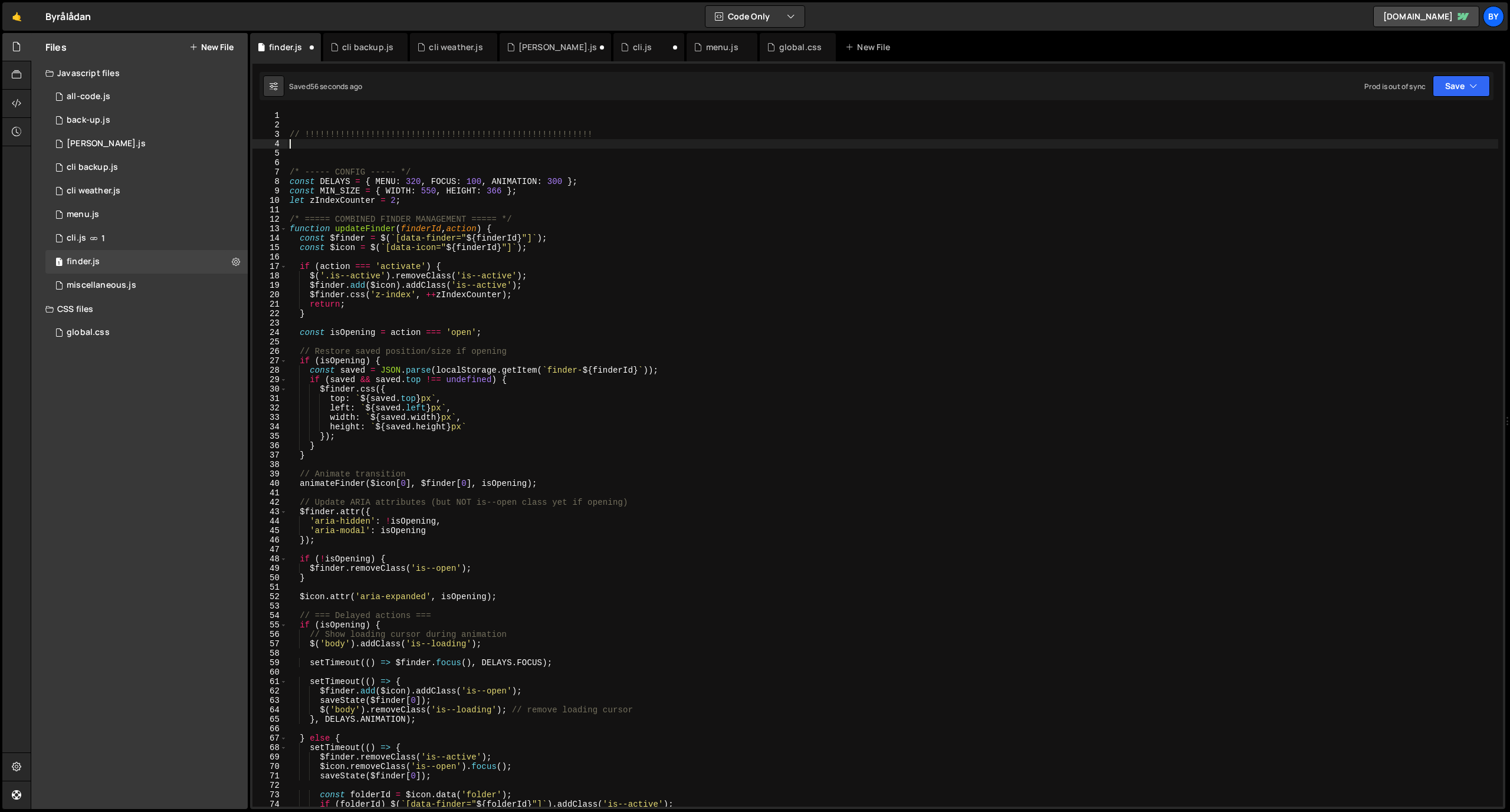
type textarea "// !!!!!!!!!!!!!!!!!!!!!!!!!!!!!!!!!!!!!!!!!!!!!!!!!!!!!!!!!"
paste textarea
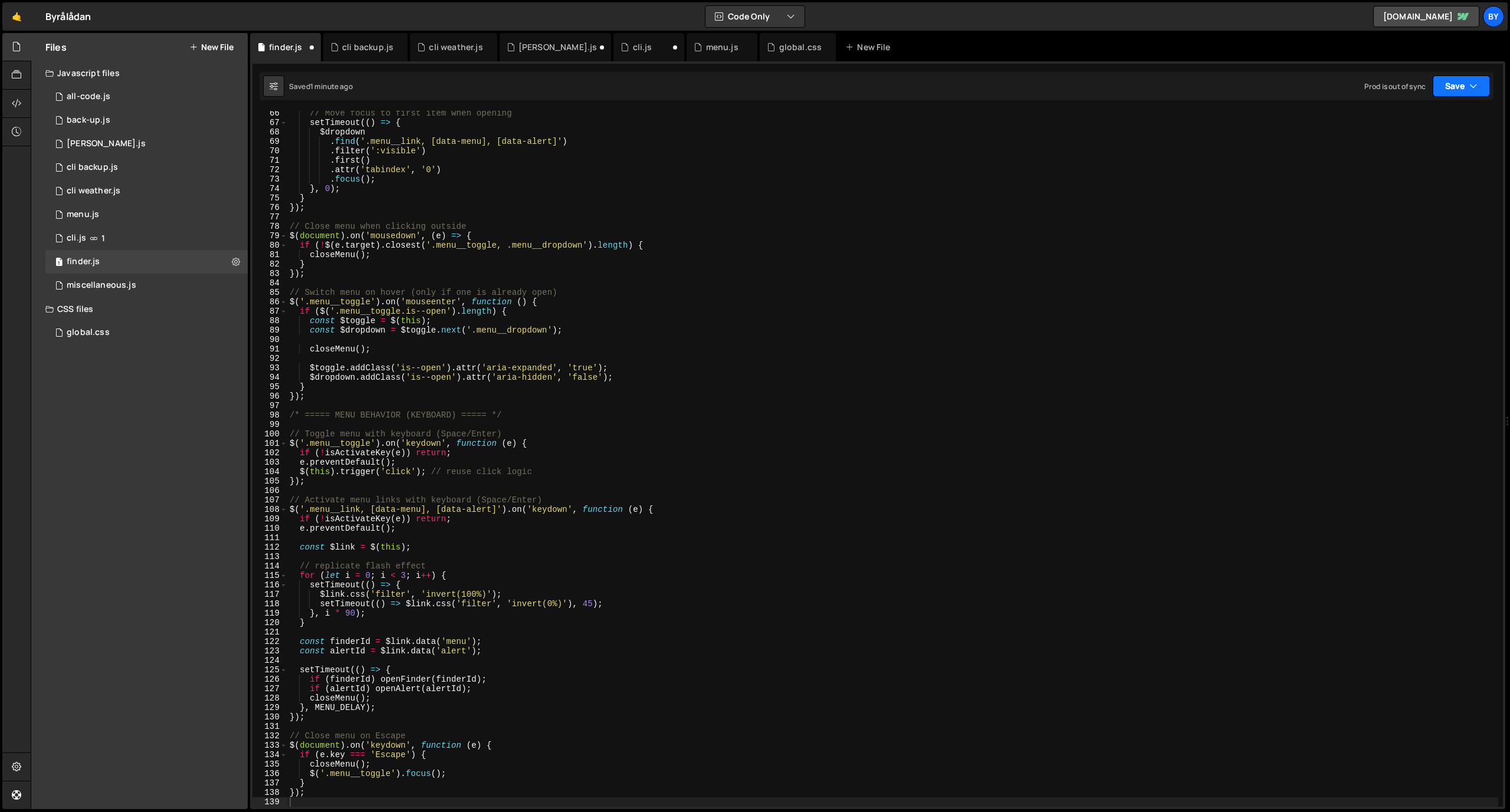
drag, startPoint x: 1465, startPoint y: 85, endPoint x: 1435, endPoint y: 110, distance: 39.1
click at [1464, 85] on button "Save" at bounding box center [1461, 86] width 57 height 21
click at [1428, 114] on div "Save to Staging S" at bounding box center [1421, 114] width 123 height 11
type textarea "const $dropdown = $[DOMAIN_NAME]('.menu__dropdown');"
click at [525, 327] on div "// Move focus to first item when opening setTimeout (( ) => { $dropdown . find …" at bounding box center [892, 466] width 1211 height 715
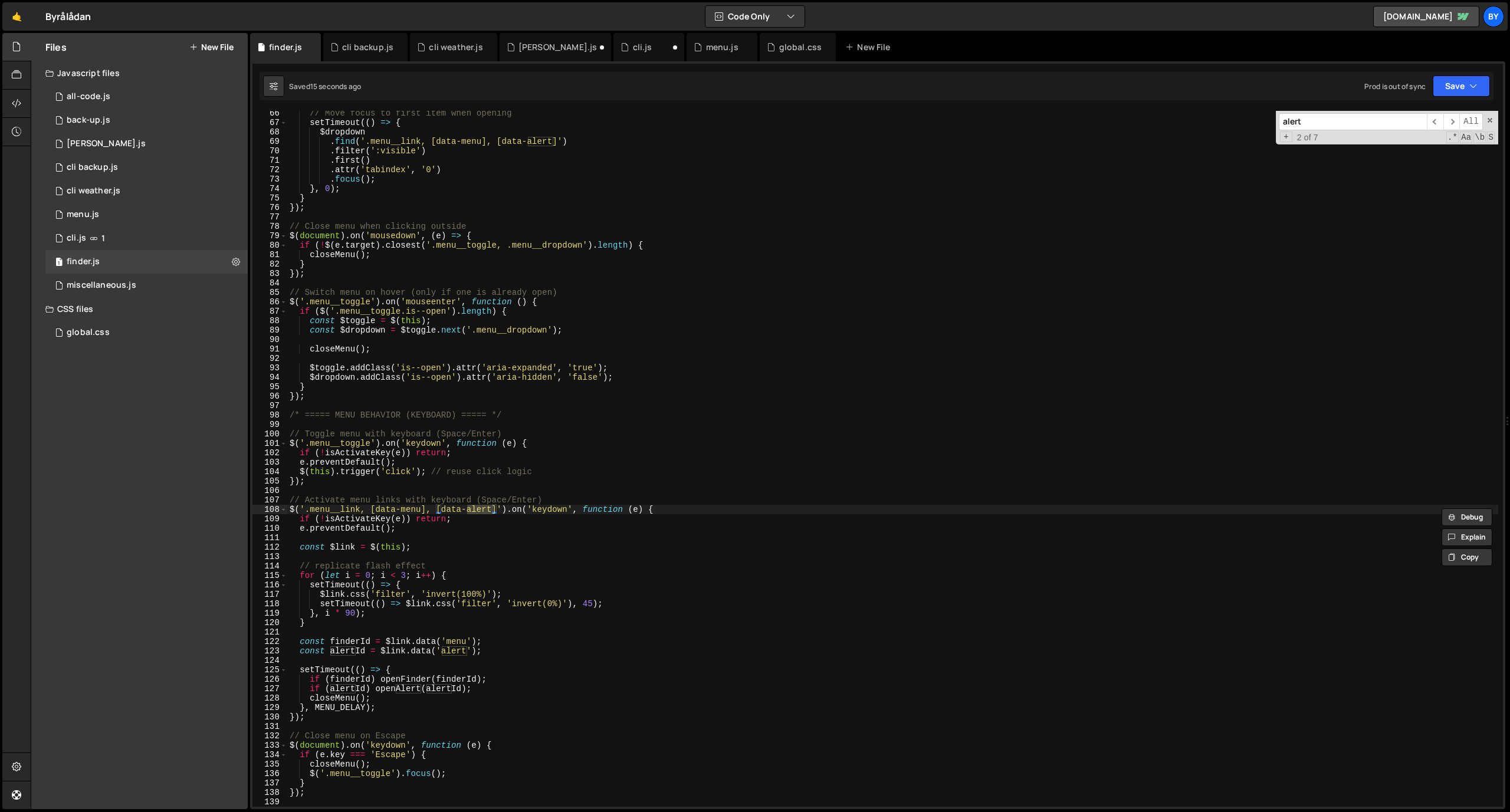
type input "alert"
click at [535, 334] on div "// Move focus to first item when opening setTimeout (( ) => { $dropdown . find …" at bounding box center [892, 466] width 1211 height 715
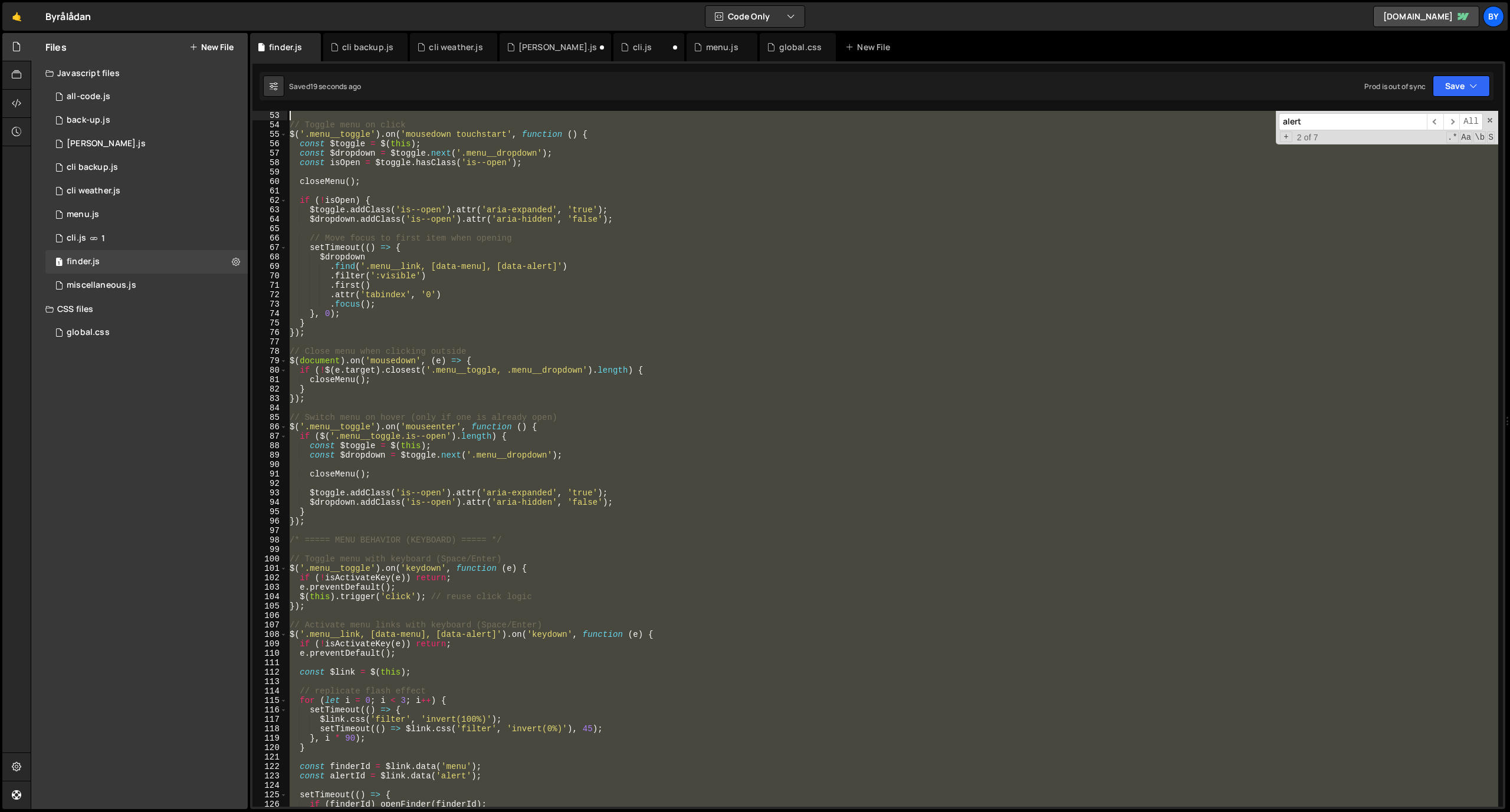
scroll to position [0, 0]
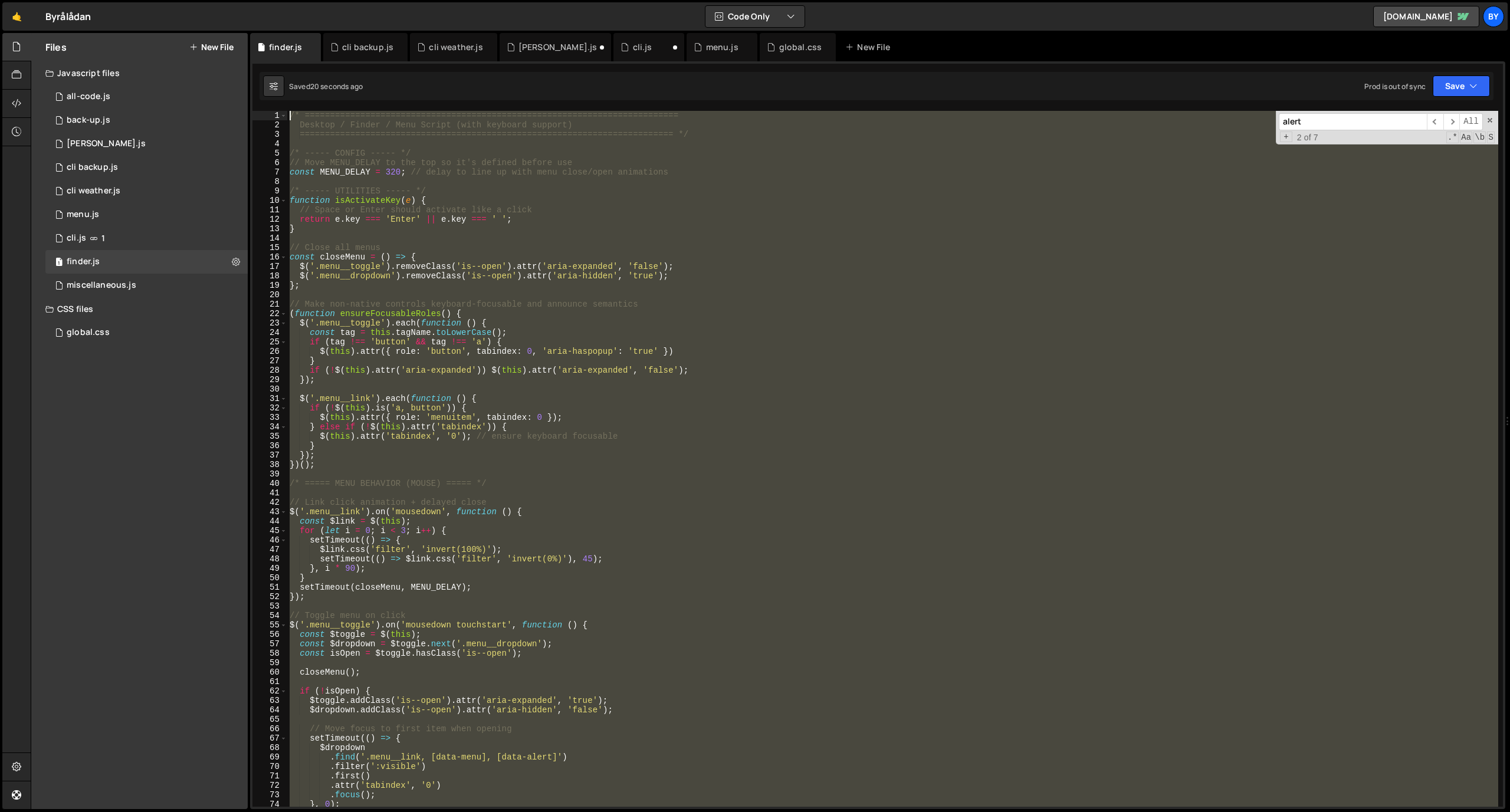
drag, startPoint x: 637, startPoint y: 648, endPoint x: 137, endPoint y: -37, distance: 848.1
click at [137, 0] on html "Projects [GEOGRAPHIC_DATA] Blog By Projects Your Teams Invite team member Accou…" at bounding box center [755, 406] width 1510 height 812
type textarea "/* ========================================================================== D…"
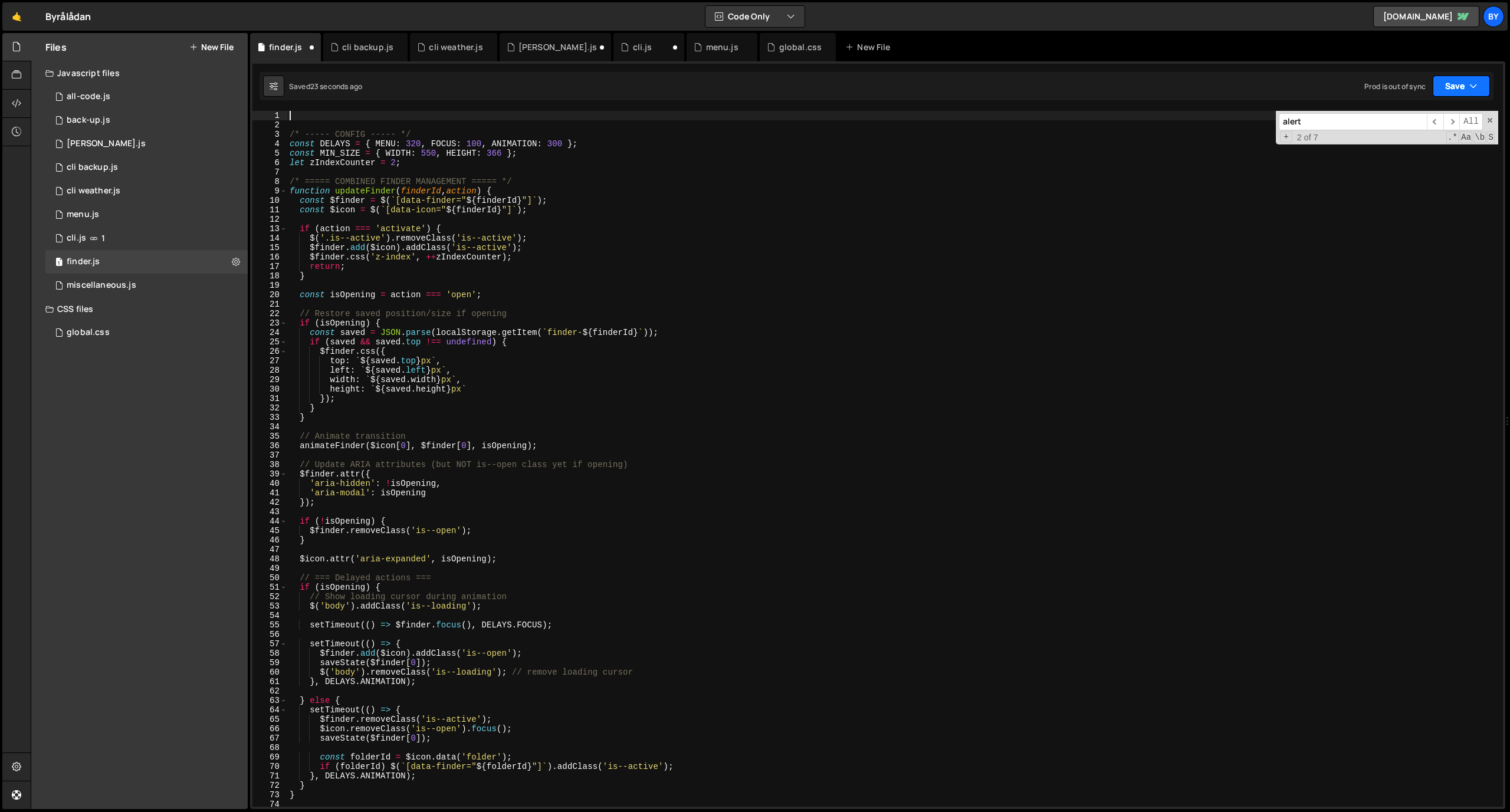
click at [1451, 90] on button "Save" at bounding box center [1461, 86] width 57 height 21
click at [1428, 118] on div "Save to Staging S" at bounding box center [1421, 114] width 123 height 11
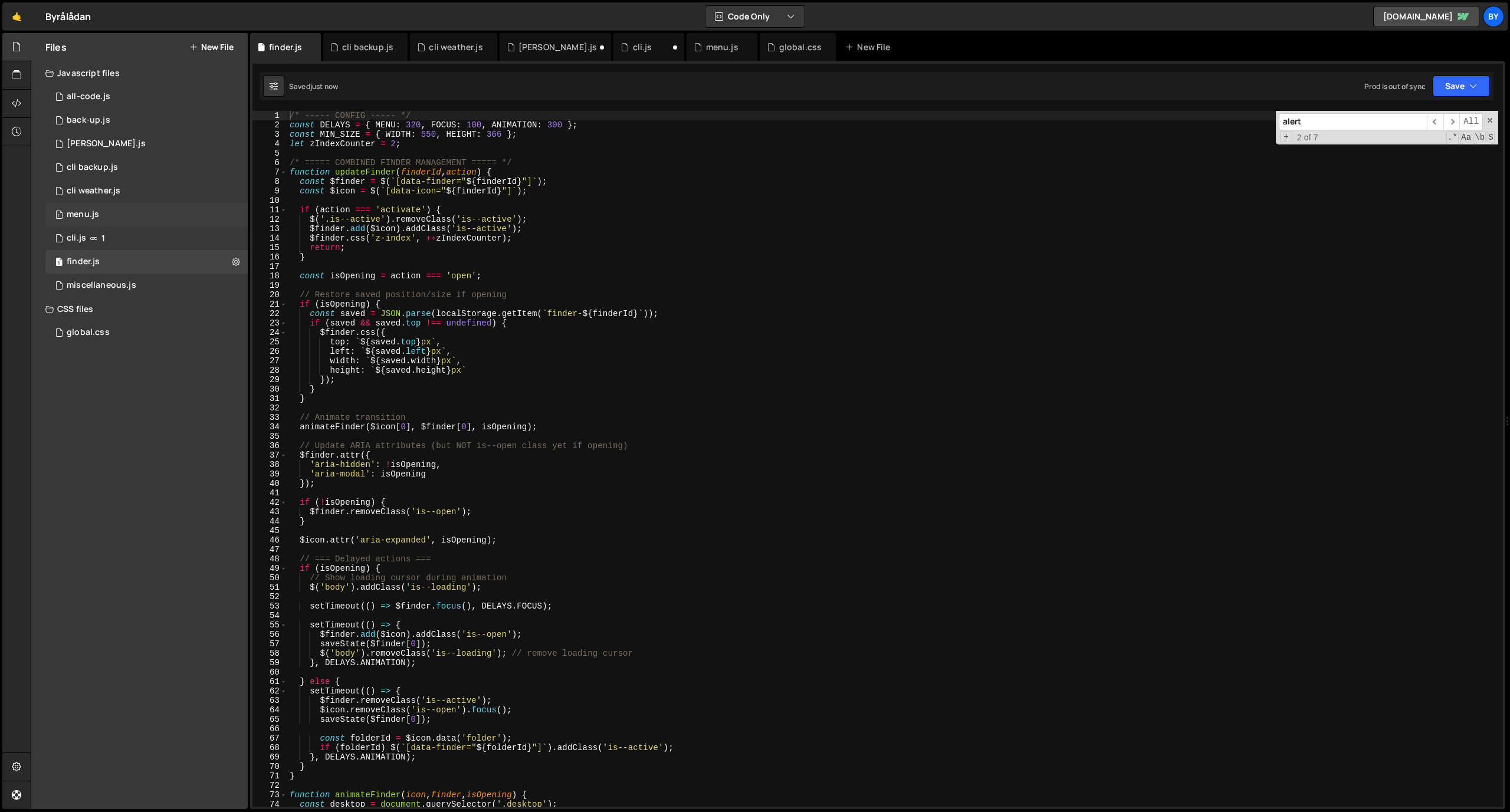
click at [128, 219] on div "1 menu.js 0" at bounding box center [147, 214] width 203 height 24
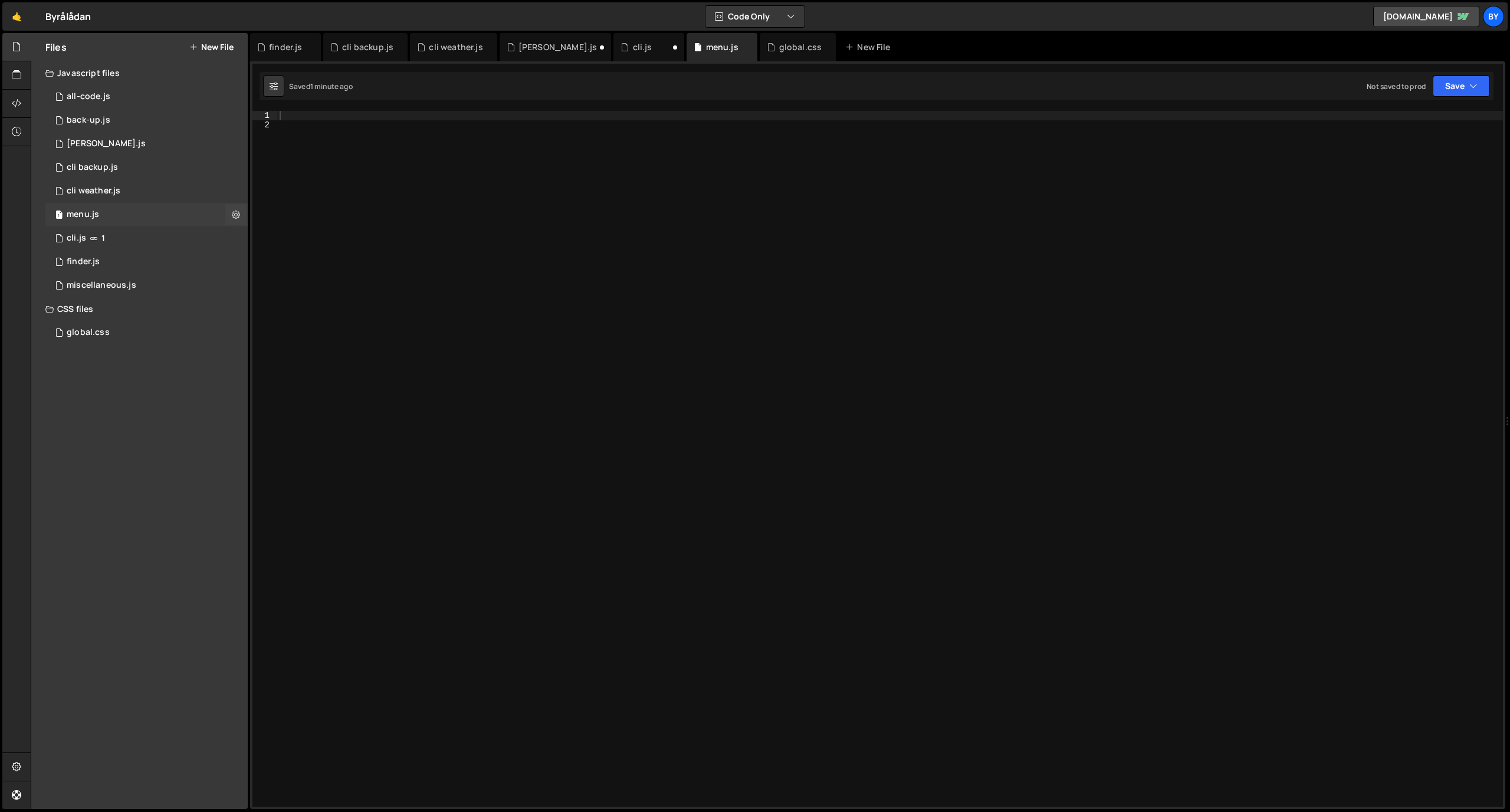
click at [131, 215] on div "1 menu.js 0" at bounding box center [147, 214] width 203 height 24
click at [397, 191] on div at bounding box center [890, 467] width 1226 height 715
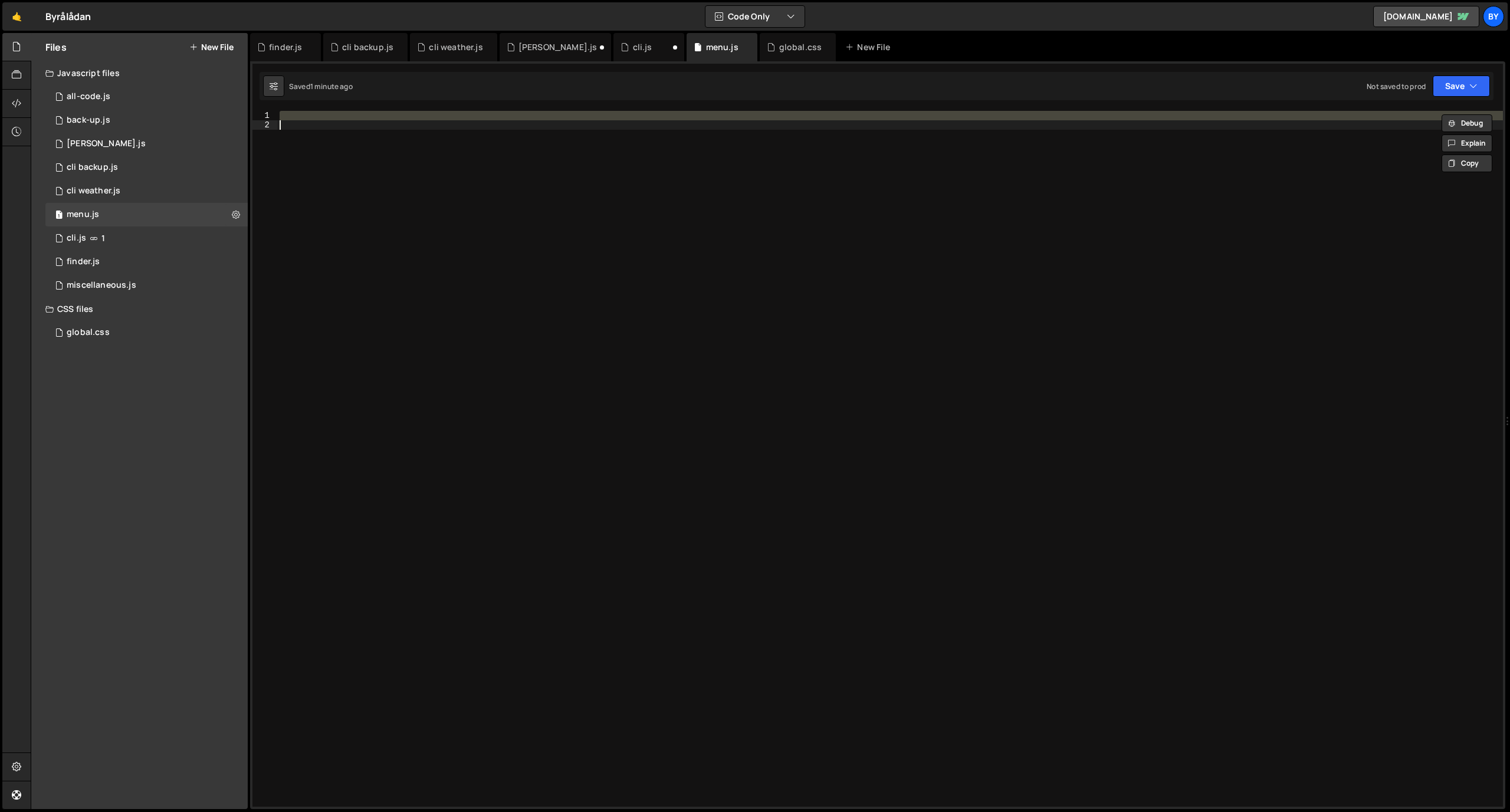
paste textarea
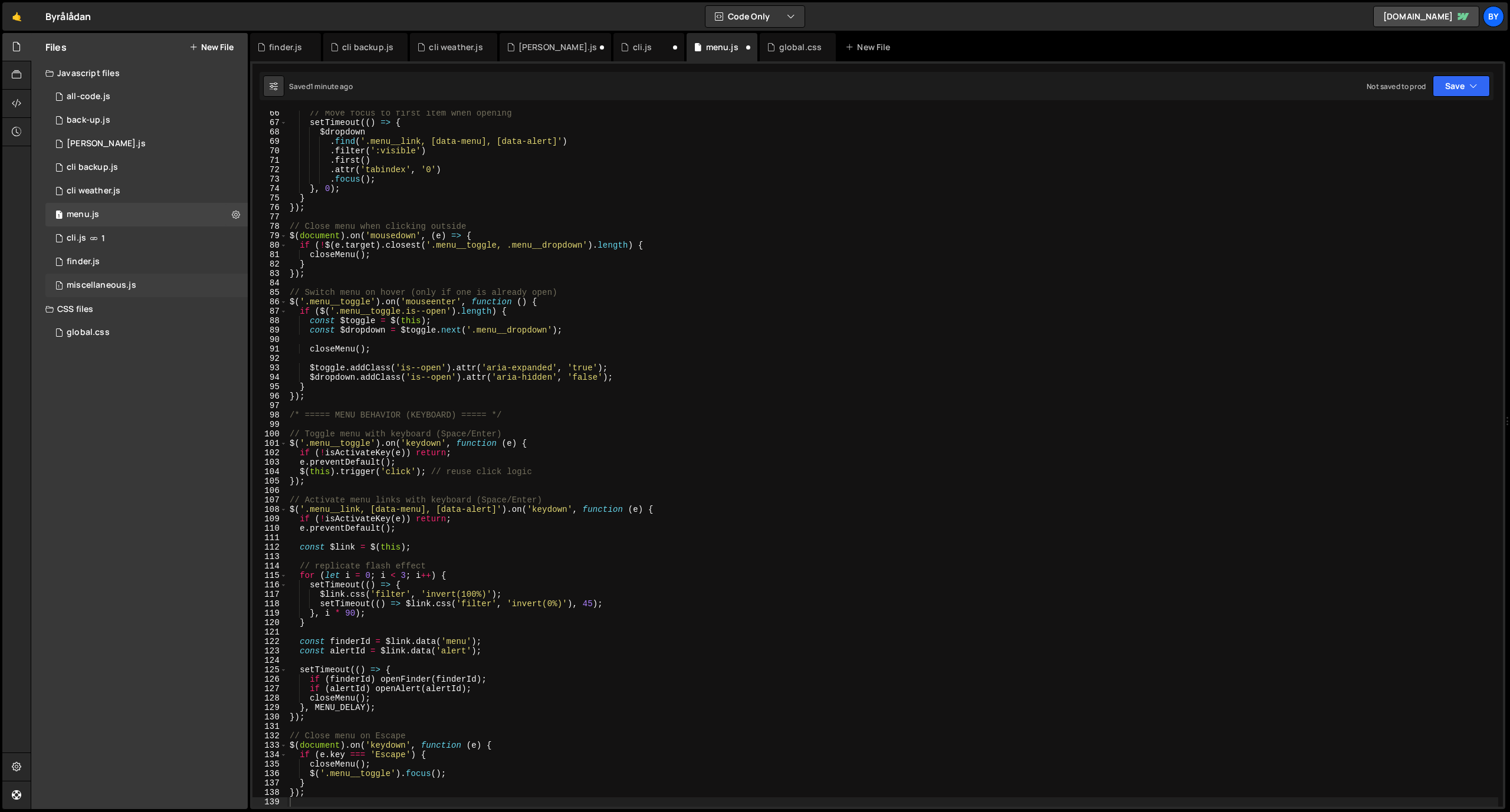
click at [112, 280] on div "miscellaneous.js" at bounding box center [101, 285] width 69 height 11
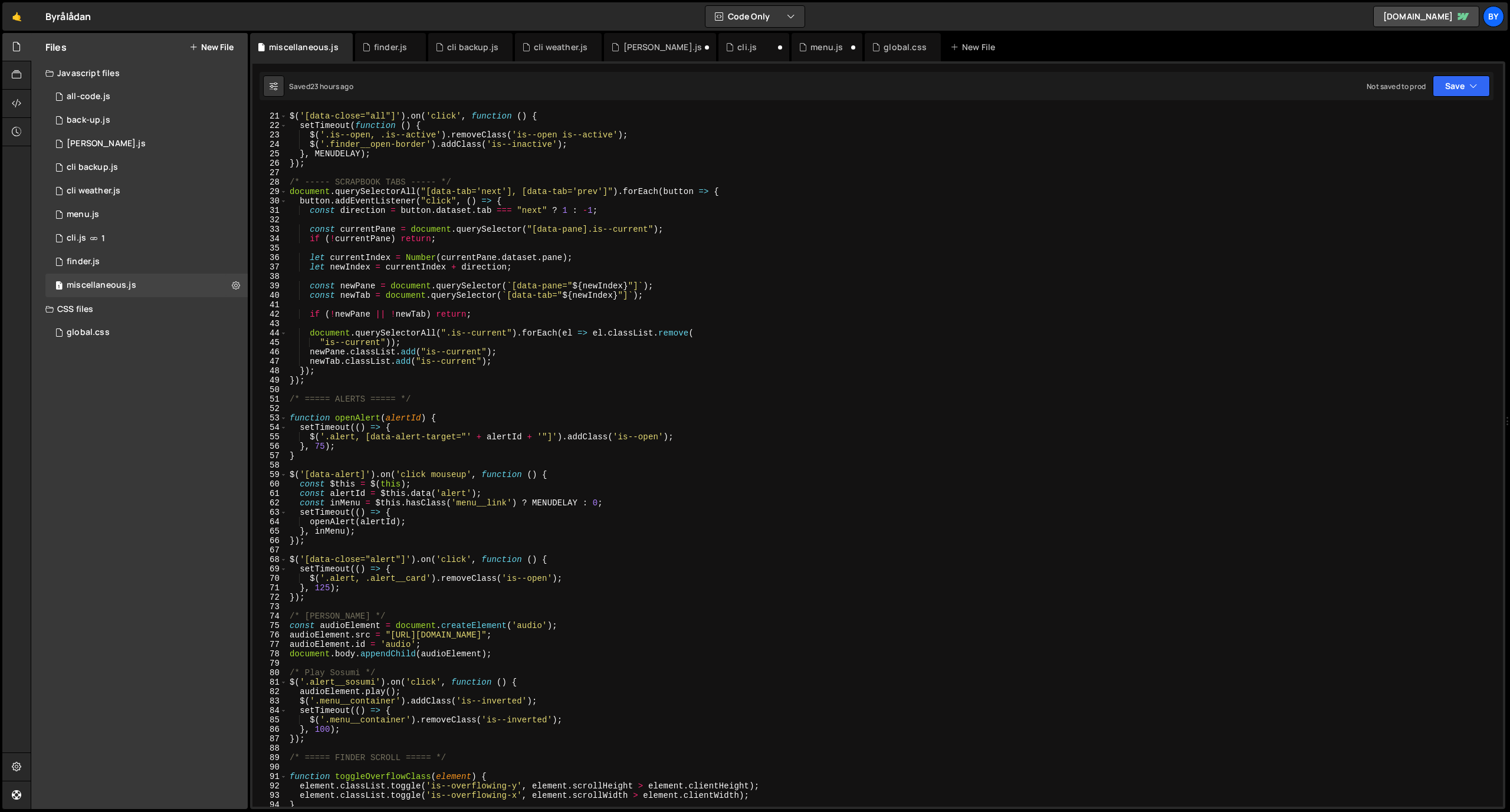
scroll to position [188, 0]
type textarea "newPane.classList.add("is--current");"
click at [454, 349] on div "/* ----- CLOSE ALL WINDOWS (BUTTON) ----- */ $ ( '[data-close="all"]' ) . on ( …" at bounding box center [892, 459] width 1211 height 715
click at [145, 231] on div "1 cli.js 1" at bounding box center [147, 238] width 203 height 24
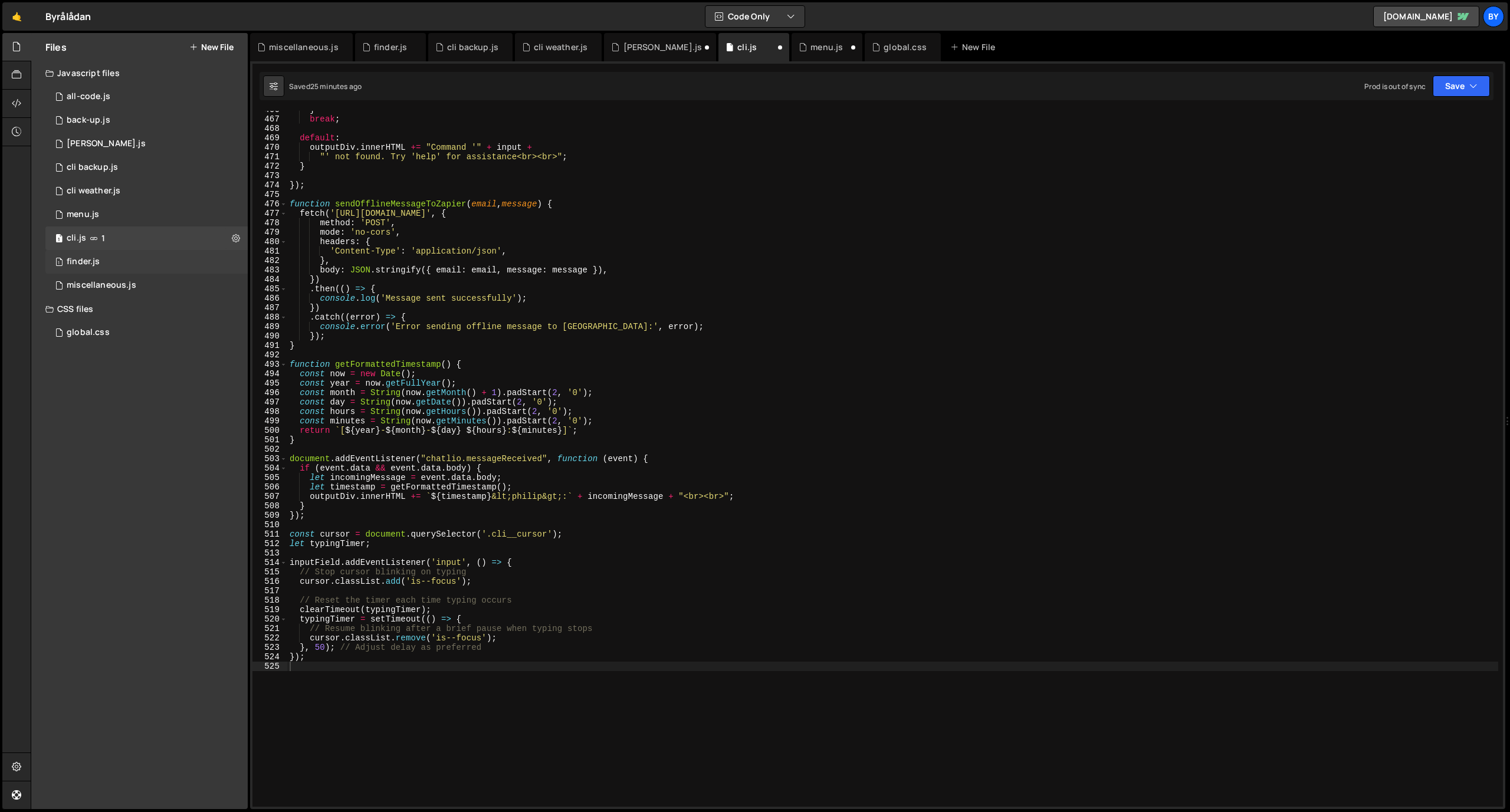
click at [145, 261] on div "1 finder.js 0" at bounding box center [147, 261] width 203 height 24
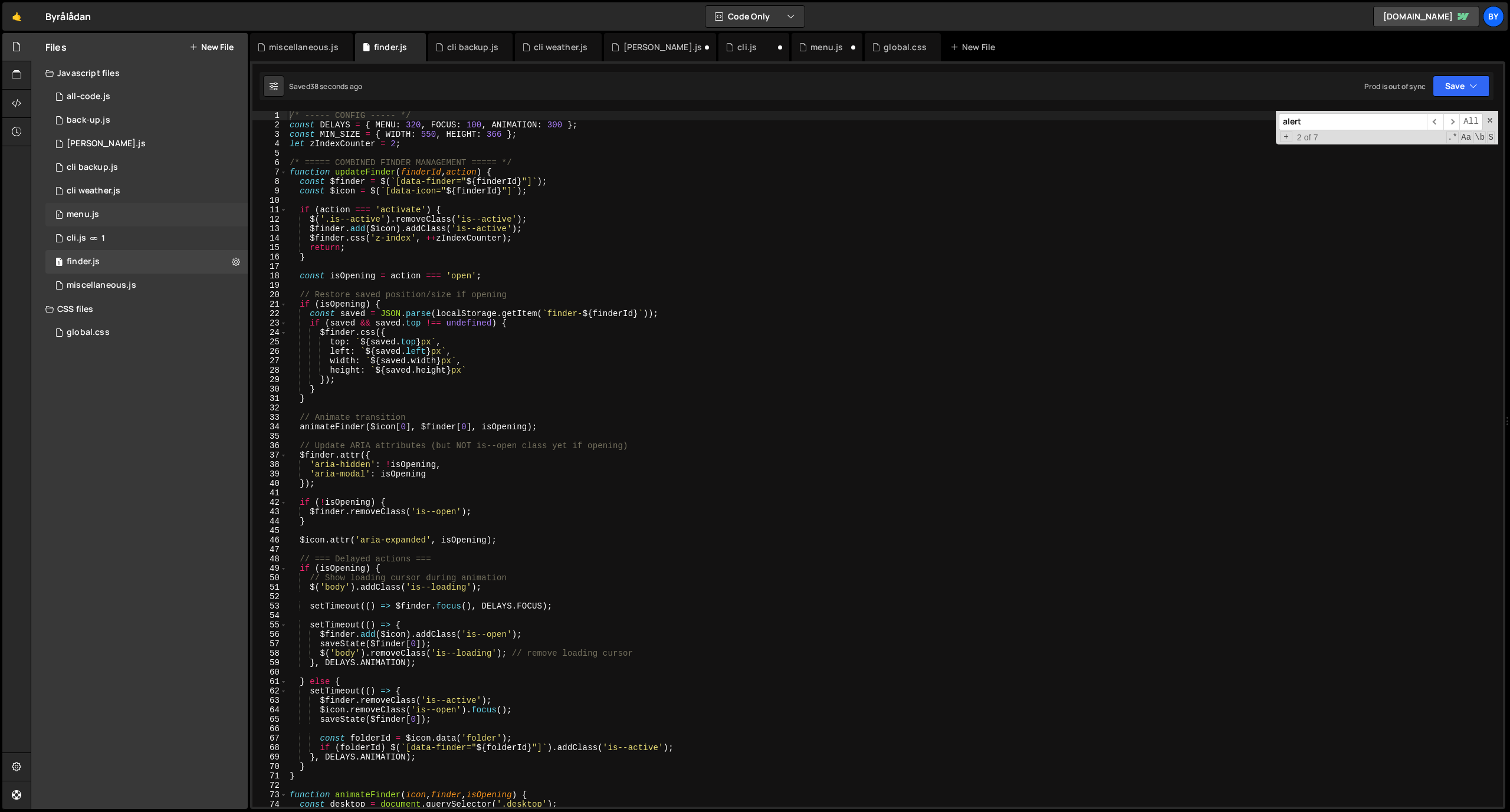
scroll to position [0, 0]
click at [134, 218] on div "1 menu.js 0" at bounding box center [147, 214] width 203 height 24
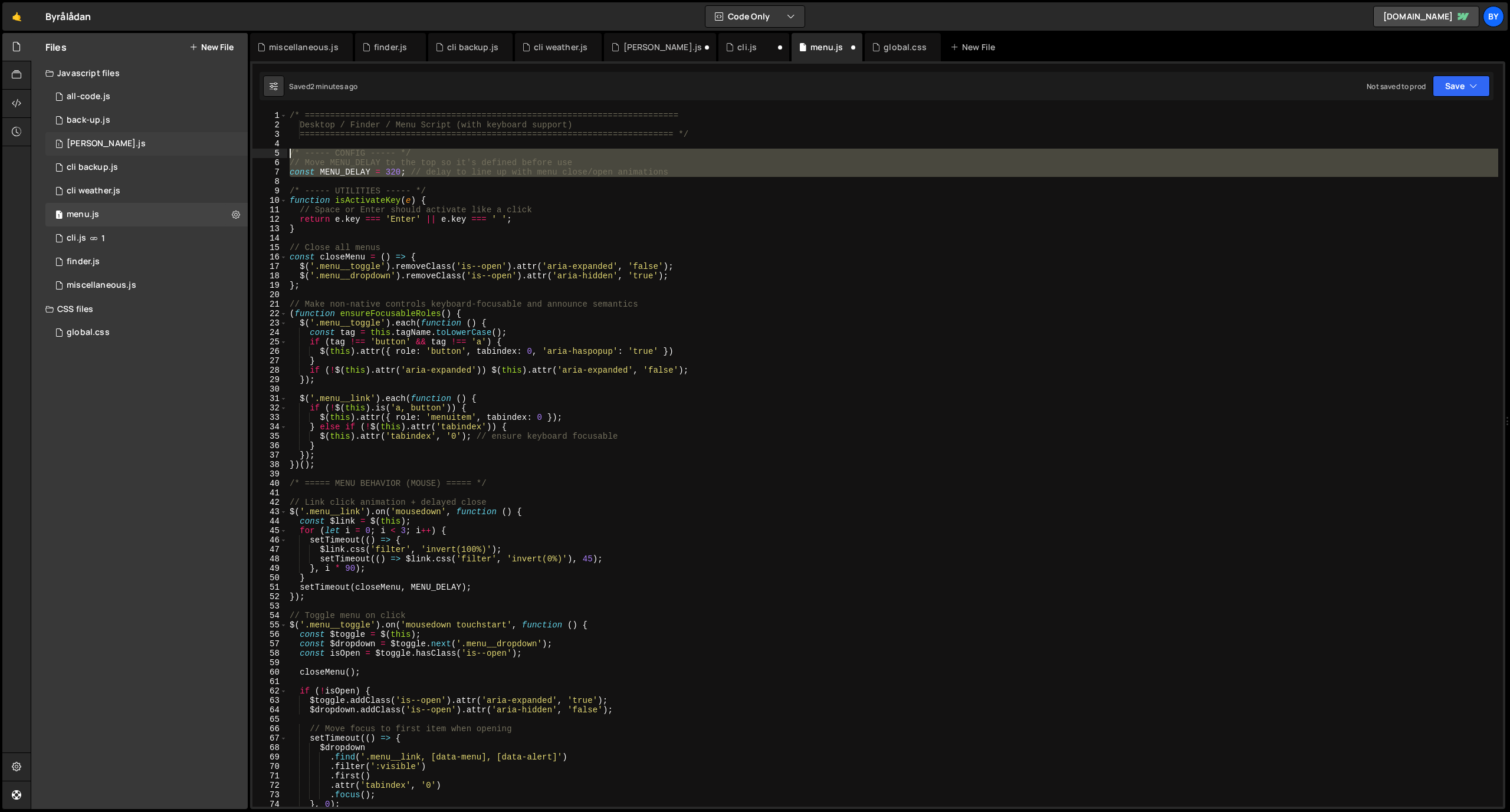
drag, startPoint x: 721, startPoint y: 177, endPoint x: 244, endPoint y: 153, distance: 477.6
click at [244, 153] on div "Files New File Javascript files 1 all-code.js 0 1 back-up.js 0 1 [PERSON_NAME].…" at bounding box center [770, 421] width 1479 height 776
type textarea "/* ----- CONFIG ----- */ // Move MENU_DELAY to the top so it's defined before u…"
click at [153, 287] on div "1 miscellaneous.js 0" at bounding box center [147, 285] width 203 height 24
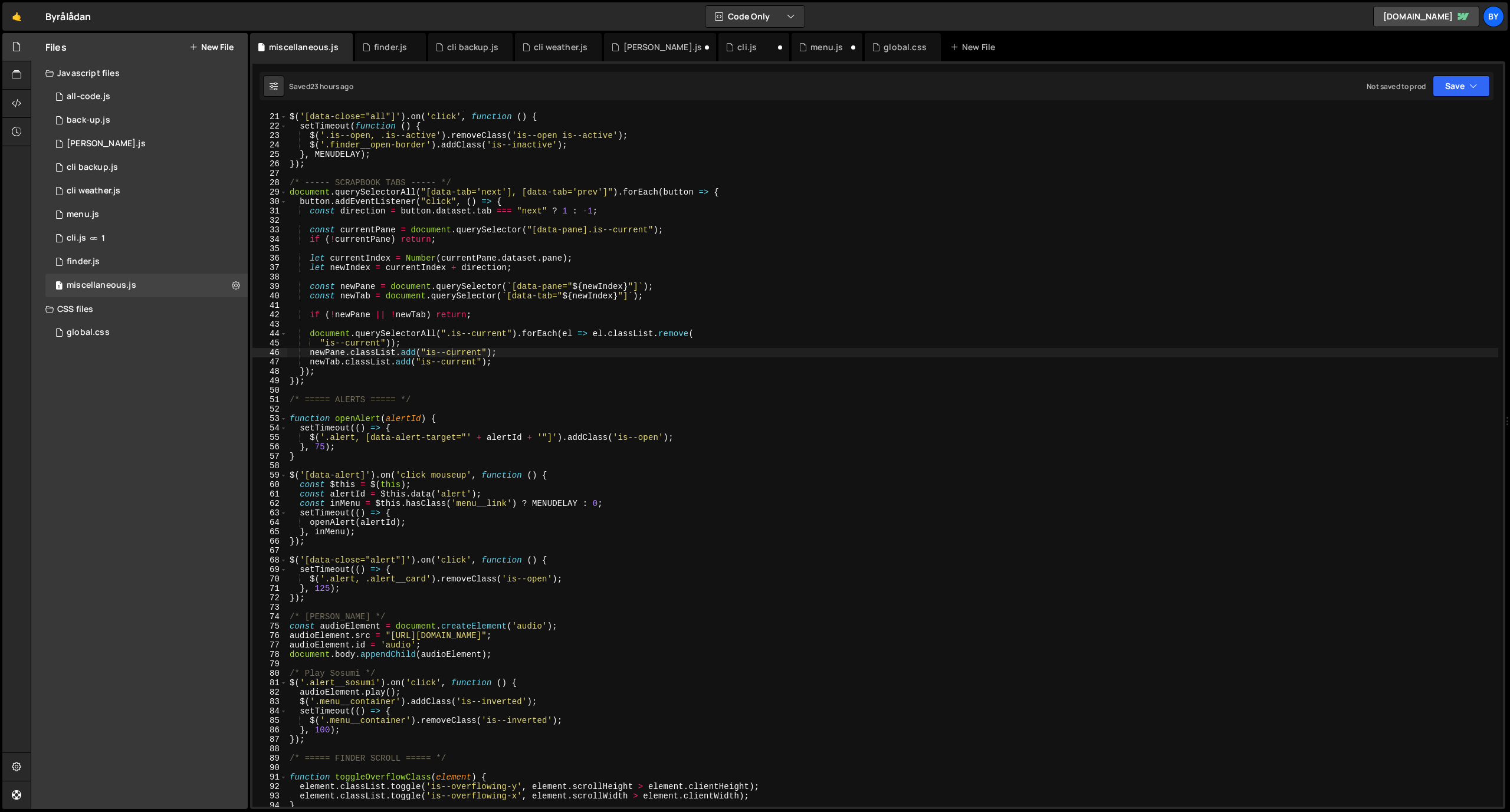
click at [610, 331] on div "/* ----- CLOSE ALL WINDOWS (BUTTON) ----- */ $ ( '[data-close="all"]' ) . on ( …" at bounding box center [892, 459] width 1211 height 715
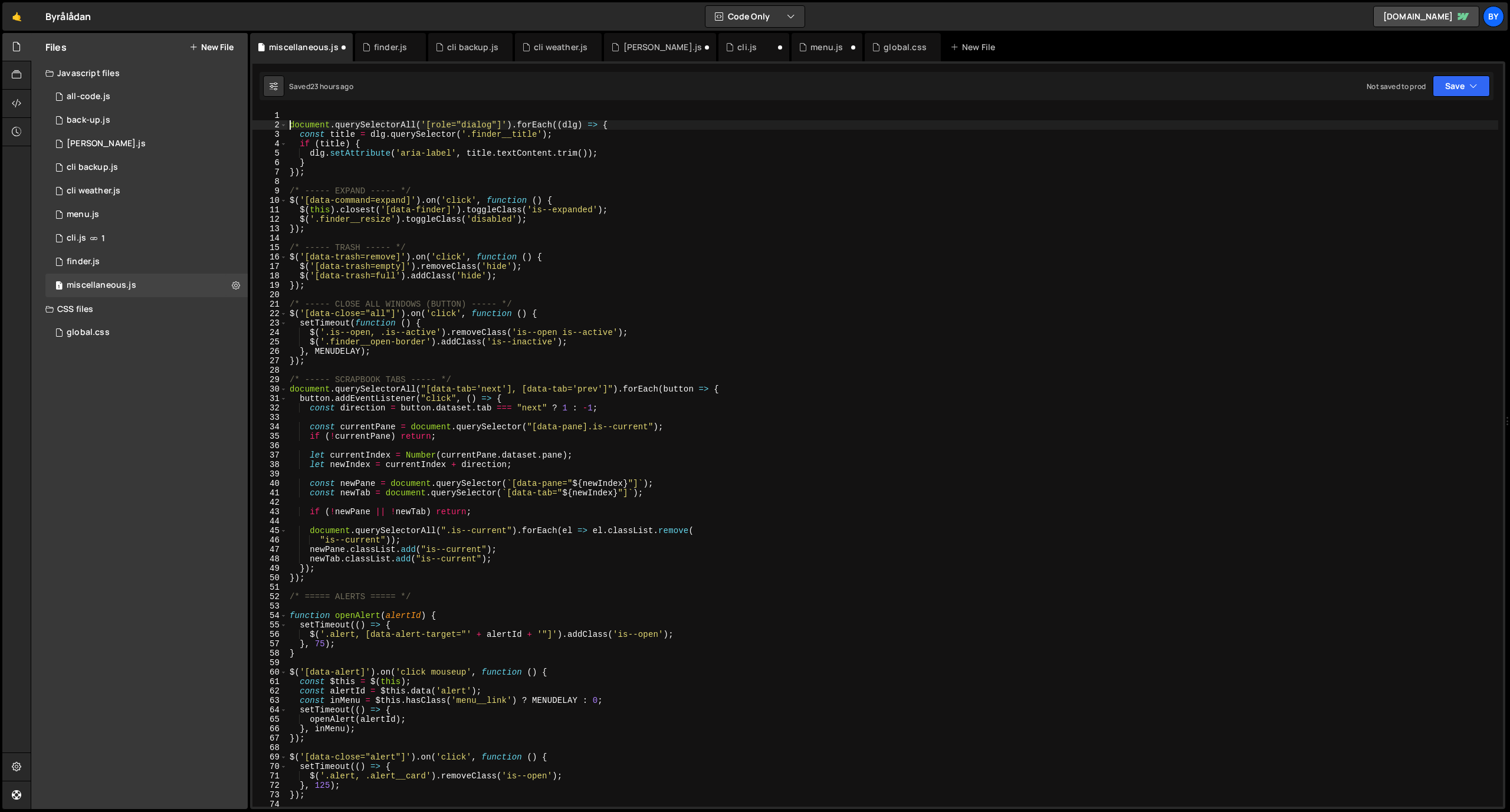
type textarea "document.querySelectorAll('[role="dialog"]').forEach((dlg) => {"
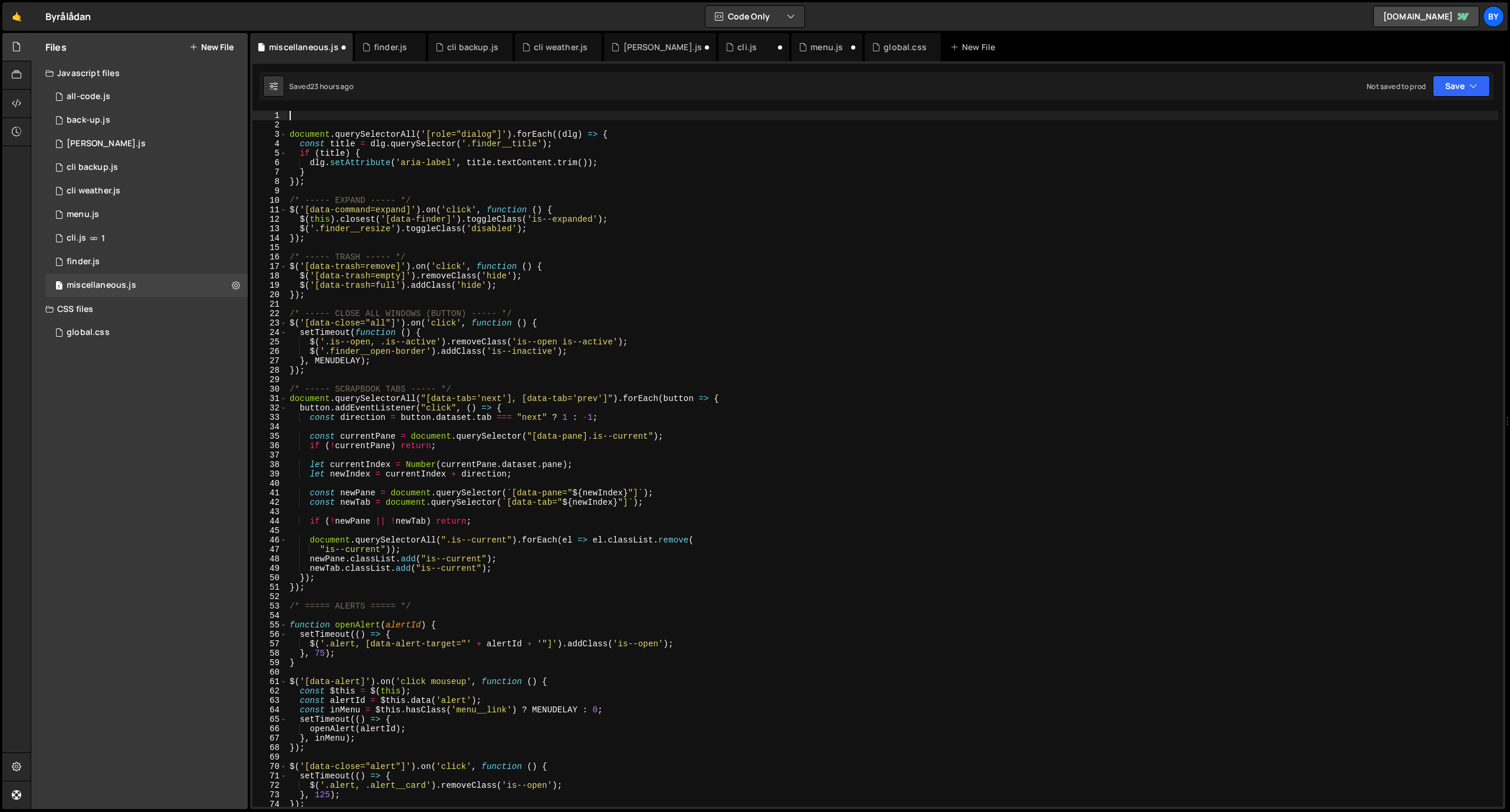
paste textarea
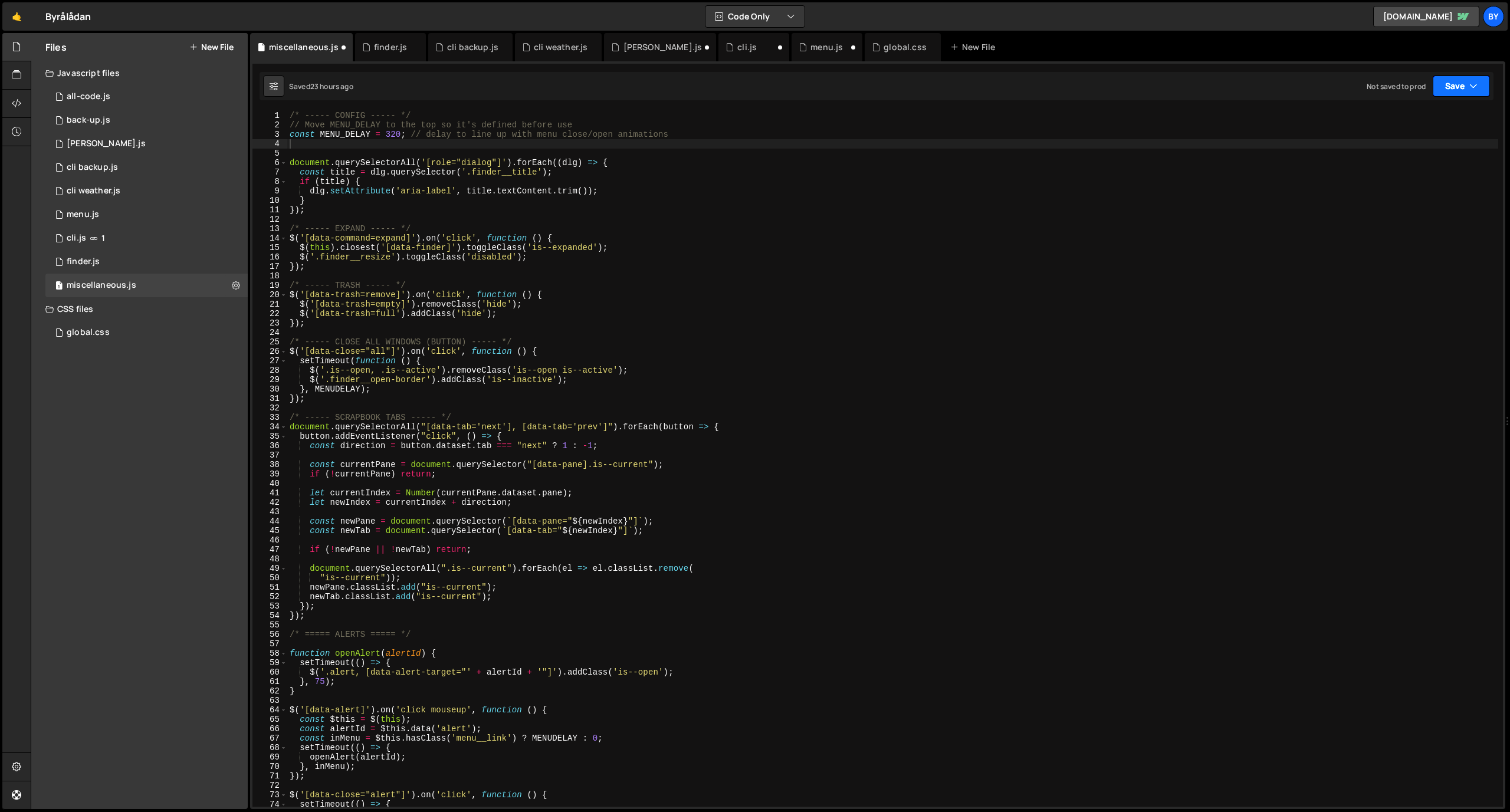
drag, startPoint x: 1478, startPoint y: 89, endPoint x: 1459, endPoint y: 107, distance: 26.2
click at [1478, 89] on button "Save" at bounding box center [1461, 86] width 57 height 21
click at [1458, 109] on div "Save to Staging S" at bounding box center [1421, 114] width 123 height 11
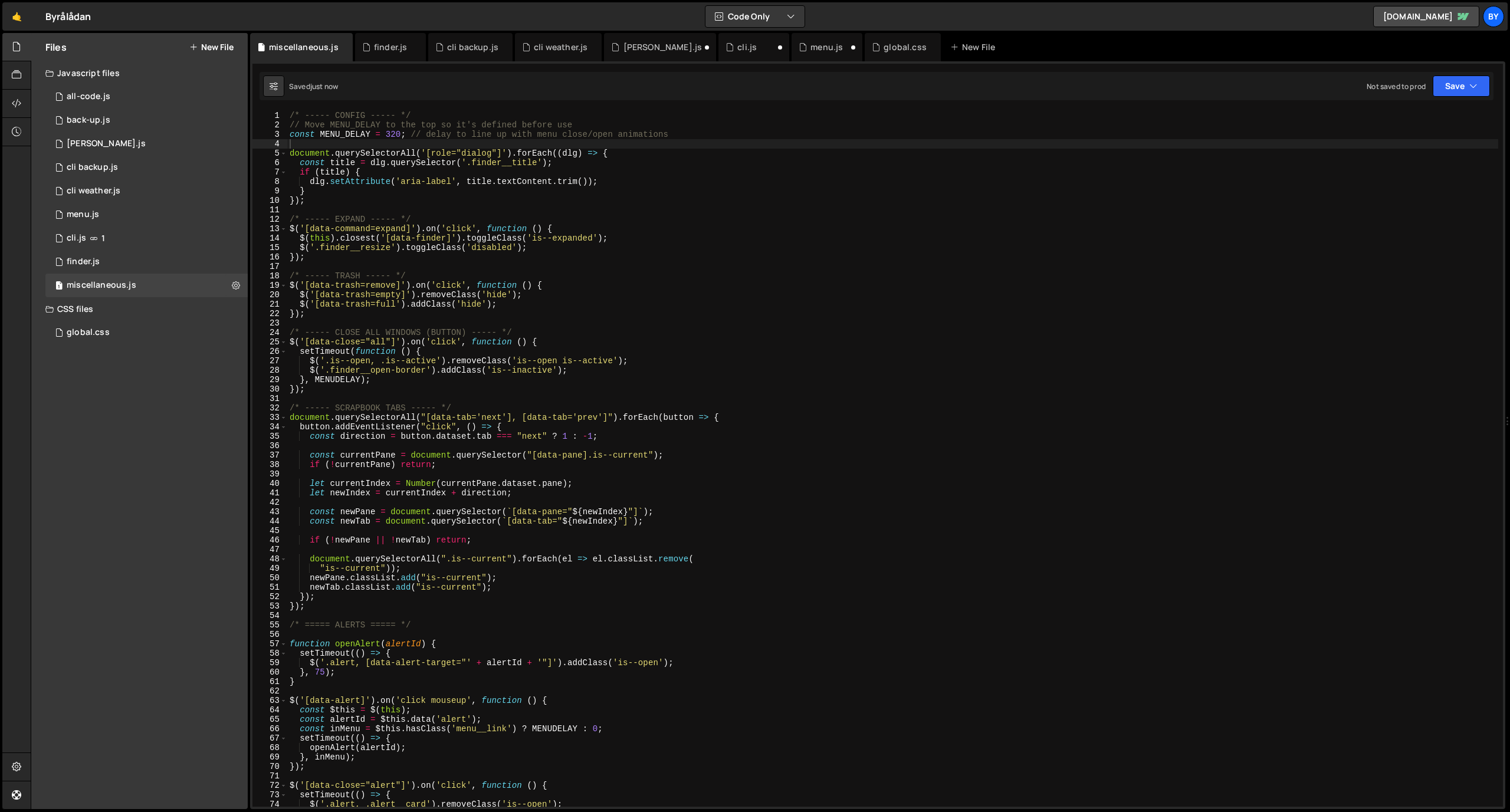
click at [394, 206] on div "/* ----- CONFIG ----- */ // Move MENU_DELAY to the top so it's defined before u…" at bounding box center [892, 467] width 1211 height 715
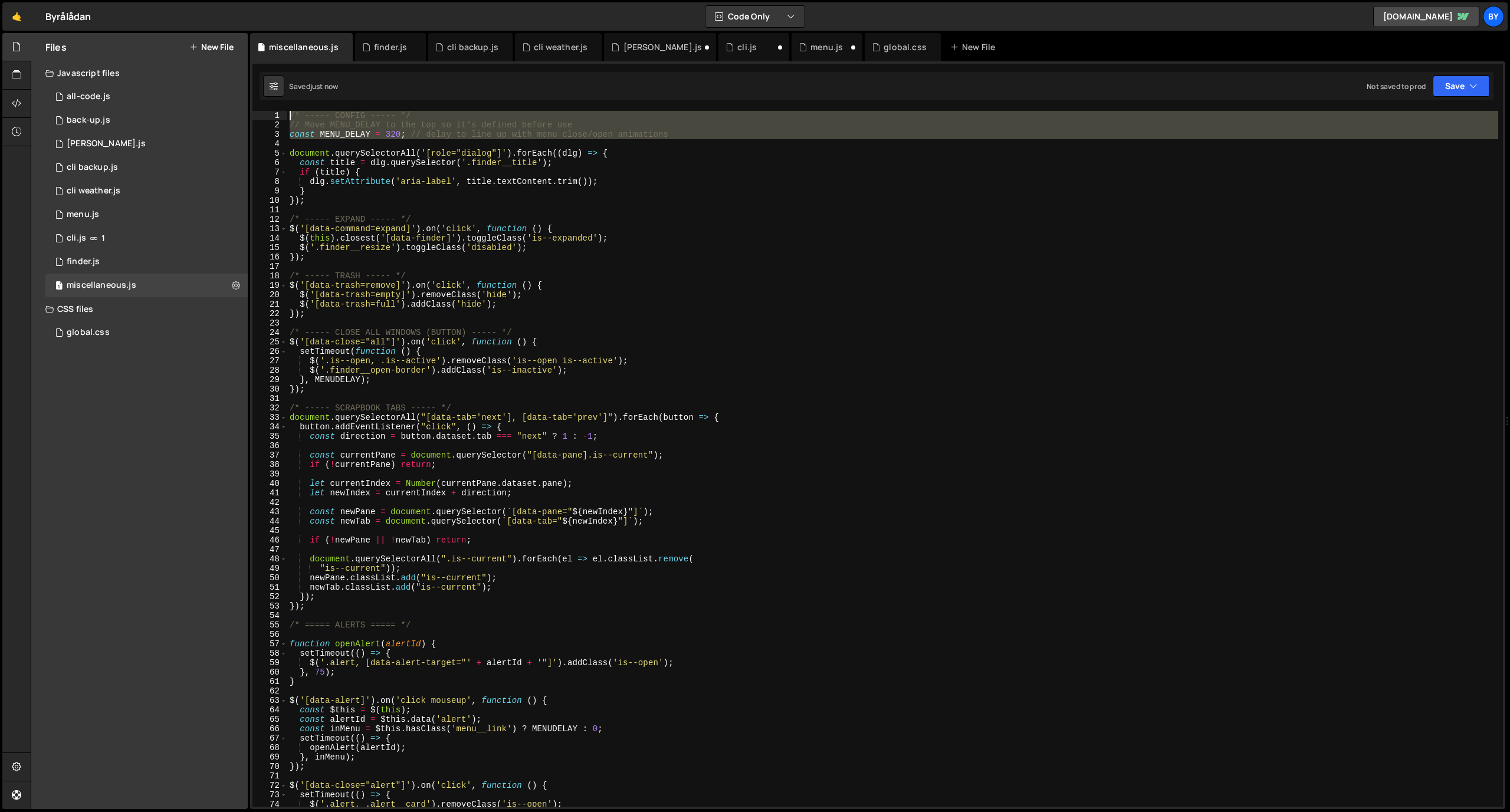
drag, startPoint x: 539, startPoint y: 129, endPoint x: 210, endPoint y: 76, distance: 333.2
click at [210, 76] on div "Files New File Javascript files 1 all-code.js 0 1 back-up.js 0 1 [PERSON_NAME].…" at bounding box center [770, 421] width 1479 height 776
type textarea "/* ----- CONFIG ----- */ // Move MENU_DELAY to the top so it's defined before u…"
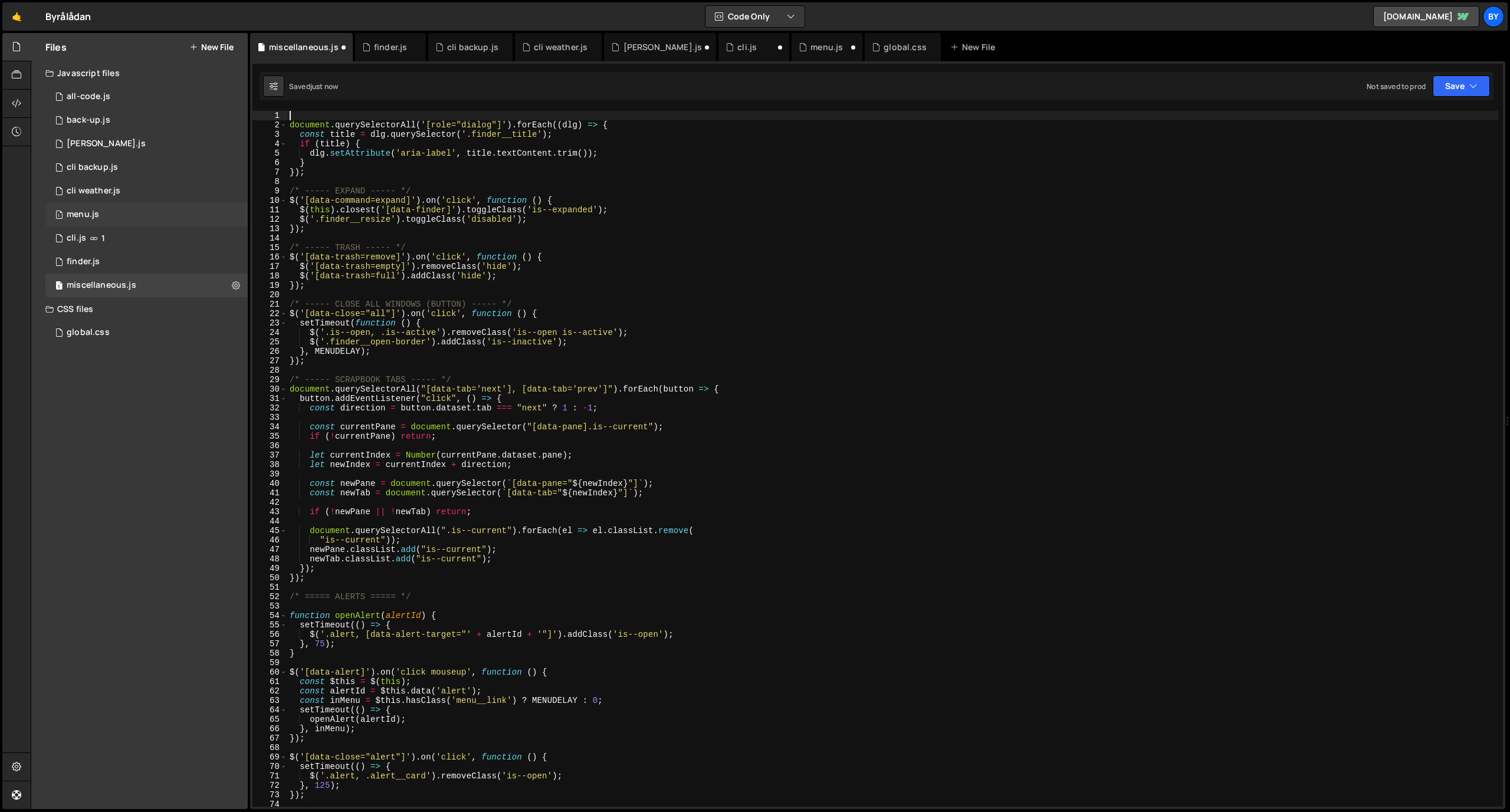
click at [132, 223] on div "1 menu.js 0" at bounding box center [147, 214] width 203 height 24
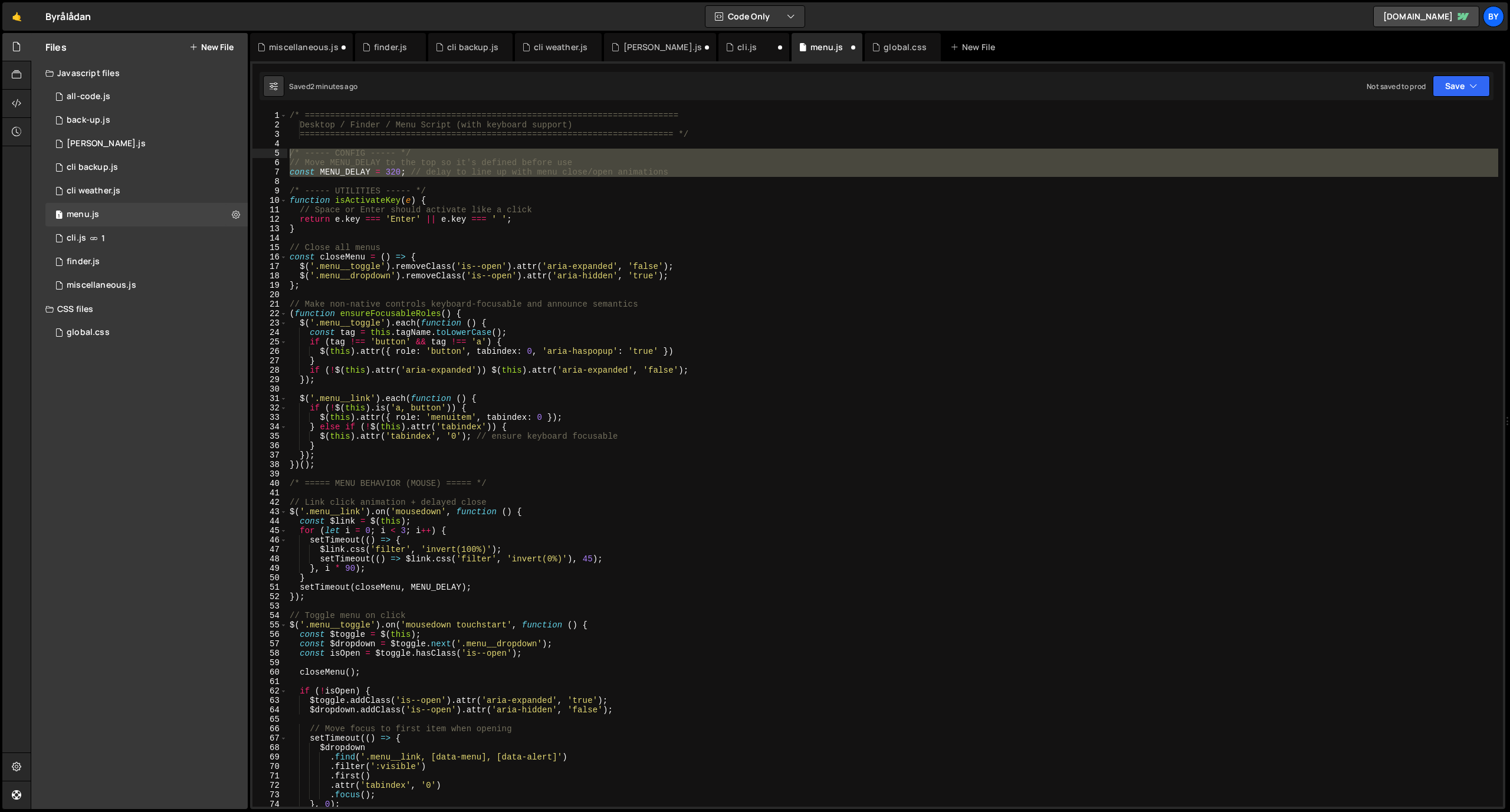
type textarea "}"
click at [406, 230] on div "/* ========================================================================== D…" at bounding box center [892, 467] width 1211 height 715
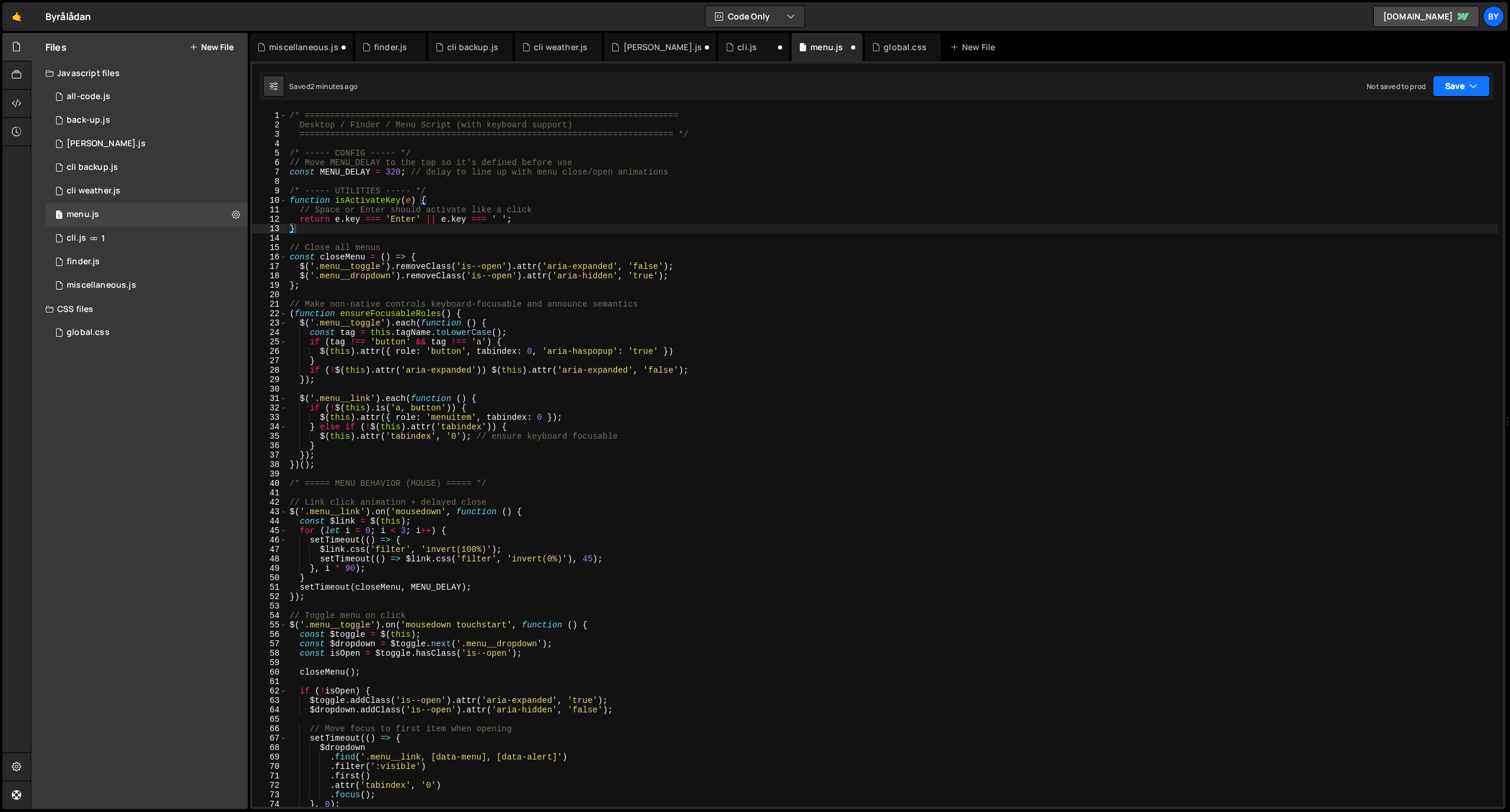
drag, startPoint x: 1485, startPoint y: 87, endPoint x: 1476, endPoint y: 91, distance: 9.8
click at [1484, 87] on button "Save" at bounding box center [1461, 86] width 57 height 21
click at [1444, 121] on div "Saved 2 minutes ago" at bounding box center [1421, 128] width 123 height 14
click at [125, 239] on div "1 cli.js 1" at bounding box center [147, 238] width 203 height 24
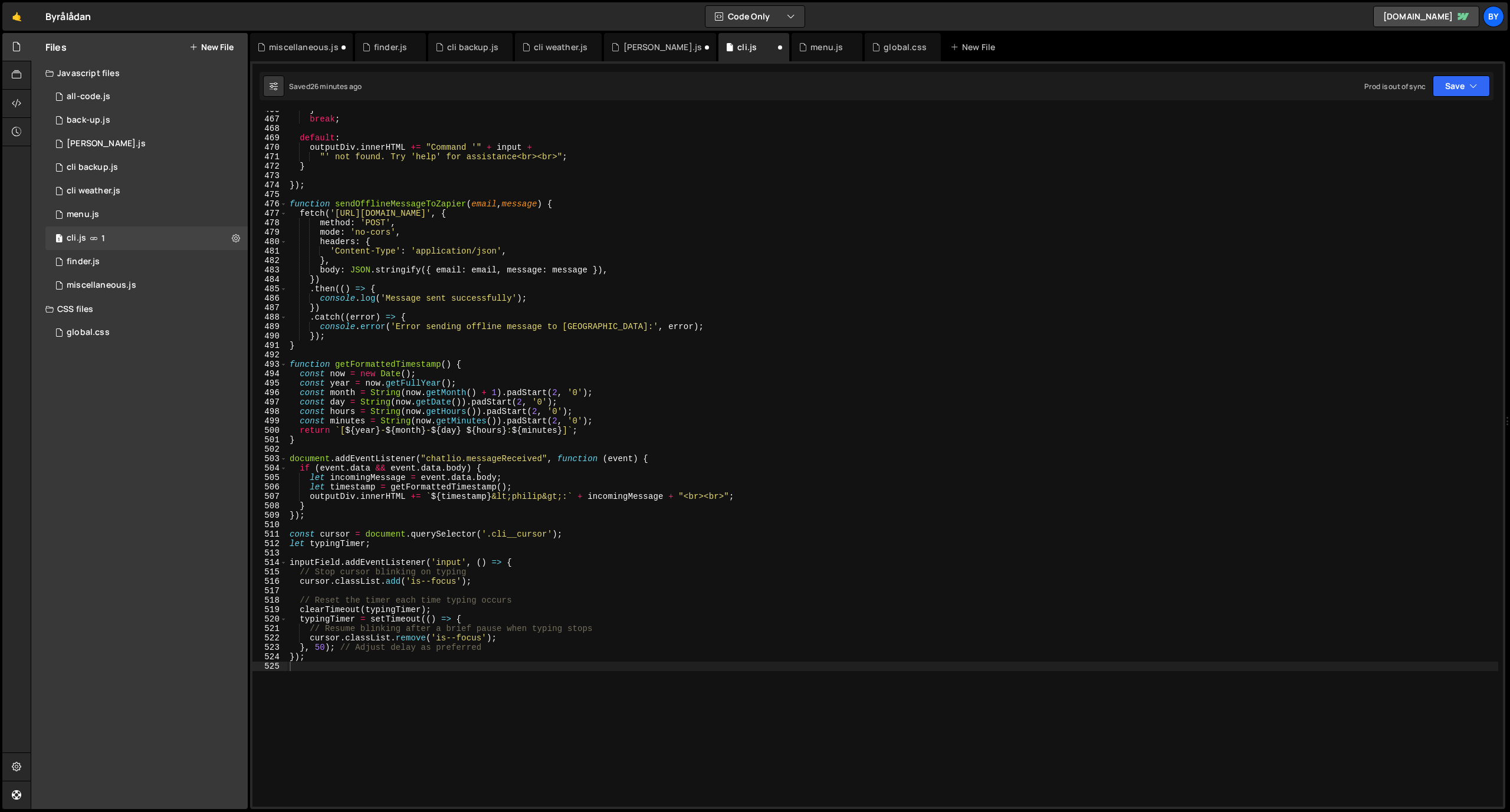
scroll to position [7786, 0]
drag, startPoint x: 1455, startPoint y: 83, endPoint x: 1447, endPoint y: 107, distance: 25.3
click at [1455, 83] on button "Save" at bounding box center [1461, 86] width 57 height 21
click at [1444, 114] on div "Save to Staging S" at bounding box center [1421, 114] width 123 height 11
click at [132, 268] on div "1 finder.js 0" at bounding box center [147, 261] width 203 height 24
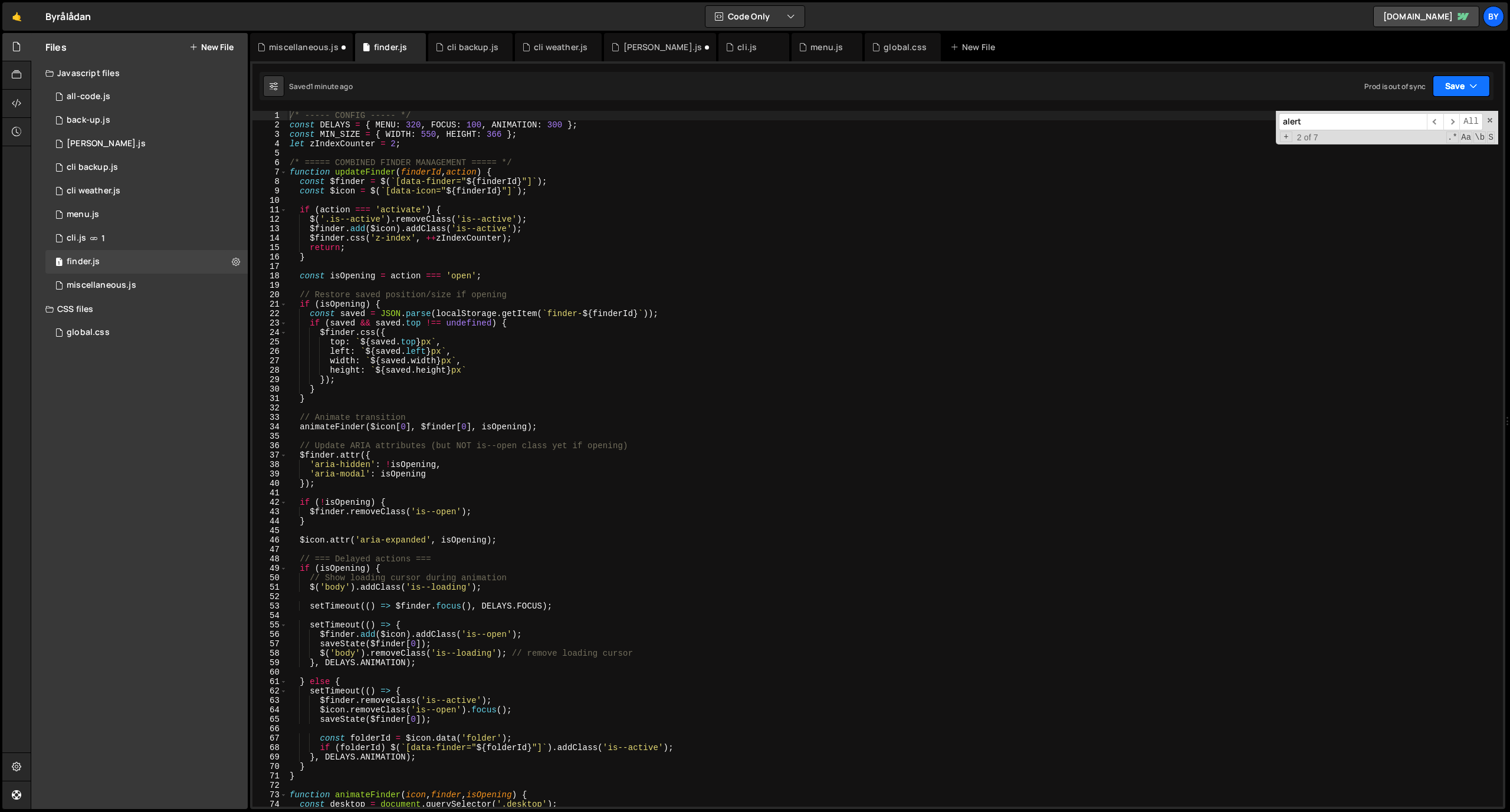
scroll to position [5467, 0]
click at [1448, 82] on button "Save" at bounding box center [1461, 86] width 57 height 21
click at [1431, 116] on div "Save to Staging S" at bounding box center [1421, 114] width 123 height 11
click at [125, 280] on div "miscellaneous.js" at bounding box center [101, 285] width 69 height 11
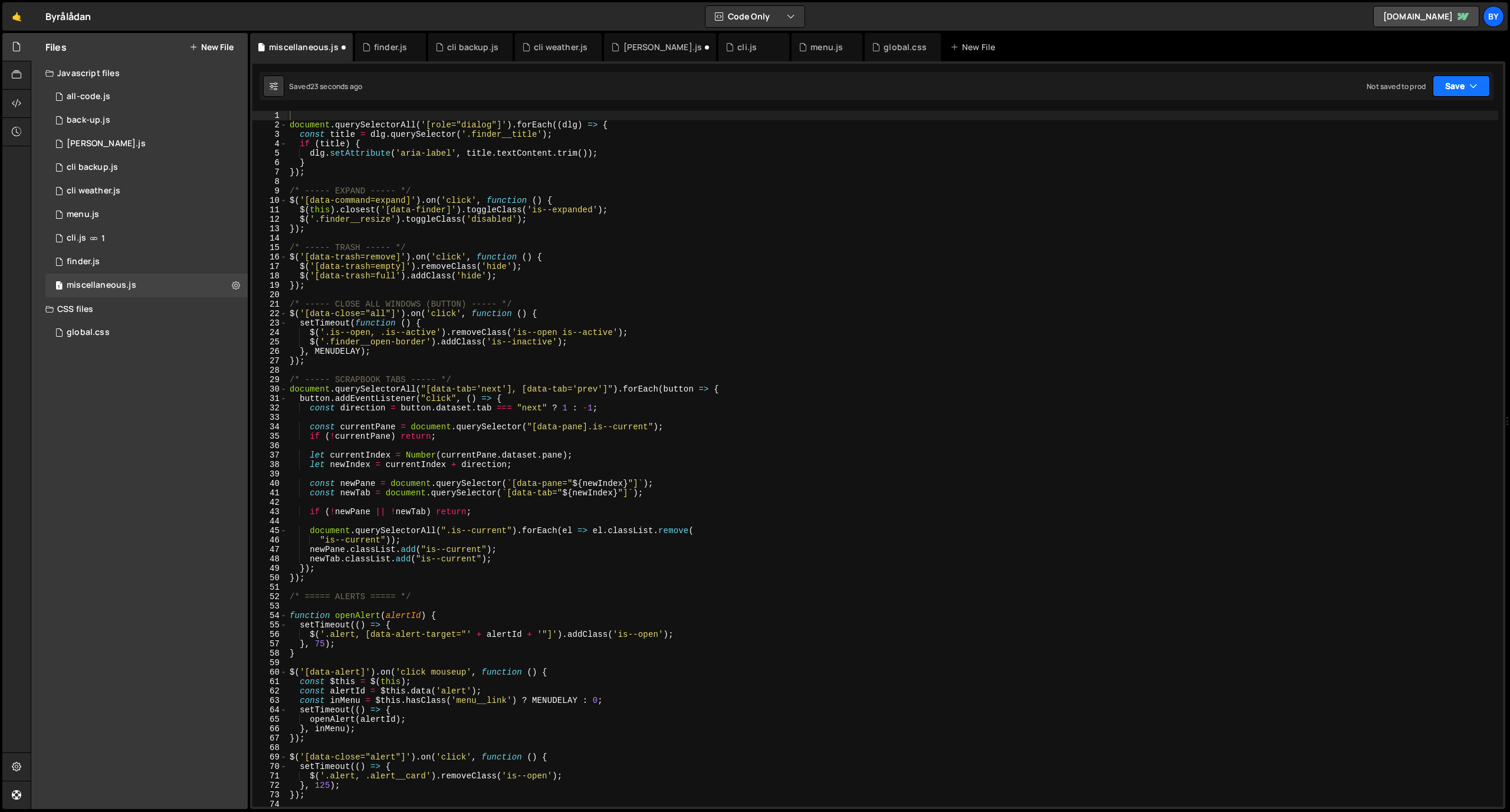
click at [1457, 84] on button "Save" at bounding box center [1461, 86] width 57 height 21
click at [1421, 110] on div "Save to Staging S" at bounding box center [1421, 114] width 123 height 11
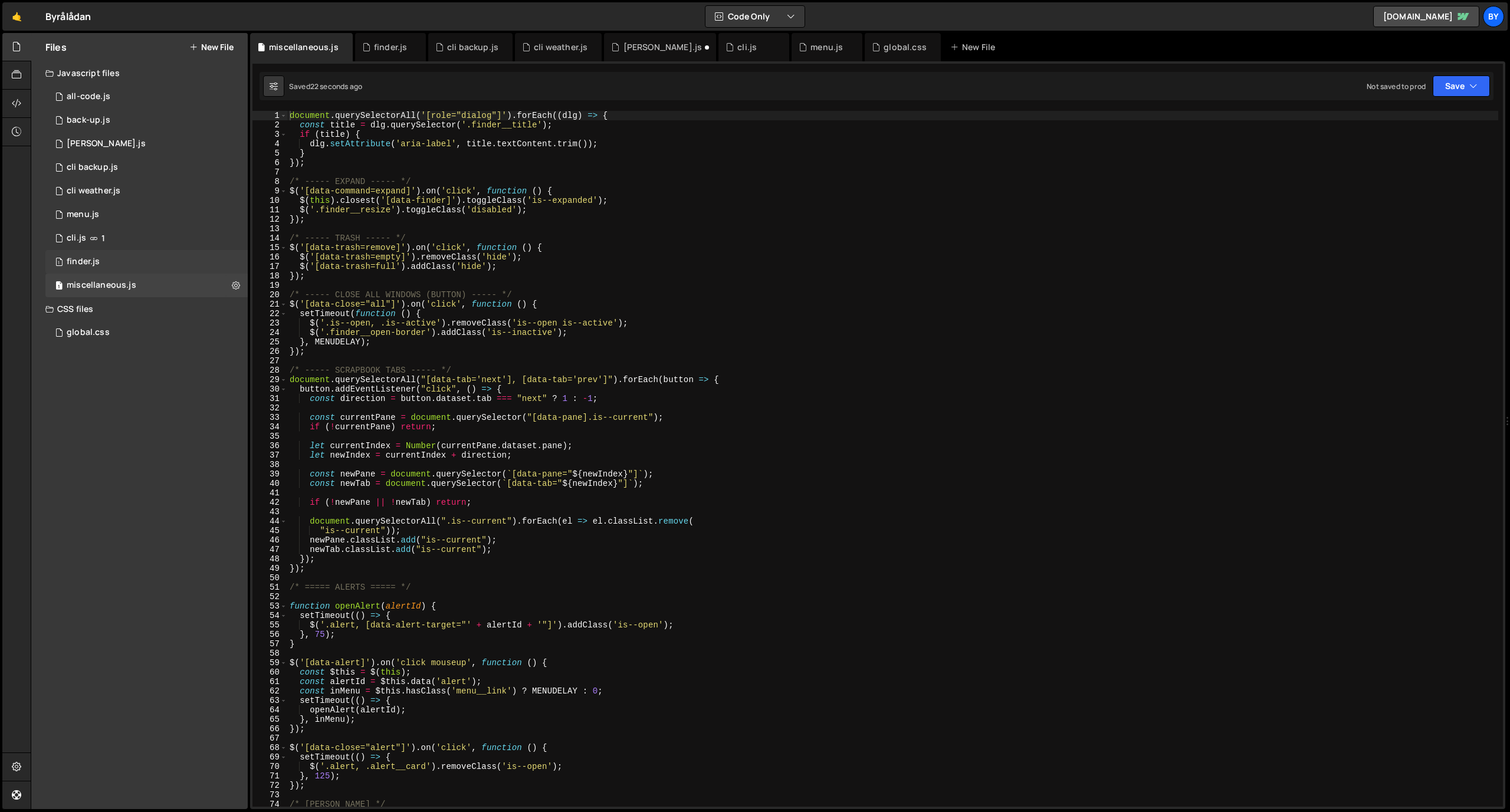
click at [111, 264] on div "1 finder.js 0" at bounding box center [147, 261] width 203 height 24
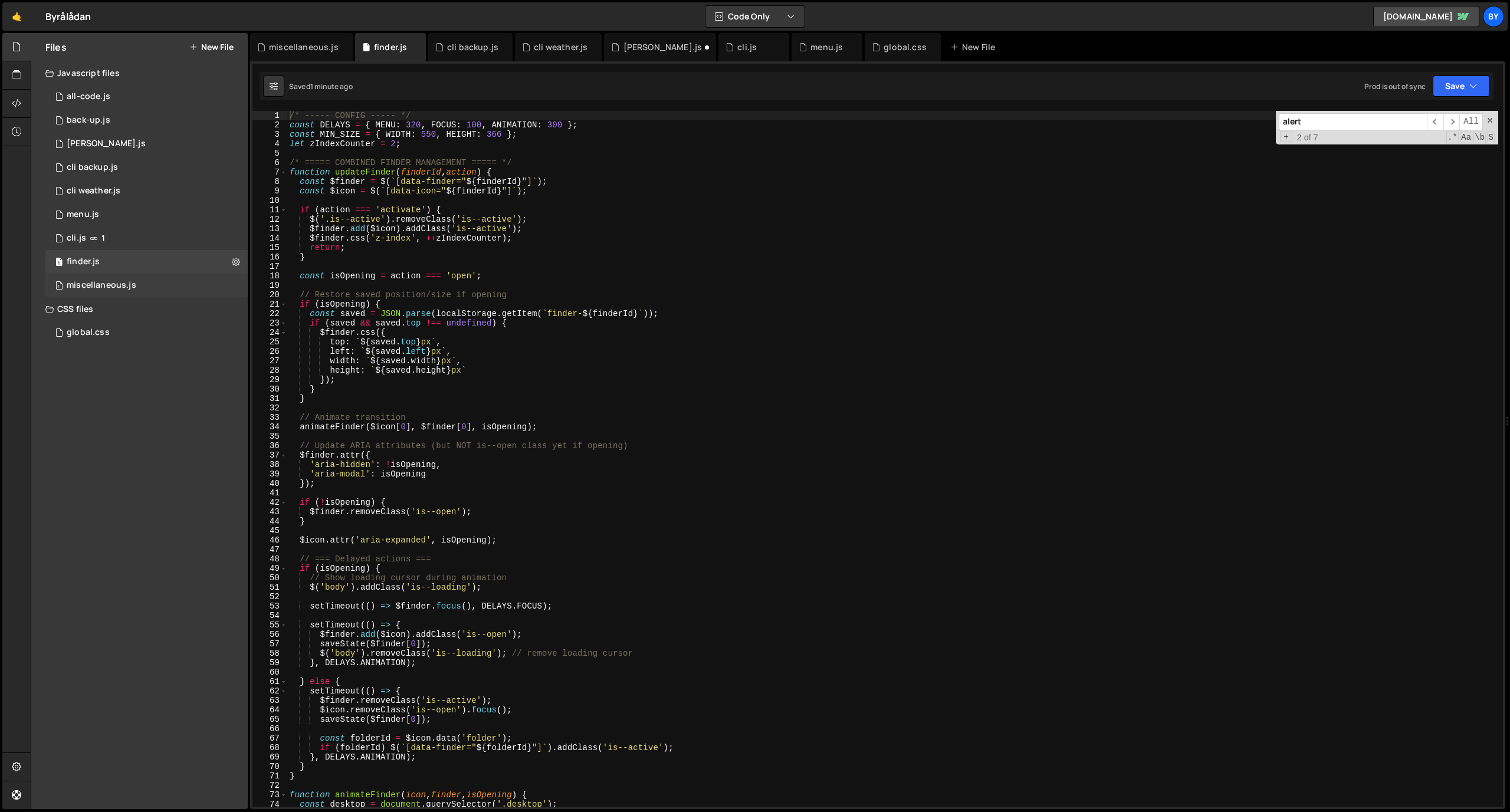
click at [111, 279] on div "1 miscellaneous.js 0" at bounding box center [147, 285] width 203 height 24
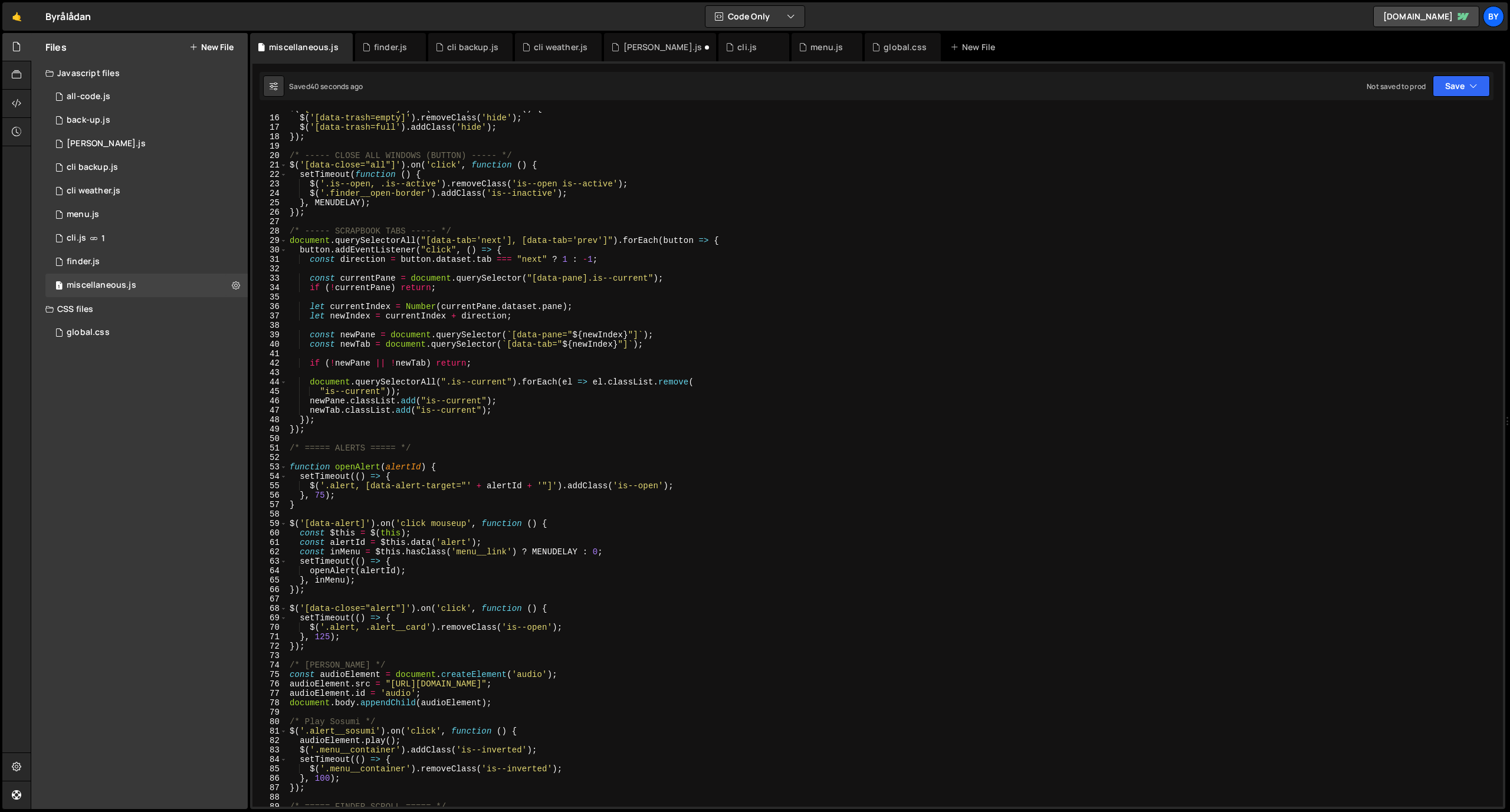
scroll to position [140, 0]
click at [107, 210] on div "1 menu.js 0" at bounding box center [147, 214] width 203 height 24
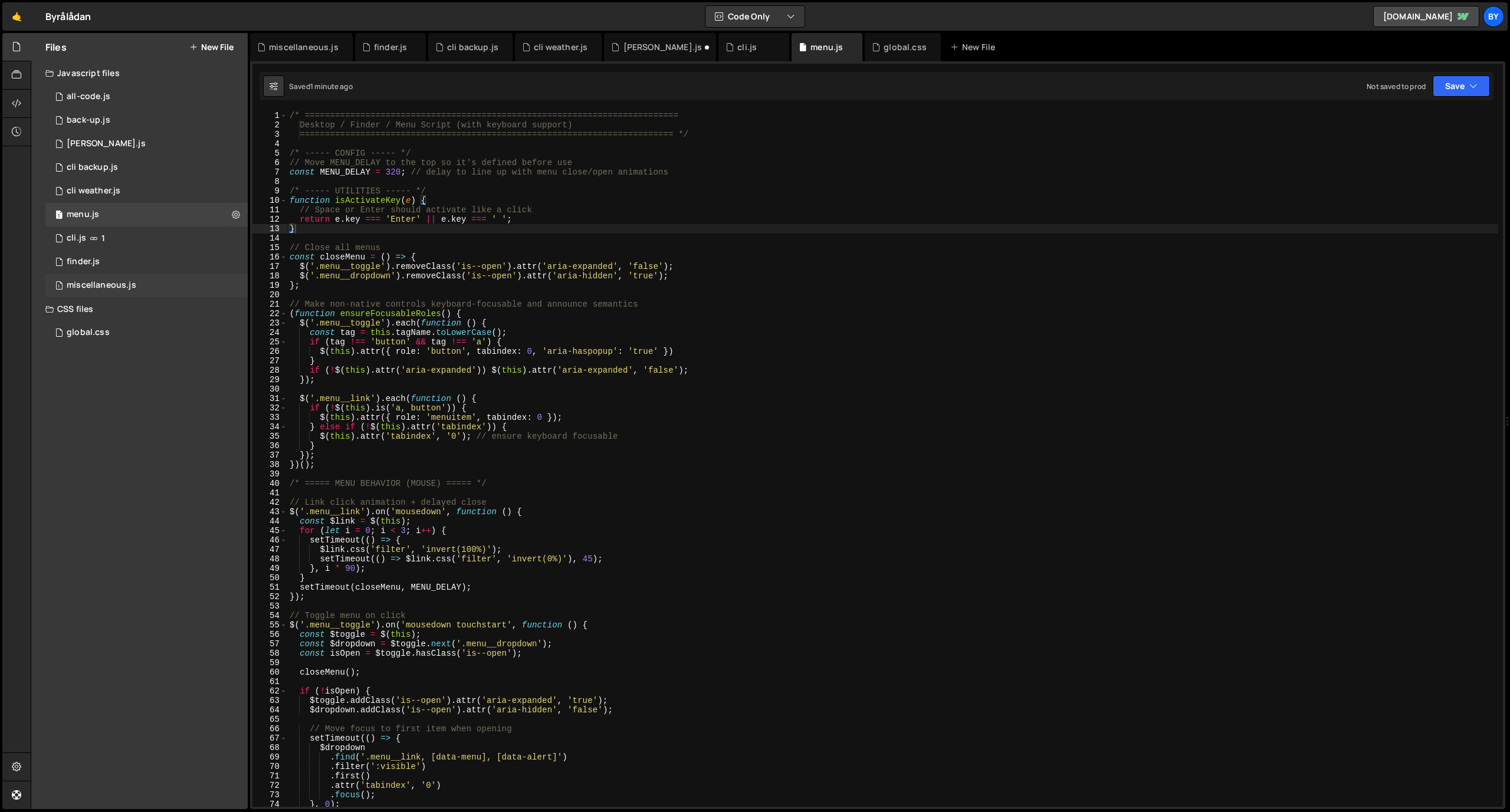
click at [121, 285] on div "miscellaneous.js" at bounding box center [101, 285] width 69 height 11
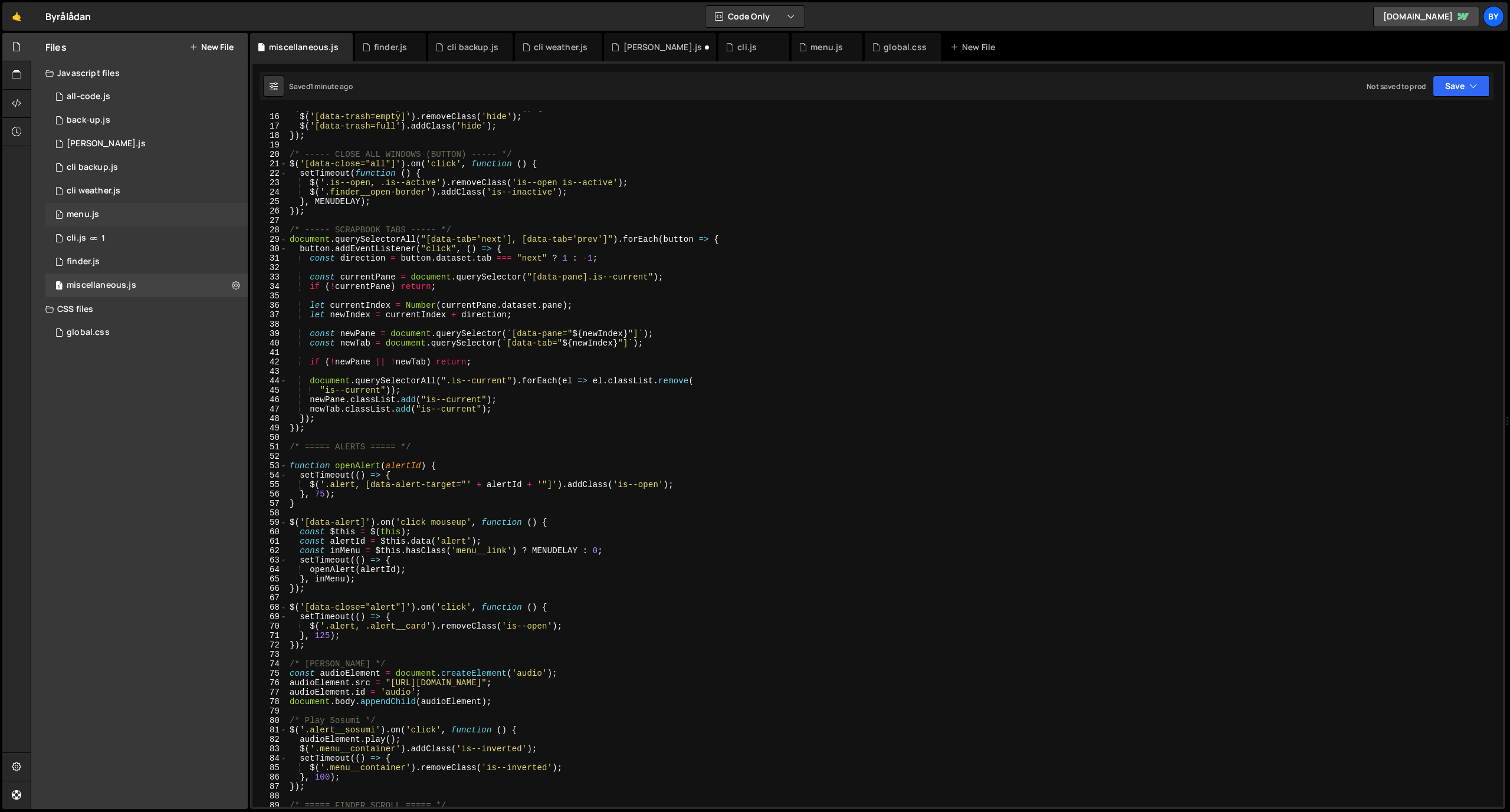
click at [138, 205] on div "1 menu.js 0" at bounding box center [147, 214] width 203 height 24
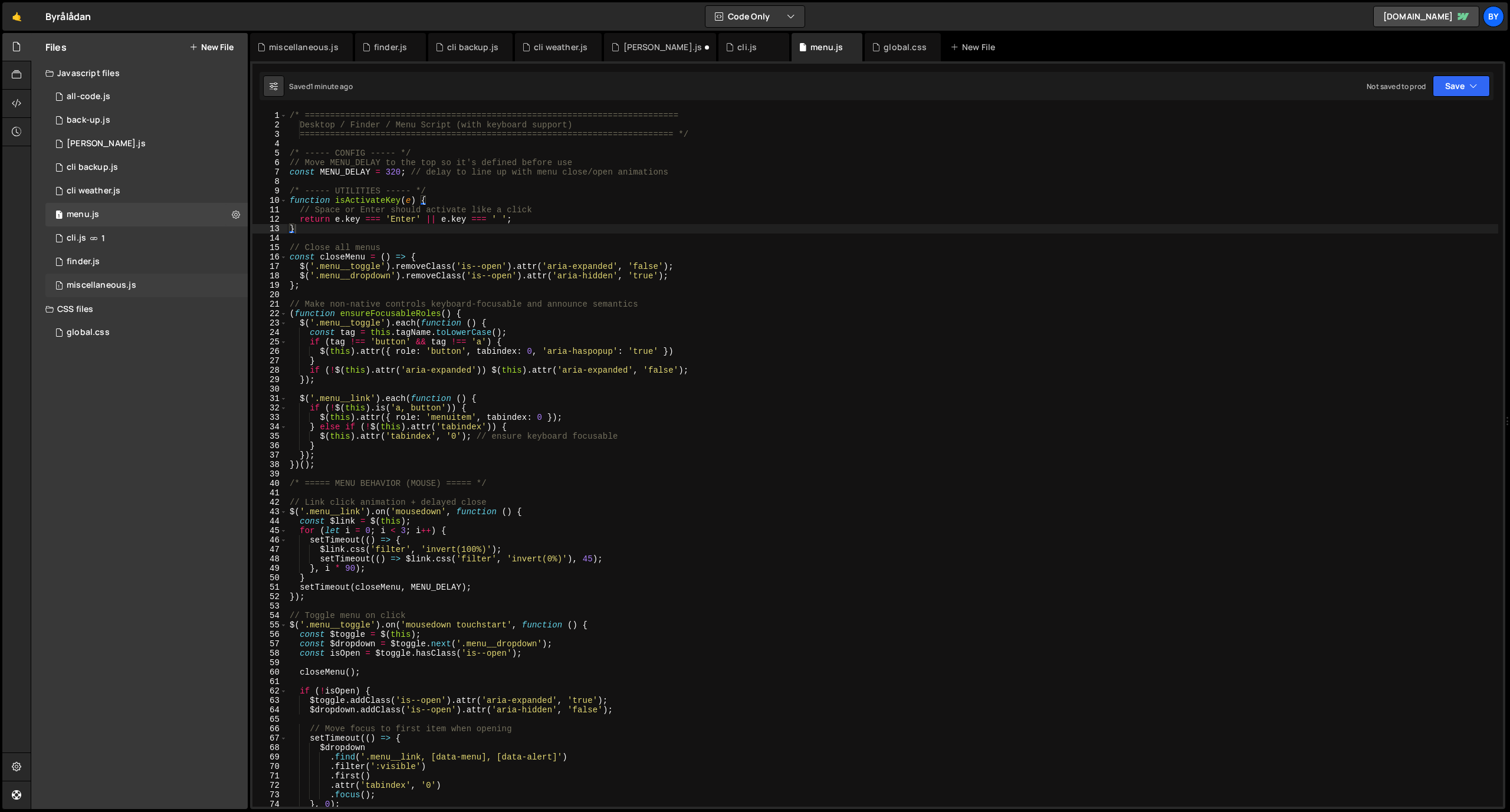
click at [143, 293] on div "1 miscellaneous.js 0" at bounding box center [147, 285] width 203 height 24
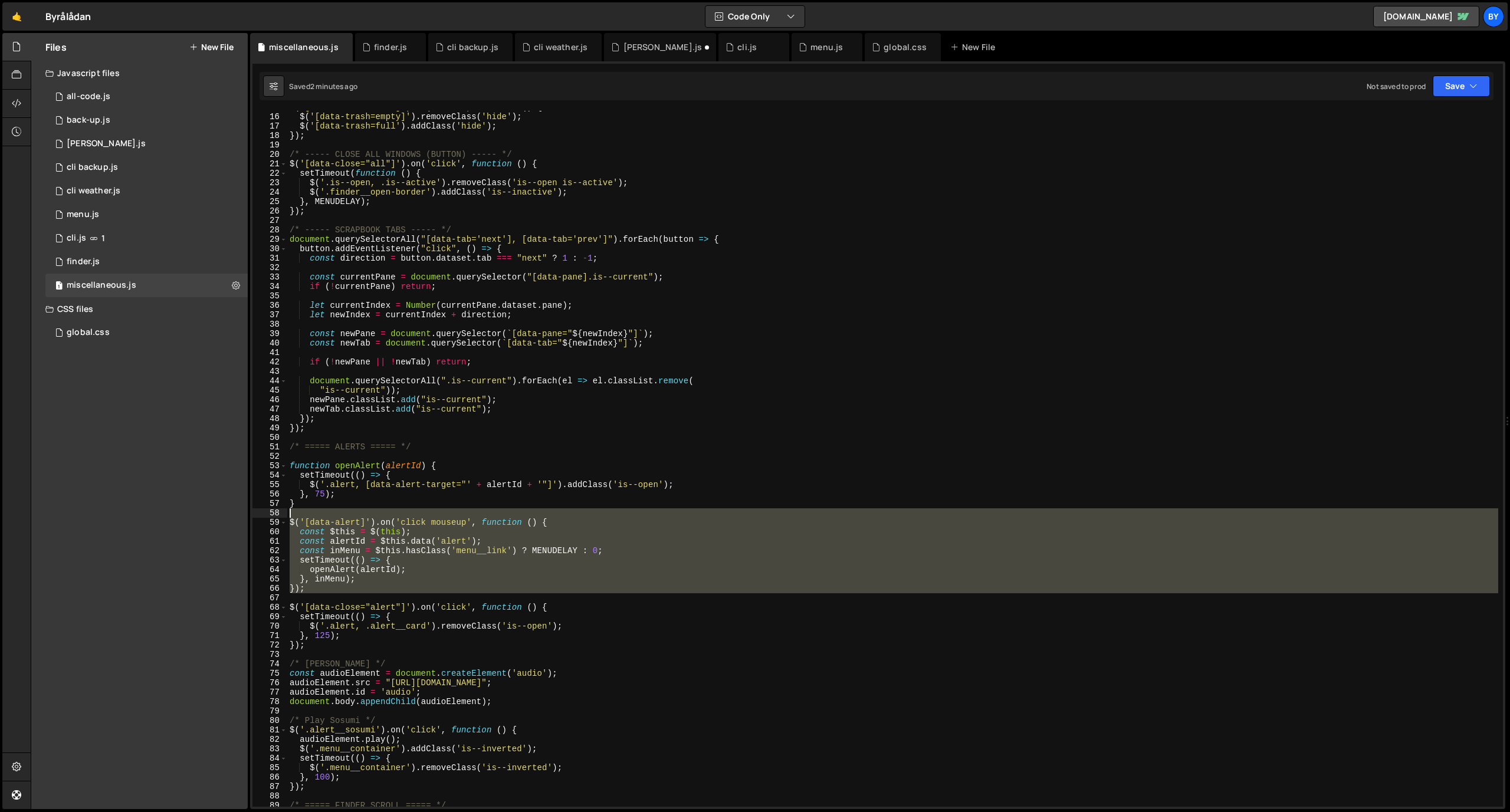
drag, startPoint x: 355, startPoint y: 594, endPoint x: 264, endPoint y: 514, distance: 121.2
click at [264, 514] on div "15 16 17 18 19 20 21 22 23 24 25 26 27 28 29 30 31 32 33 34 35 36 37 38 39 40 4…" at bounding box center [877, 458] width 1250 height 695
type textarea "$('[data-alert]').on('click mouseup', function () {"
click at [141, 231] on div "1 cli.js 1" at bounding box center [147, 238] width 203 height 24
click at [141, 209] on div "1 menu.js 0" at bounding box center [147, 214] width 203 height 24
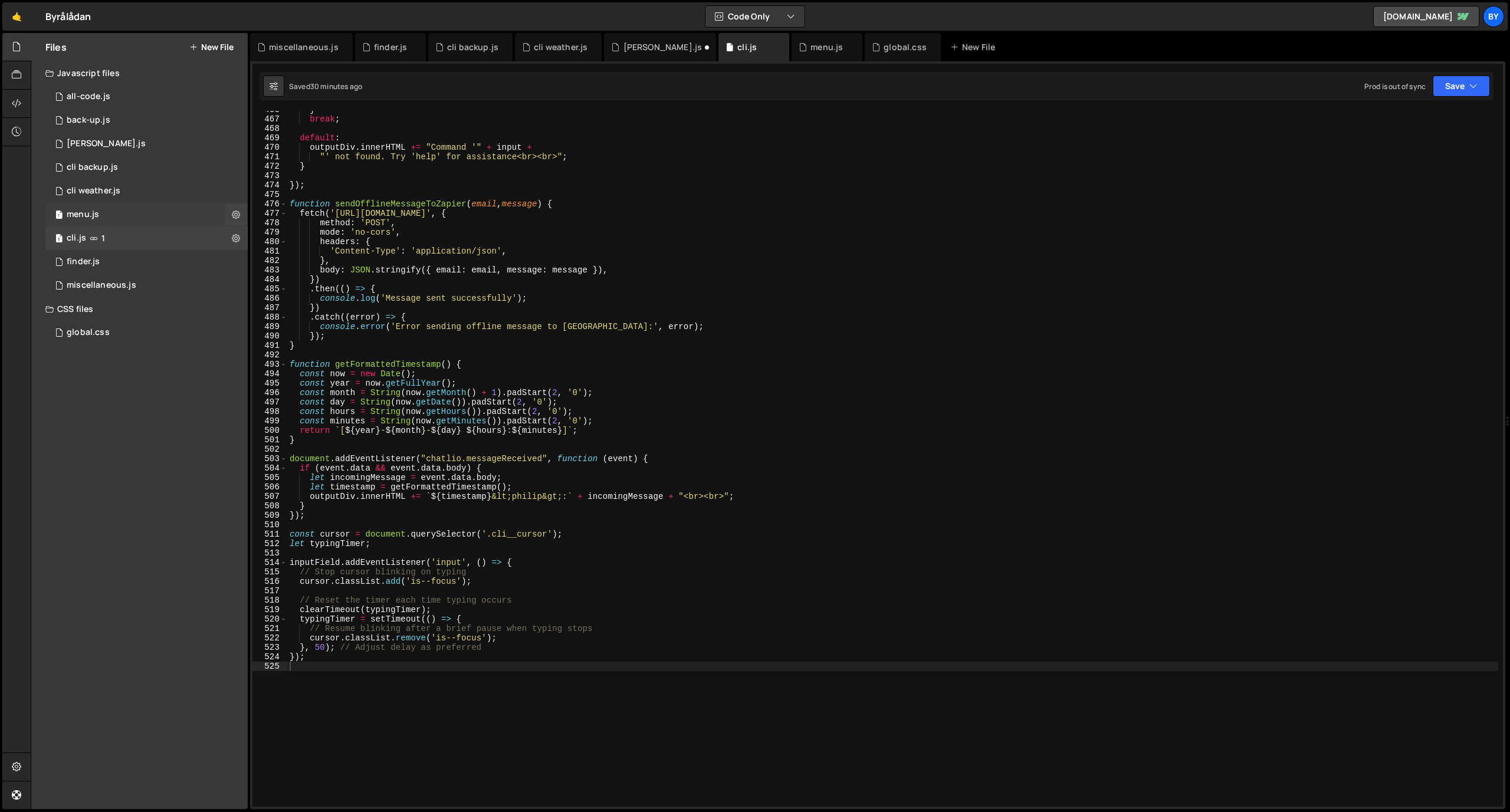
scroll to position [0, 0]
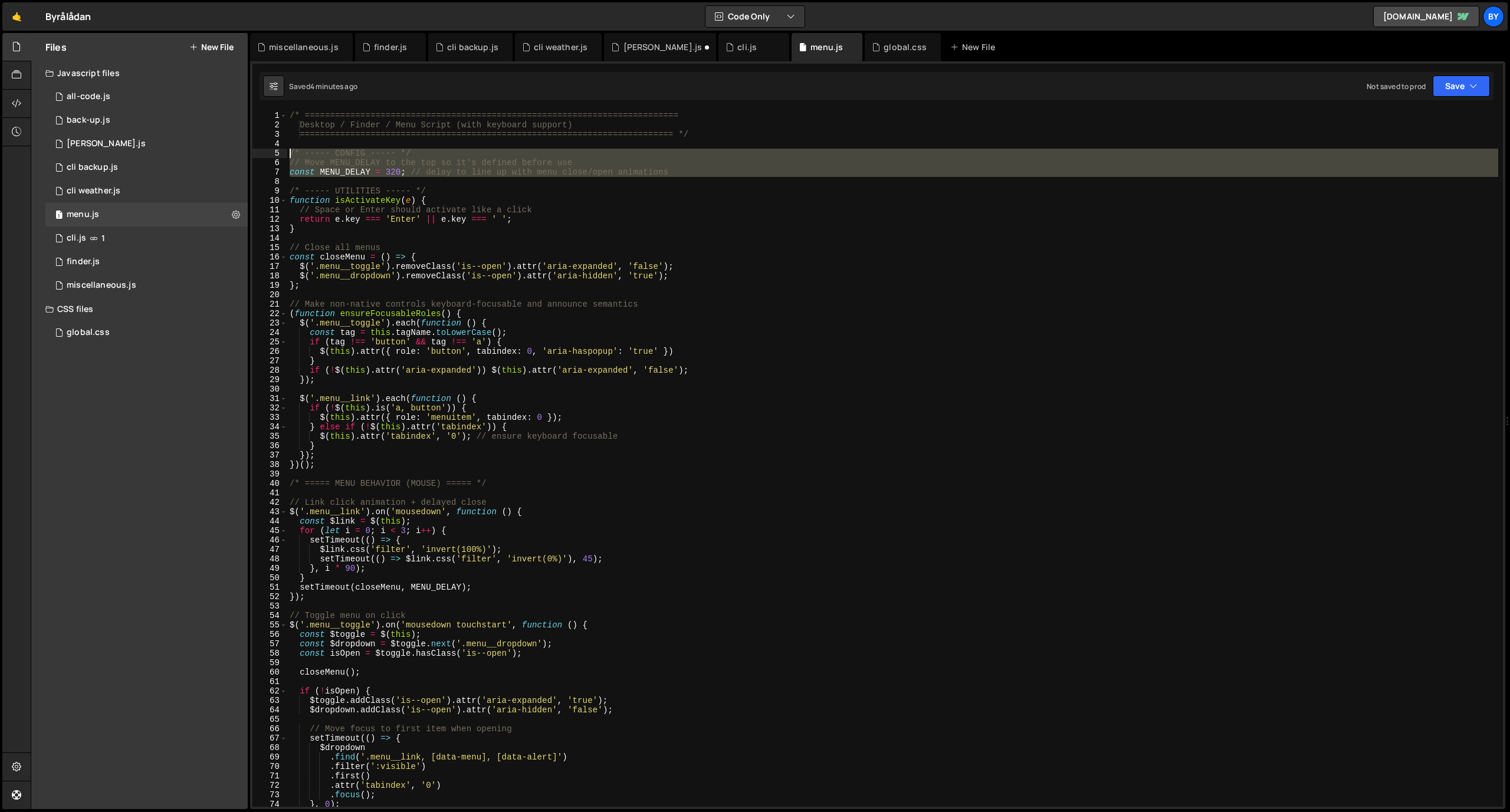
drag, startPoint x: 320, startPoint y: 182, endPoint x: 277, endPoint y: 157, distance: 49.7
click at [277, 157] on div "1 2 3 4 5 6 7 8 9 10 11 12 13 14 15 16 17 18 19 20 21 22 23 24 25 26 27 28 29 3…" at bounding box center [877, 458] width 1250 height 695
type textarea "/* ----- CONFIG ----- */ // Move MENU_DELAY to the top so it's defined before u…"
click at [152, 284] on div "1 miscellaneous.js 0" at bounding box center [147, 285] width 203 height 24
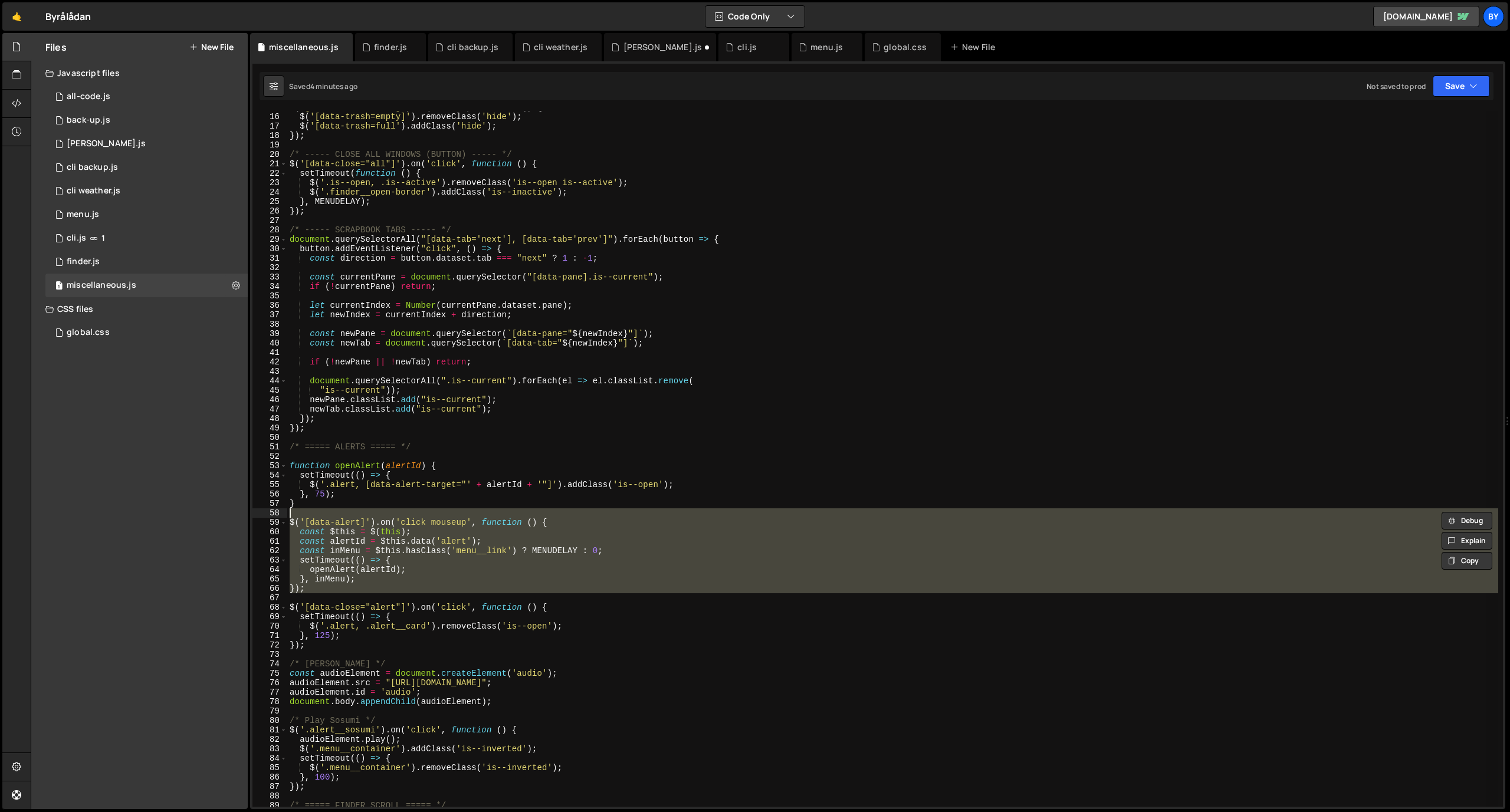
click at [414, 510] on div "$ ( '[data-trash=remove]' ) . on ( 'click' , function ( ) { $ ( '[data-trash=em…" at bounding box center [892, 458] width 1211 height 695
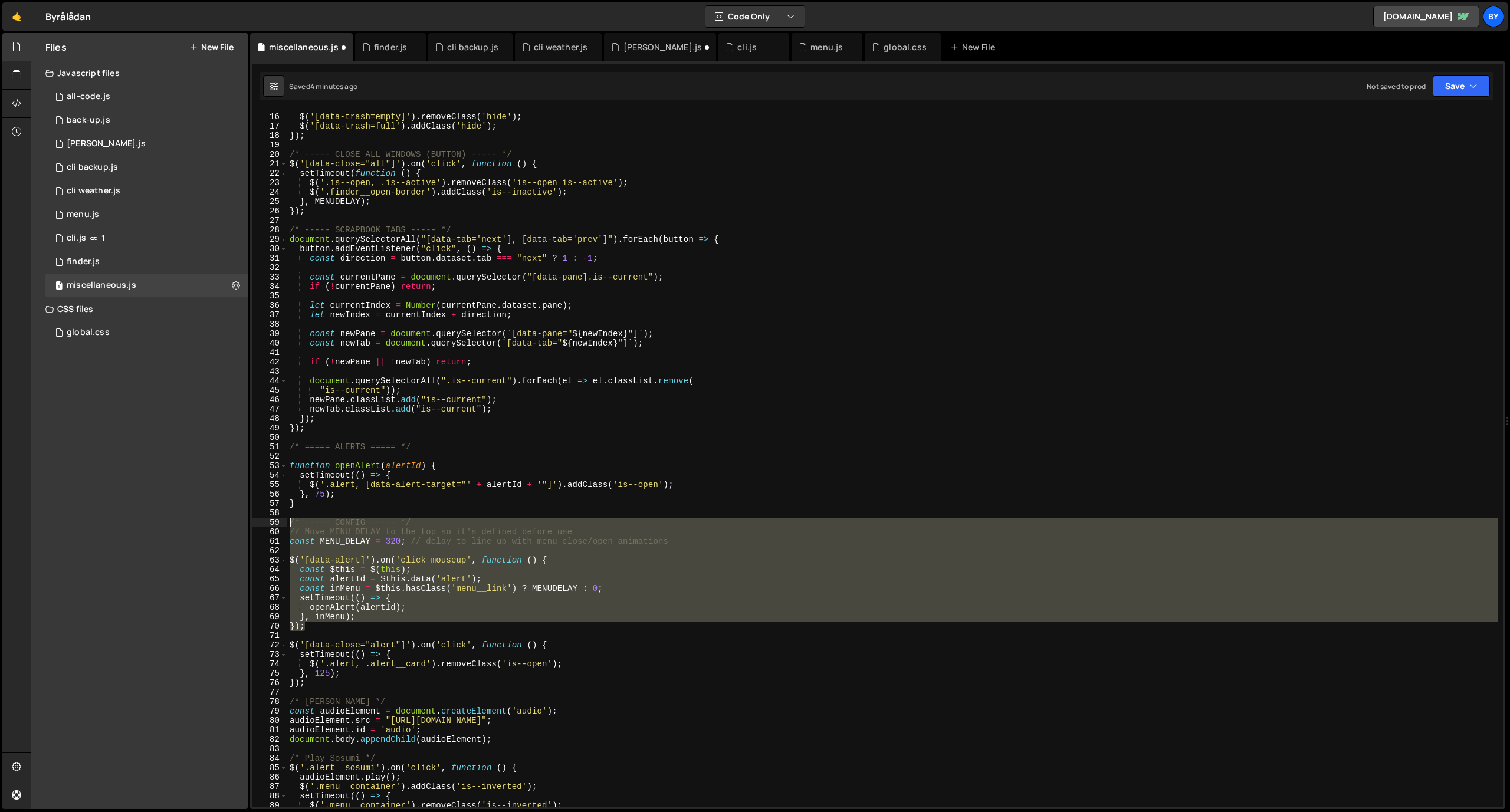
drag, startPoint x: 318, startPoint y: 630, endPoint x: 287, endPoint y: 523, distance: 111.4
click at [287, 523] on div "15 16 17 18 19 20 21 22 23 24 25 26 27 28 29 30 31 32 33 34 35 36 37 38 39 40 4…" at bounding box center [877, 458] width 1250 height 695
click at [454, 566] on div "$ ( '[data-trash=remove]' ) . on ( 'click' , function ( ) { $ ( '[data-trash=em…" at bounding box center [892, 458] width 1211 height 695
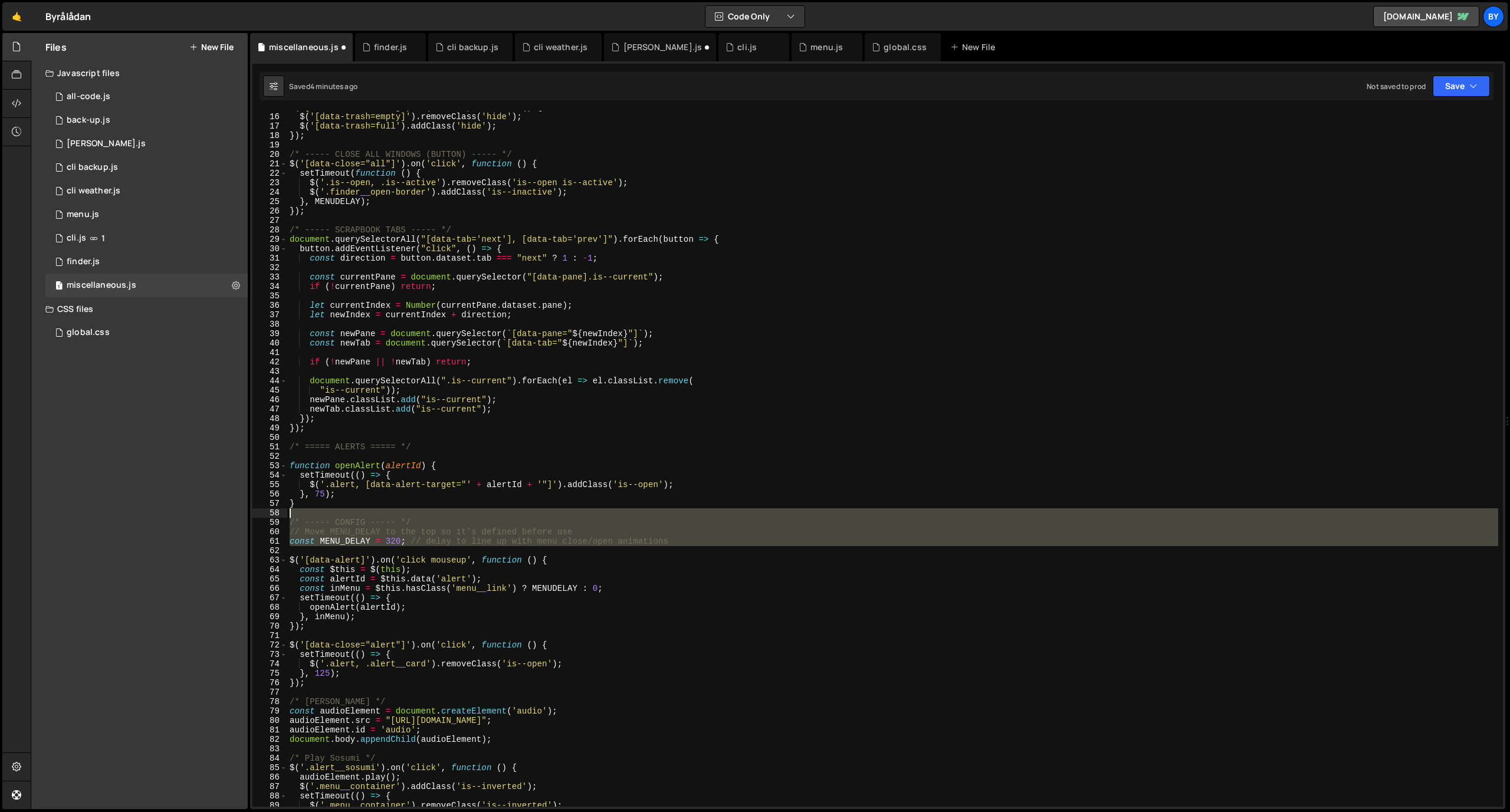
drag, startPoint x: 689, startPoint y: 548, endPoint x: 255, endPoint y: 516, distance: 435.2
click at [255, 516] on div "const $this = $(this); 15 16 17 18 19 20 21 22 23 24 25 26 27 28 29 30 31 32 33…" at bounding box center [877, 458] width 1250 height 695
type textarea "/* ----- CONFIG ----- */"
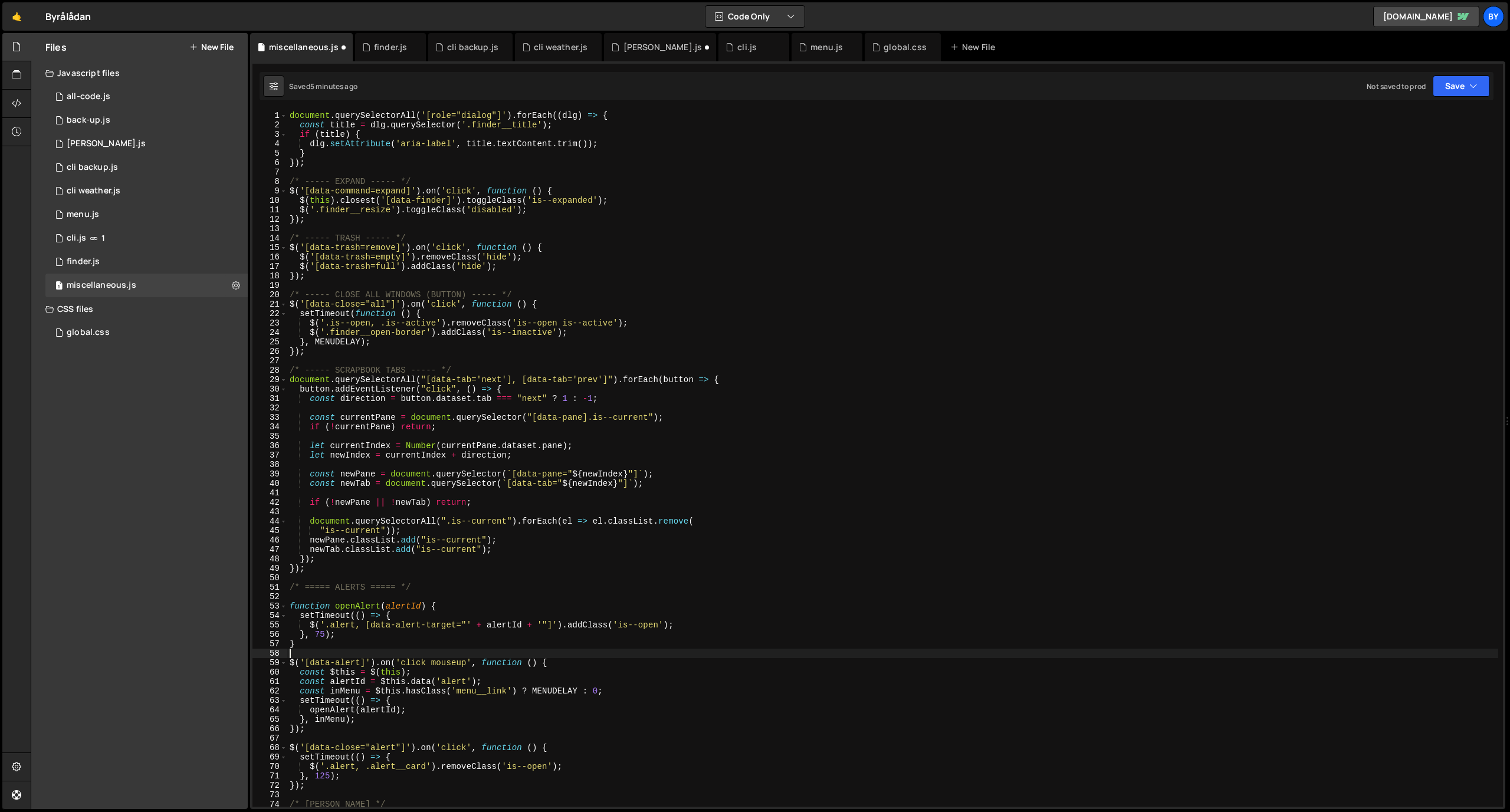
click at [383, 261] on div "document . querySelectorAll ( '[role="dialog"]' ) . forEach (( dlg ) => { const…" at bounding box center [892, 467] width 1211 height 715
type textarea "document.querySelectorAll('[role="dialog"]').forEach((dlg) => {"
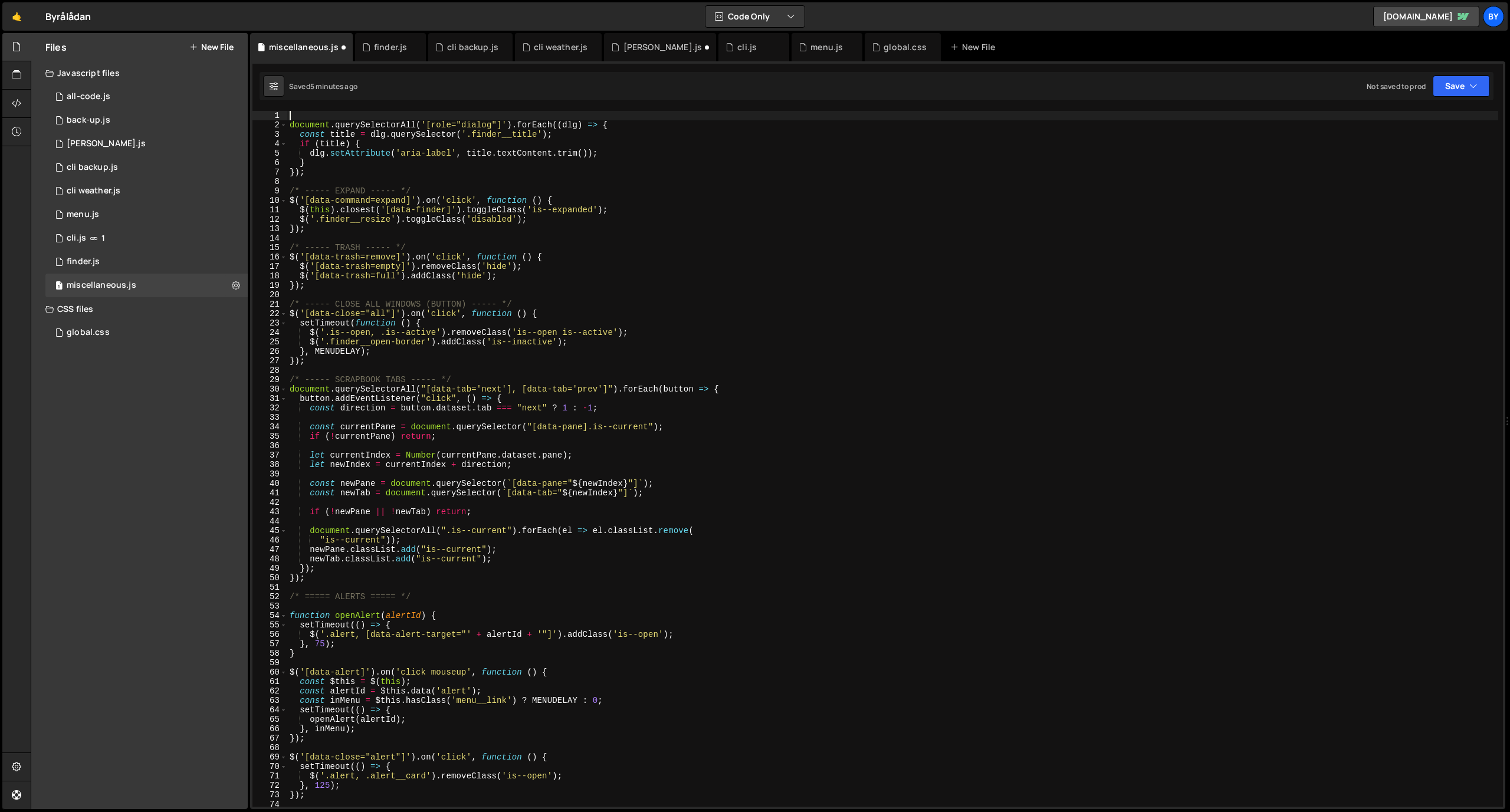
paste textarea
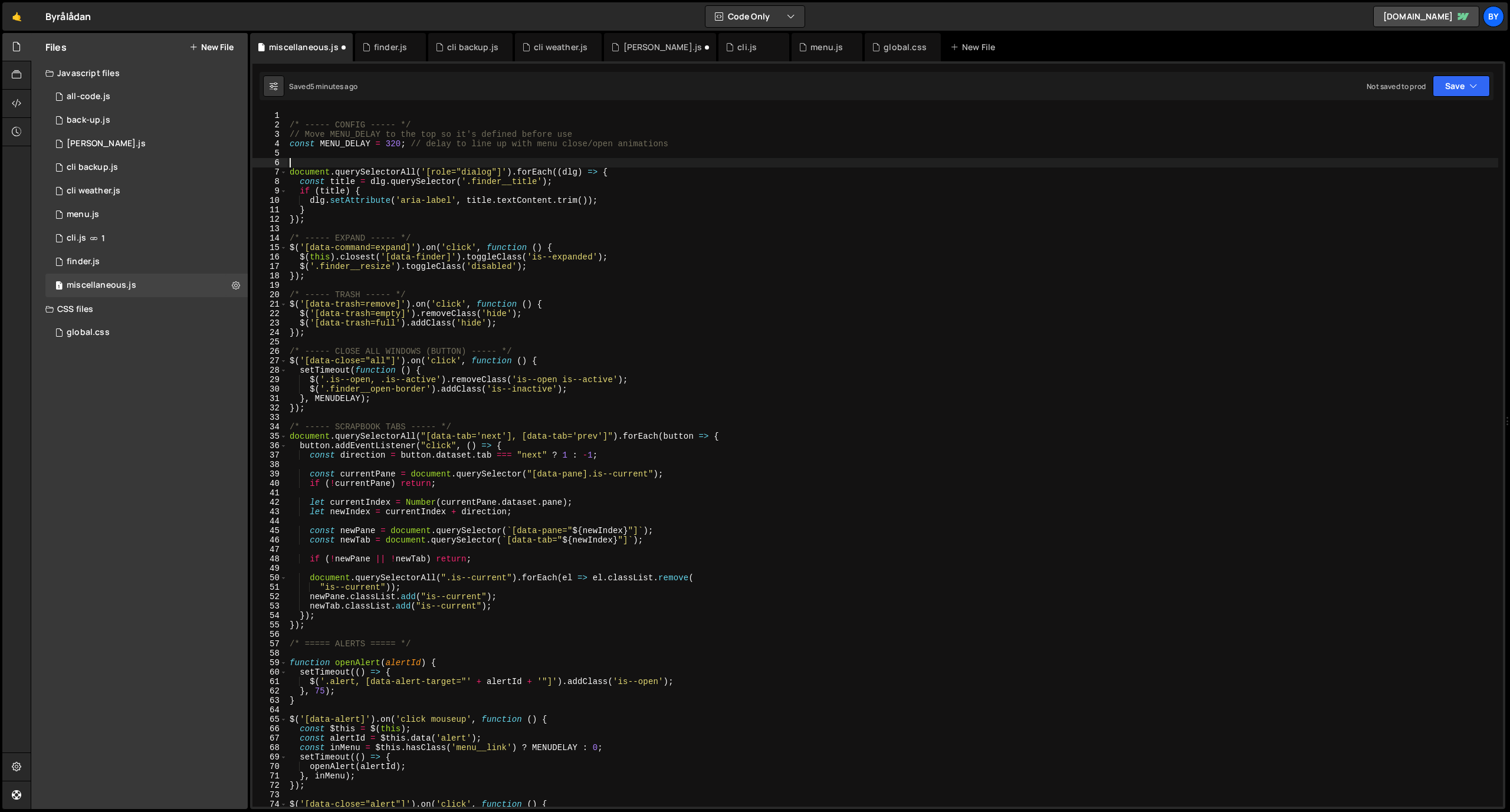
click at [347, 140] on div "/* ----- CONFIG ----- */ // Move MENU_DELAY to the top so it's defined before u…" at bounding box center [892, 467] width 1211 height 715
type textarea "const MENUDELAY = 320; // delay to line up with menu close/open animations"
click at [1448, 92] on button "Save" at bounding box center [1461, 86] width 57 height 21
click at [1435, 109] on div "Save to Staging S" at bounding box center [1421, 114] width 123 height 11
